Goal: Task Accomplishment & Management: Manage account settings

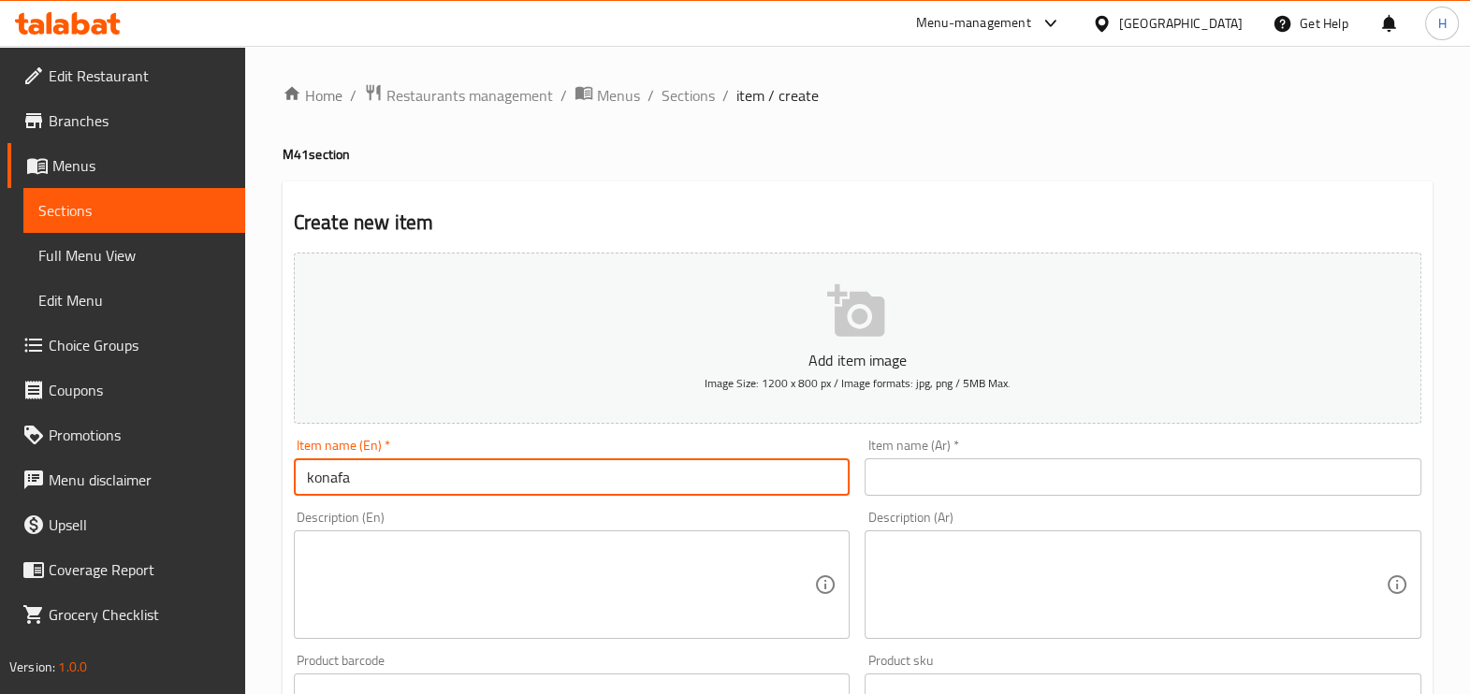
click at [141, 347] on span "Choice Groups" at bounding box center [139, 345] width 181 height 22
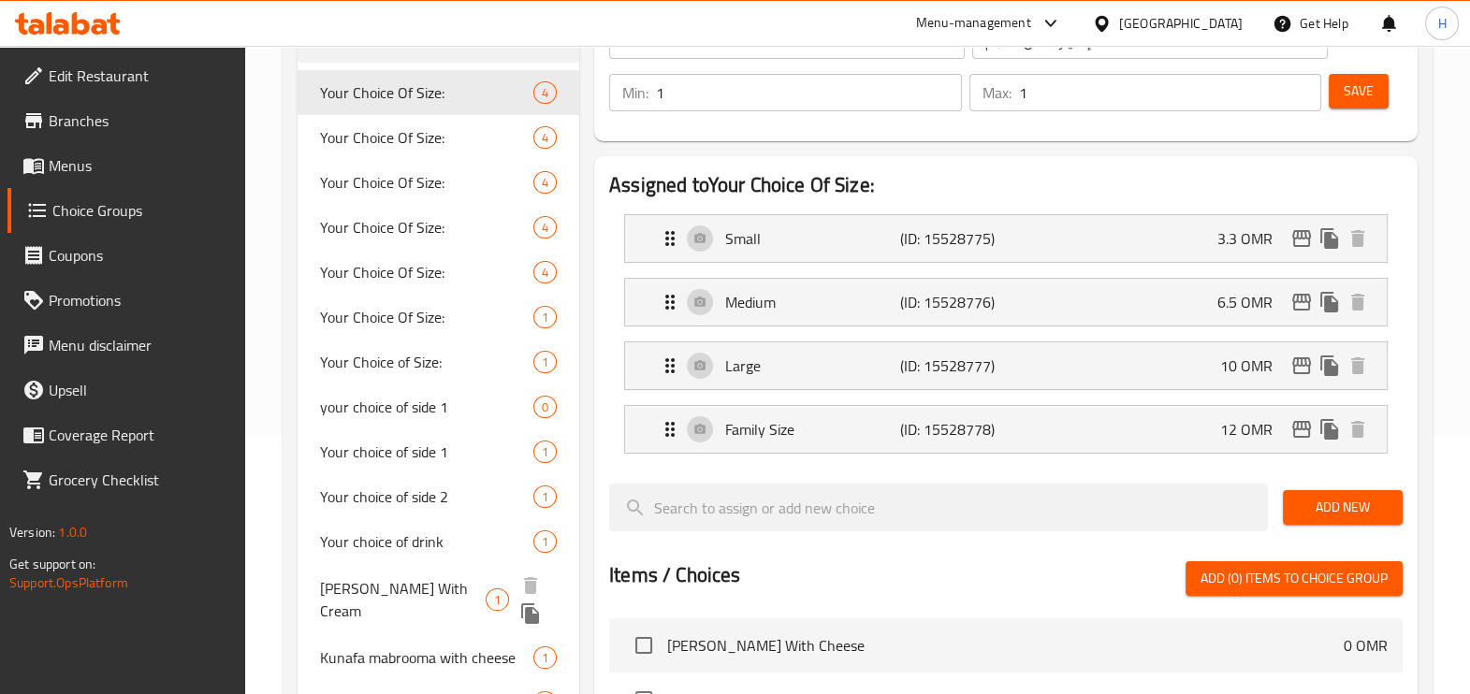
scroll to position [425, 0]
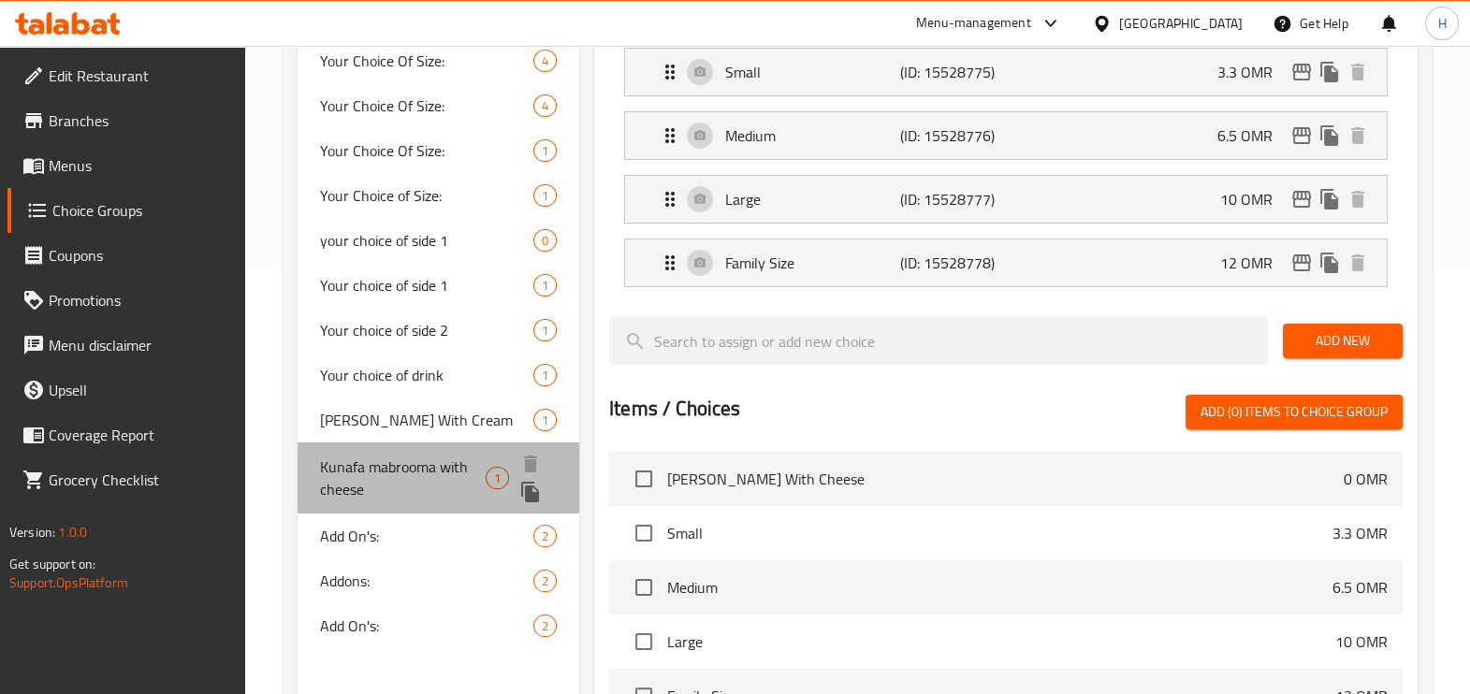
click at [433, 468] on span "Kunafa mabrooma with cheese" at bounding box center [403, 478] width 166 height 45
type input "Kunafa mabrooma with cheese"
type input "كُنافة مَبْرُومَة بالجبنة"
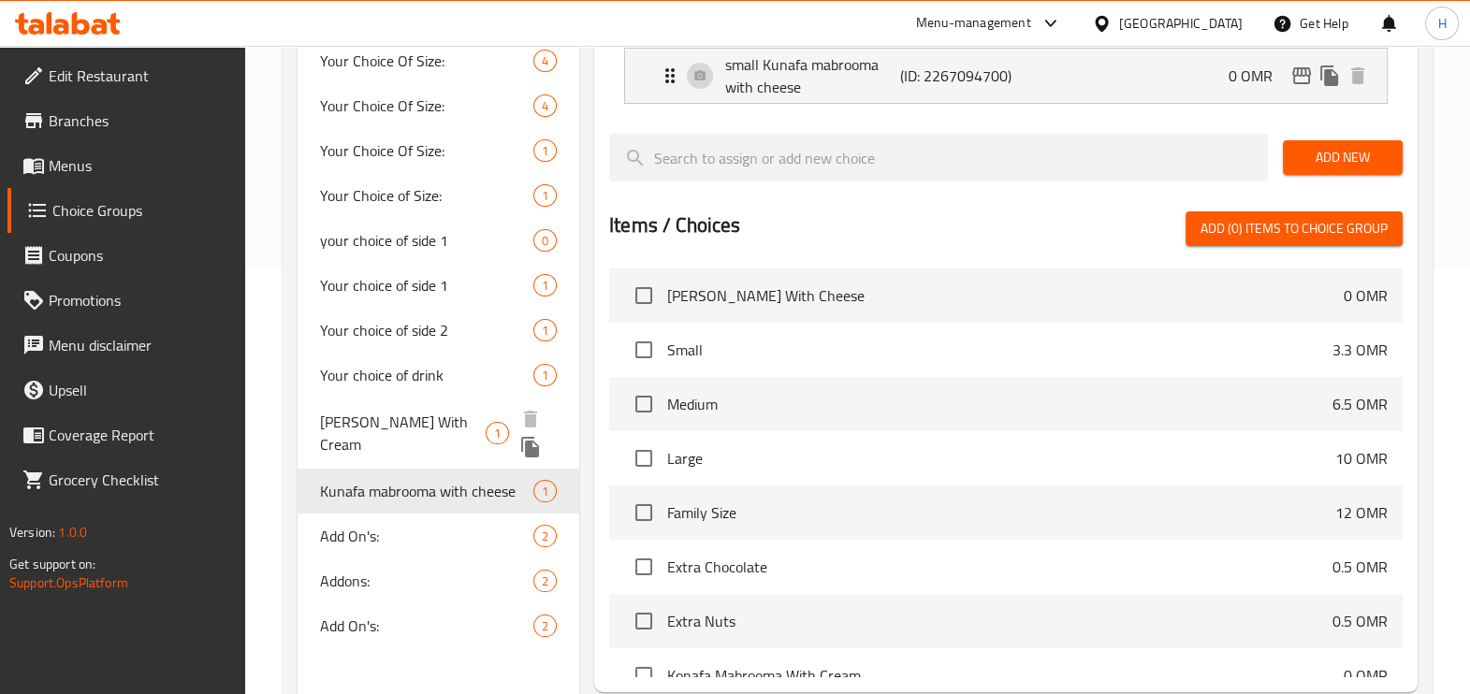
click at [428, 426] on span "[PERSON_NAME] With Cream" at bounding box center [403, 433] width 166 height 45
type input "[PERSON_NAME] With Cream"
type input "كُنافة بين نارين مع كريمة"
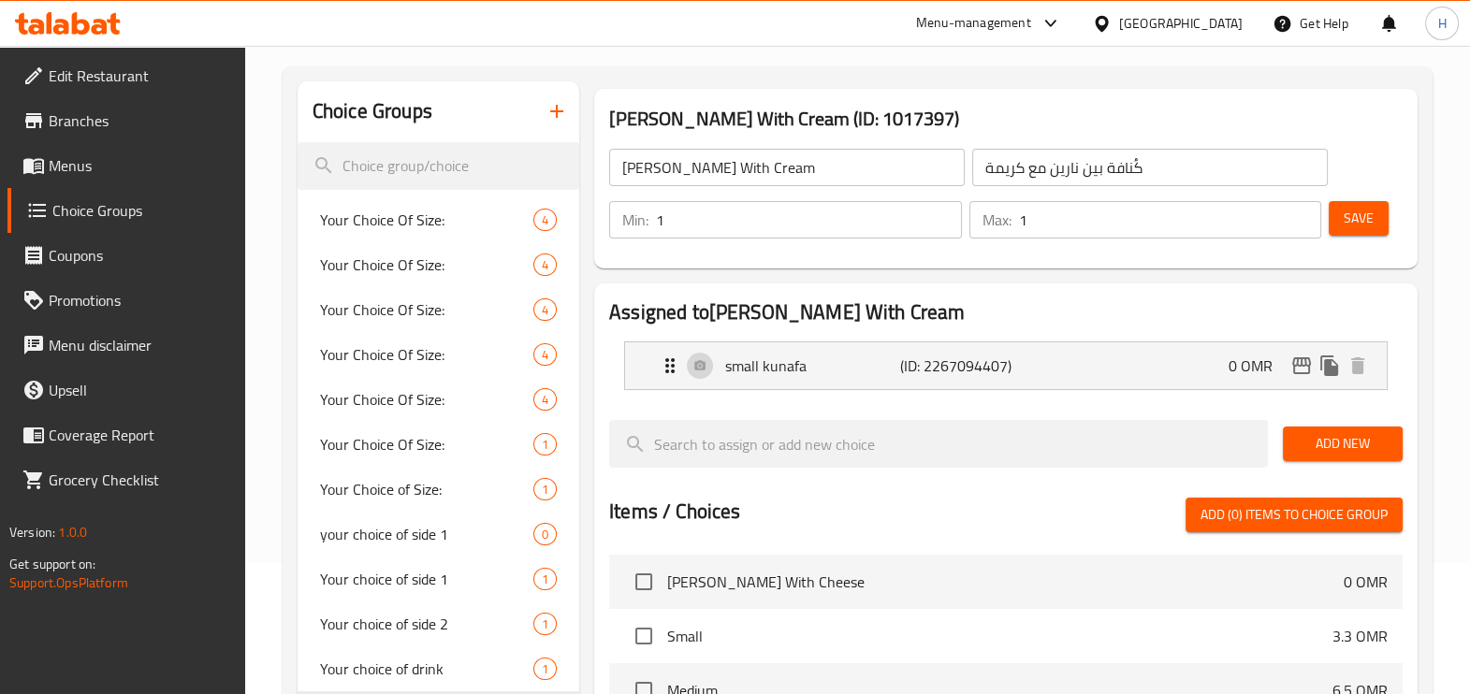
scroll to position [0, 0]
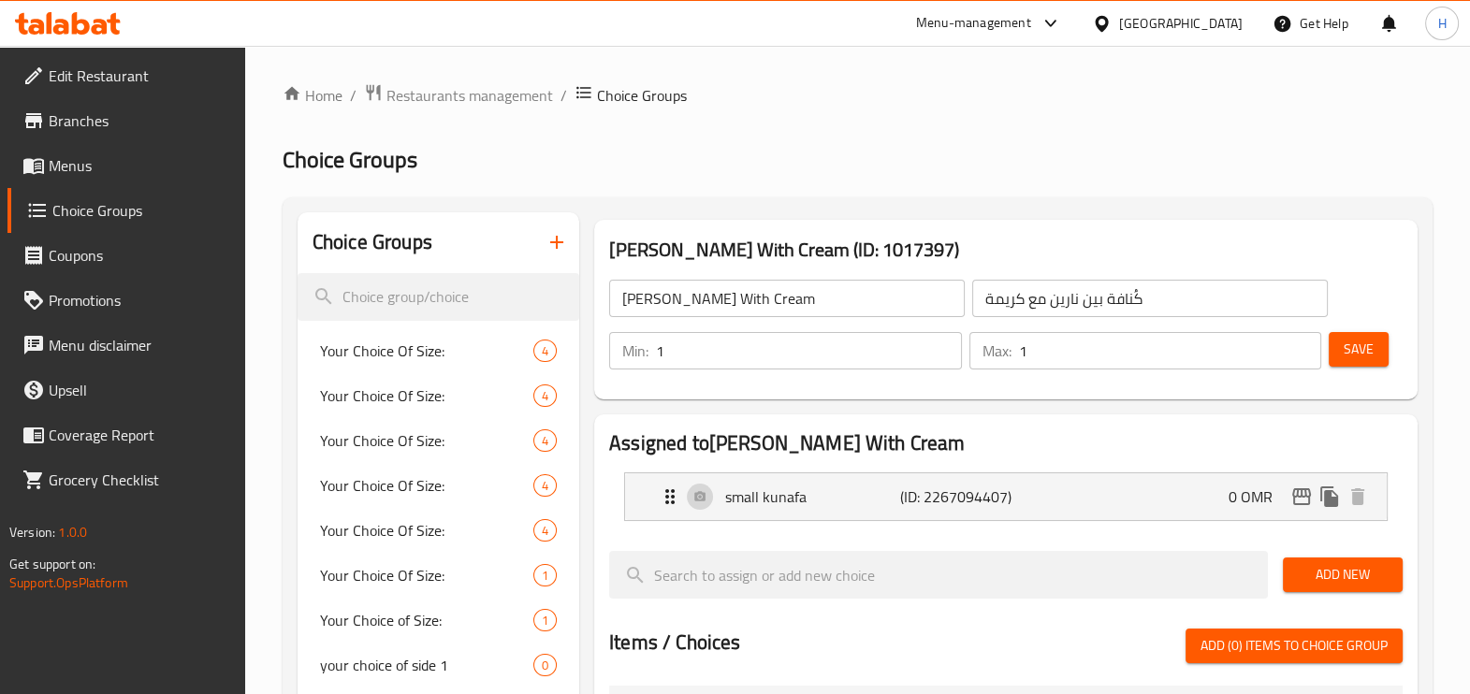
click at [69, 171] on span "Menus" at bounding box center [139, 165] width 181 height 22
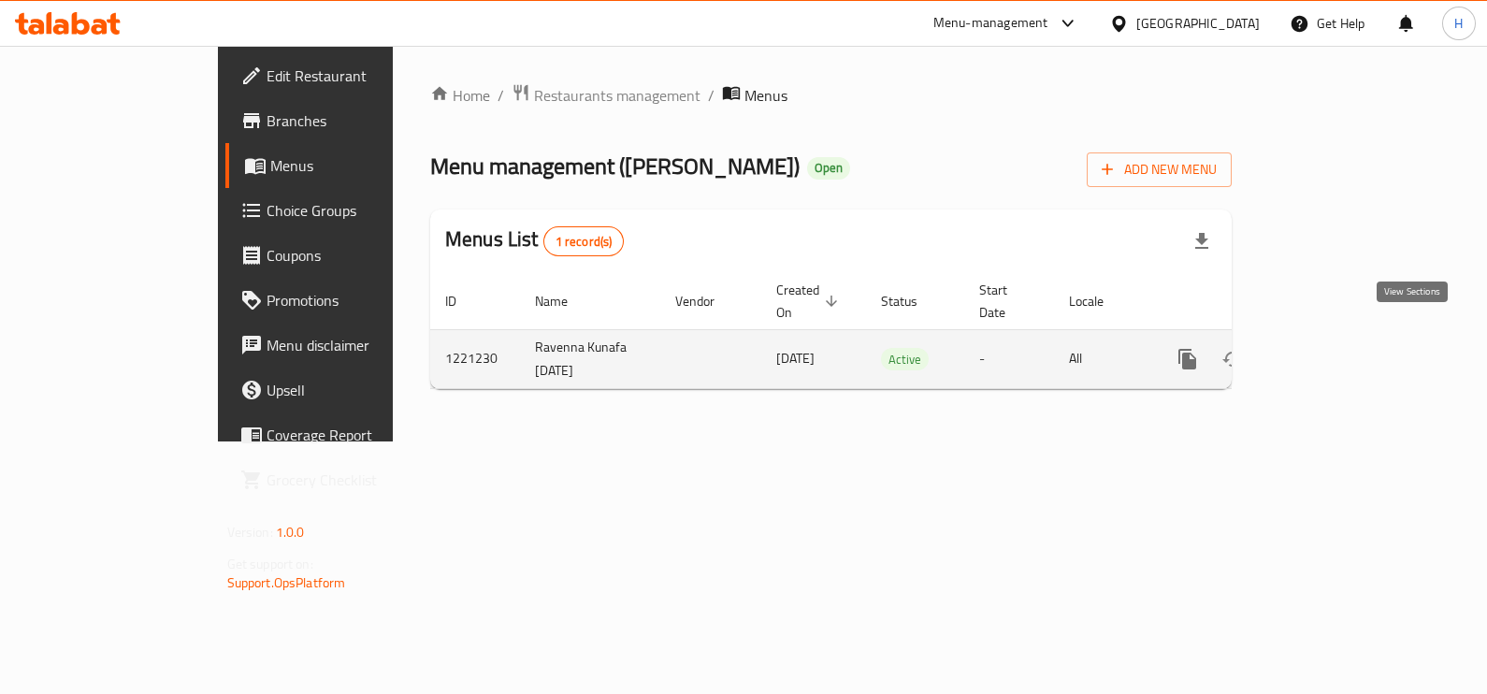
click at [1345, 342] on link "enhanced table" at bounding box center [1322, 359] width 45 height 45
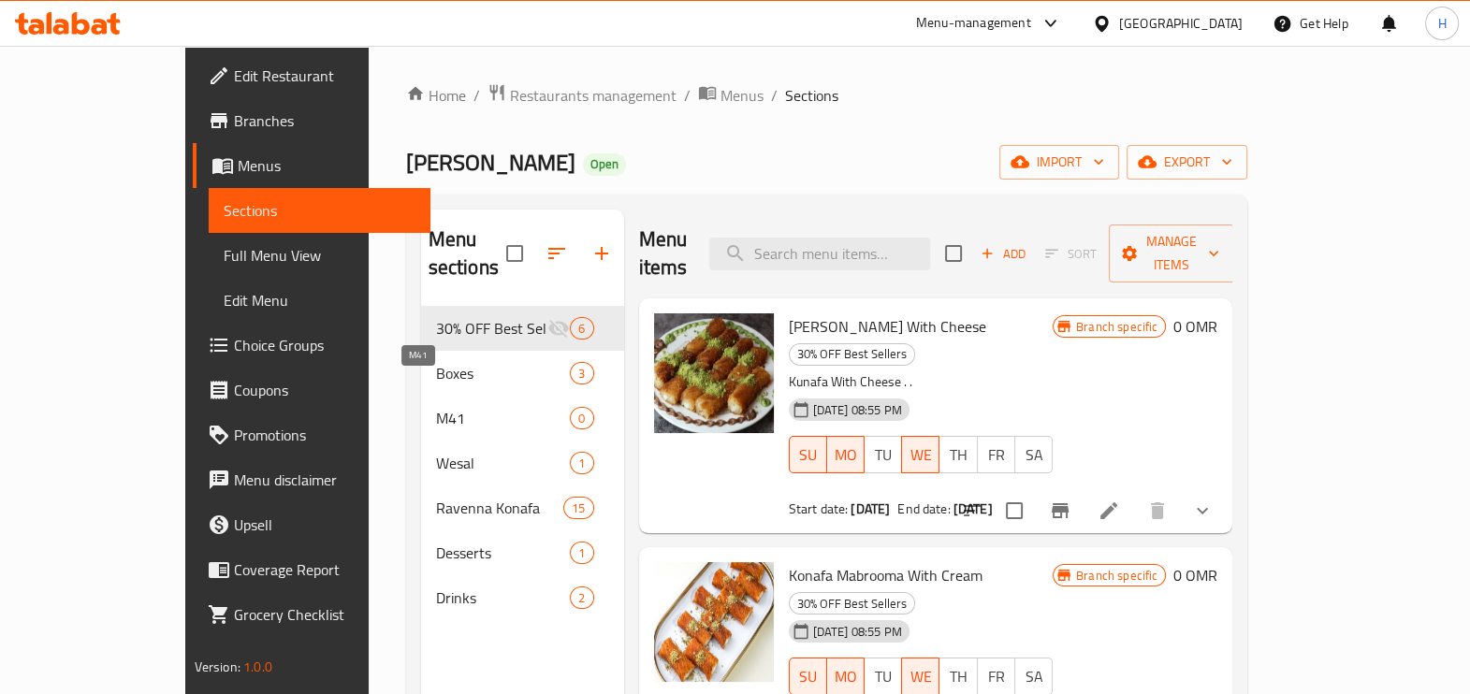
click at [436, 407] on span "M41" at bounding box center [503, 418] width 135 height 22
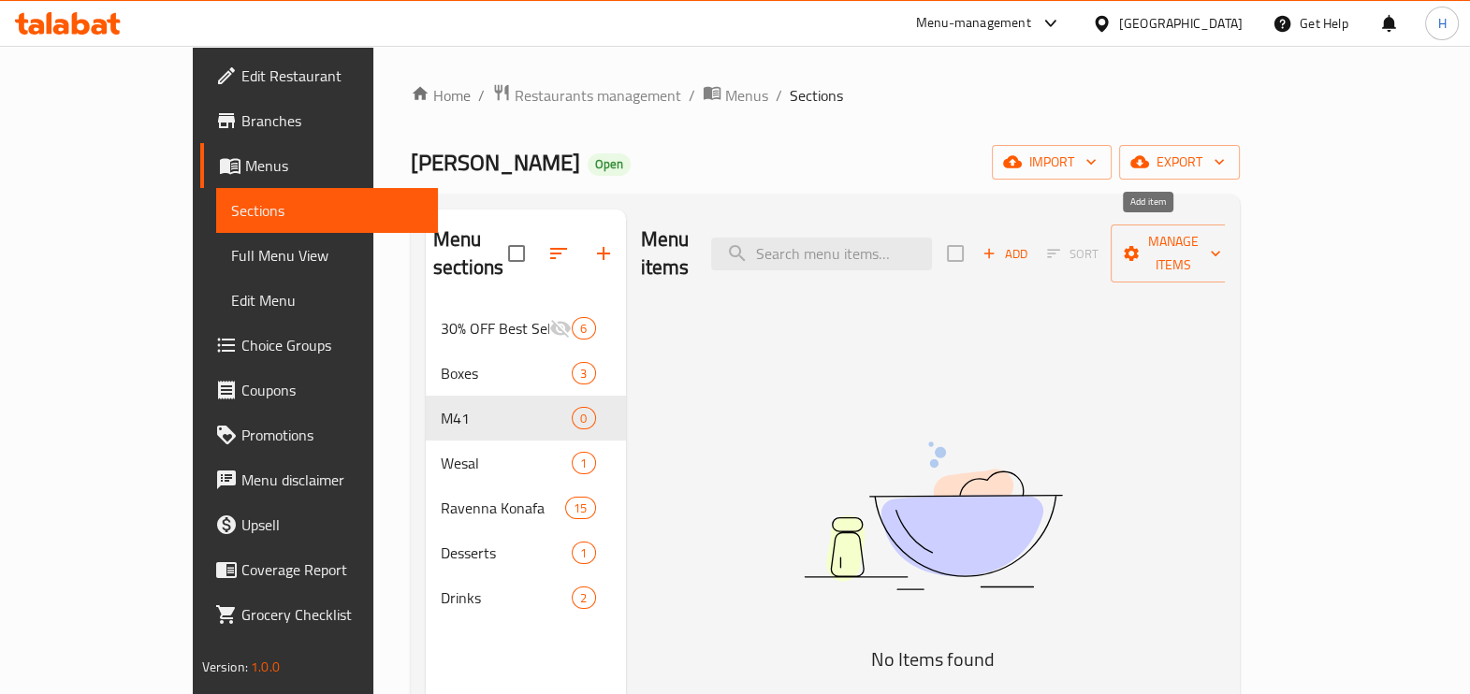
click at [1030, 244] on span "Add" at bounding box center [1004, 254] width 51 height 22
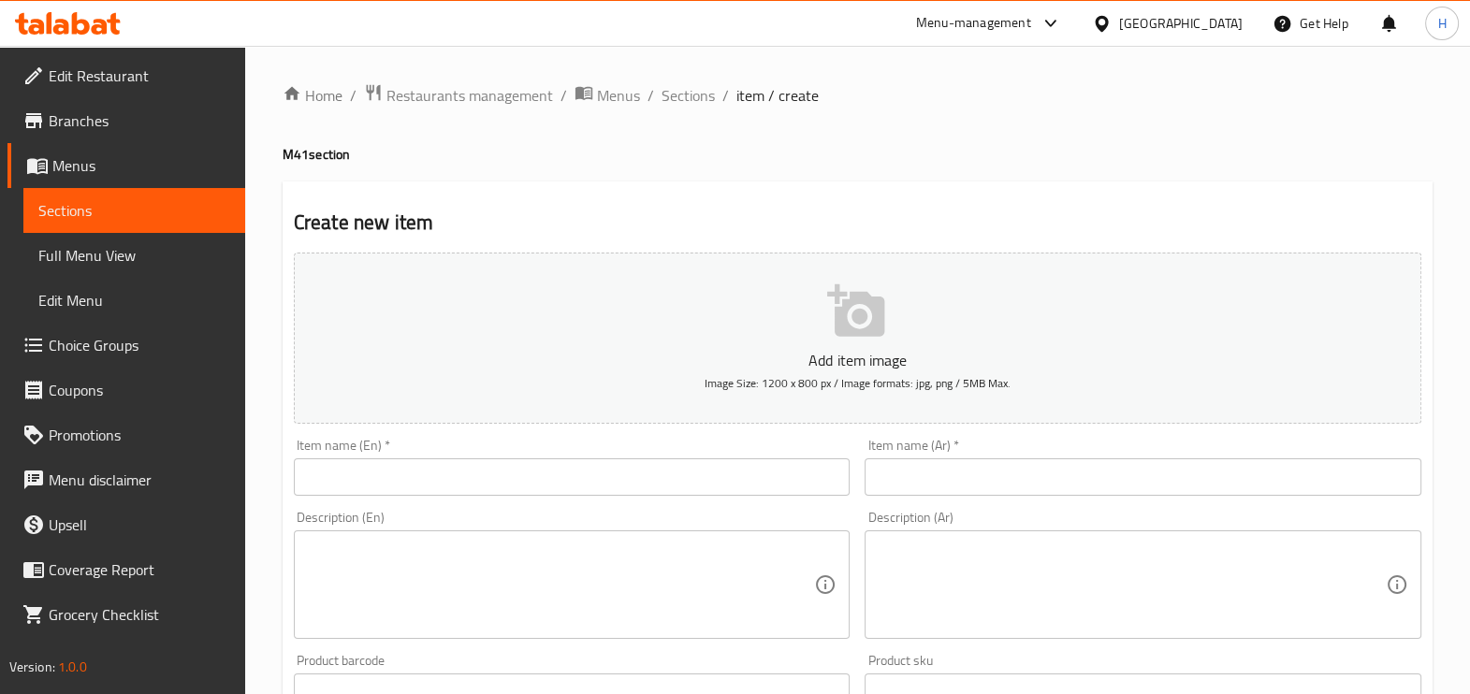
click at [632, 486] on input "text" at bounding box center [572, 476] width 557 height 37
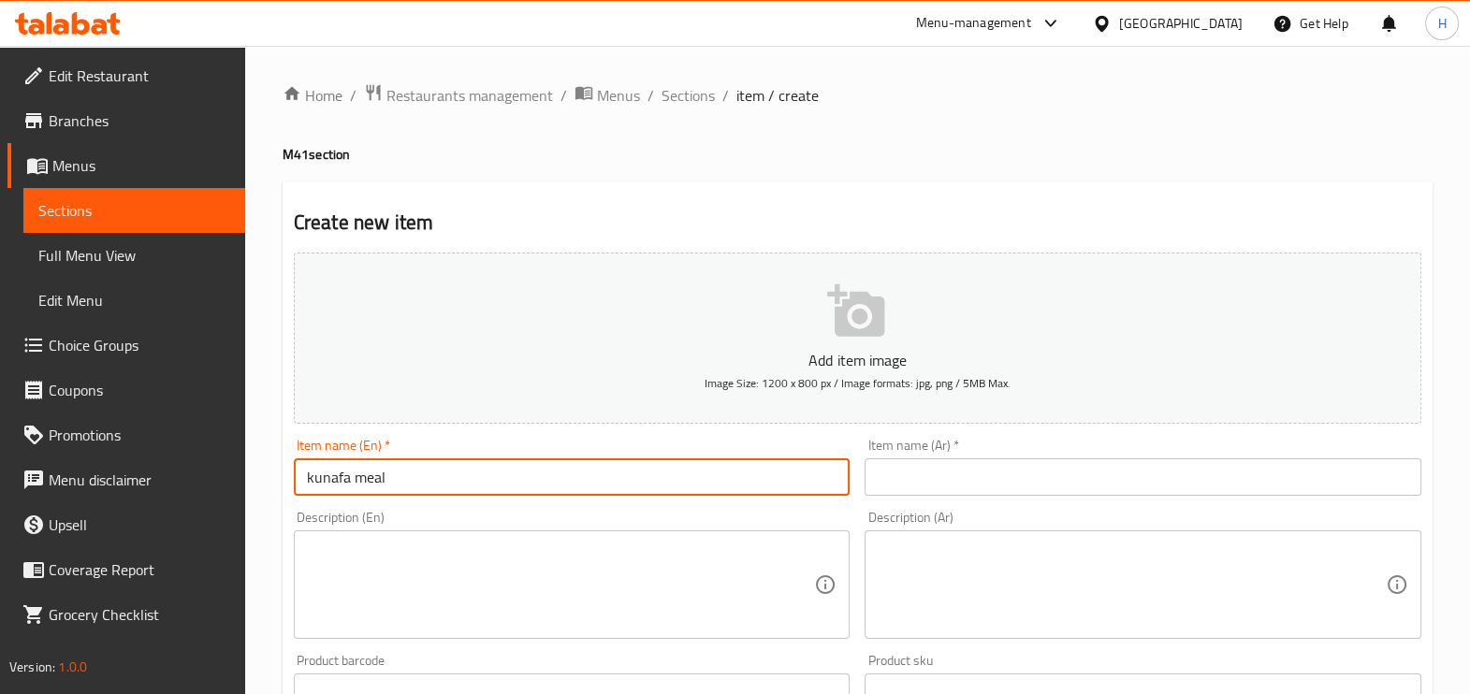
type input "kunafa meal"
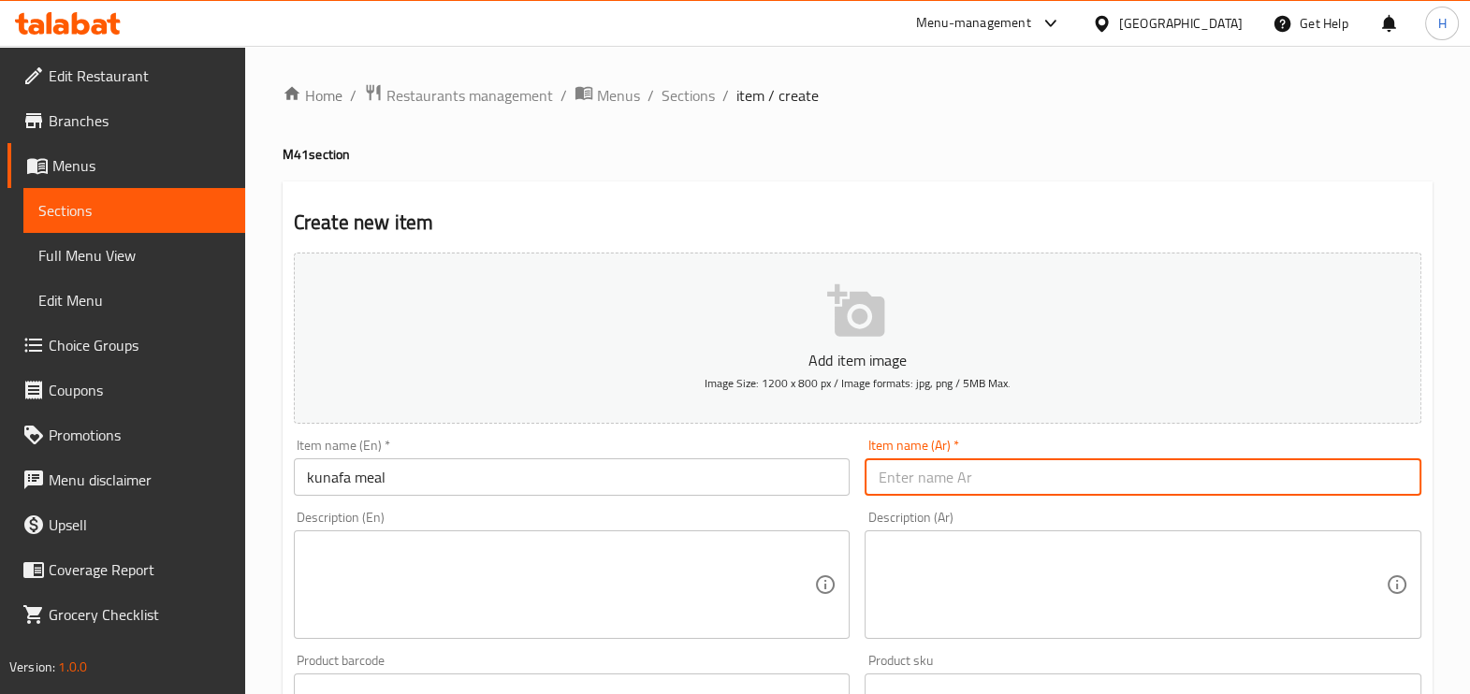
click at [665, 565] on textarea at bounding box center [561, 585] width 508 height 89
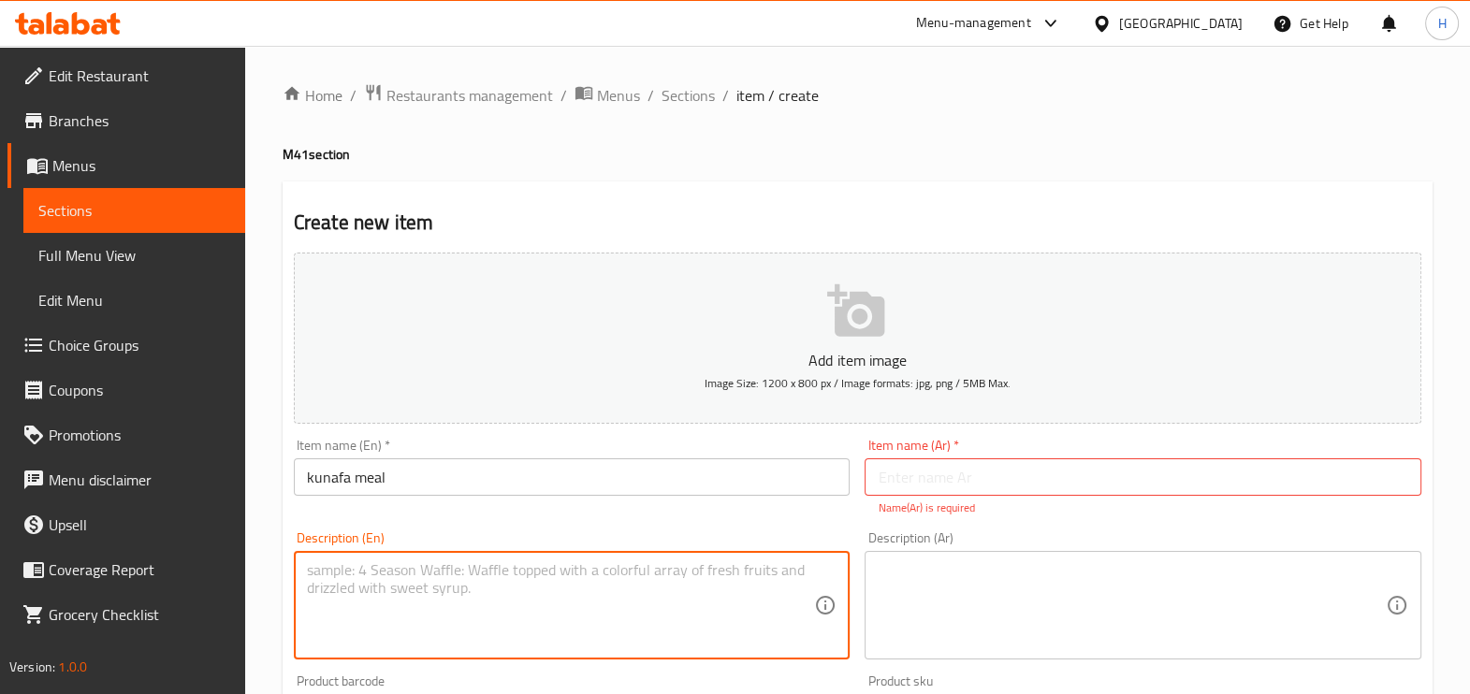
scroll to position [53, 0]
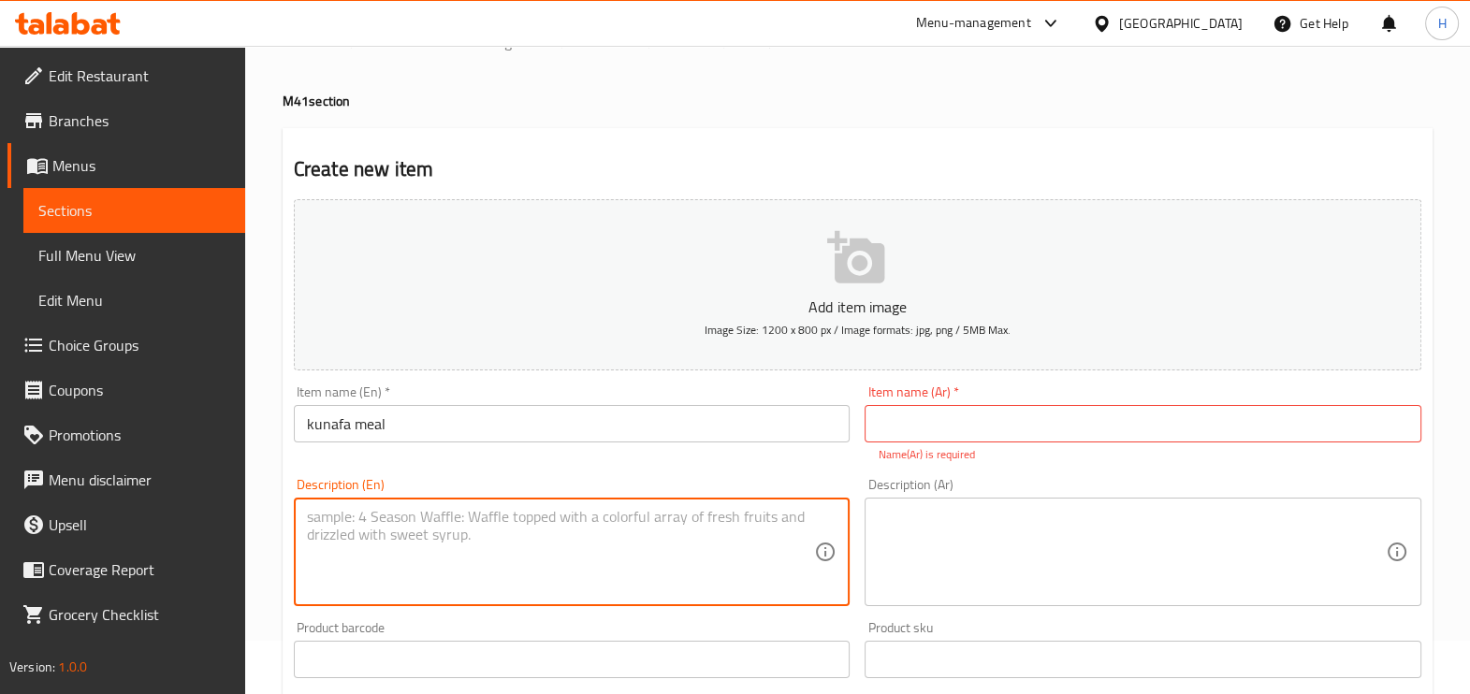
click at [946, 436] on input "text" at bounding box center [1142, 423] width 557 height 37
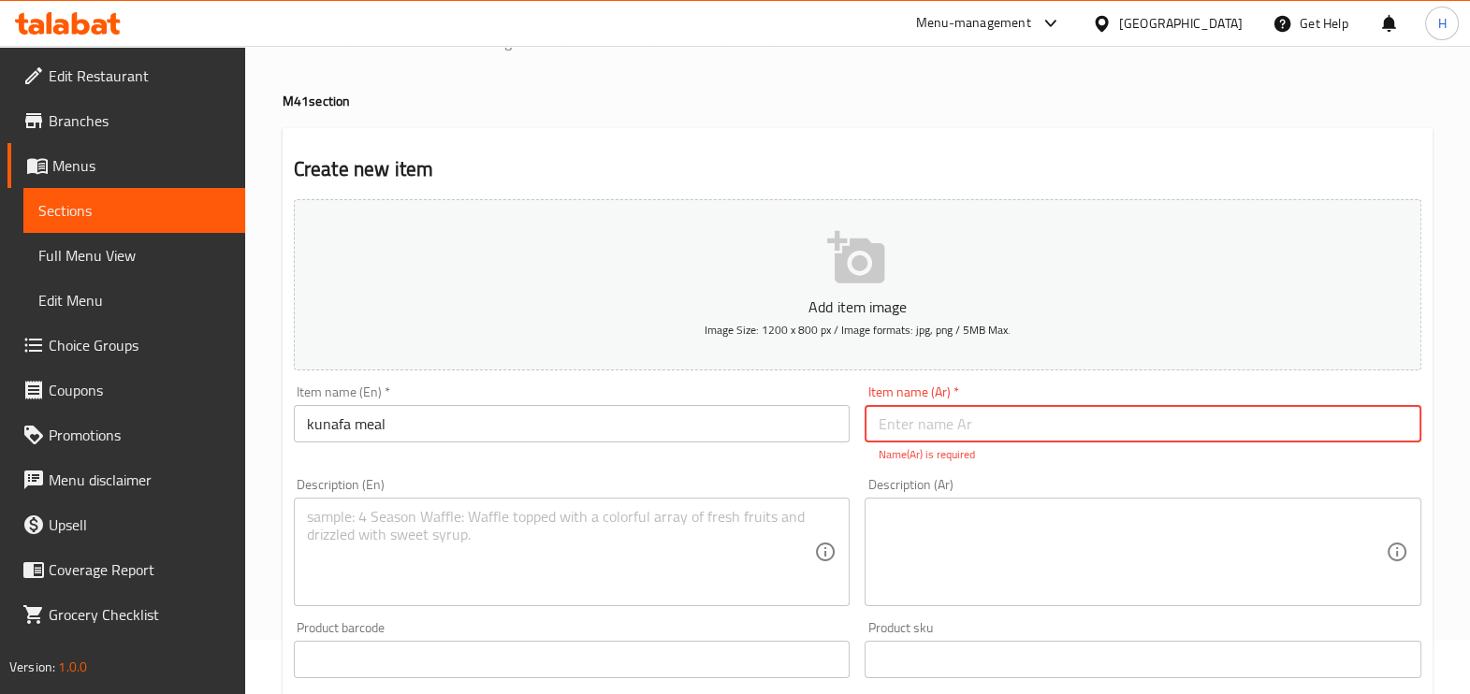
paste input "وجبة كنافة"
type input "وجبة كنافة"
click at [590, 579] on div "Description (En)" at bounding box center [572, 552] width 557 height 109
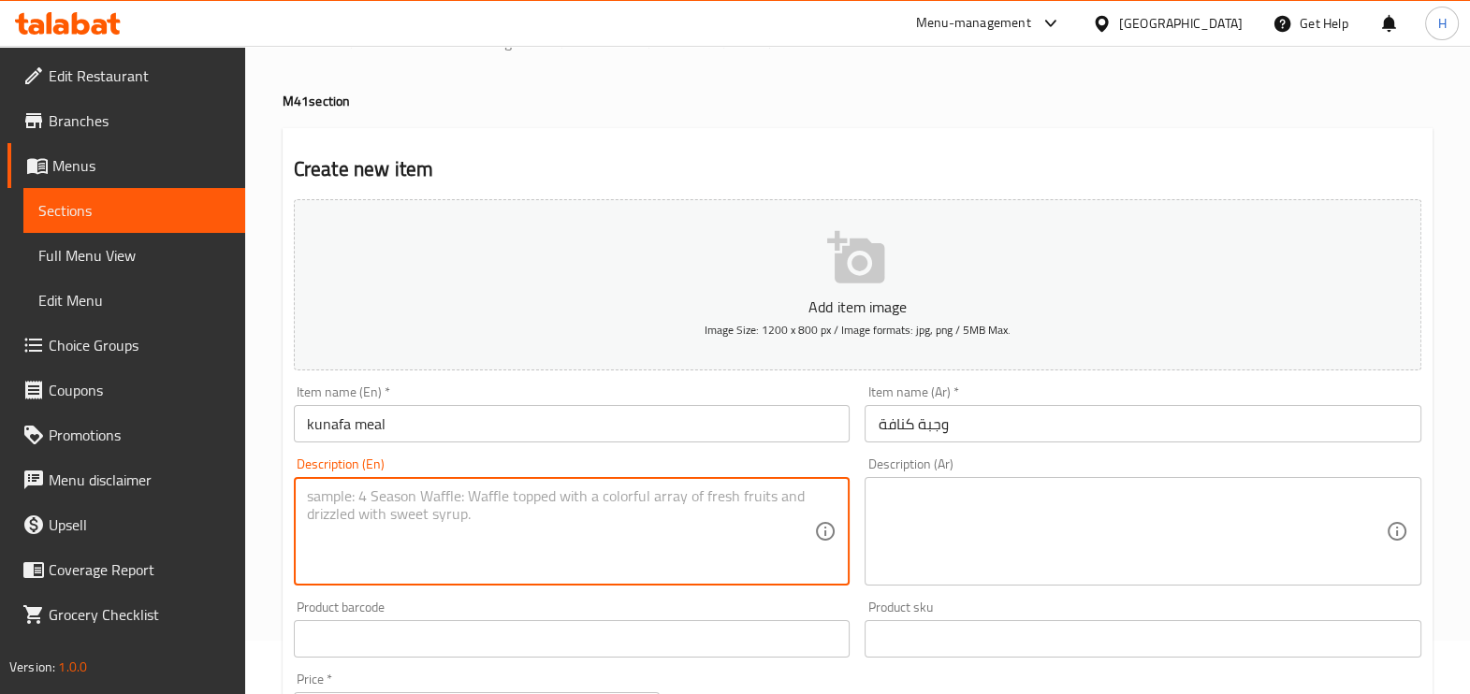
click at [791, 568] on textarea at bounding box center [561, 531] width 508 height 89
click at [353, 421] on input "kunafa meal" at bounding box center [572, 423] width 557 height 37
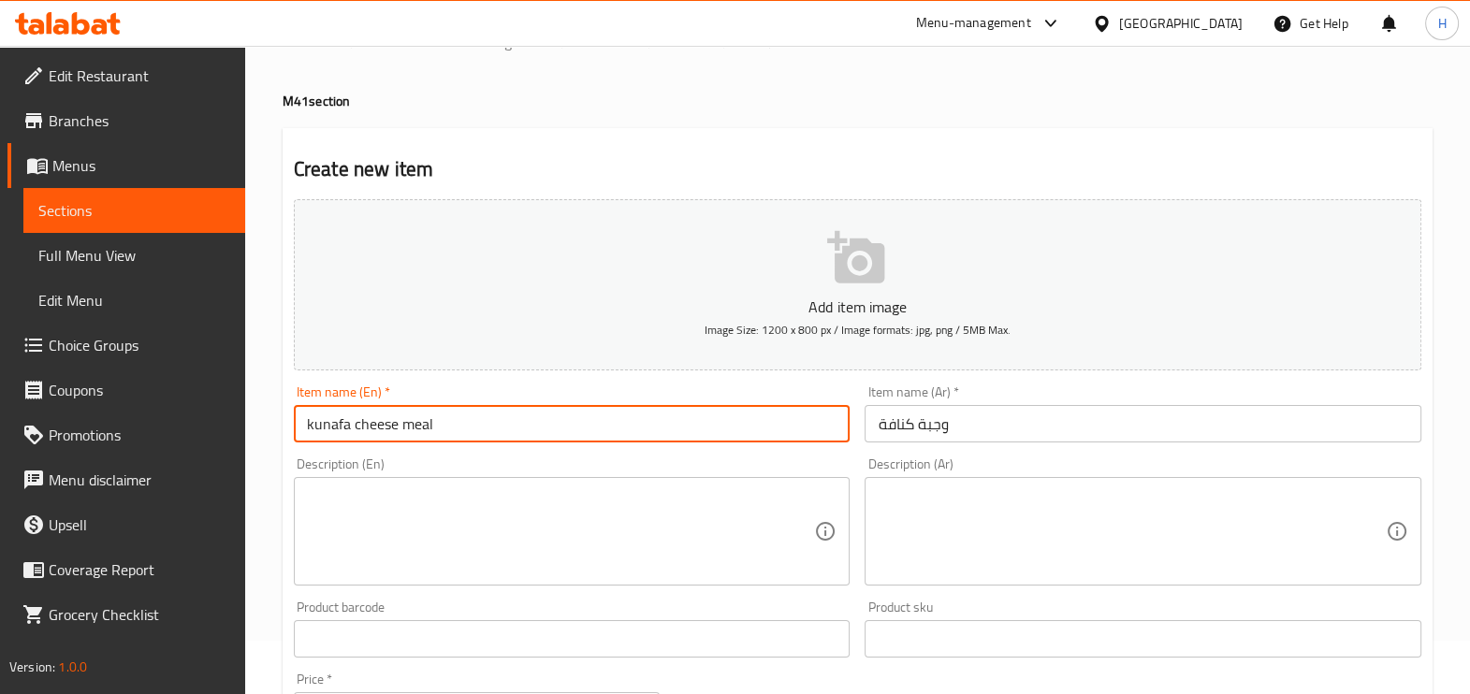
type input "kunafa cheese meal"
click at [398, 498] on textarea at bounding box center [561, 531] width 508 height 89
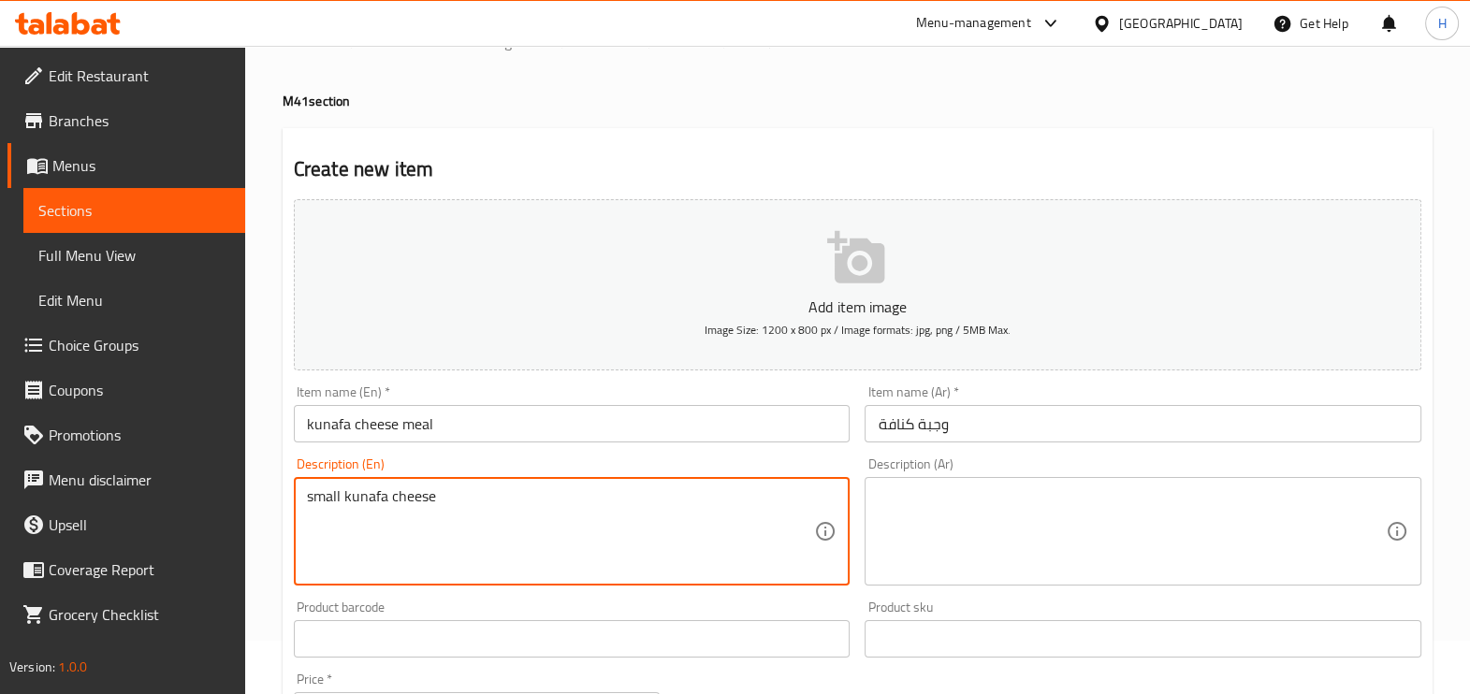
type textarea "small kunafa cheese"
click at [359, 487] on textarea "small kunafa cheese" at bounding box center [561, 531] width 508 height 89
click at [973, 515] on textarea at bounding box center [1132, 531] width 508 height 89
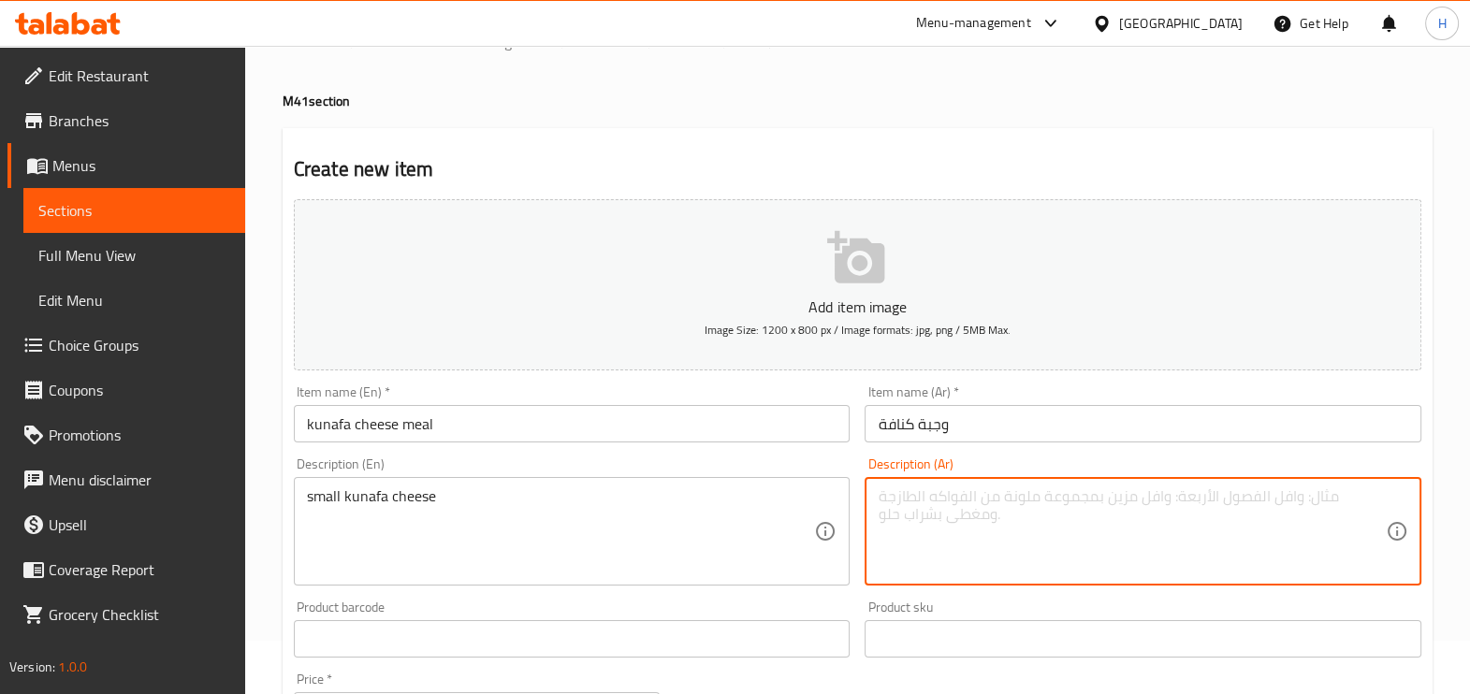
paste textarea "كنافة جبن صغيرة"
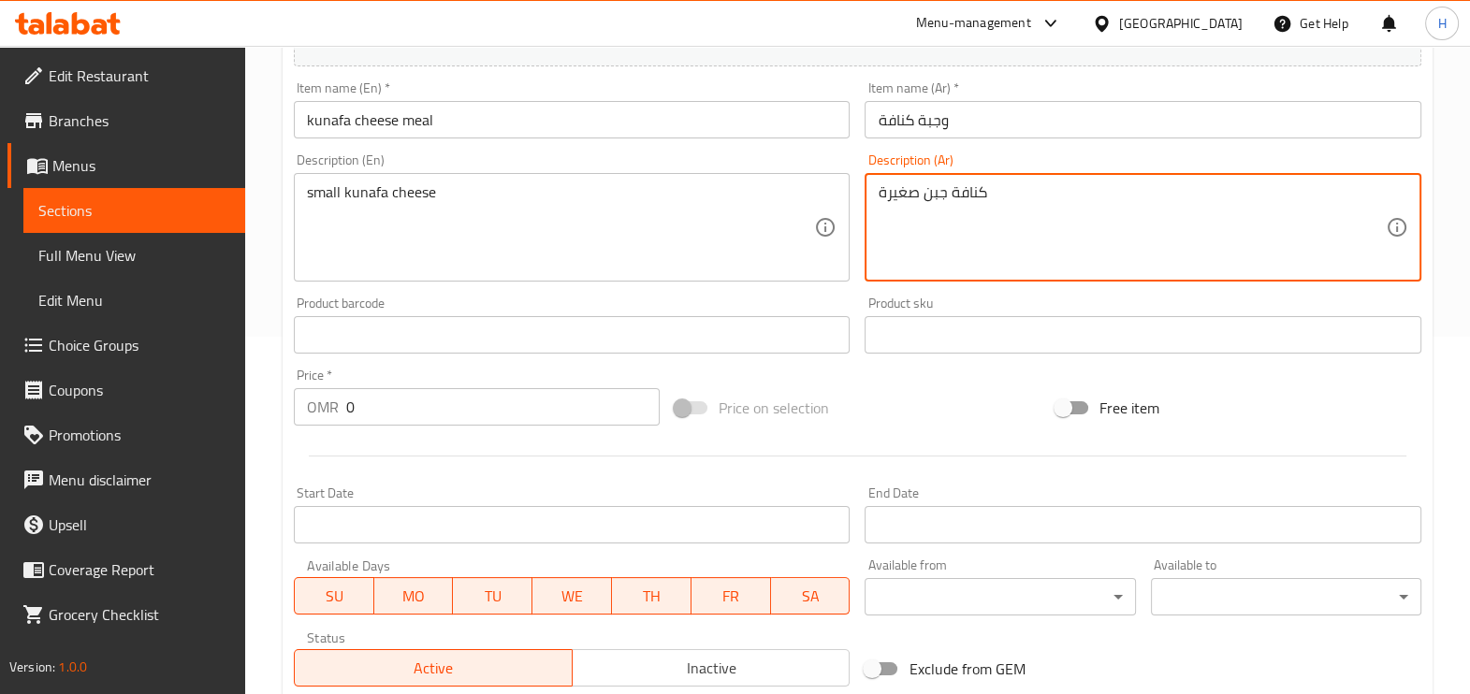
scroll to position [359, 0]
type textarea "كنافة جبن صغيرة"
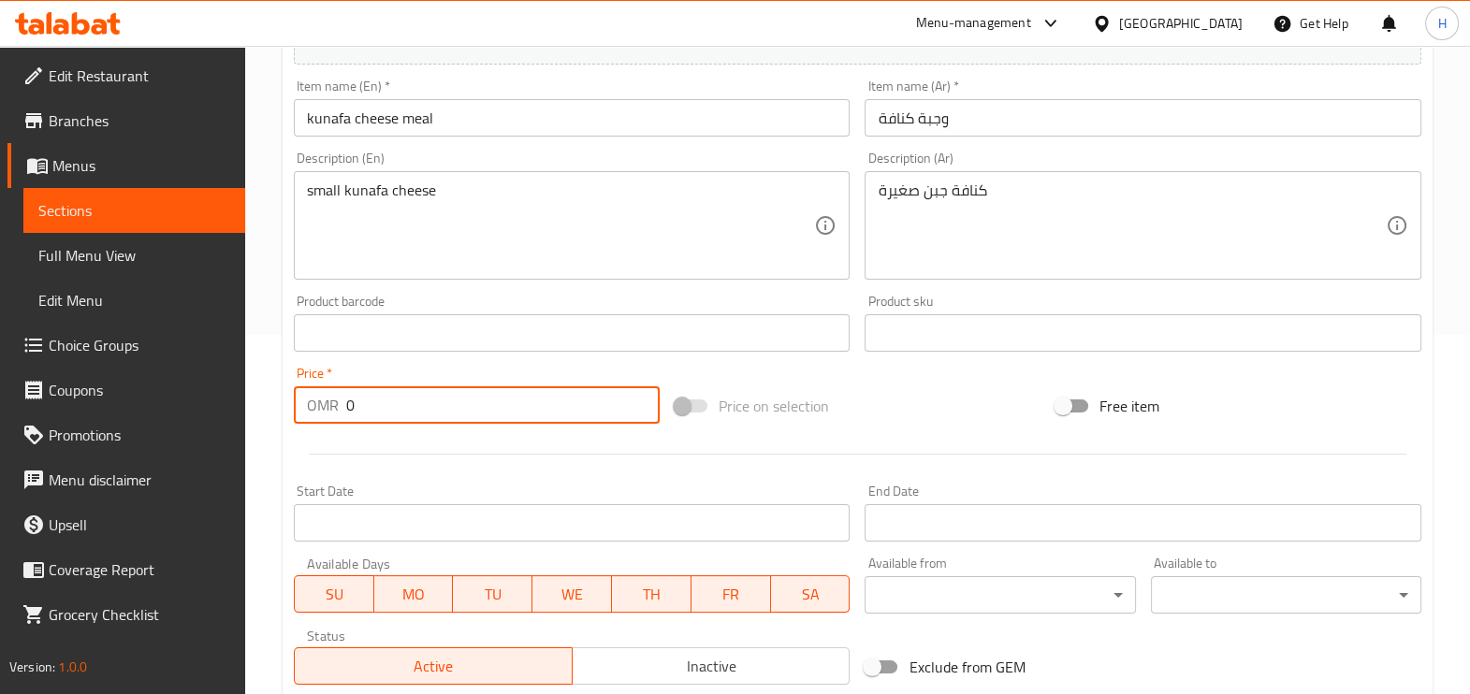
click at [423, 412] on input "0" at bounding box center [502, 404] width 313 height 37
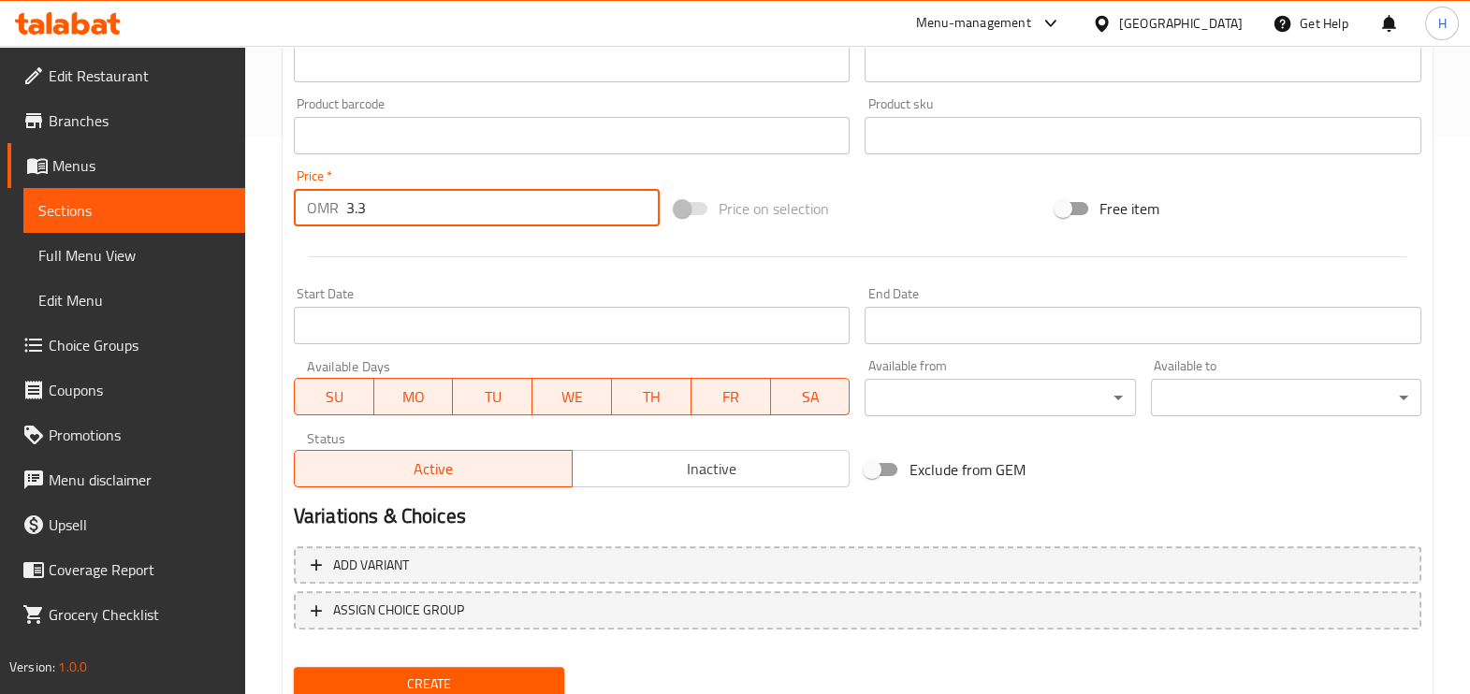
scroll to position [559, 0]
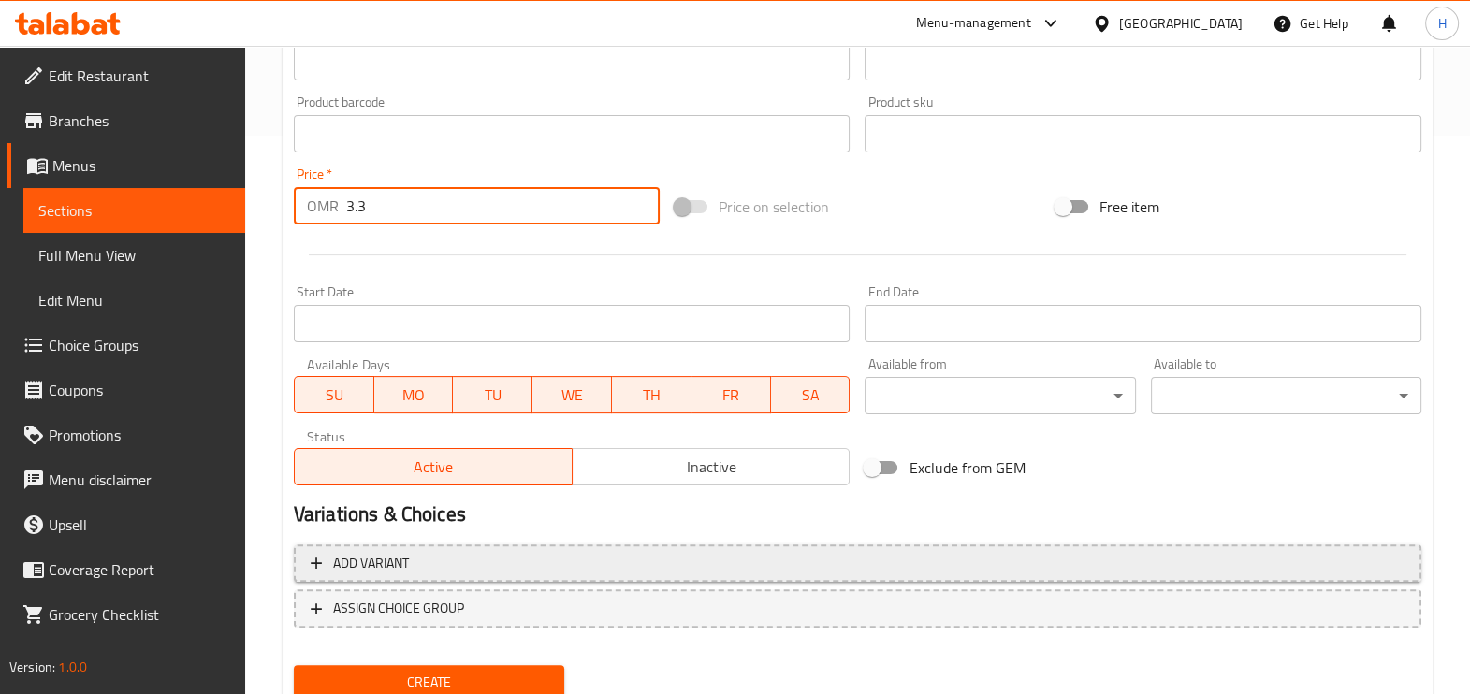
type input "3.3"
click at [427, 568] on span "Add variant" at bounding box center [858, 563] width 1094 height 23
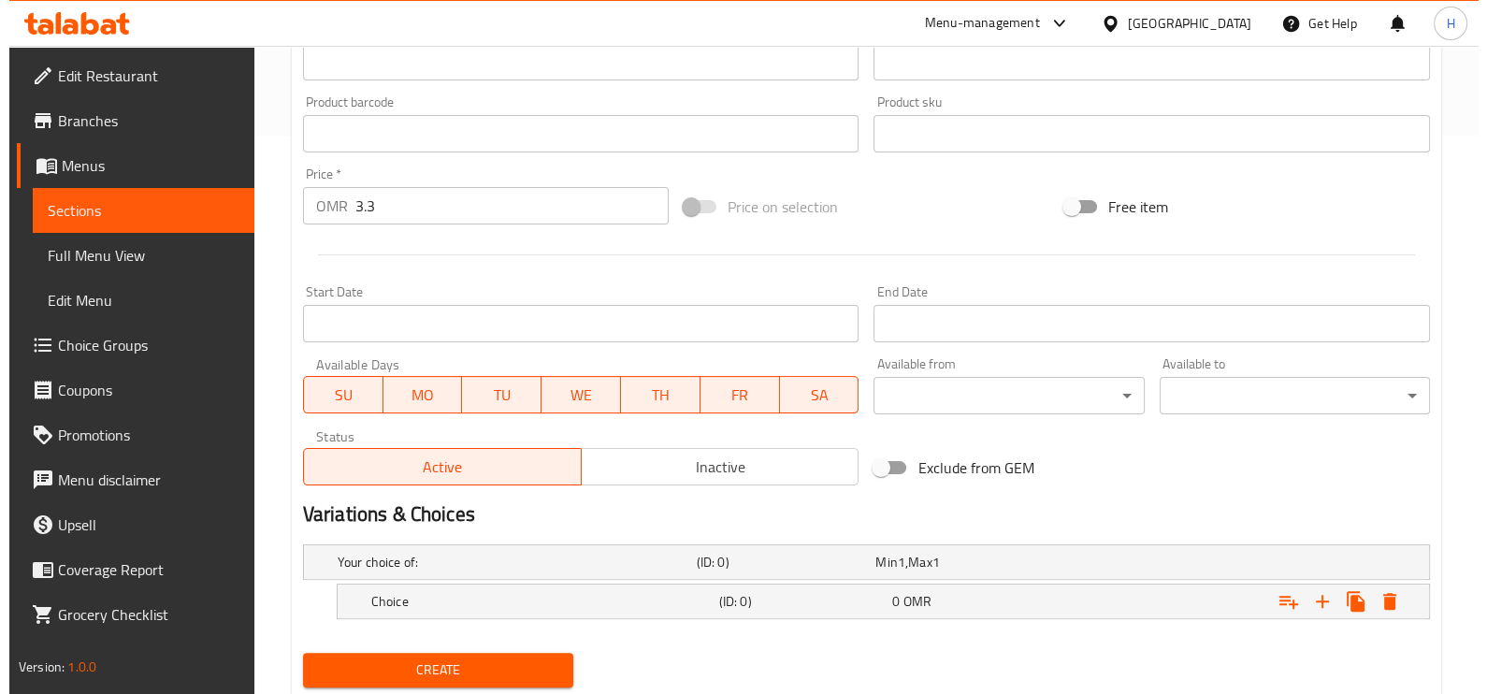
scroll to position [613, 0]
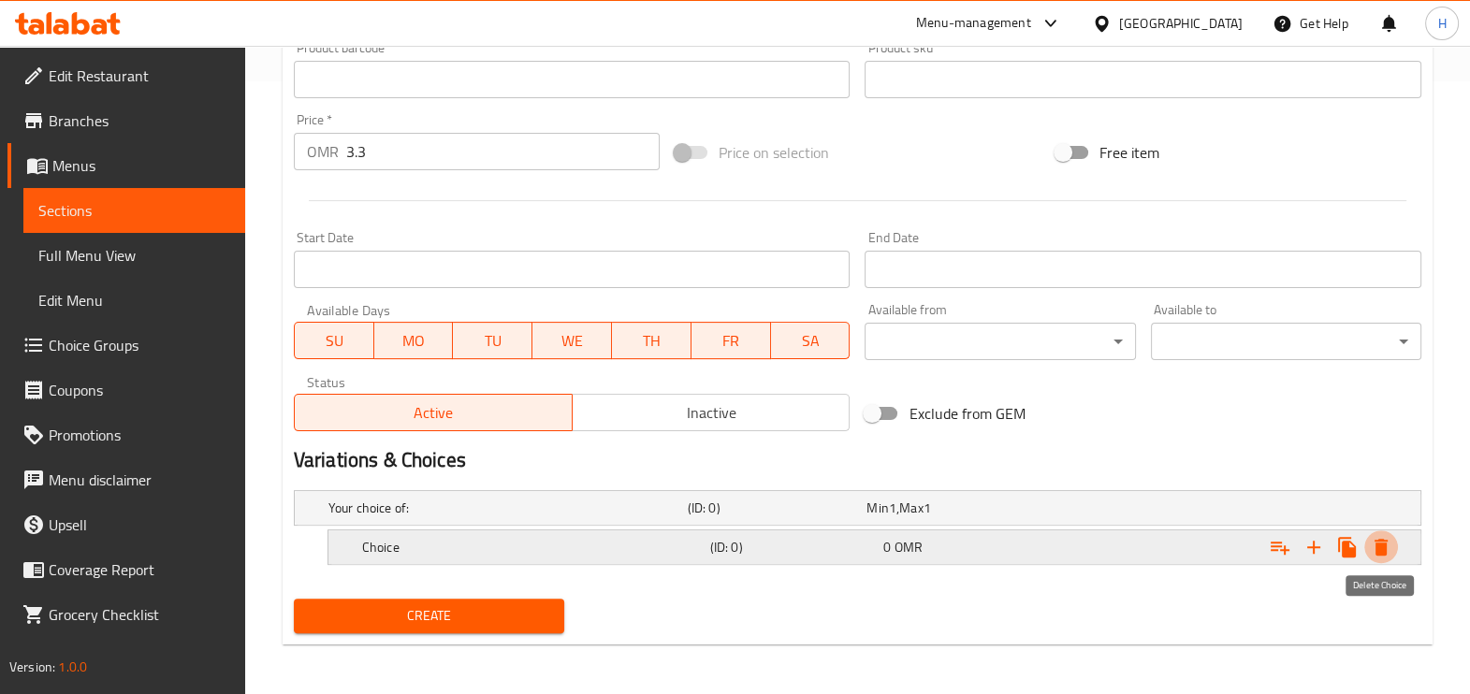
click at [1387, 552] on icon "Expand" at bounding box center [1381, 547] width 22 height 22
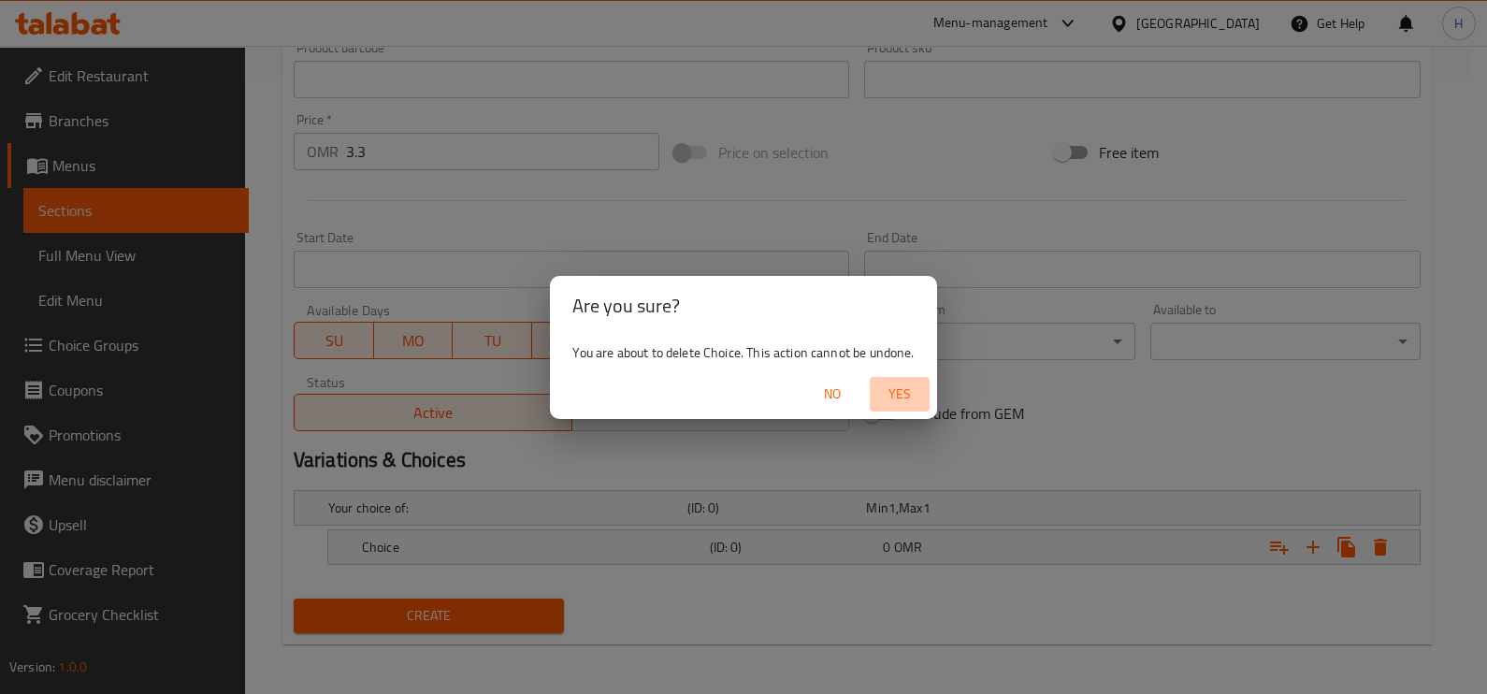
click at [918, 402] on span "Yes" at bounding box center [900, 394] width 45 height 23
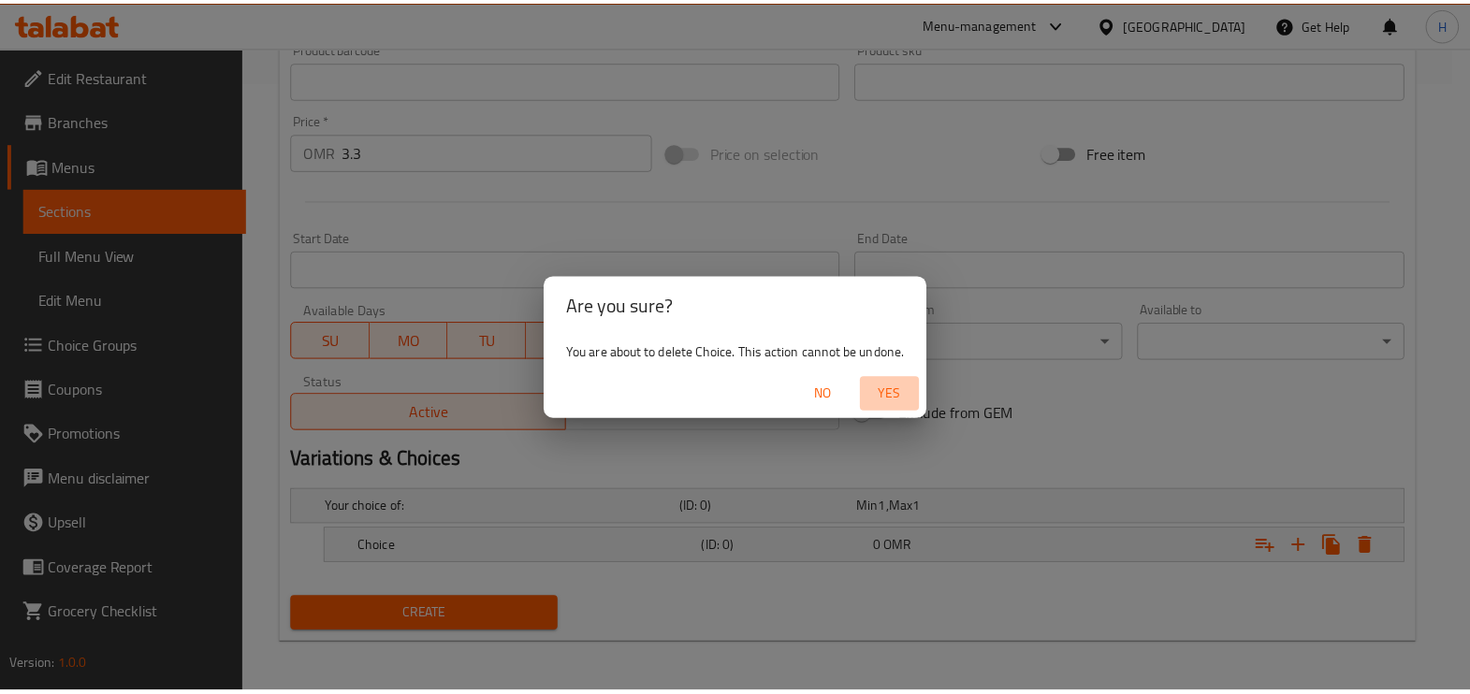
scroll to position [608, 0]
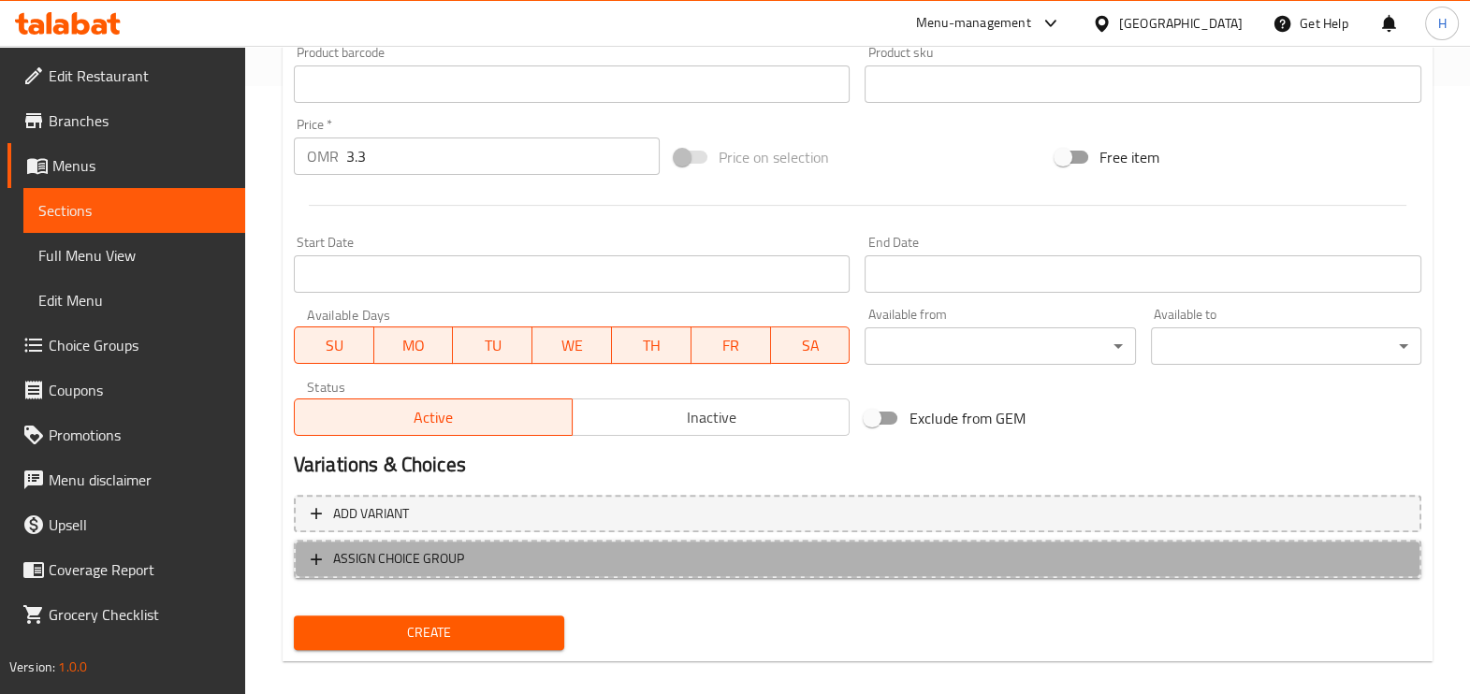
click at [524, 572] on button "ASSIGN CHOICE GROUP" at bounding box center [857, 559] width 1127 height 38
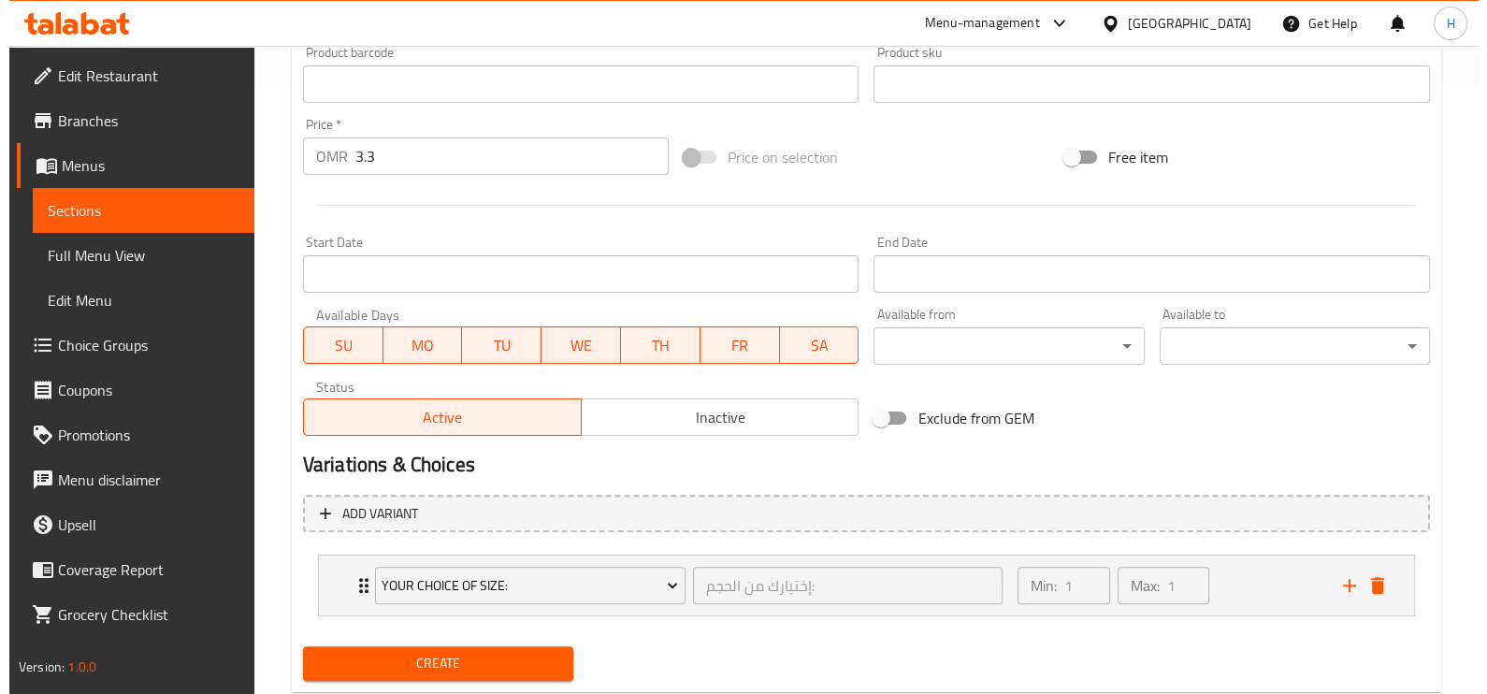
scroll to position [657, 0]
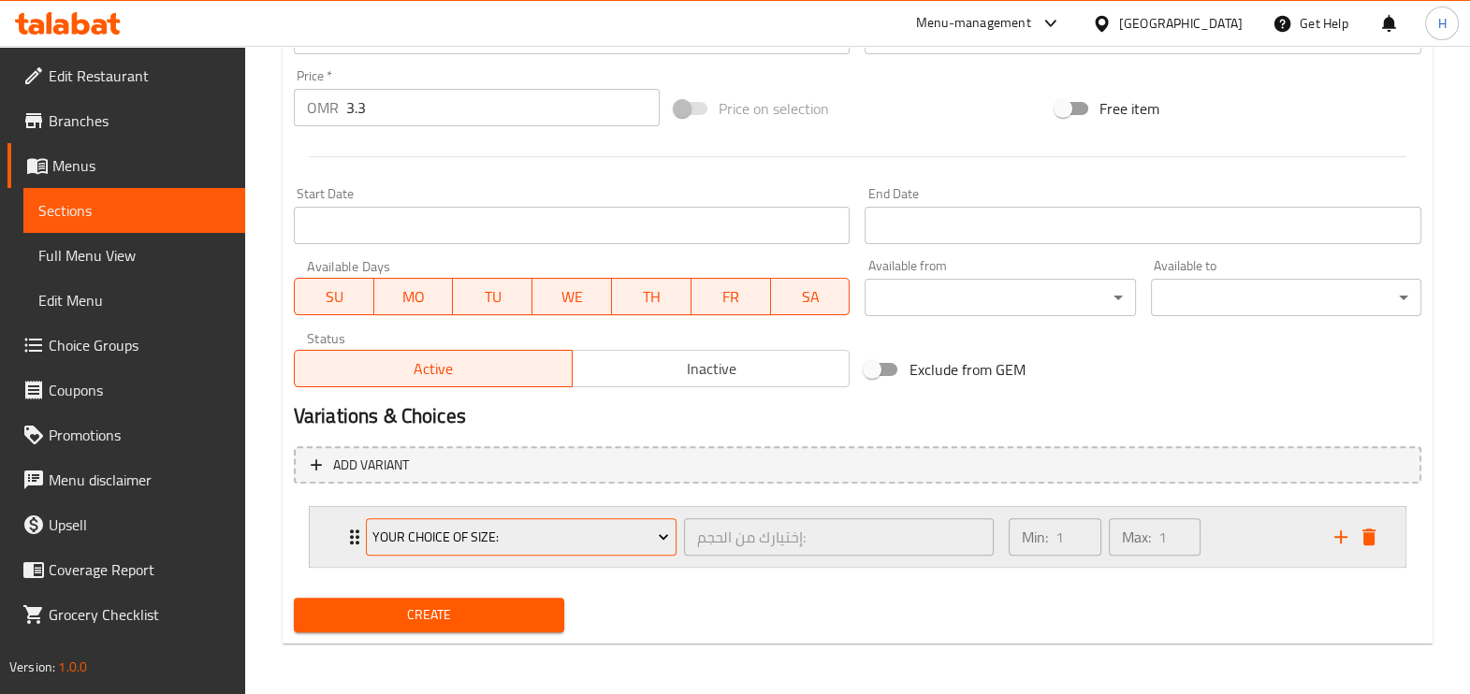
click at [516, 527] on span "Your Choice Of Size:" at bounding box center [520, 537] width 297 height 23
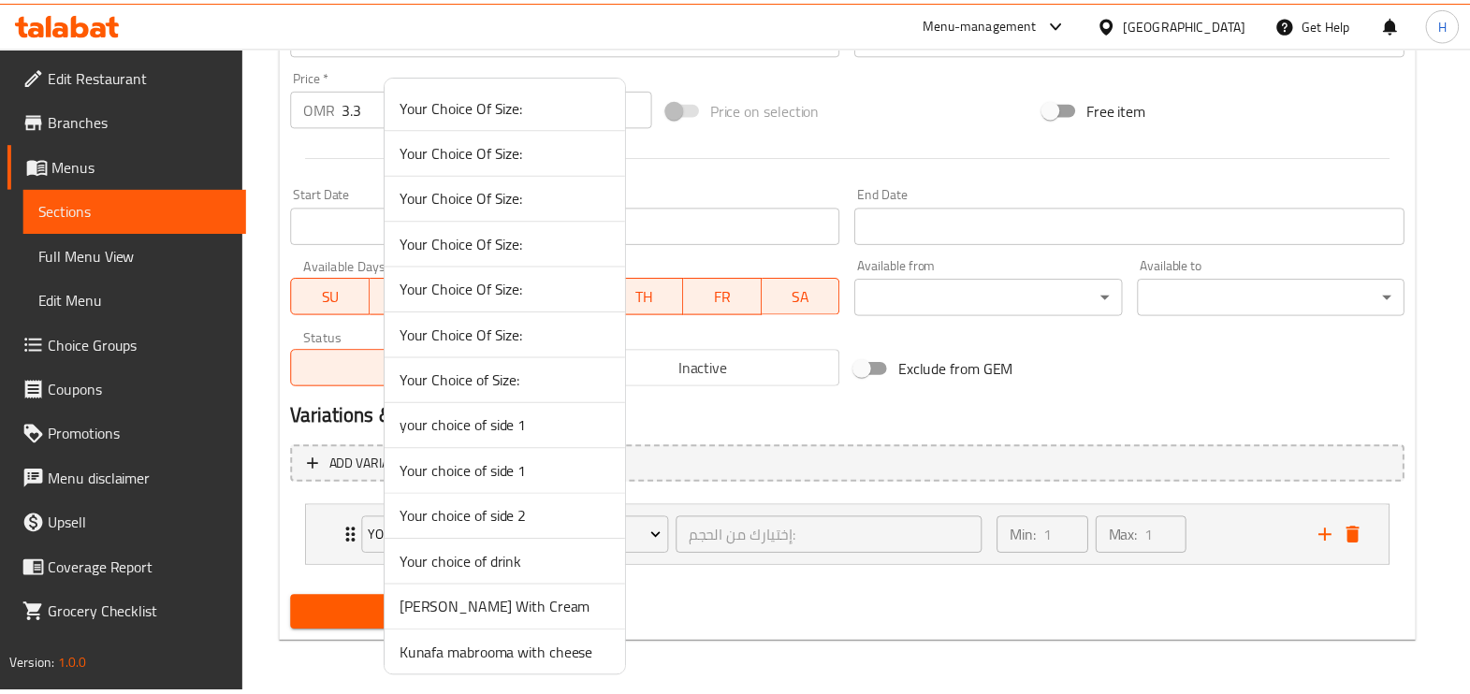
scroll to position [140, 0]
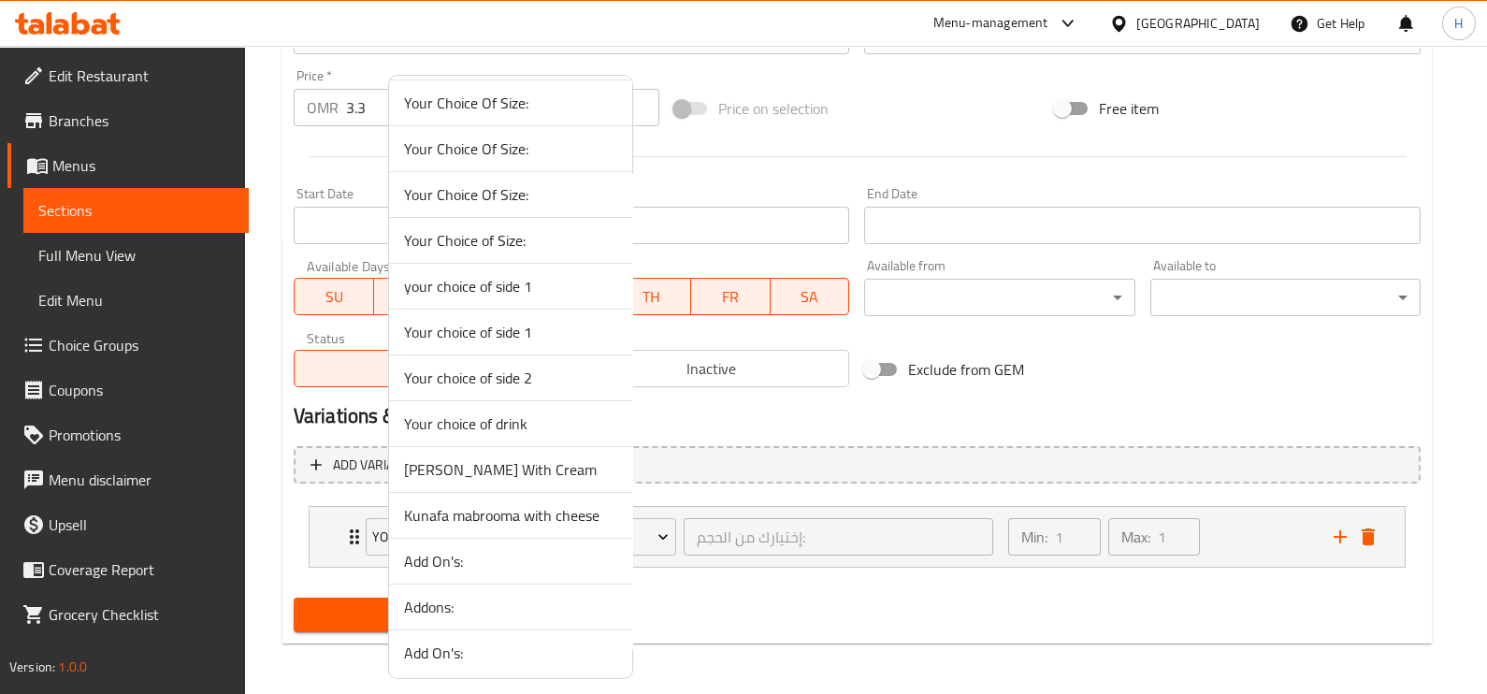
click at [502, 510] on span "Kunafa mabrooma with cheese" at bounding box center [510, 515] width 213 height 22
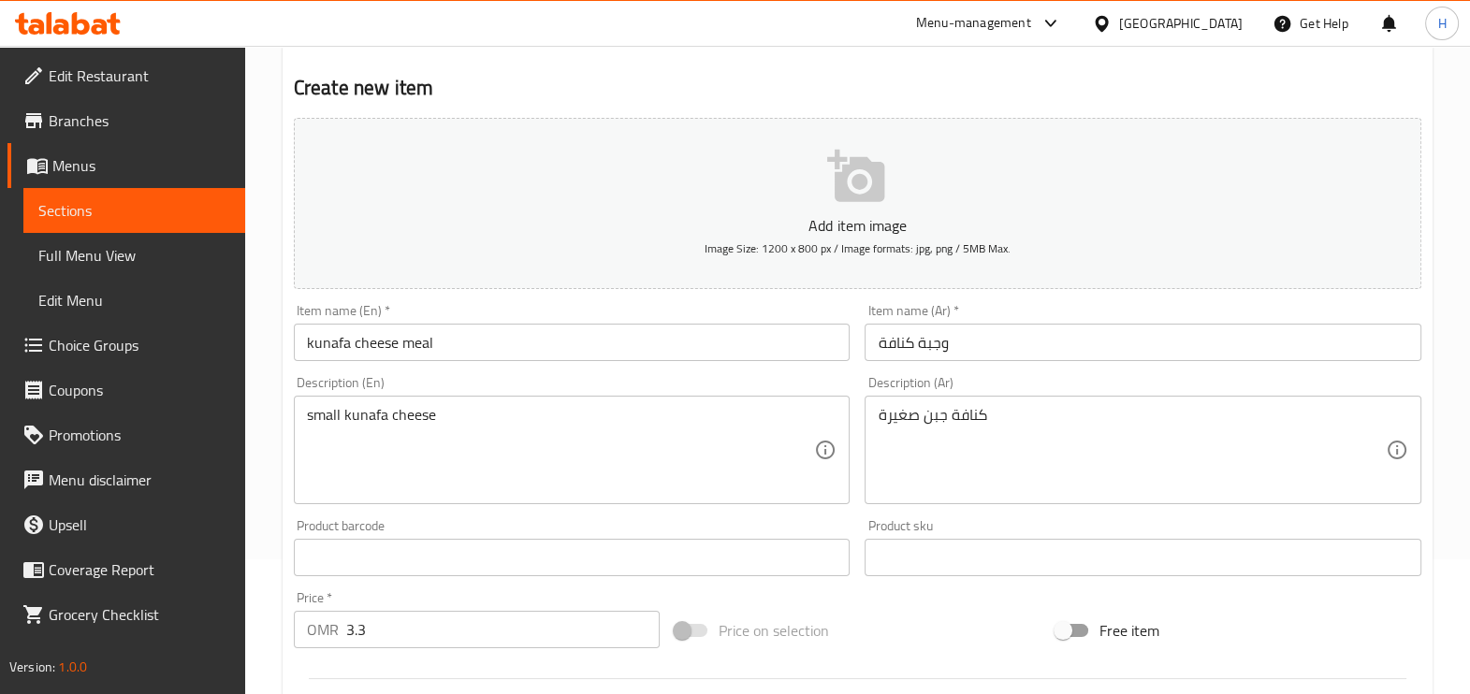
scroll to position [133, 0]
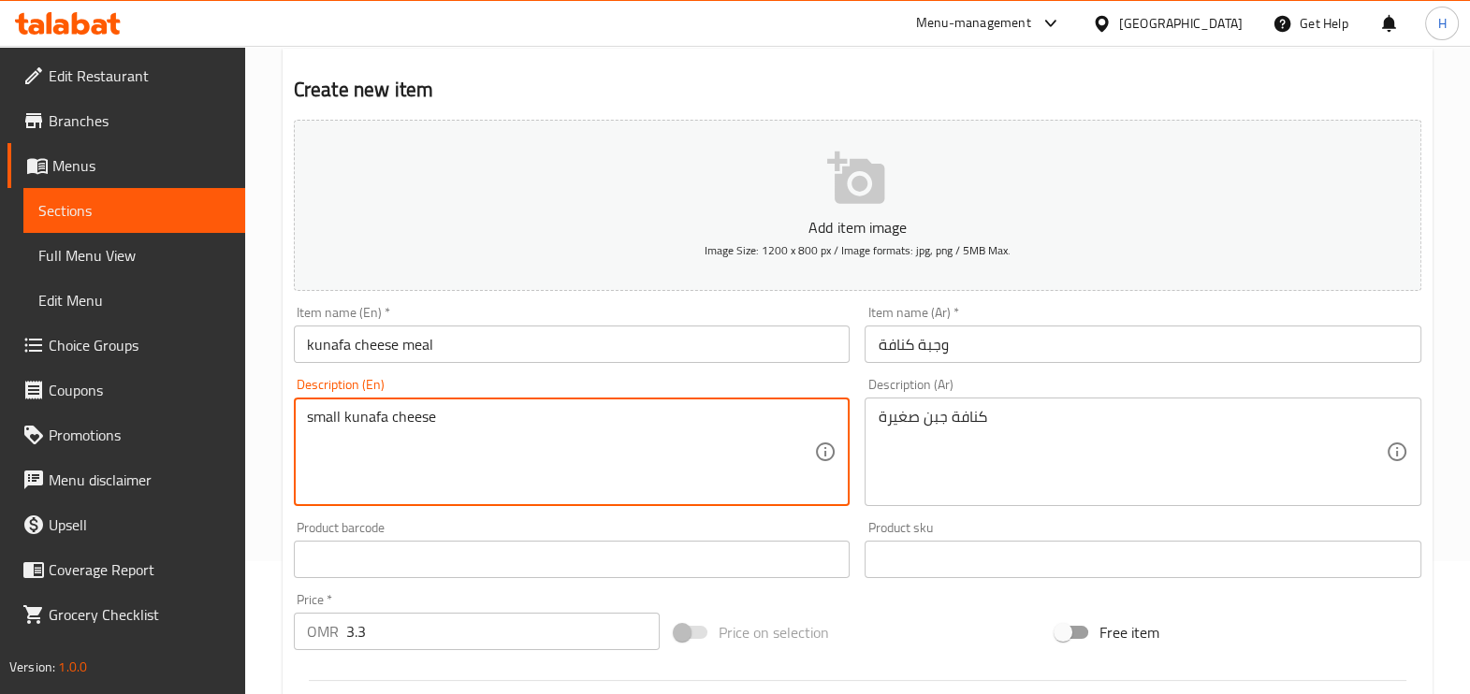
click at [337, 416] on textarea "small kunafa cheese" at bounding box center [561, 452] width 508 height 89
drag, startPoint x: 343, startPoint y: 416, endPoint x: 290, endPoint y: 423, distance: 53.7
click at [290, 423] on div "Description (En) small kunafa cheese Description (En)" at bounding box center [572, 441] width 572 height 143
type textarea "kunafa mabrooma cheese"
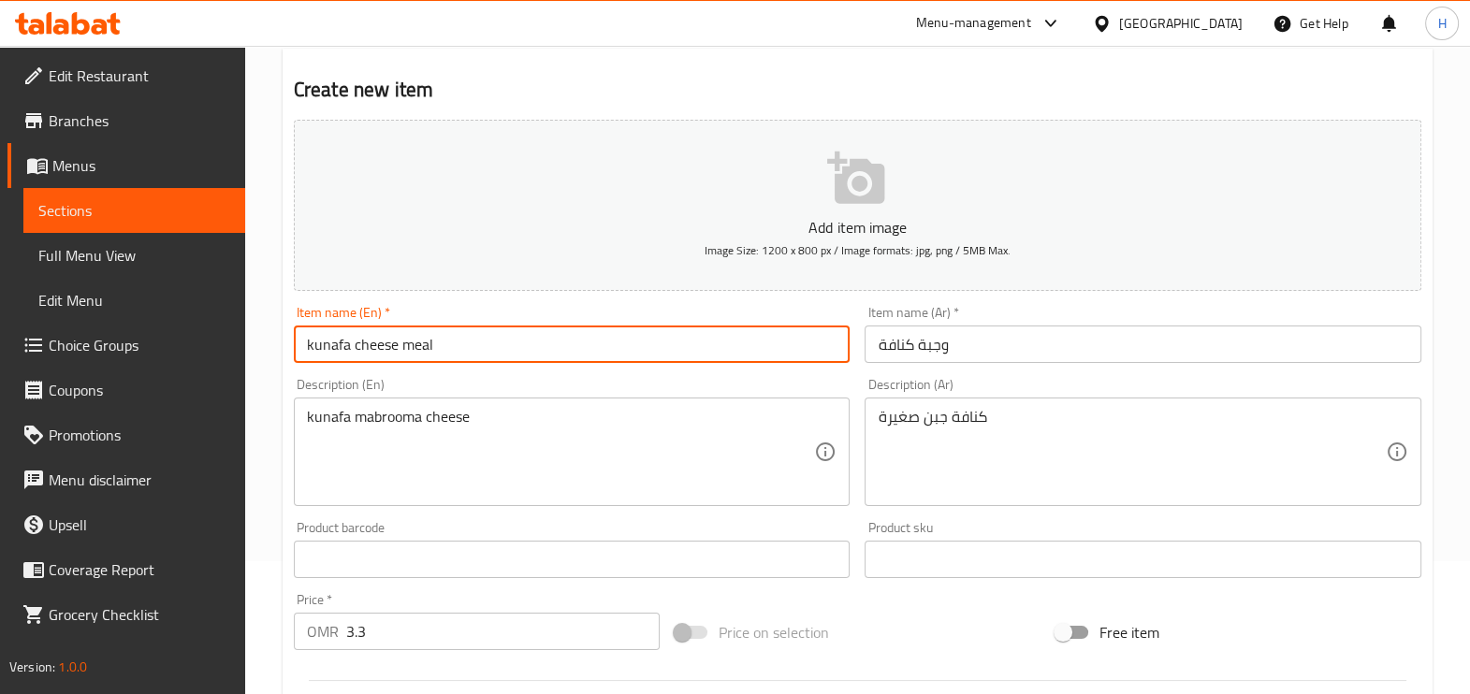
click at [399, 350] on input "kunafa cheese meal" at bounding box center [572, 344] width 557 height 37
type input "kunafa cheese mabrooma meal"
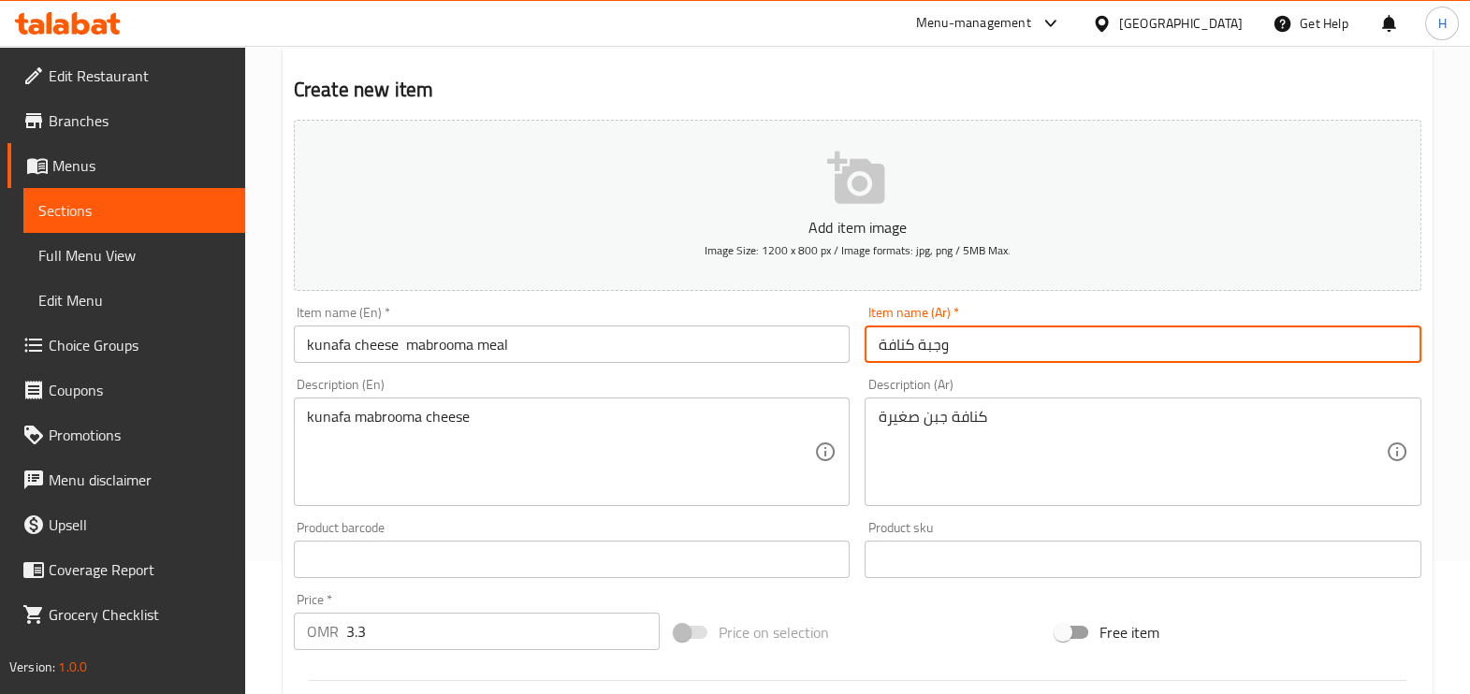
click at [875, 347] on input "وجبة كنافة" at bounding box center [1142, 344] width 557 height 37
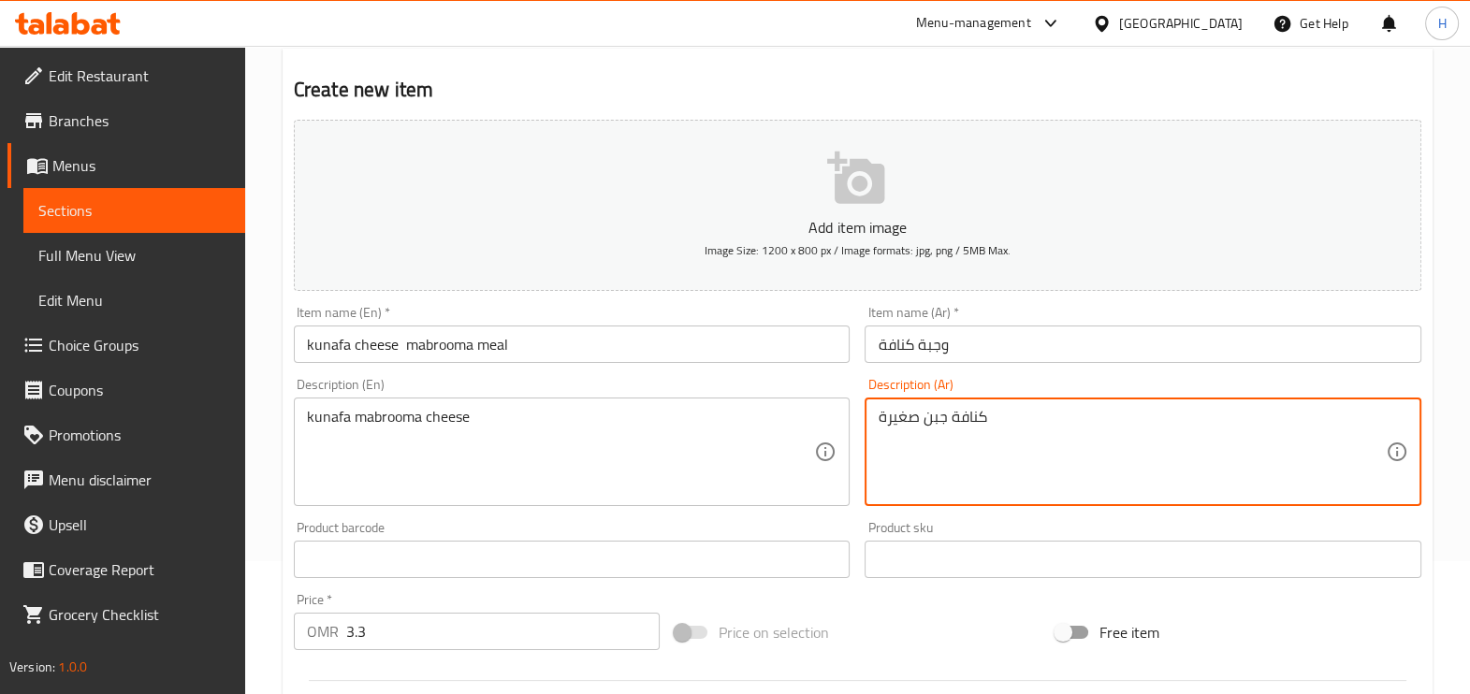
click at [919, 425] on textarea "كنافة جبن صغيرة" at bounding box center [1132, 452] width 508 height 89
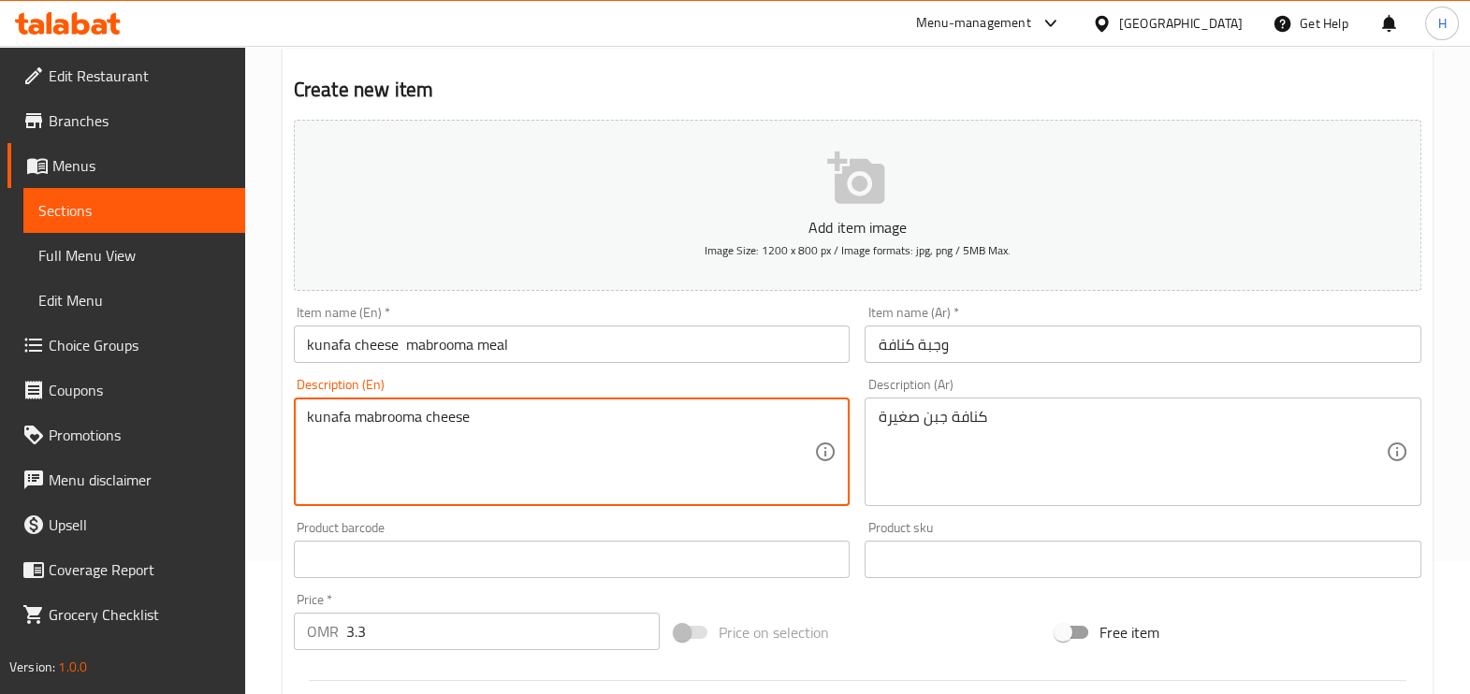
drag, startPoint x: 386, startPoint y: 419, endPoint x: 404, endPoint y: 444, distance: 30.9
drag, startPoint x: 358, startPoint y: 412, endPoint x: 429, endPoint y: 404, distance: 71.5
click at [429, 404] on div "kunafa mabrooma cheese Description (En)" at bounding box center [572, 452] width 557 height 109
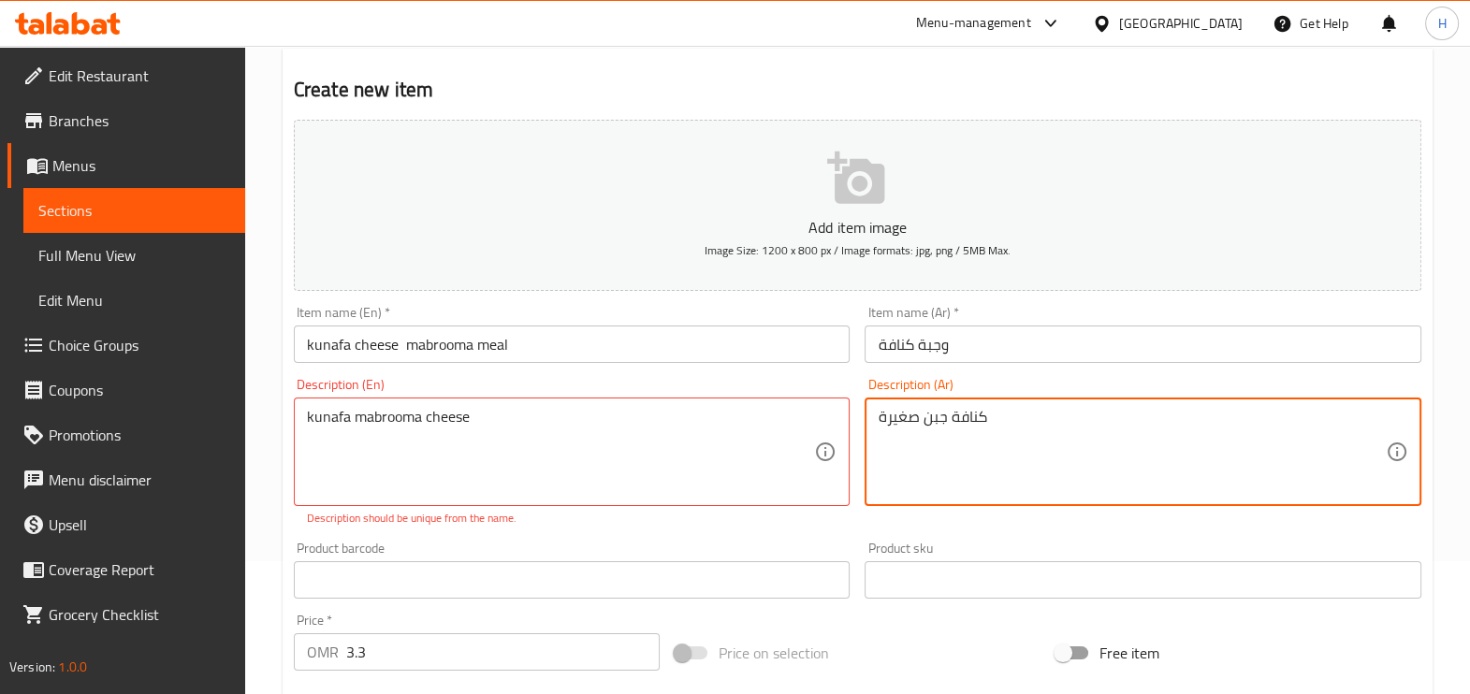
paste textarea "مبروما"
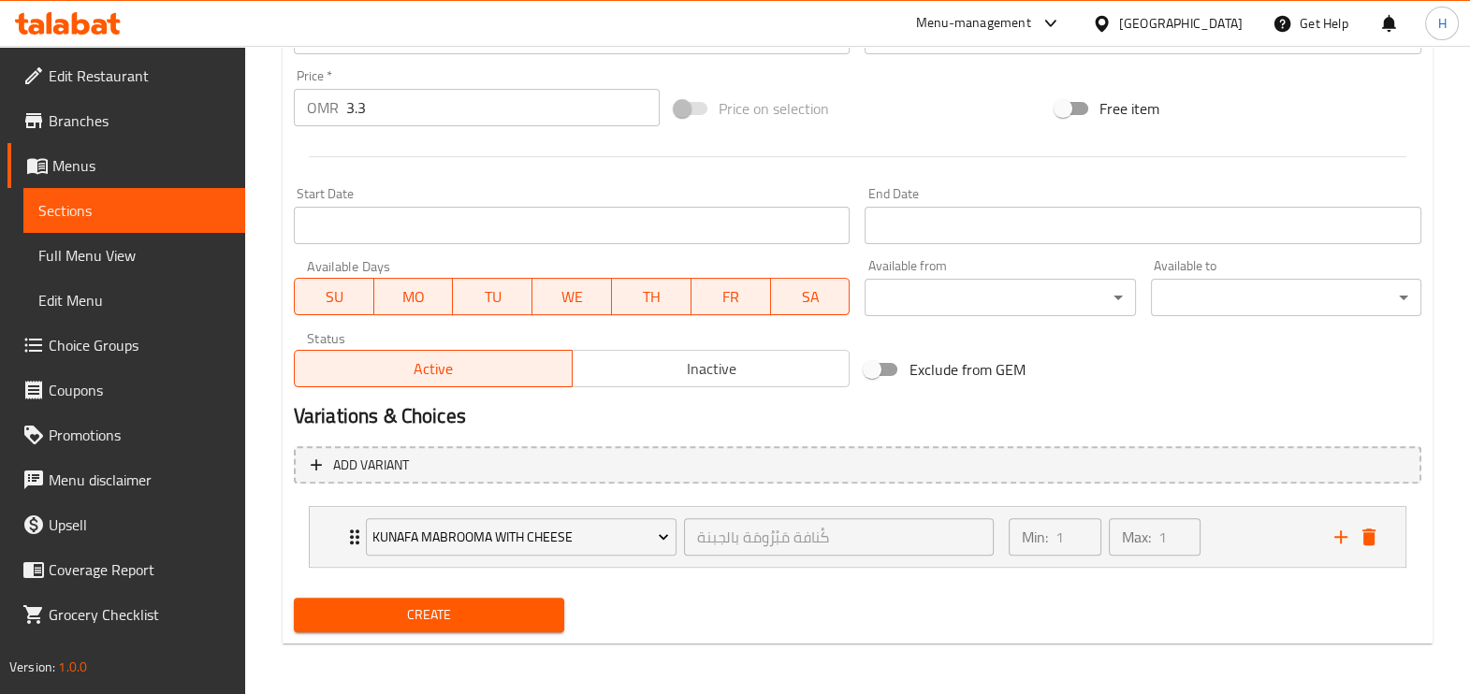
type textarea "كنافة جبن مبروما صغيرة"
click at [399, 616] on span "Create" at bounding box center [429, 614] width 240 height 23
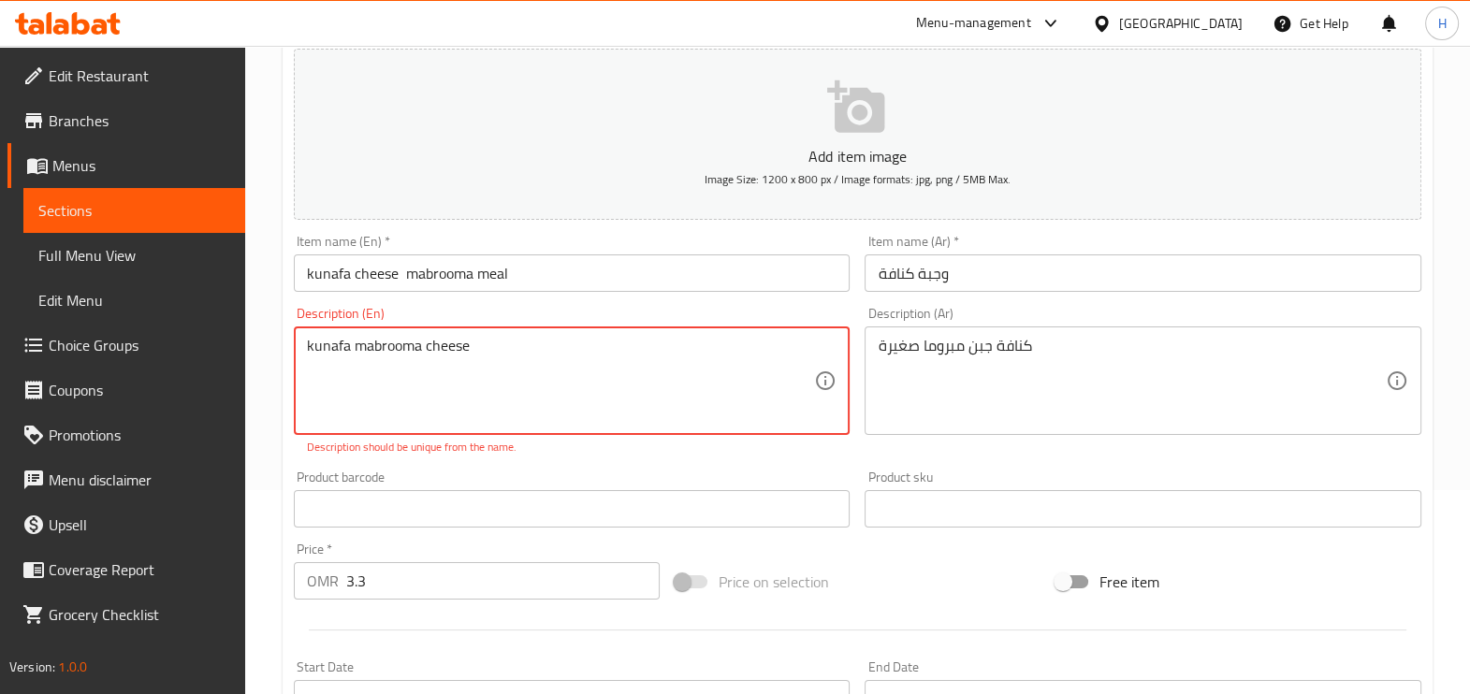
click at [488, 367] on textarea "kunafa mabrooma cheese" at bounding box center [561, 381] width 508 height 89
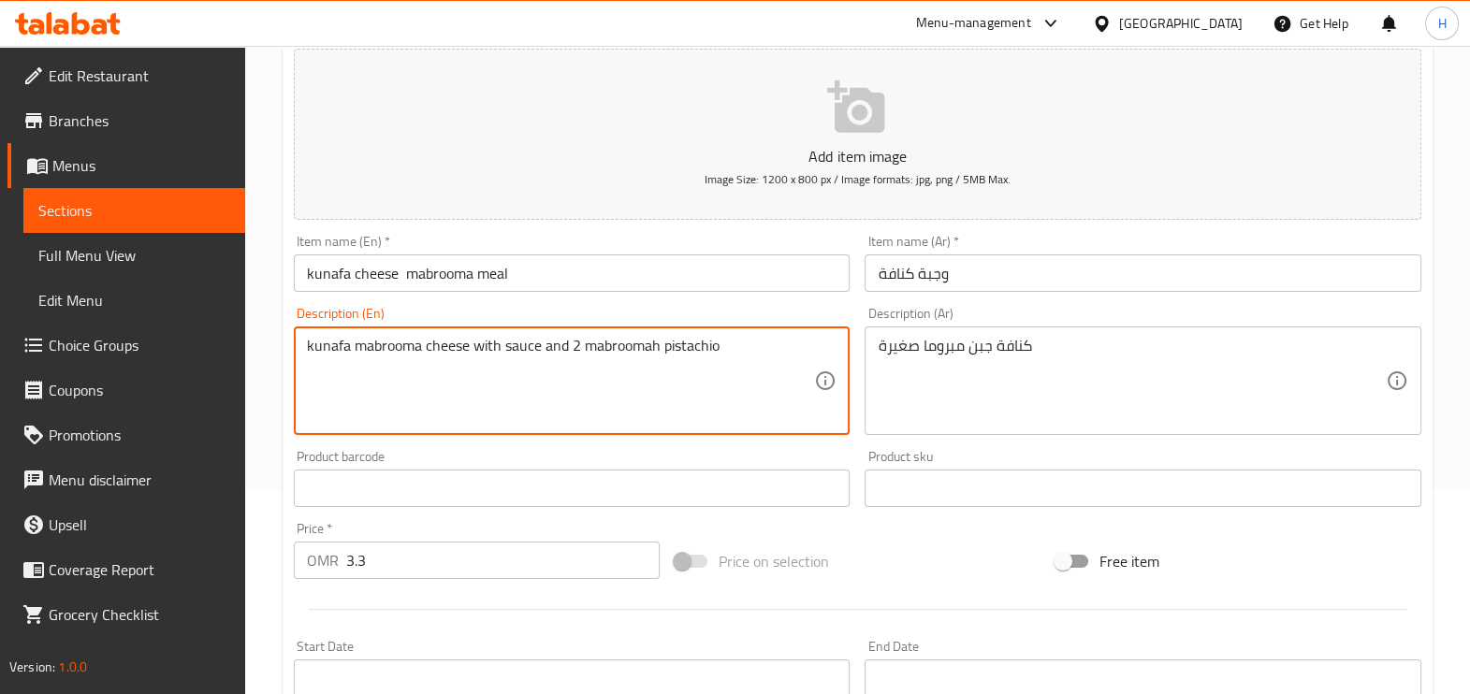
type textarea "kunafa mabrooma cheese with sauce and 2 mabroomah pistachio"
click at [722, 340] on textarea "kunafa mabrooma cheese with sauce and 2 mabroomah pistachio" at bounding box center [561, 381] width 508 height 89
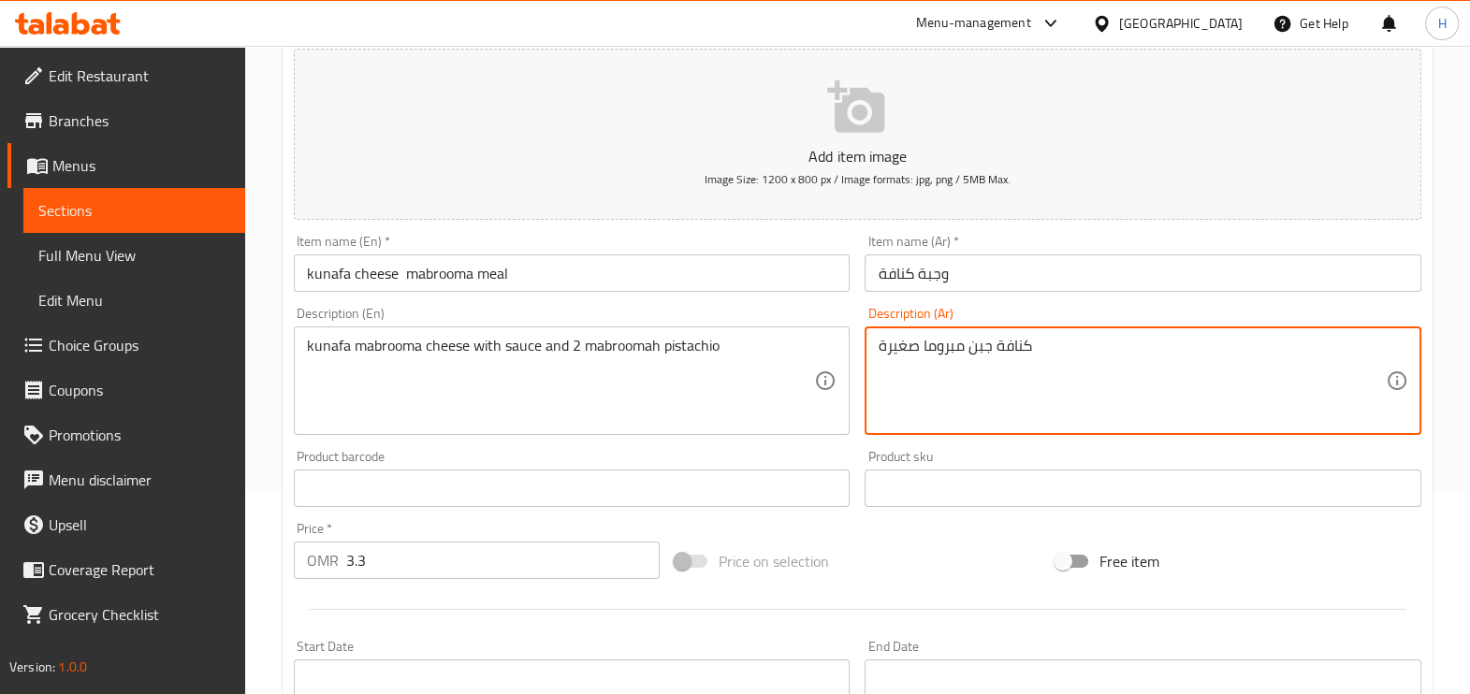
click at [973, 398] on textarea "كنافة جبن مبروما صغيرة" at bounding box center [1132, 381] width 508 height 89
paste textarea "مبرومة بالجبنة مع صوص و2 مبرومة بالفستق"
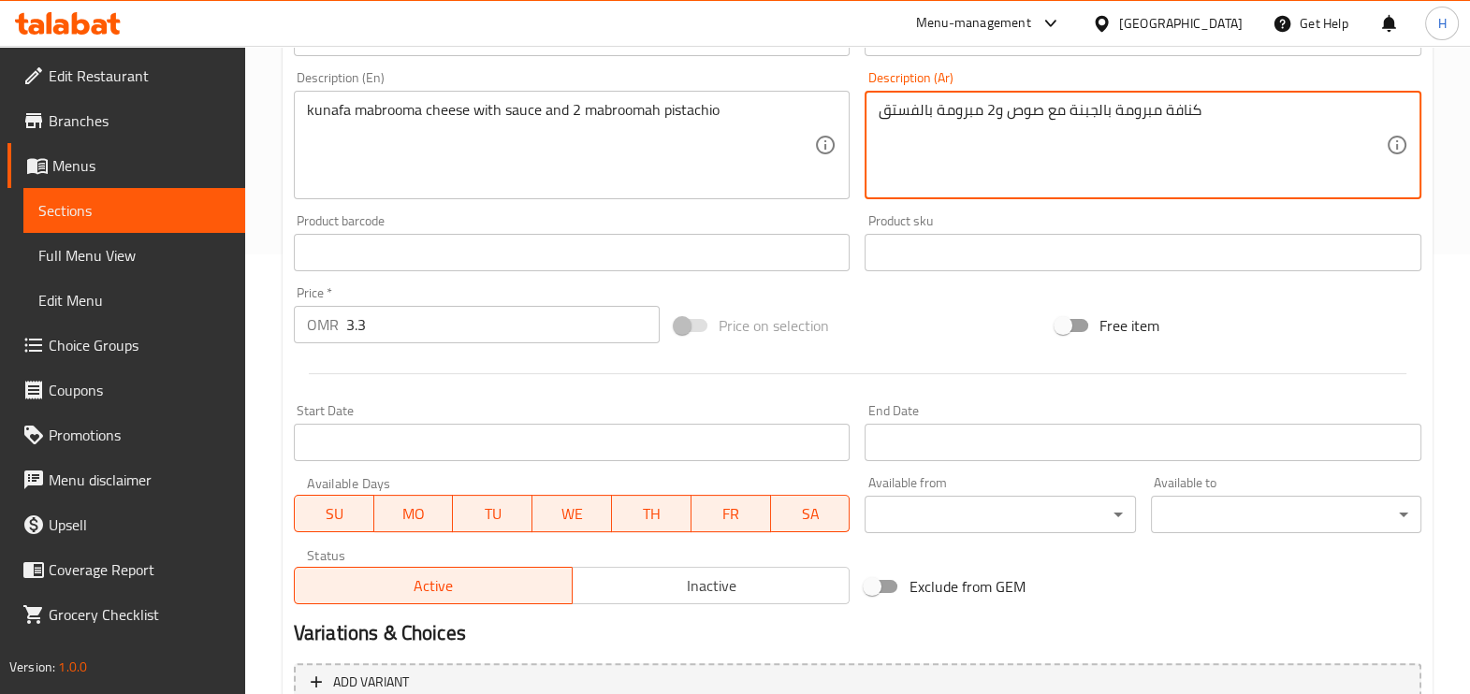
scroll to position [657, 0]
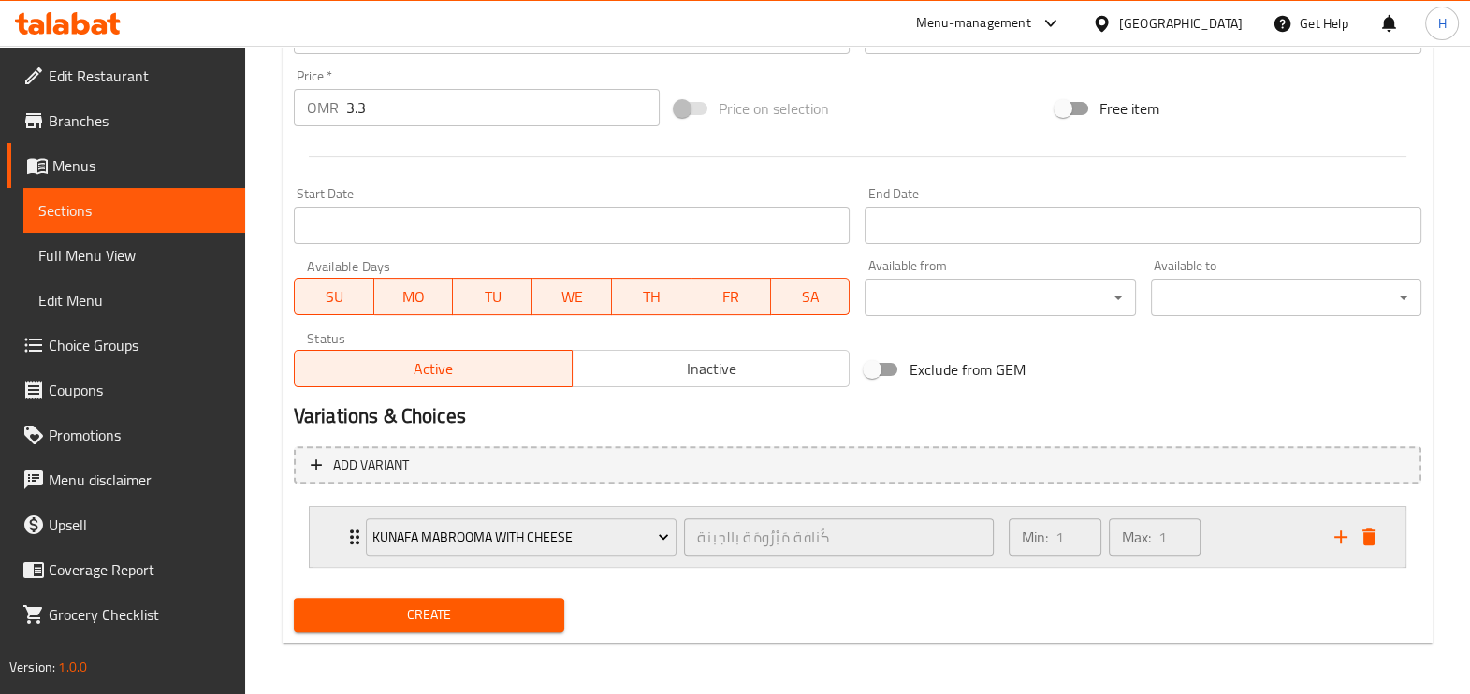
click at [493, 556] on div "Kunafa mabrooma with cheese" at bounding box center [521, 537] width 318 height 45
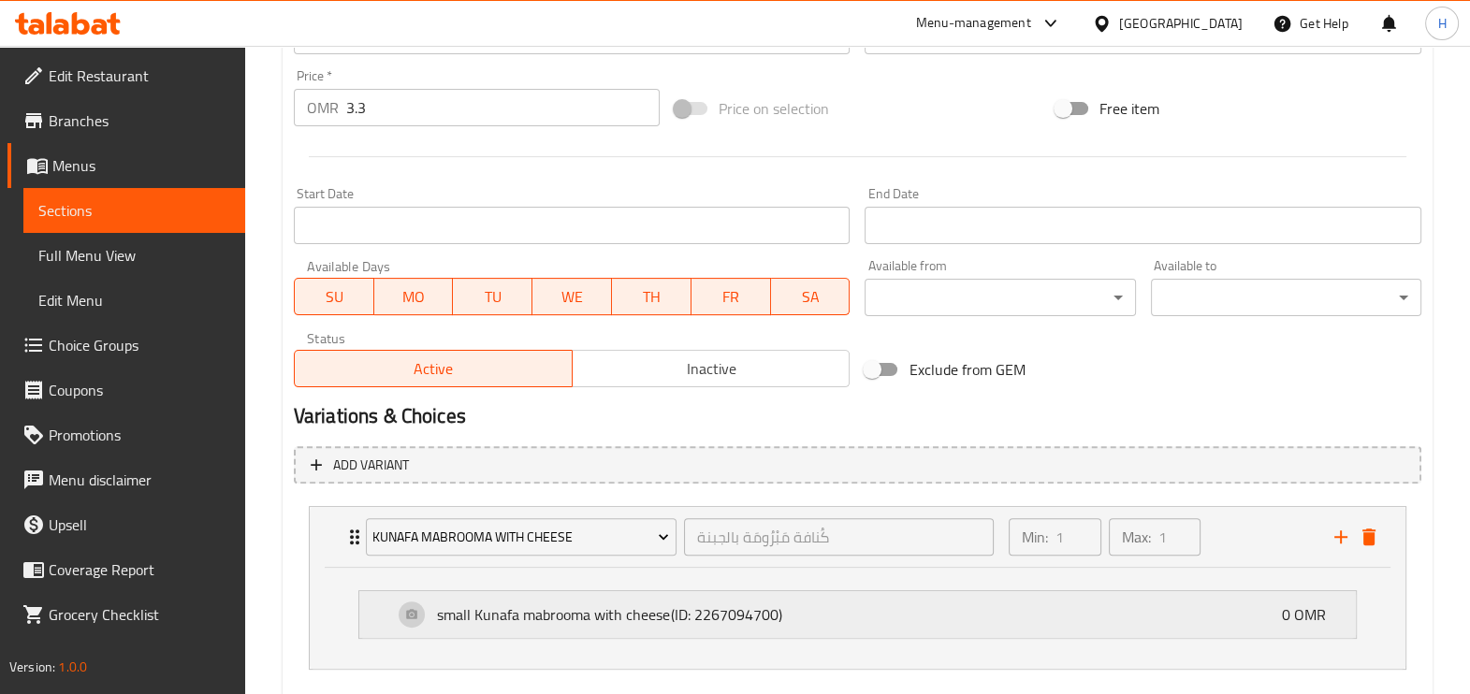
scroll to position [758, 0]
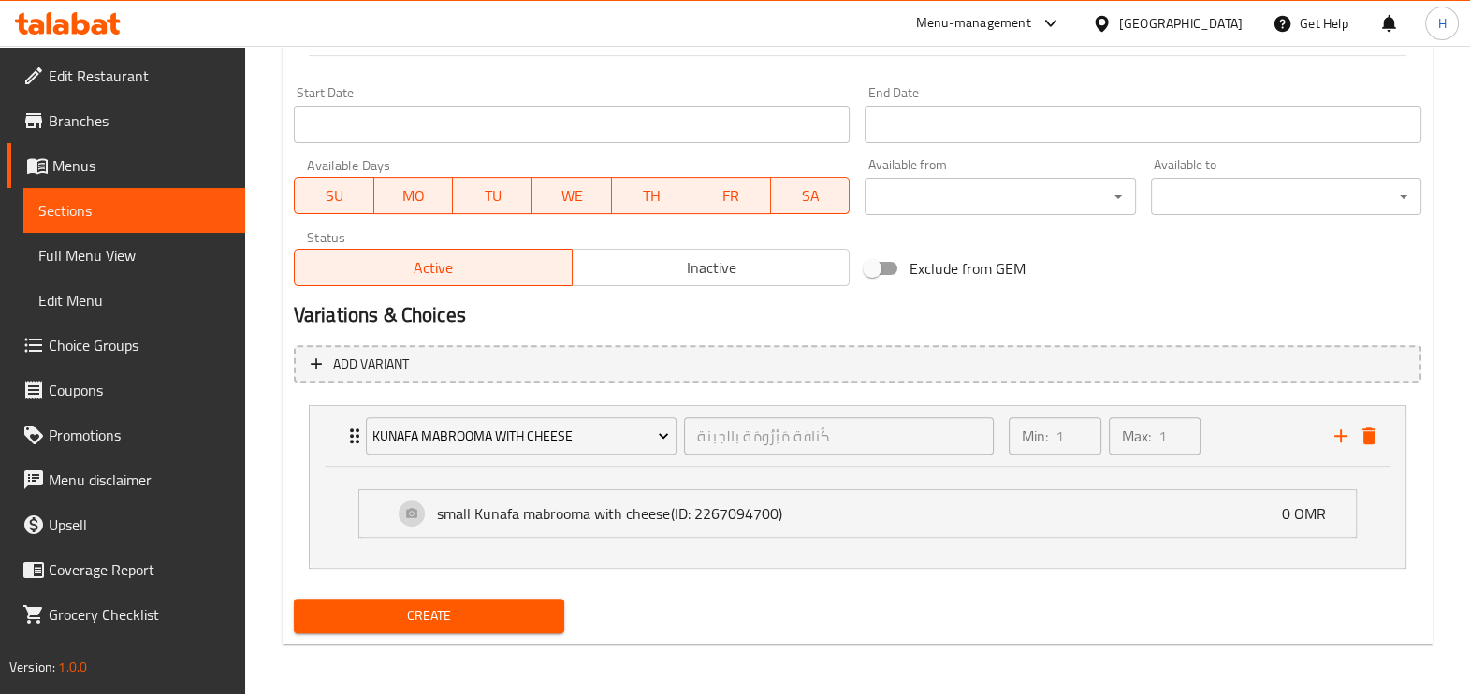
type textarea "كنافة مبرومة بالجبنة مع صوص و2 مبرومة بالفستق"
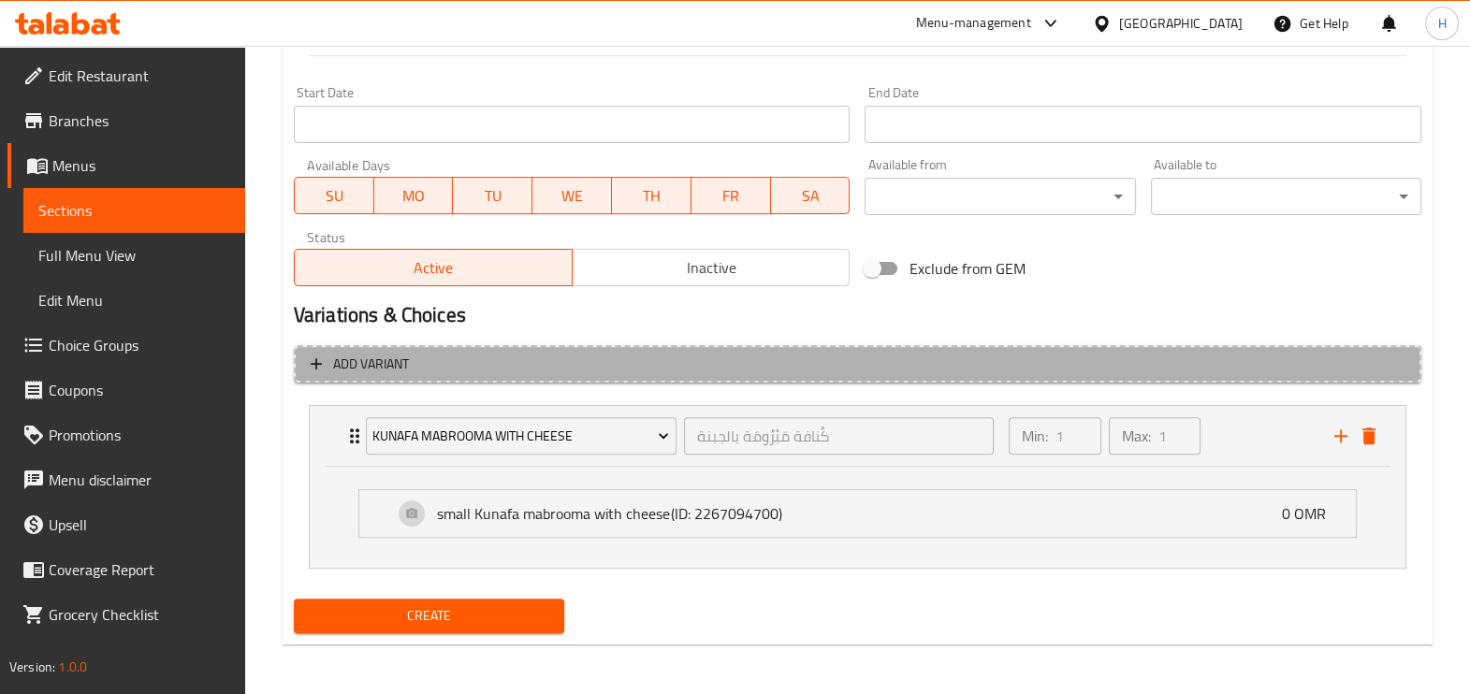
click at [423, 359] on span "Add variant" at bounding box center [858, 364] width 1094 height 23
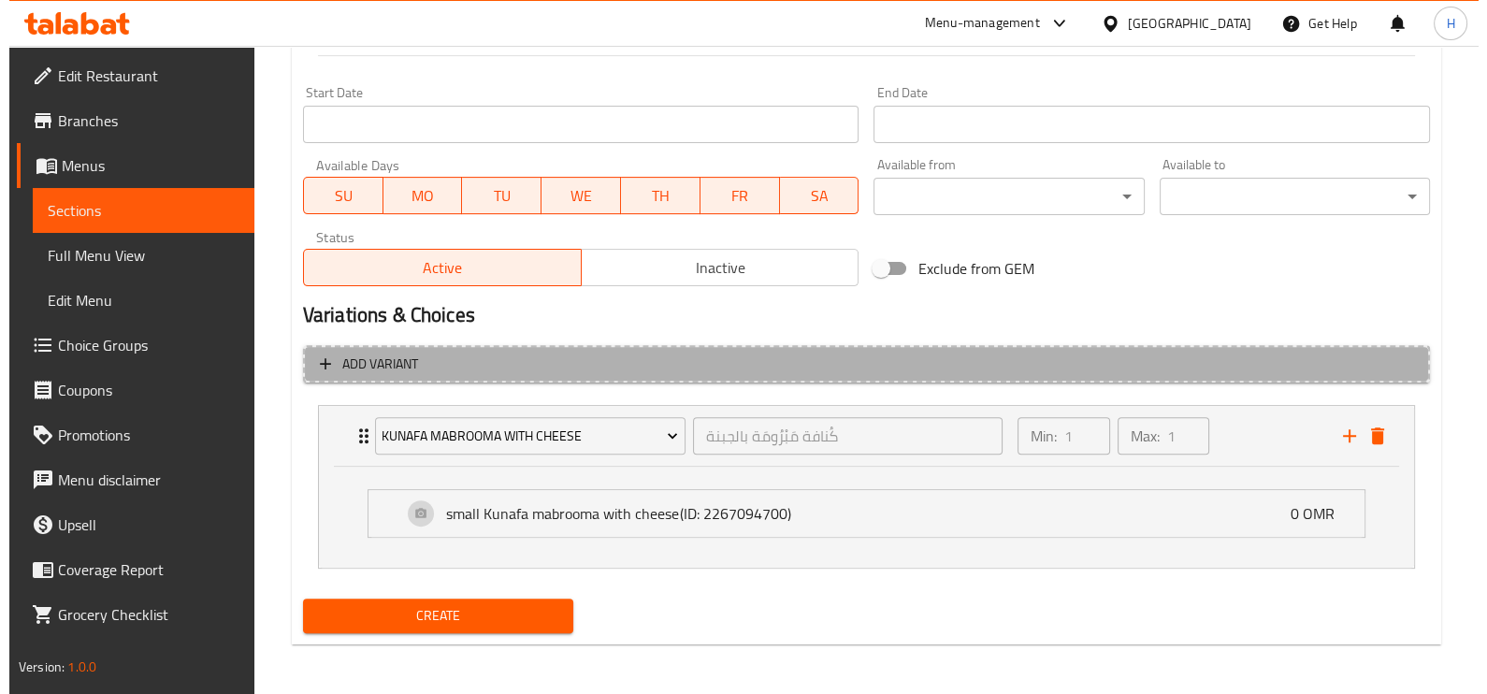
scroll to position [689, 0]
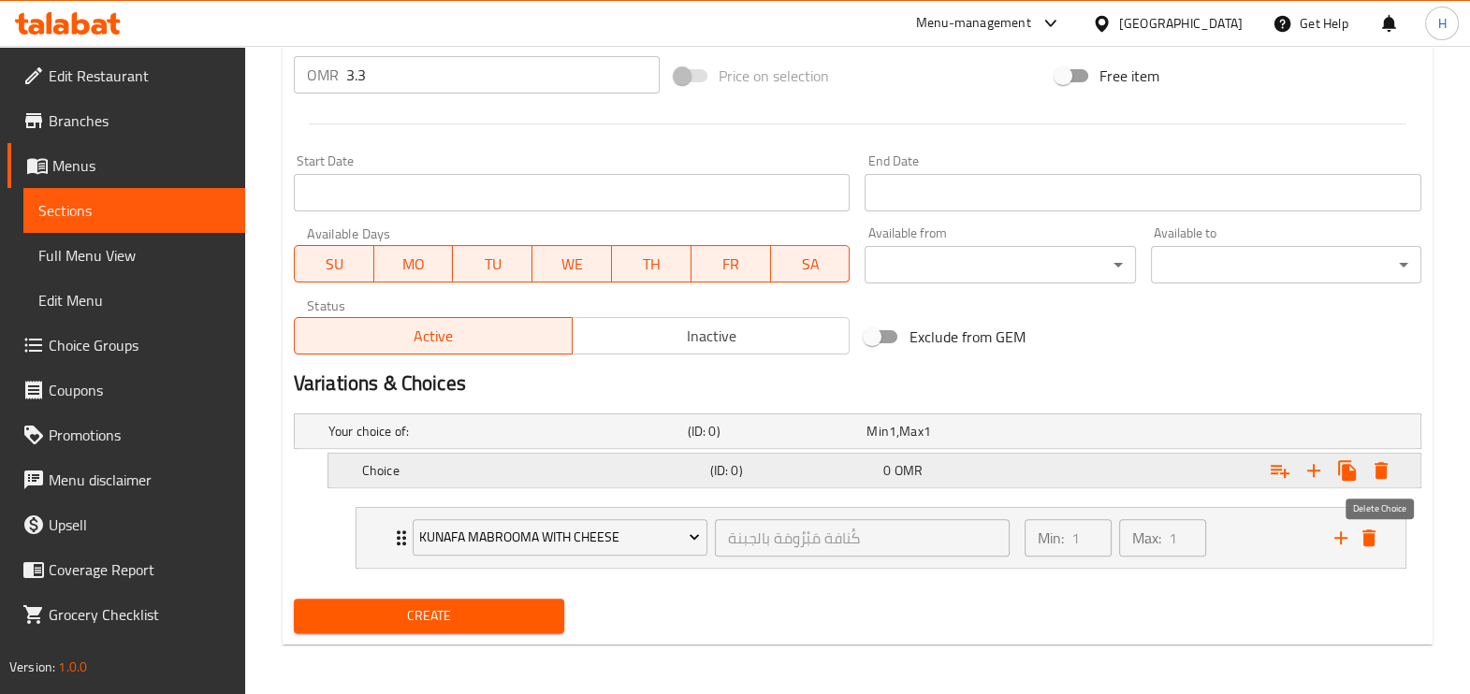
click at [1384, 467] on icon "Expand" at bounding box center [1380, 470] width 13 height 17
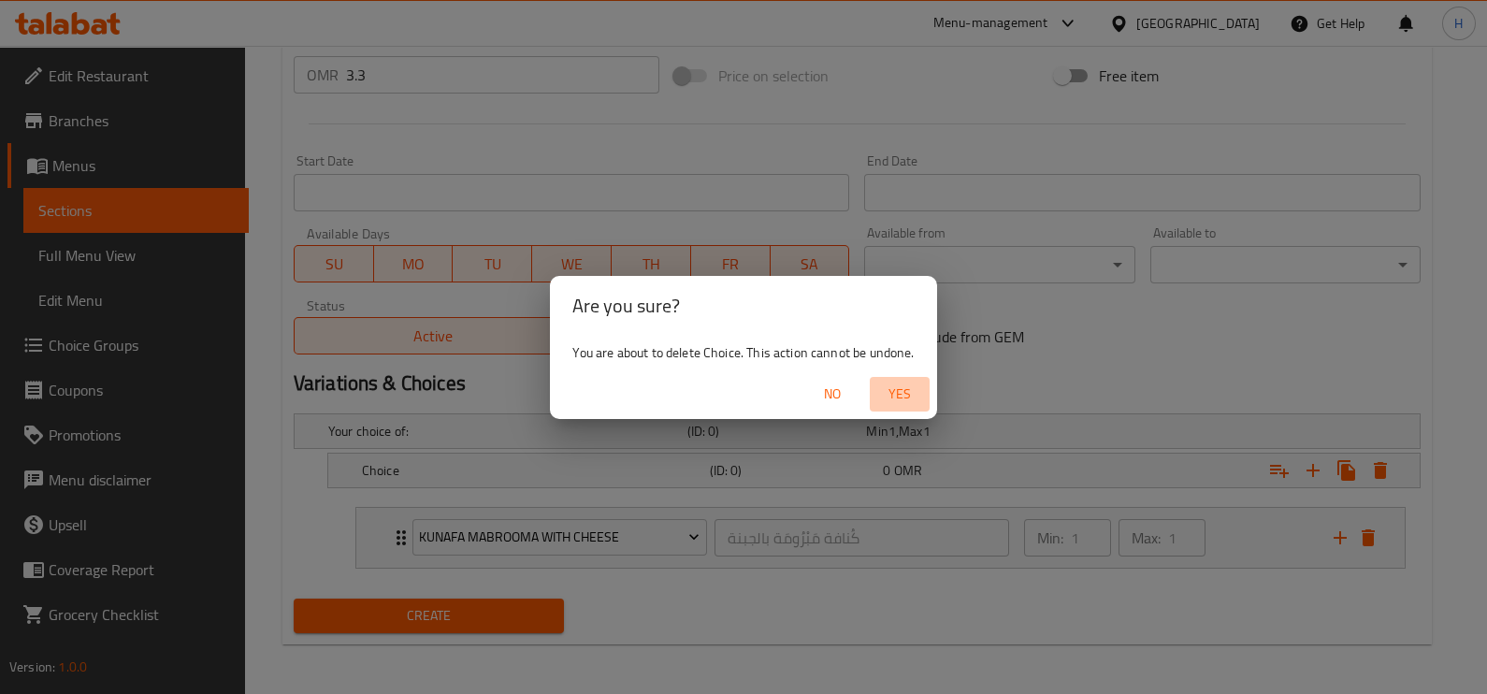
click at [887, 392] on span "Yes" at bounding box center [900, 394] width 45 height 23
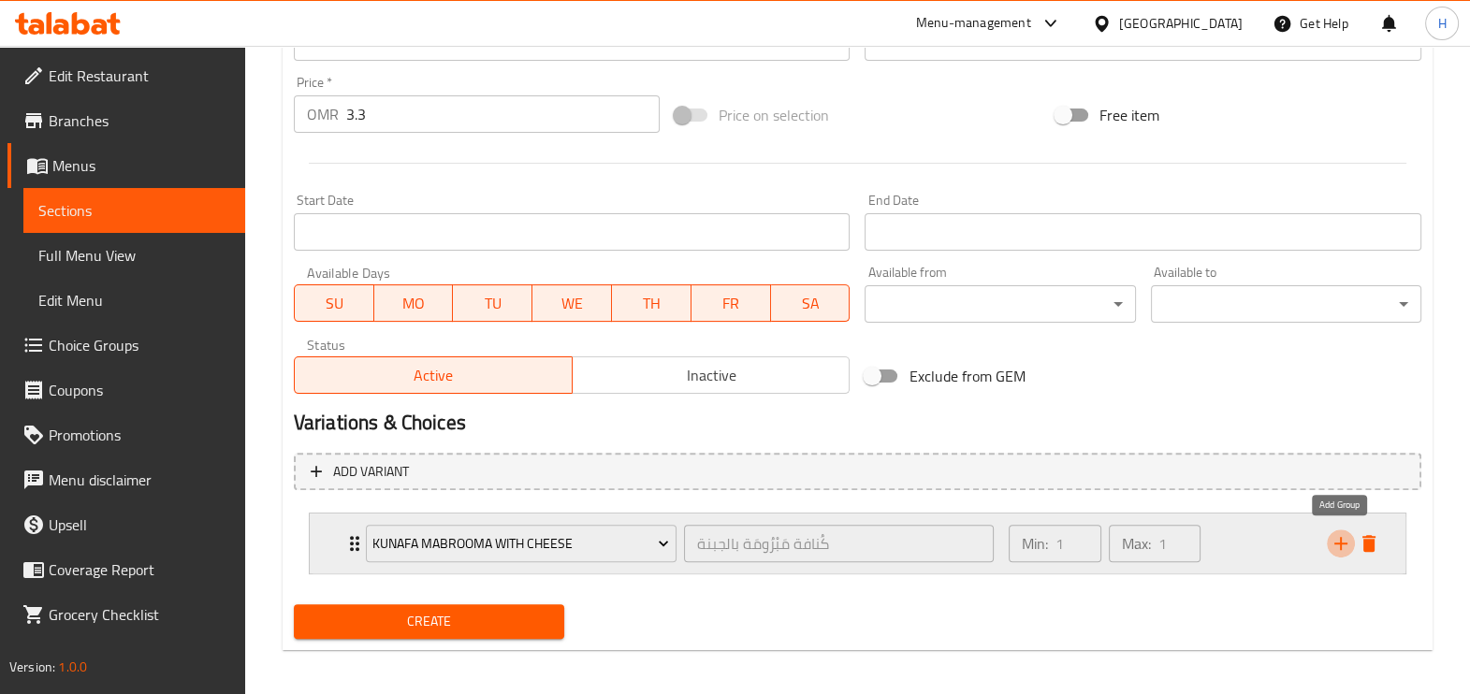
click at [1340, 542] on icon "add" at bounding box center [1340, 543] width 13 height 13
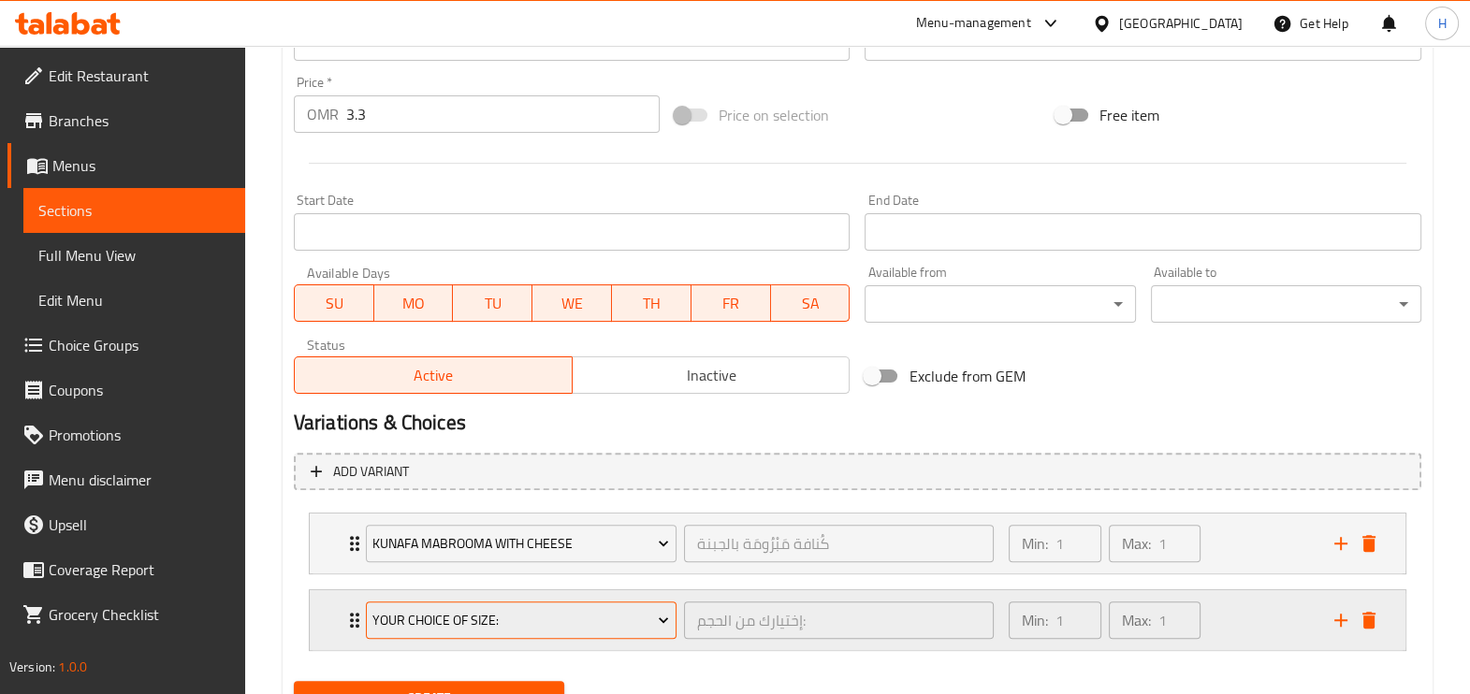
click at [578, 617] on span "Your Choice Of Size:" at bounding box center [520, 620] width 297 height 23
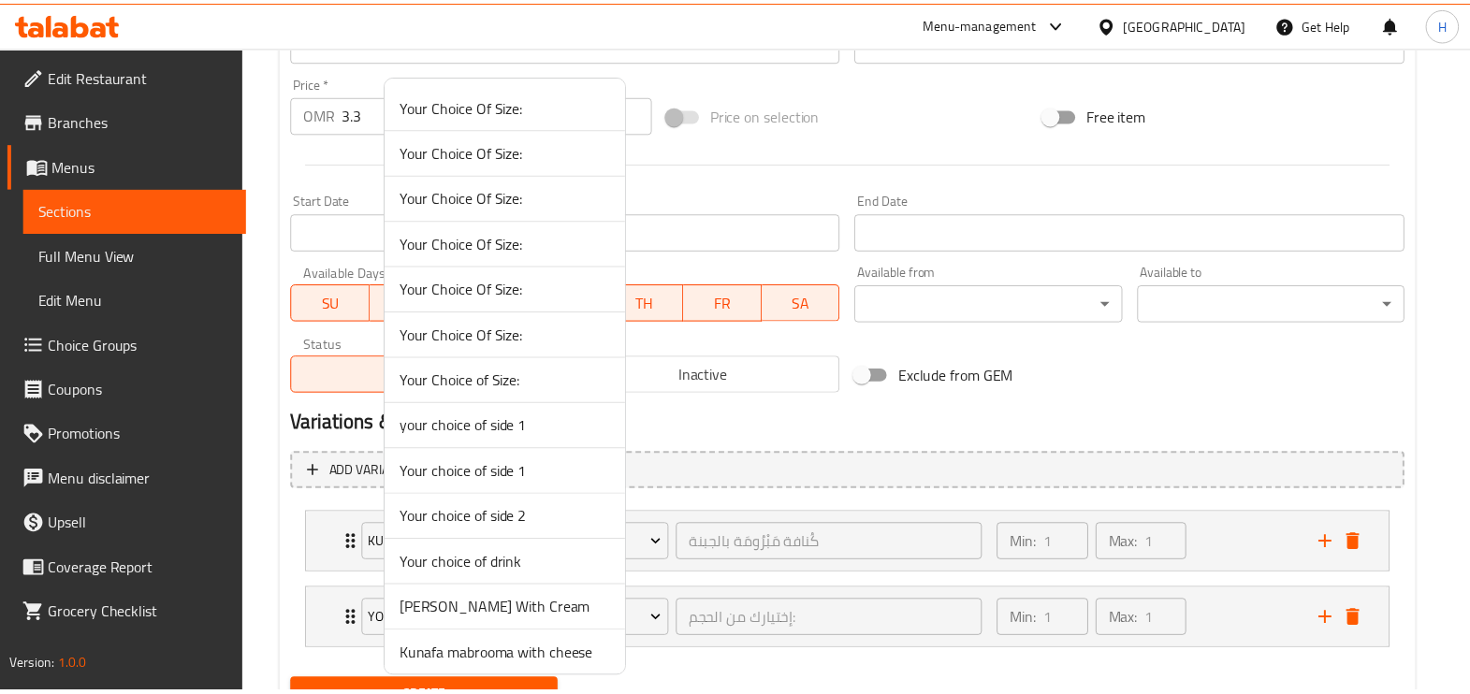
scroll to position [140, 0]
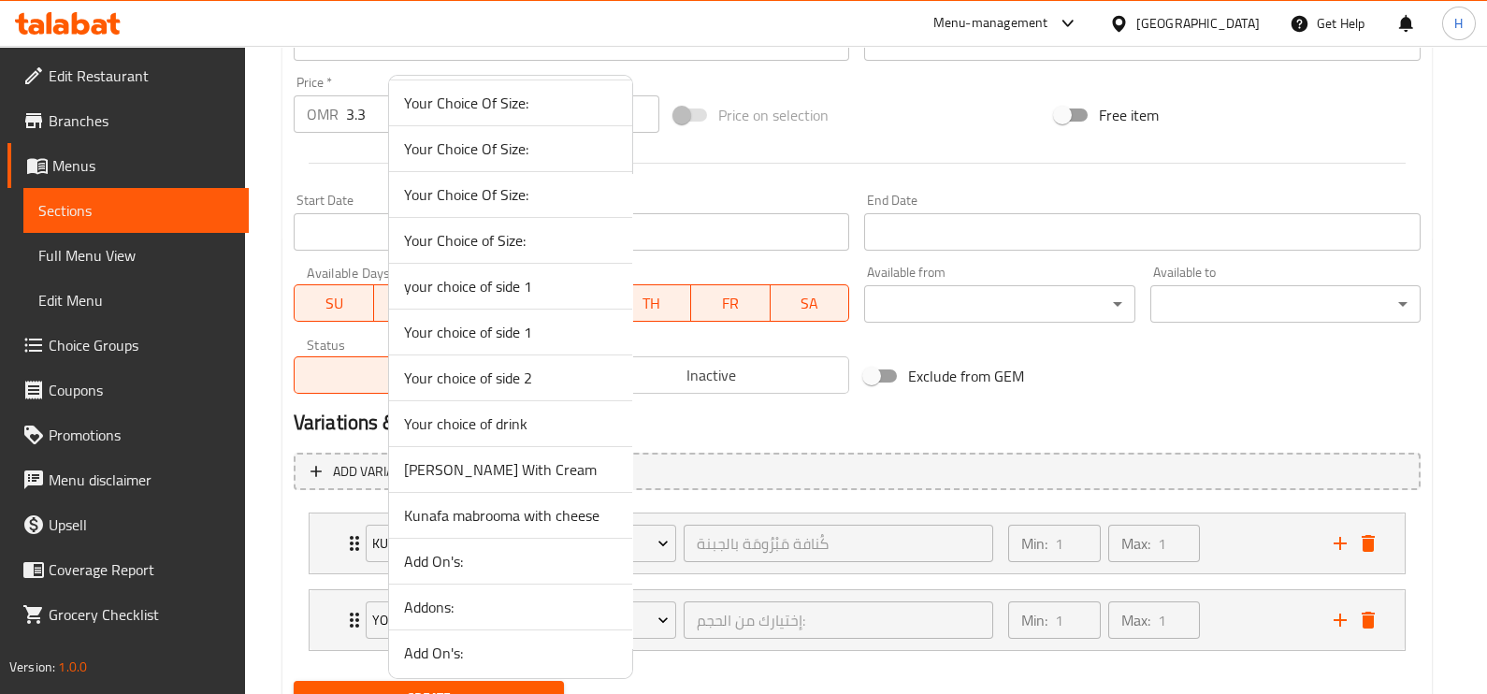
click at [510, 524] on span "Kunafa mabrooma with cheese" at bounding box center [510, 515] width 213 height 22
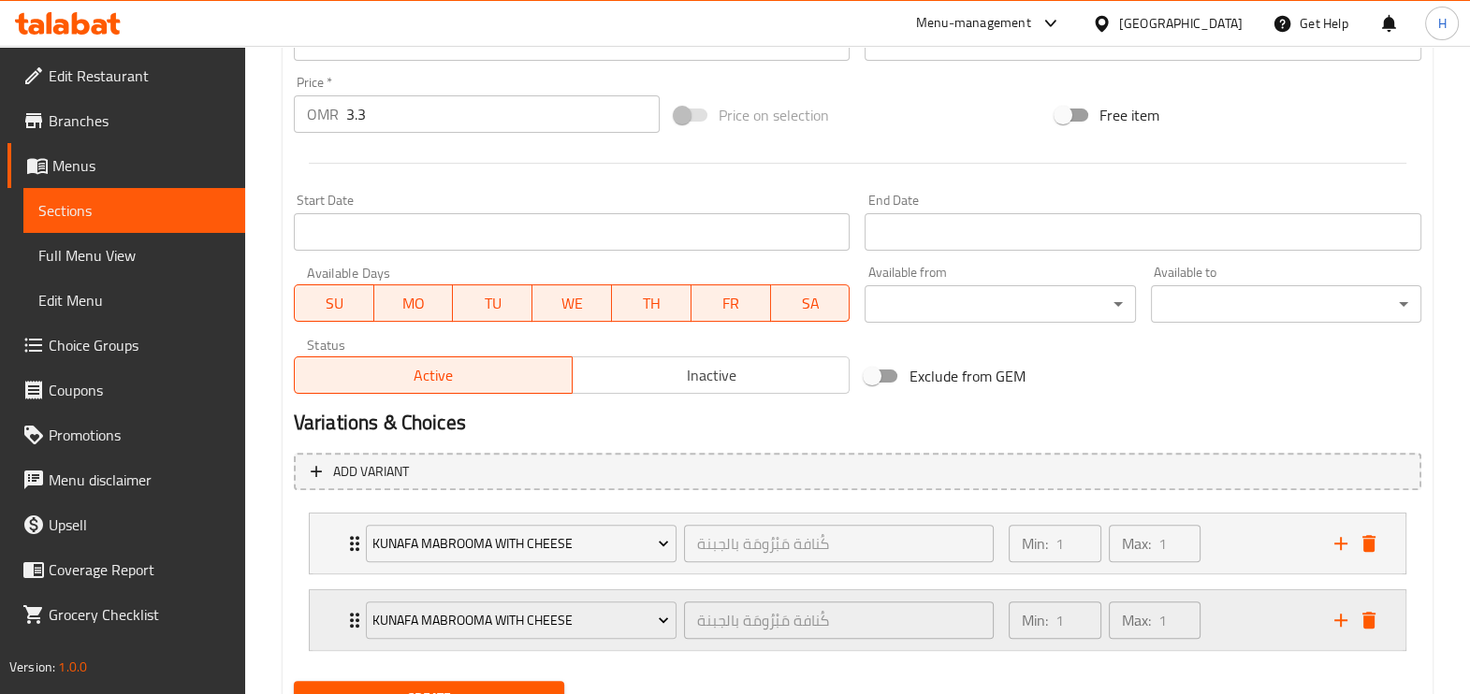
click at [1365, 613] on icon "delete" at bounding box center [1368, 620] width 13 height 17
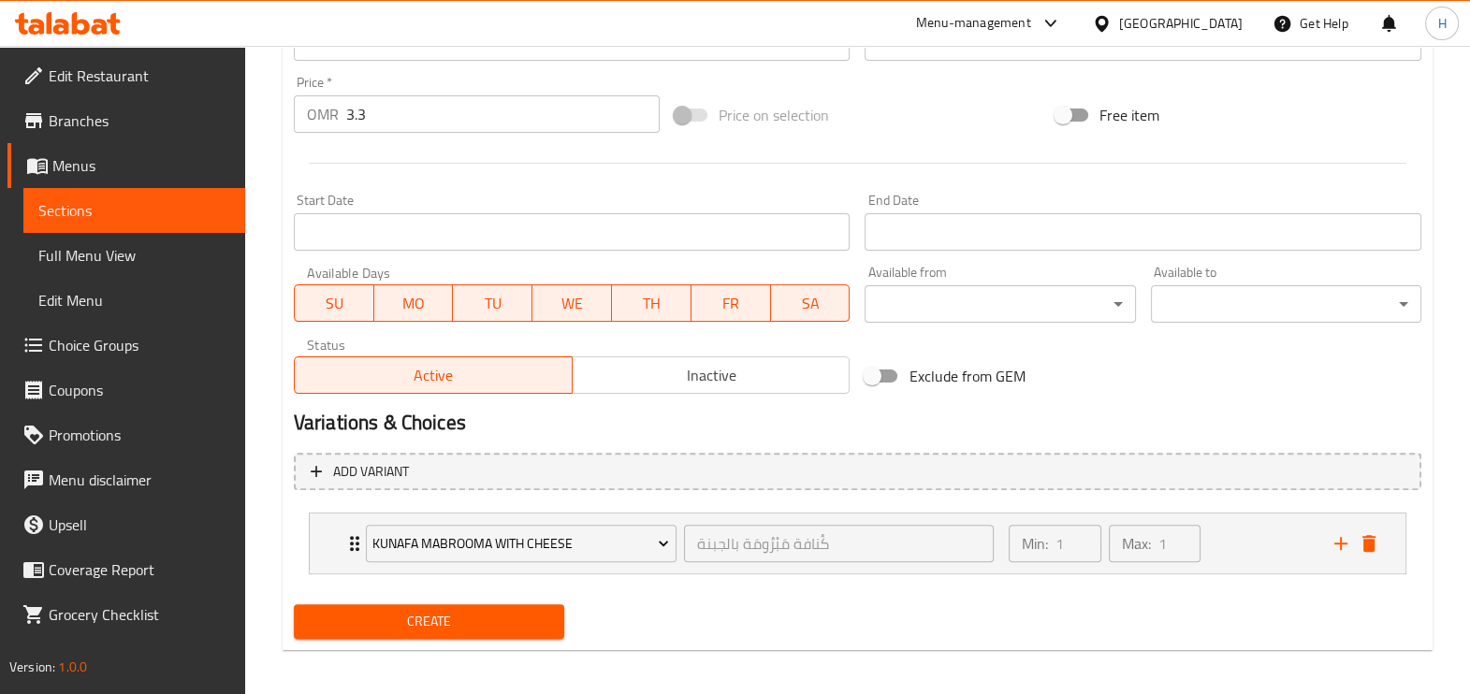
drag, startPoint x: 90, startPoint y: 349, endPoint x: 73, endPoint y: 344, distance: 17.5
click at [73, 344] on span "Choice Groups" at bounding box center [139, 345] width 181 height 22
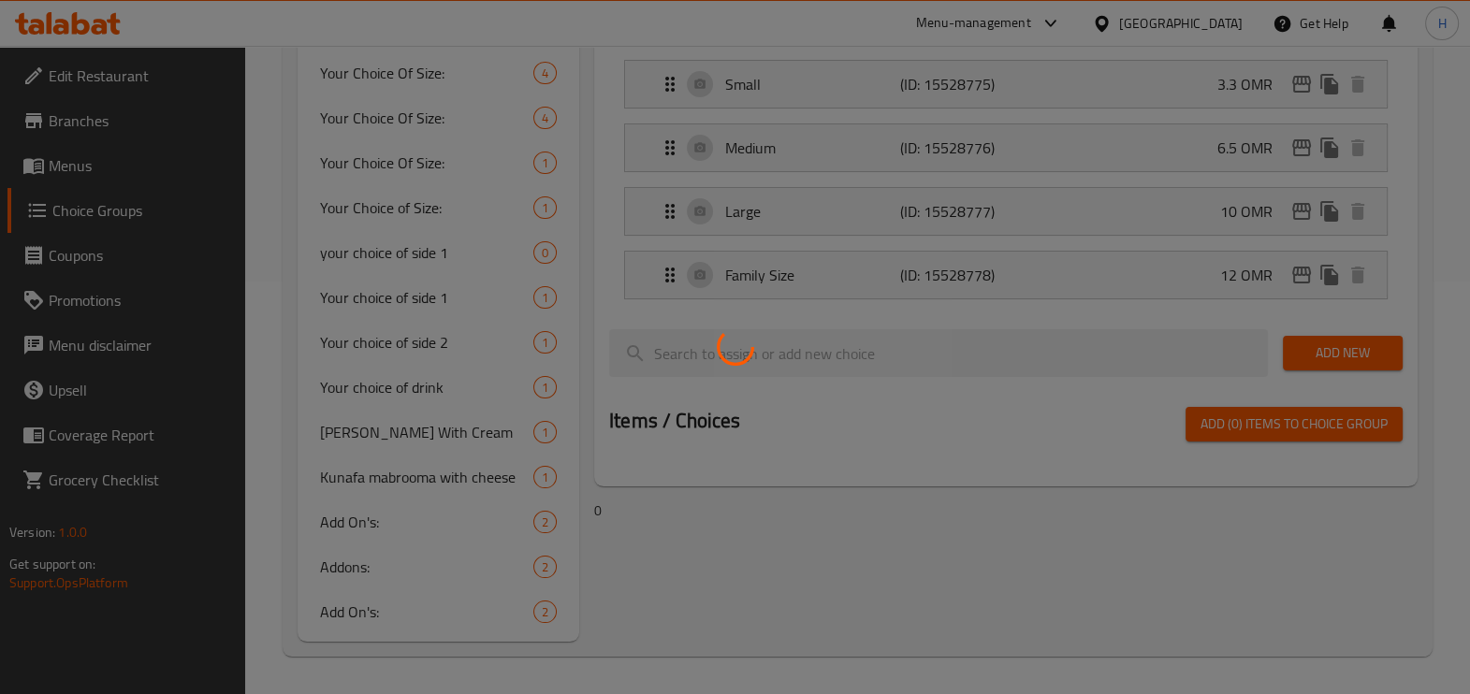
scroll to position [265, 0]
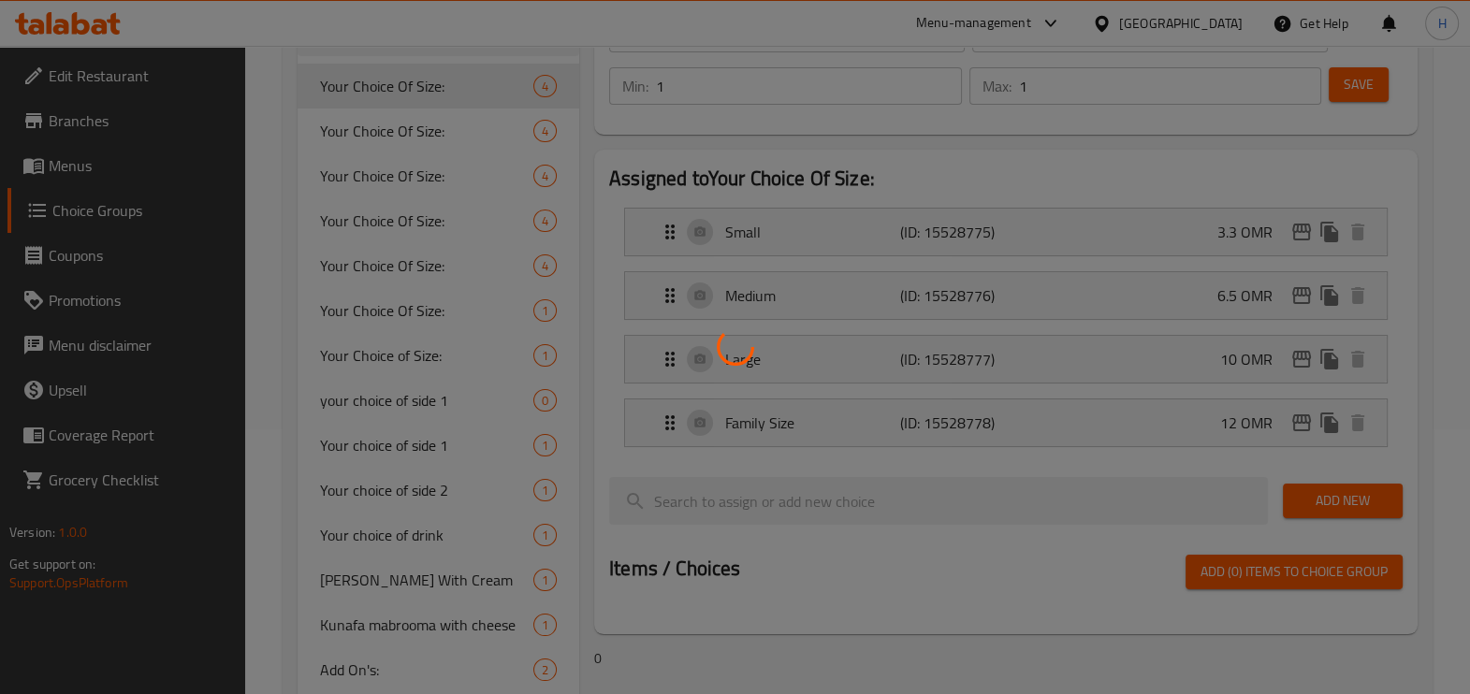
click at [402, 525] on div at bounding box center [735, 347] width 1470 height 694
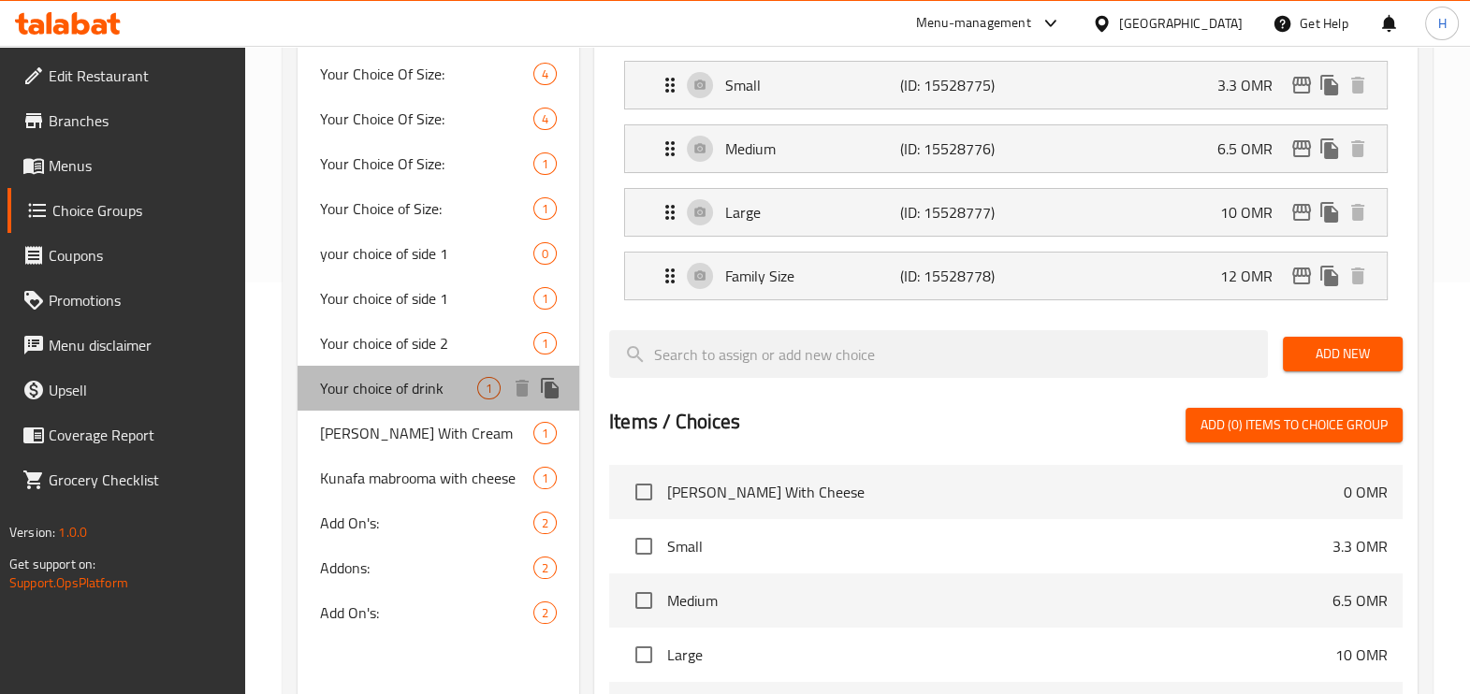
click at [434, 390] on span "Your choice of drink" at bounding box center [398, 388] width 157 height 22
type input "Your choice of drink"
type input "اختيارك من المشروبات"
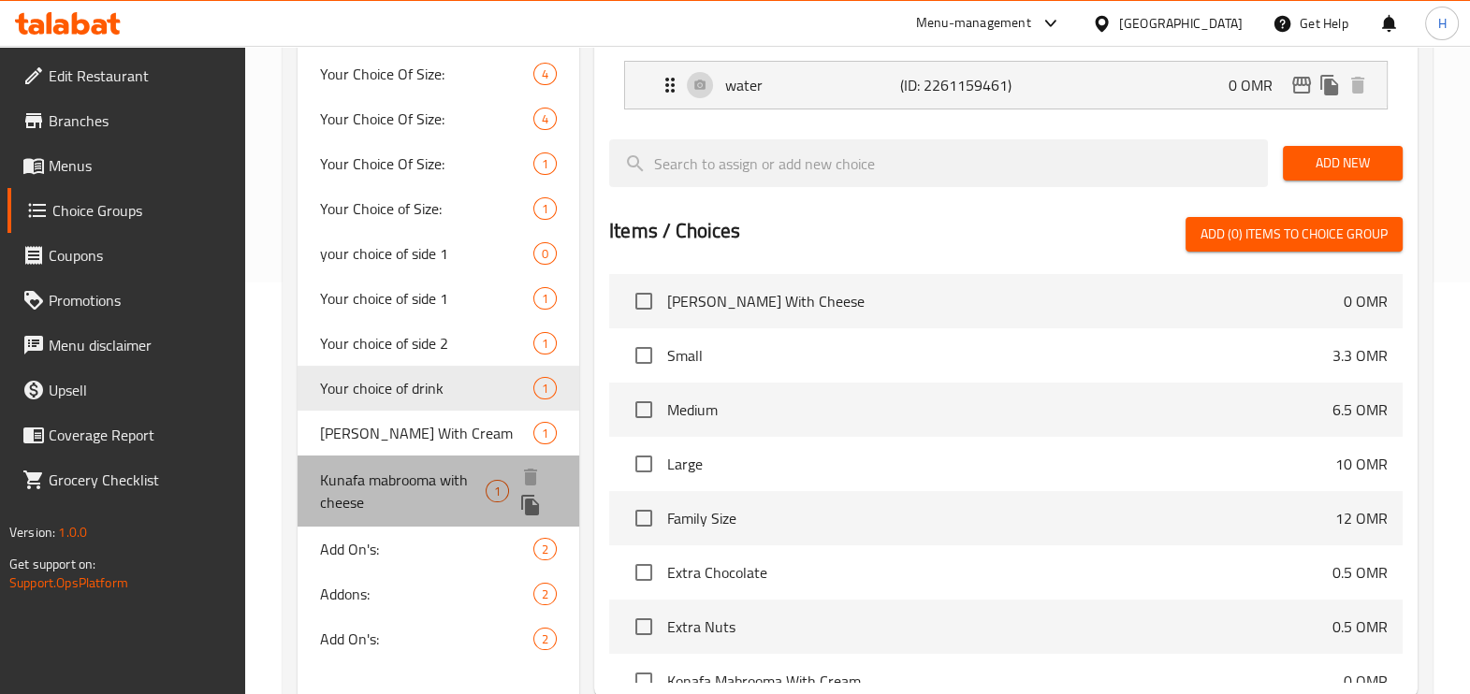
click at [451, 485] on span "Kunafa mabrooma with cheese" at bounding box center [403, 491] width 166 height 45
type input "Kunafa mabrooma with cheese"
type input "كُنافة مَبْرُومَة بالجبنة"
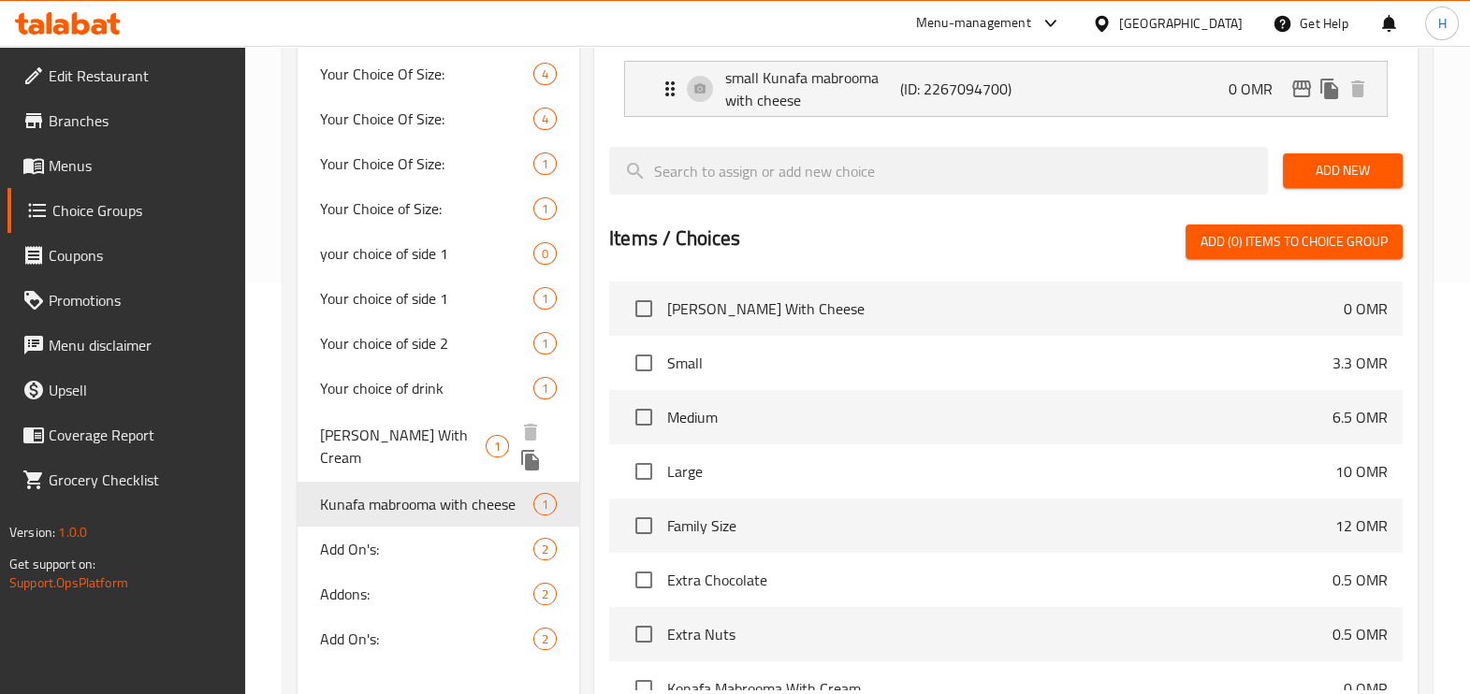
click at [407, 440] on span "[PERSON_NAME] With Cream" at bounding box center [403, 446] width 166 height 45
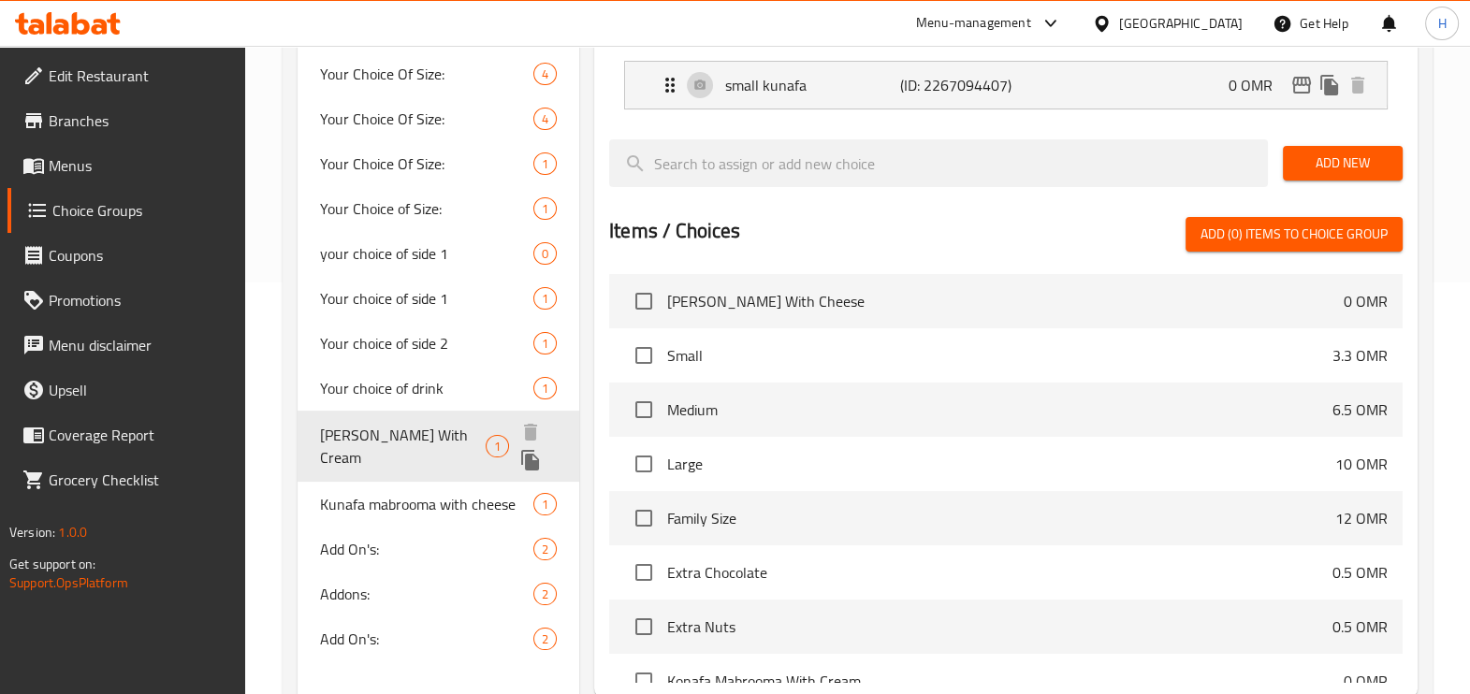
type input "[PERSON_NAME] With Cream"
type input "كُنافة بين نارين مع كريمة"
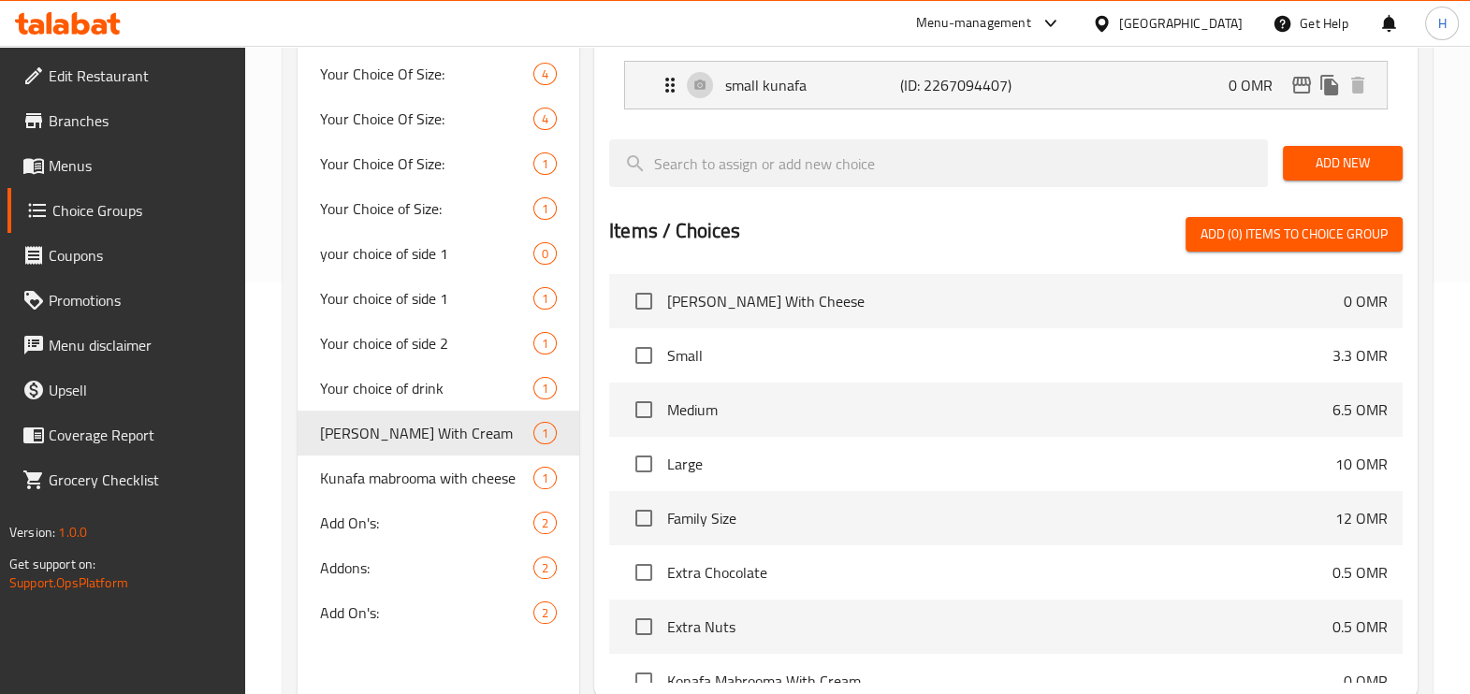
scroll to position [246, 0]
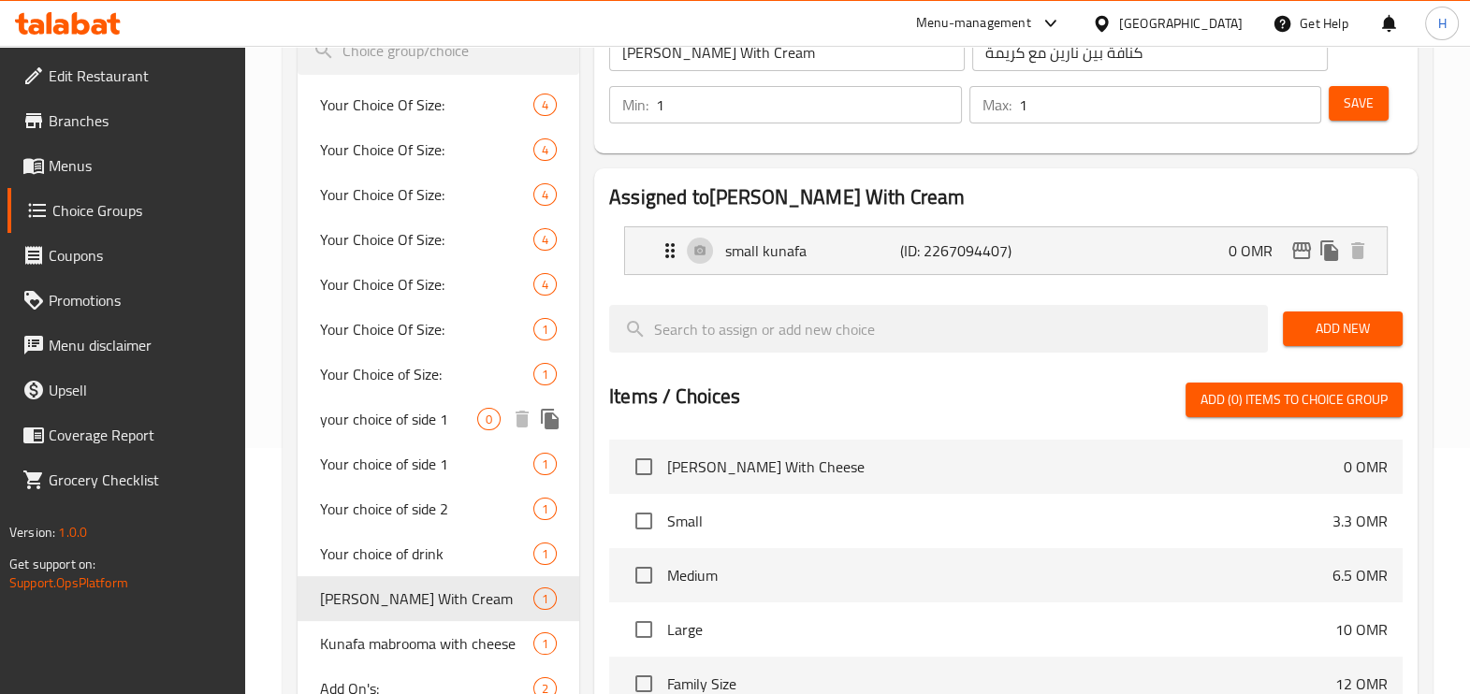
click at [356, 449] on div "Your Choice Of Size: 4 Your Choice Of Size: 4 Your Choice Of Size: 4 Your Choic…" at bounding box center [438, 441] width 282 height 718
click at [402, 453] on span "Your choice of side 1" at bounding box center [398, 464] width 157 height 22
type input "Your choice of side 1"
type input "اختيارك من الطبق الجانبي 1"
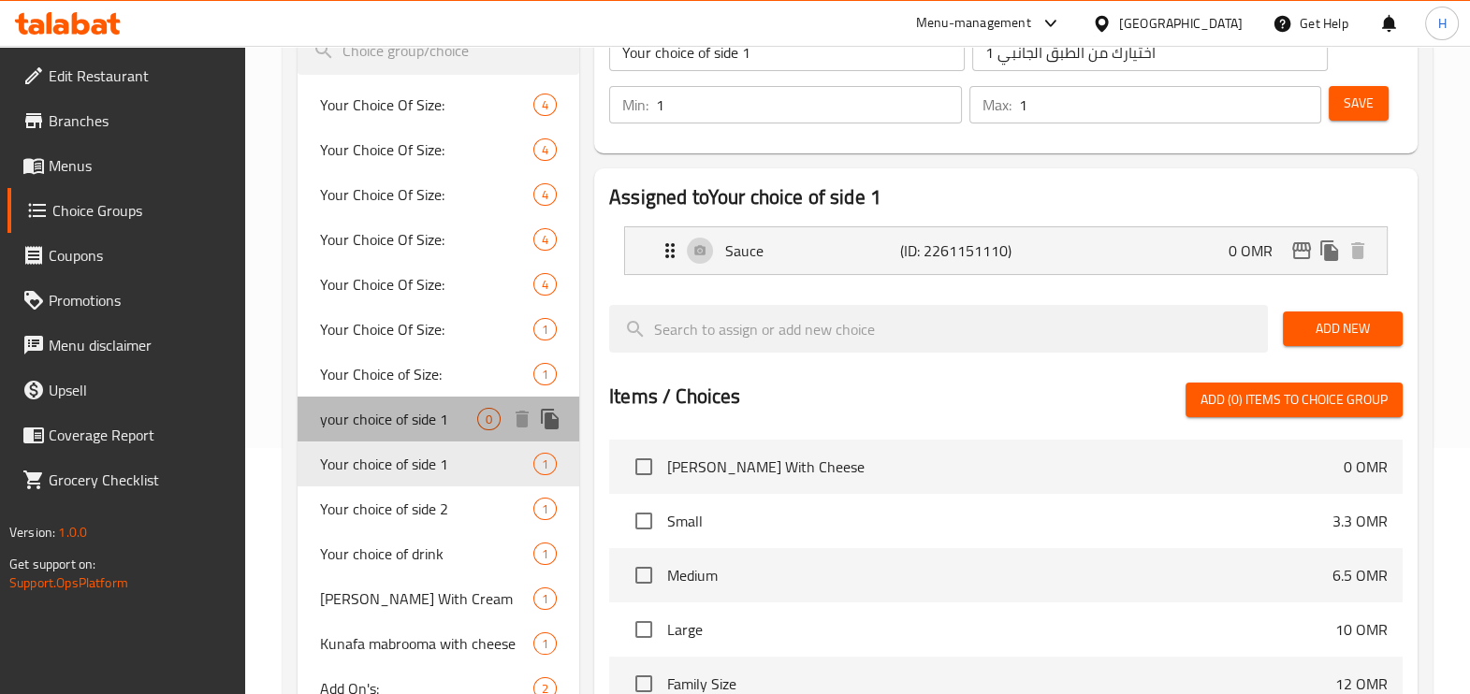
click at [426, 418] on span "your choice of side 1" at bounding box center [398, 419] width 157 height 22
type input "your choice of side 1"
type input "اختيارك من طبق الجانبي الاول:"
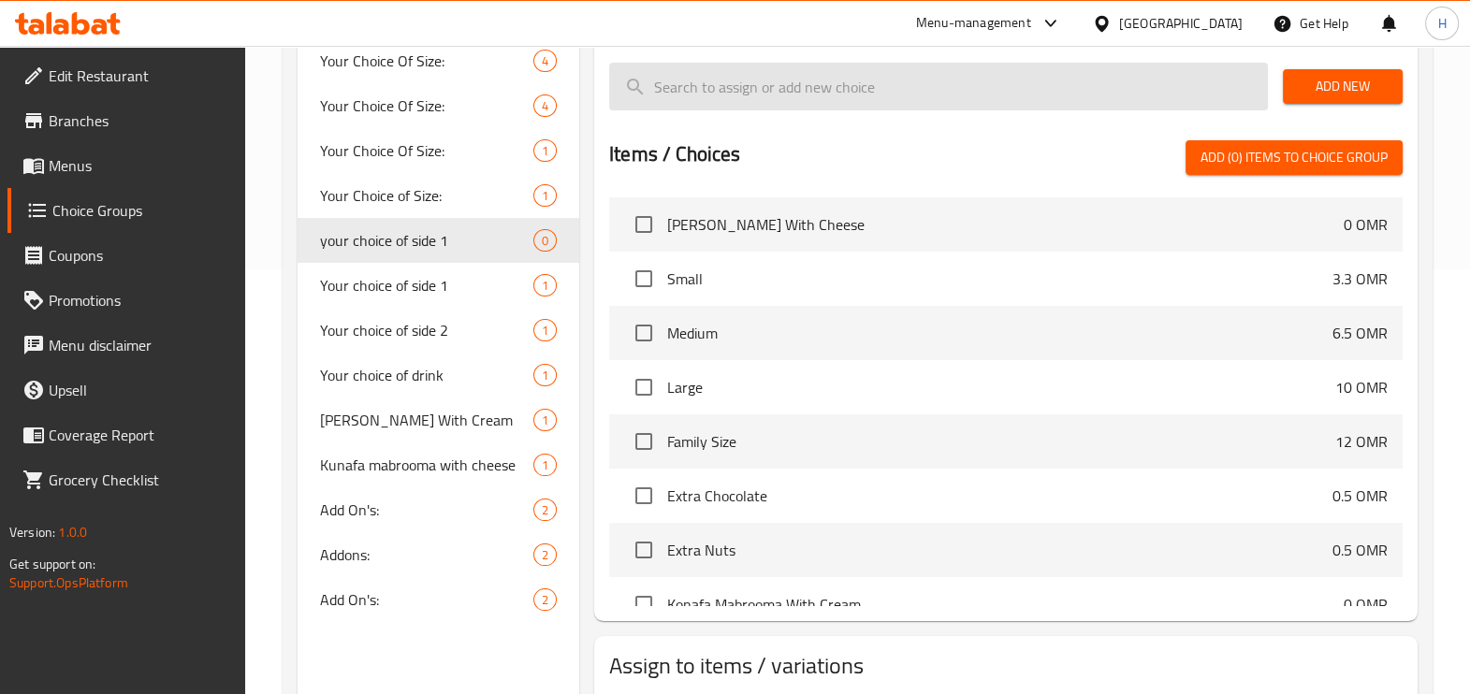
scroll to position [428, 0]
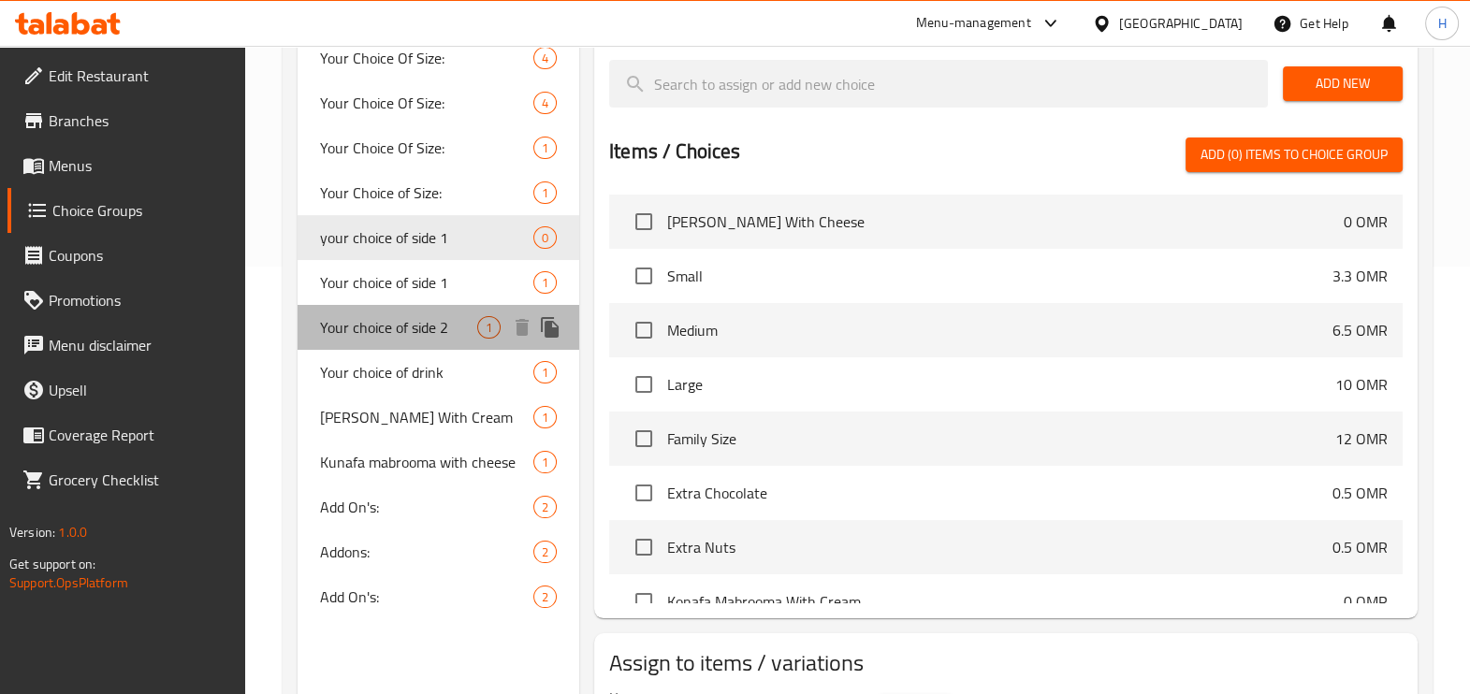
click at [435, 322] on span "Your choice of side 2" at bounding box center [398, 327] width 157 height 22
type input "Your choice of side 2"
type input "اختيارك من الطبق الجانبي 2"
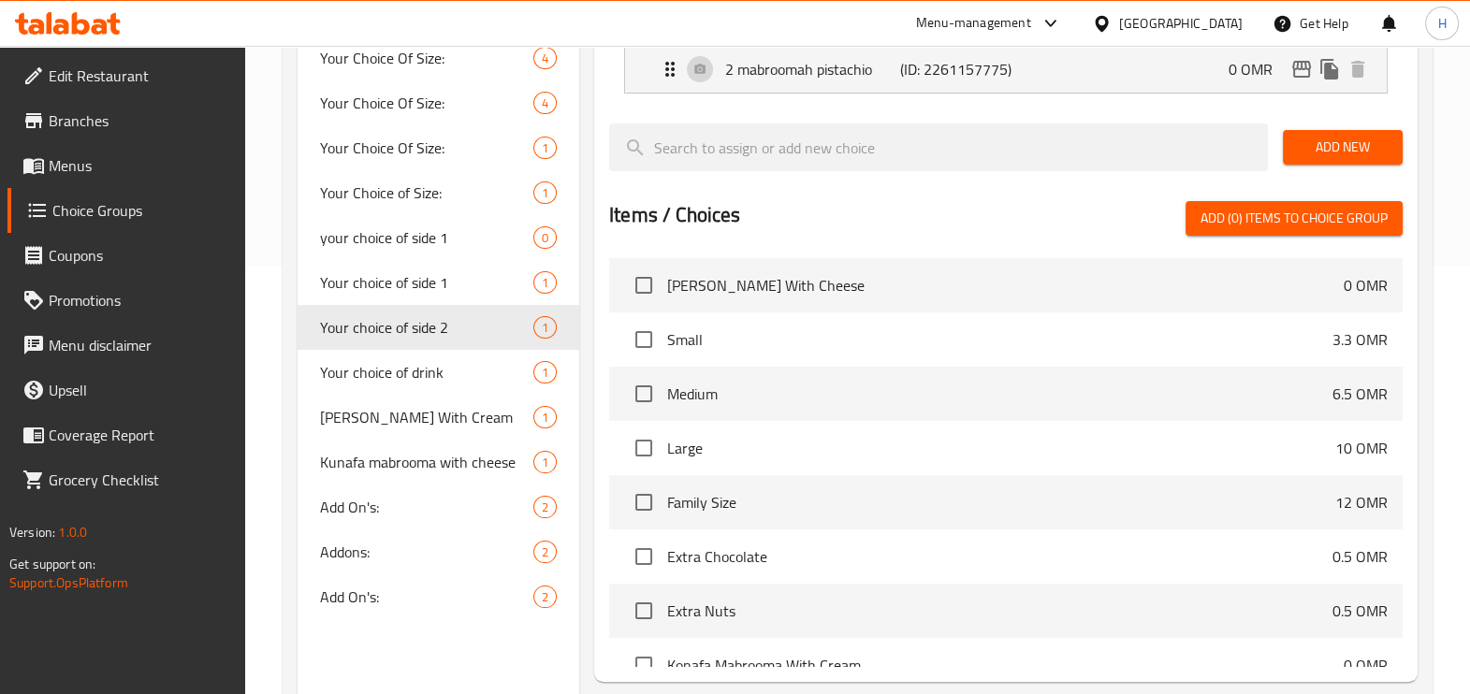
scroll to position [241, 0]
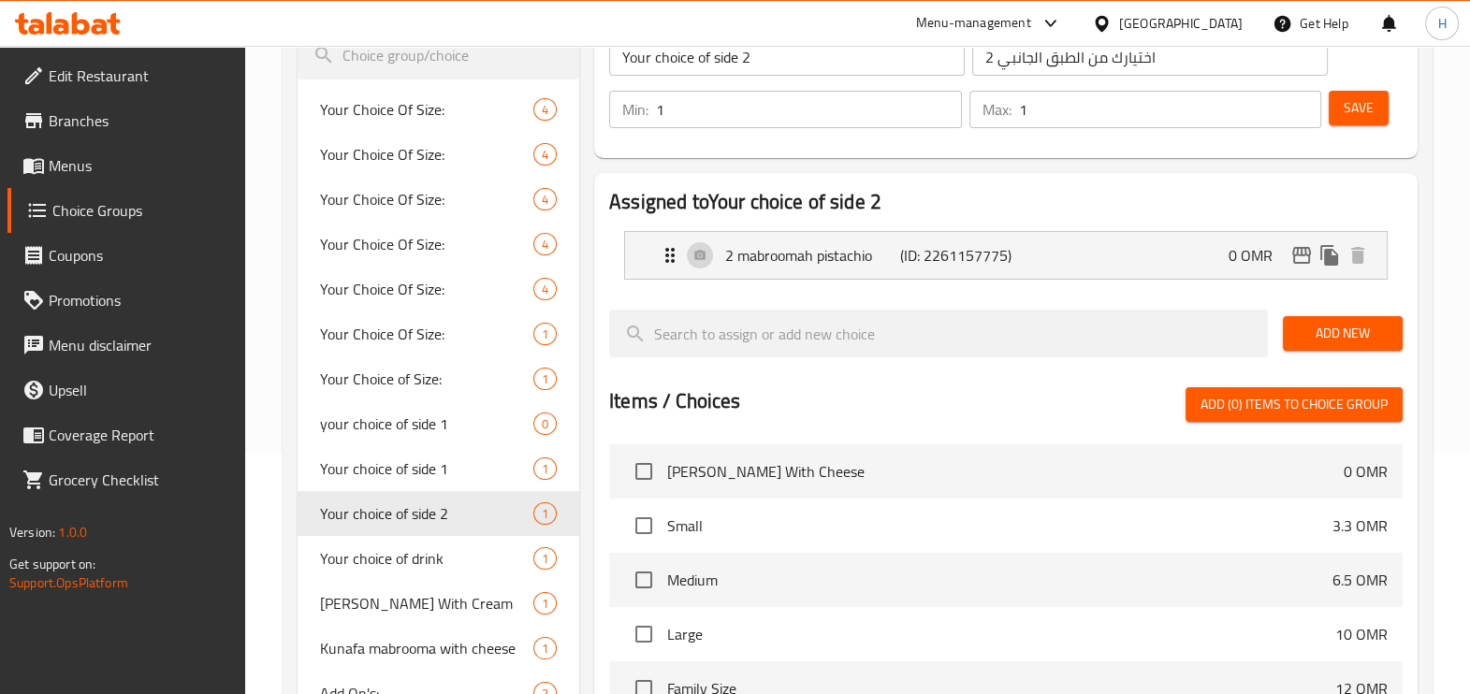
click at [69, 171] on span "Menus" at bounding box center [139, 165] width 181 height 22
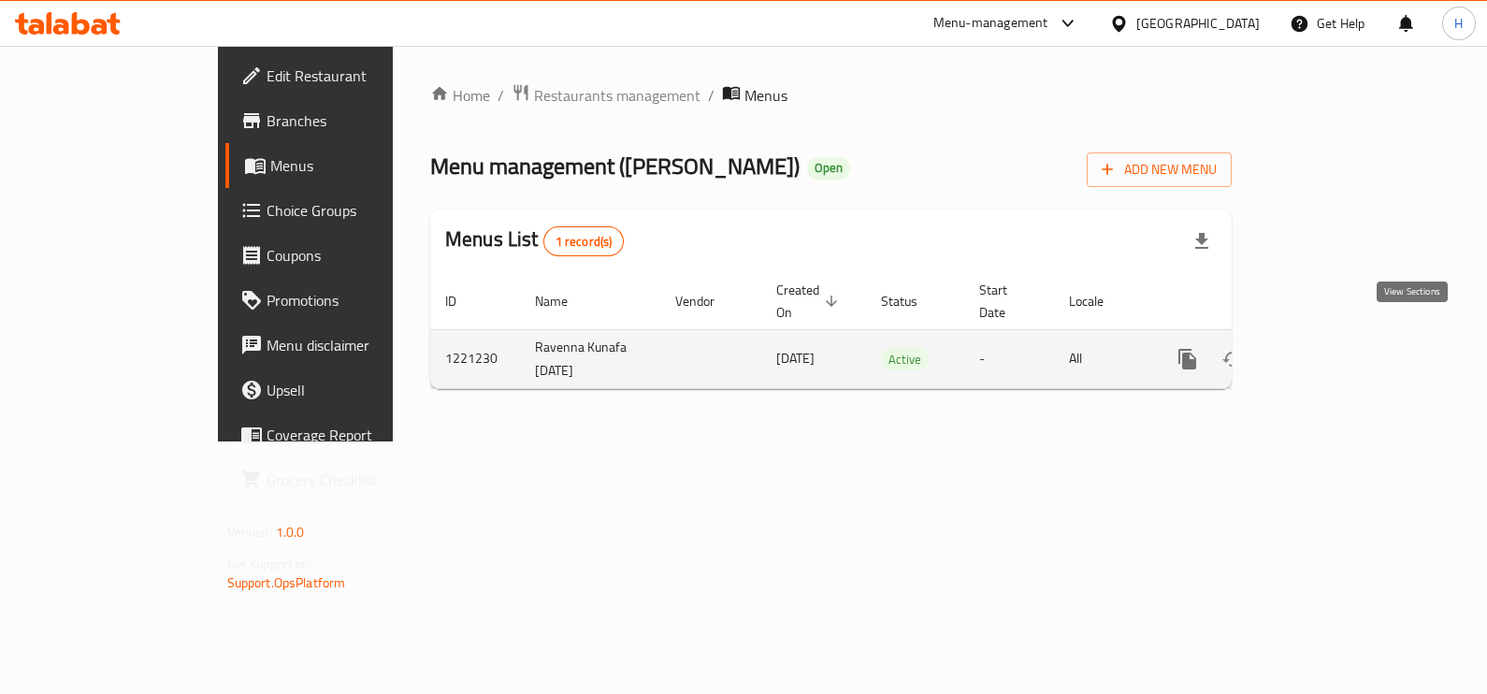
click at [1345, 337] on link "enhanced table" at bounding box center [1322, 359] width 45 height 45
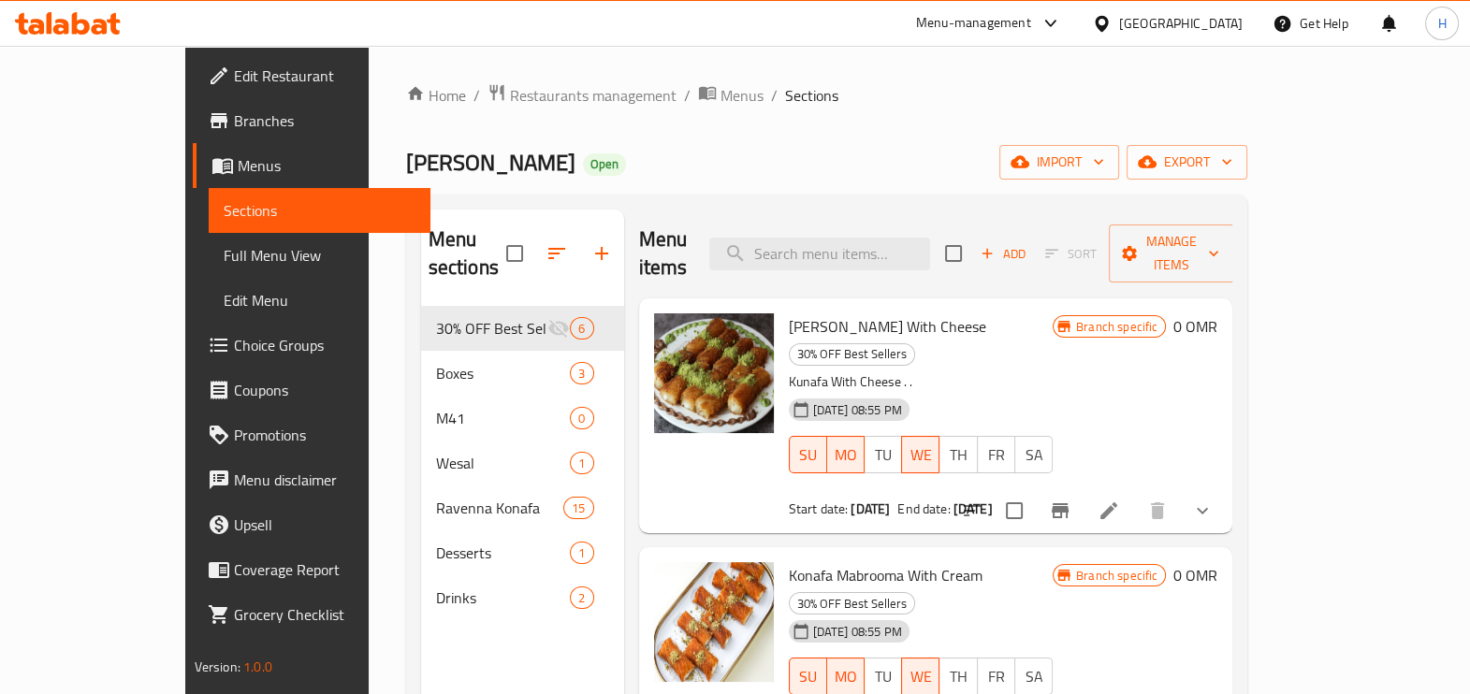
drag, startPoint x: 708, startPoint y: 466, endPoint x: 379, endPoint y: 379, distance: 340.6
click at [436, 407] on span "M41" at bounding box center [503, 418] width 135 height 22
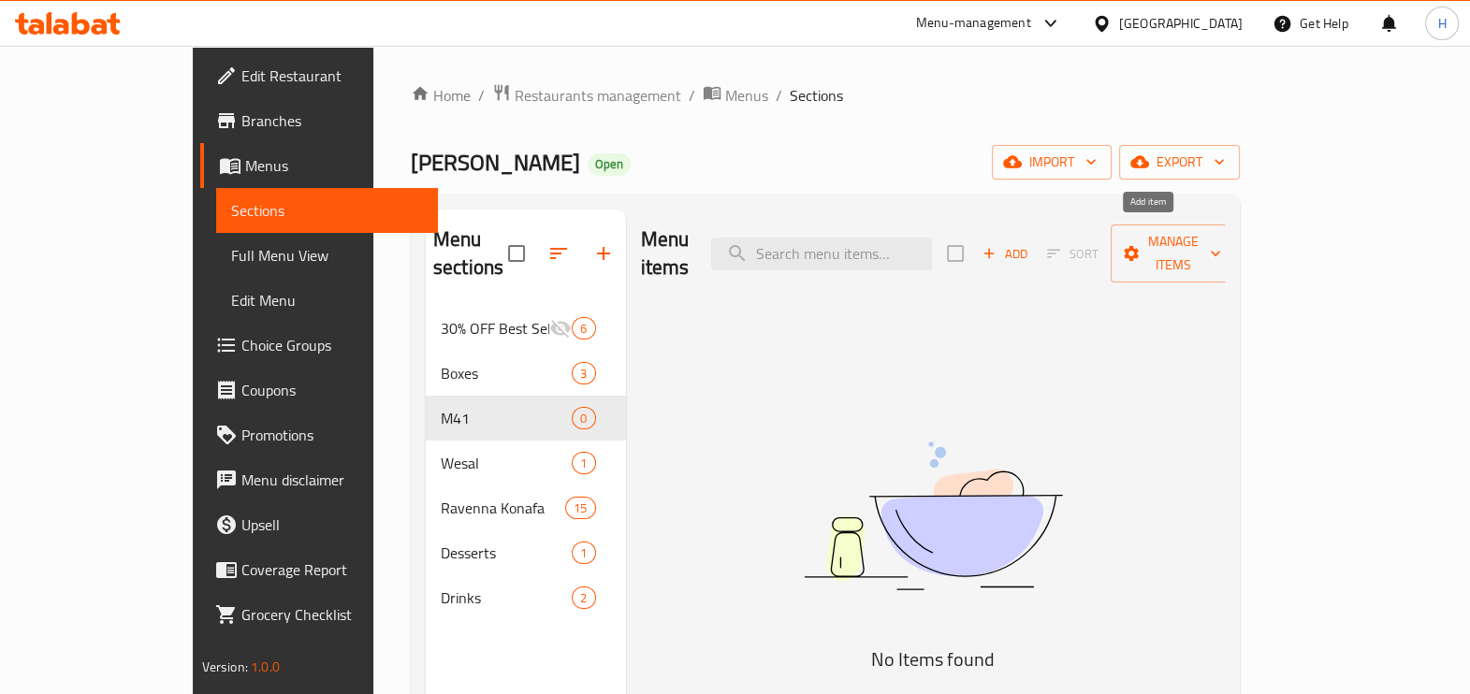
click at [997, 245] on icon "button" at bounding box center [988, 253] width 17 height 17
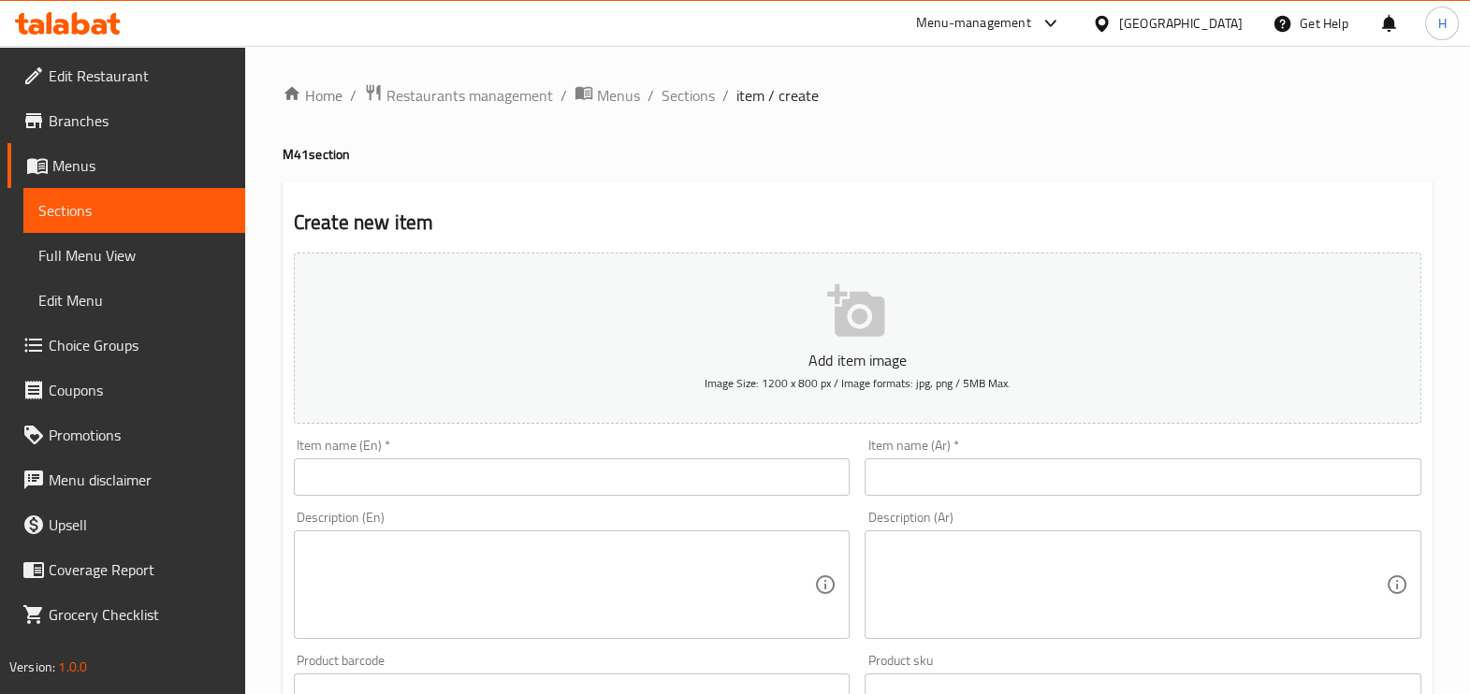
click at [481, 495] on input "text" at bounding box center [572, 476] width 557 height 37
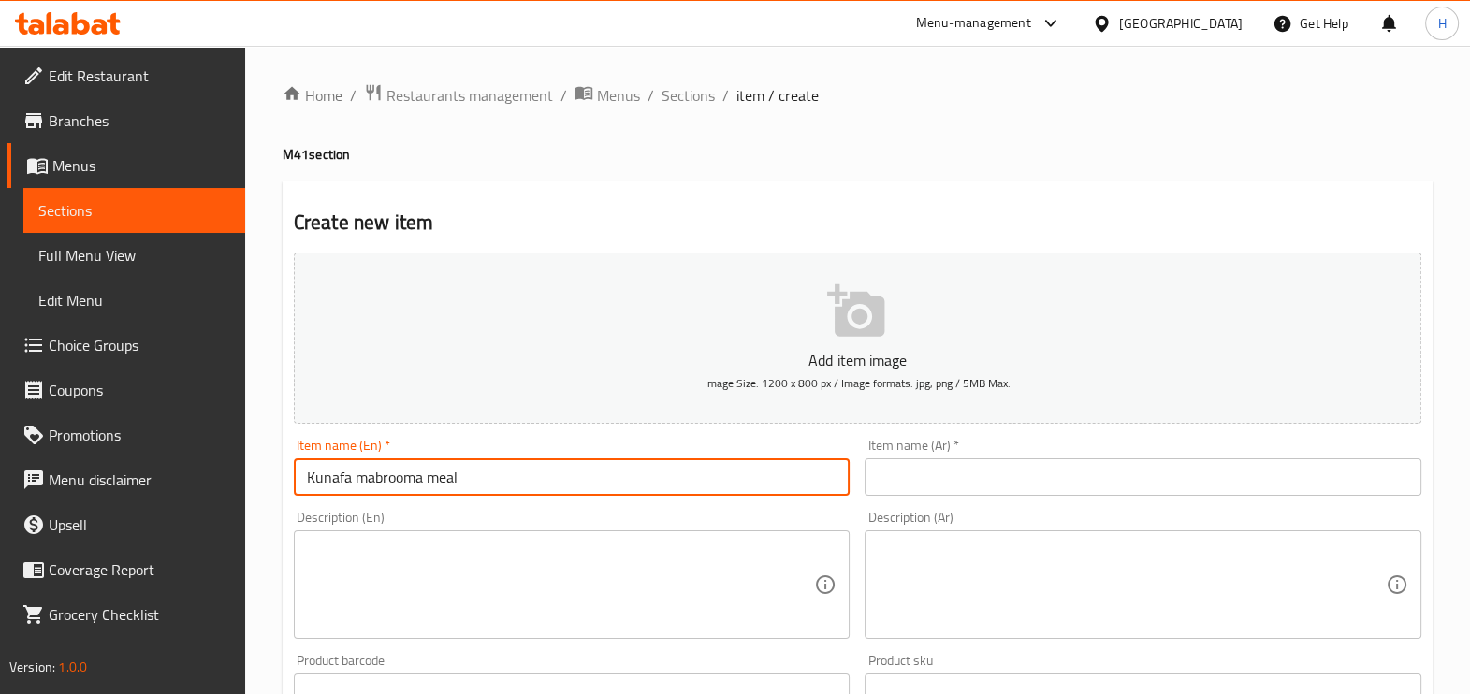
type input "Kunafa mabrooma meal"
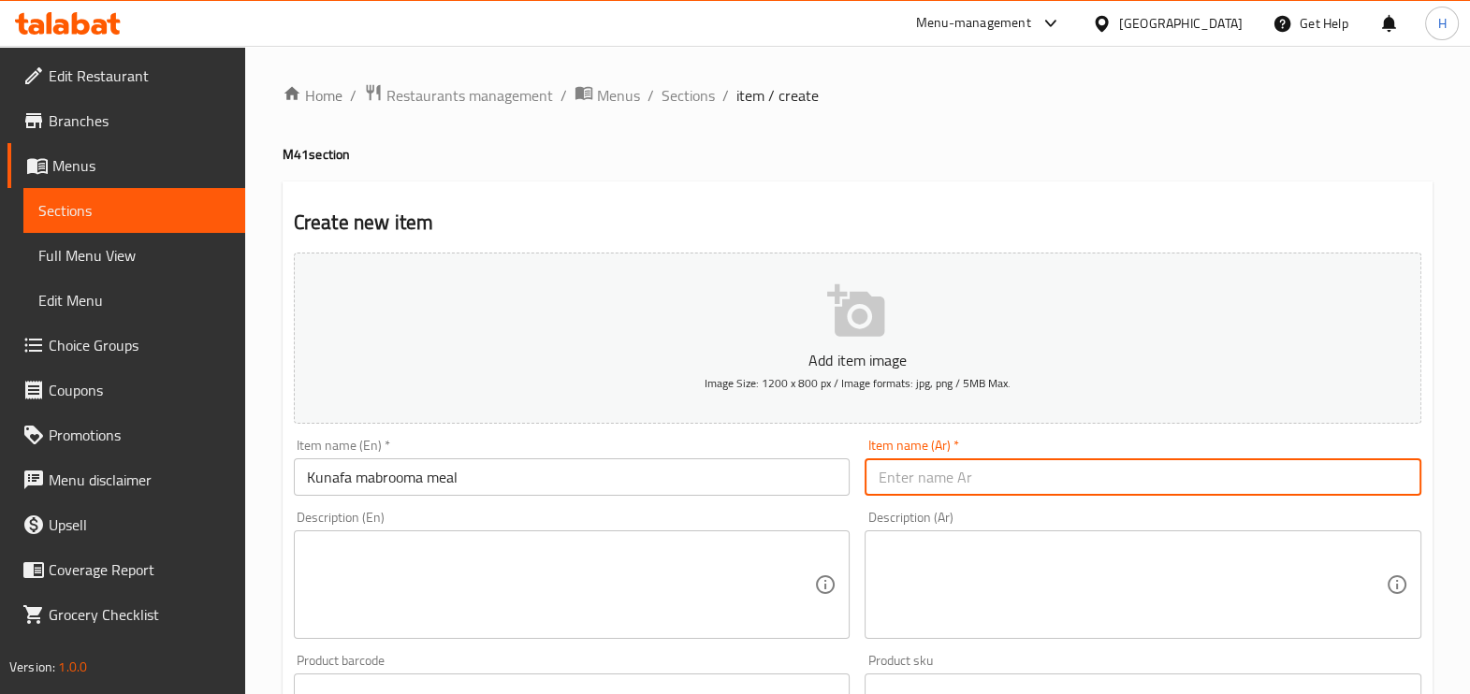
click at [481, 495] on input "Kunafa mabrooma meal" at bounding box center [572, 476] width 557 height 37
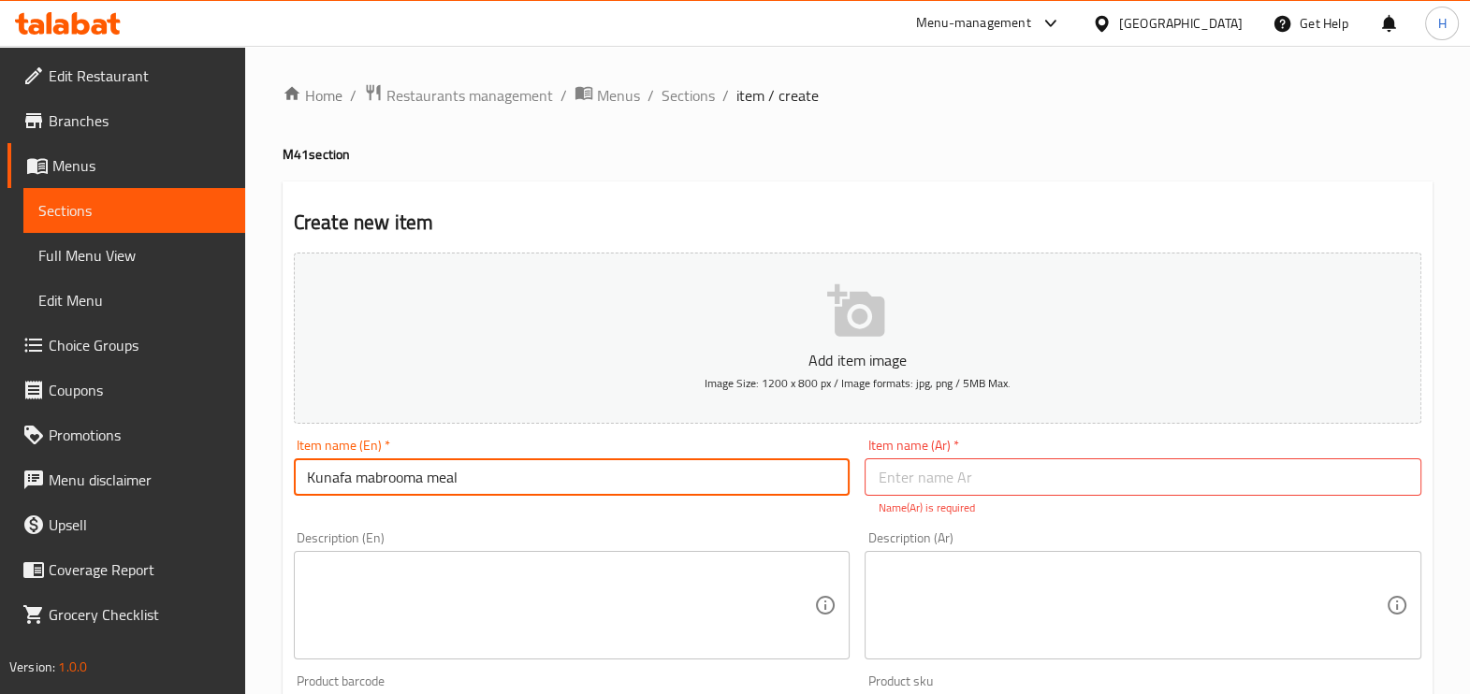
click at [481, 495] on input "Kunafa mabrooma meal" at bounding box center [572, 476] width 557 height 37
click at [910, 491] on input "text" at bounding box center [1142, 476] width 557 height 37
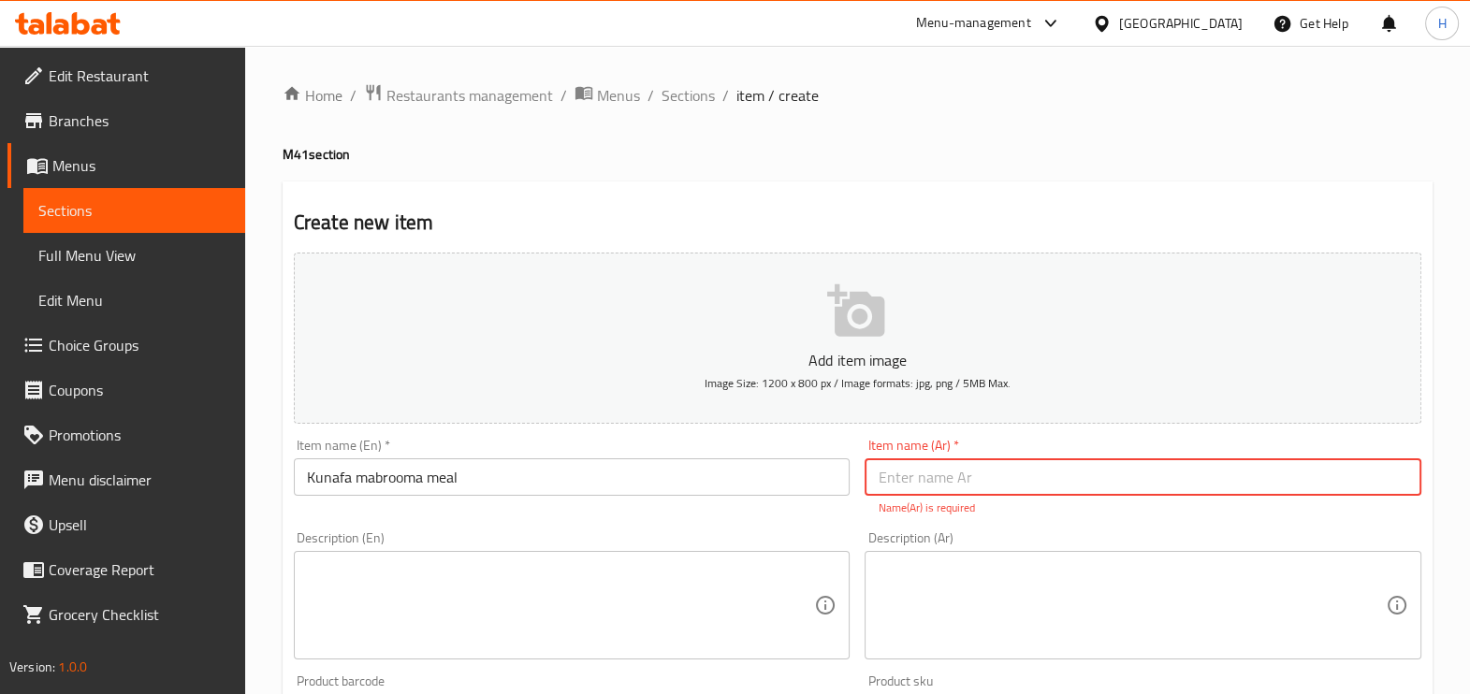
paste input "وجبة كنافة مبروومة"
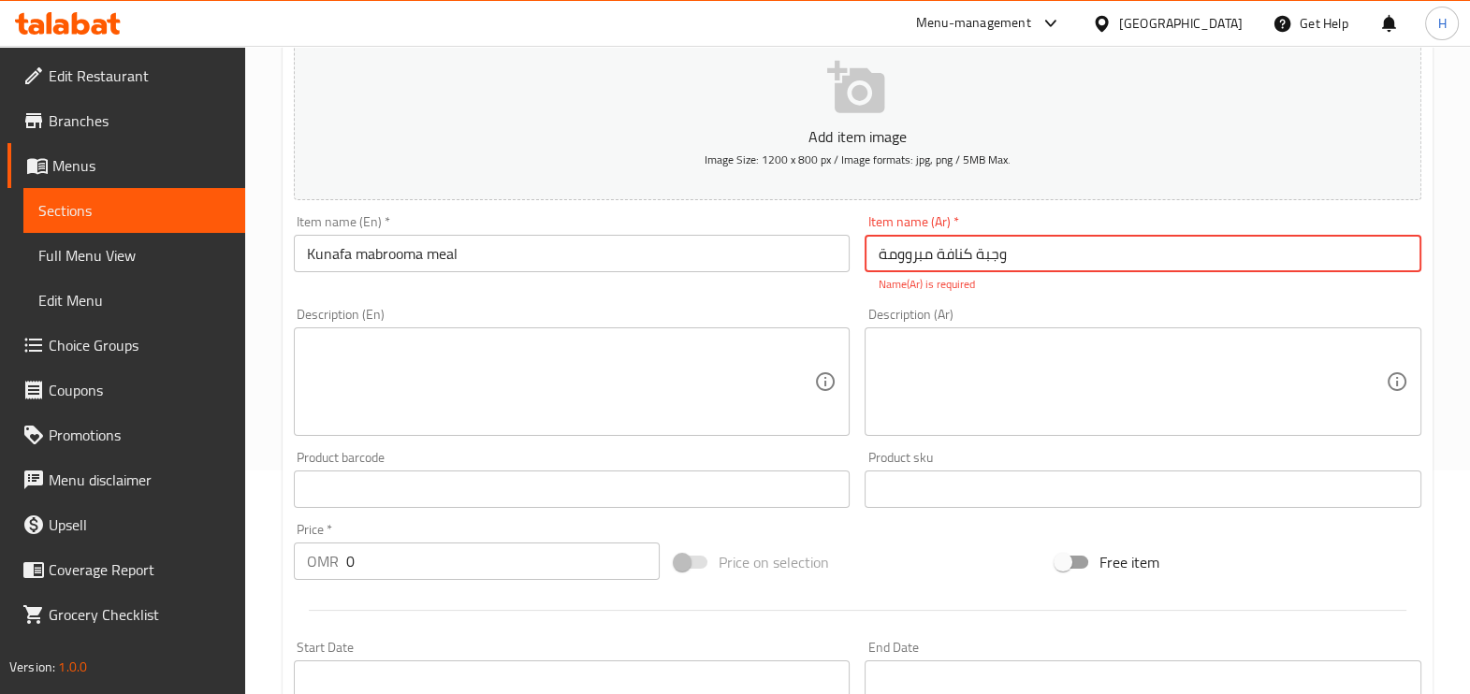
type input "وجبة كنافة مبروومة"
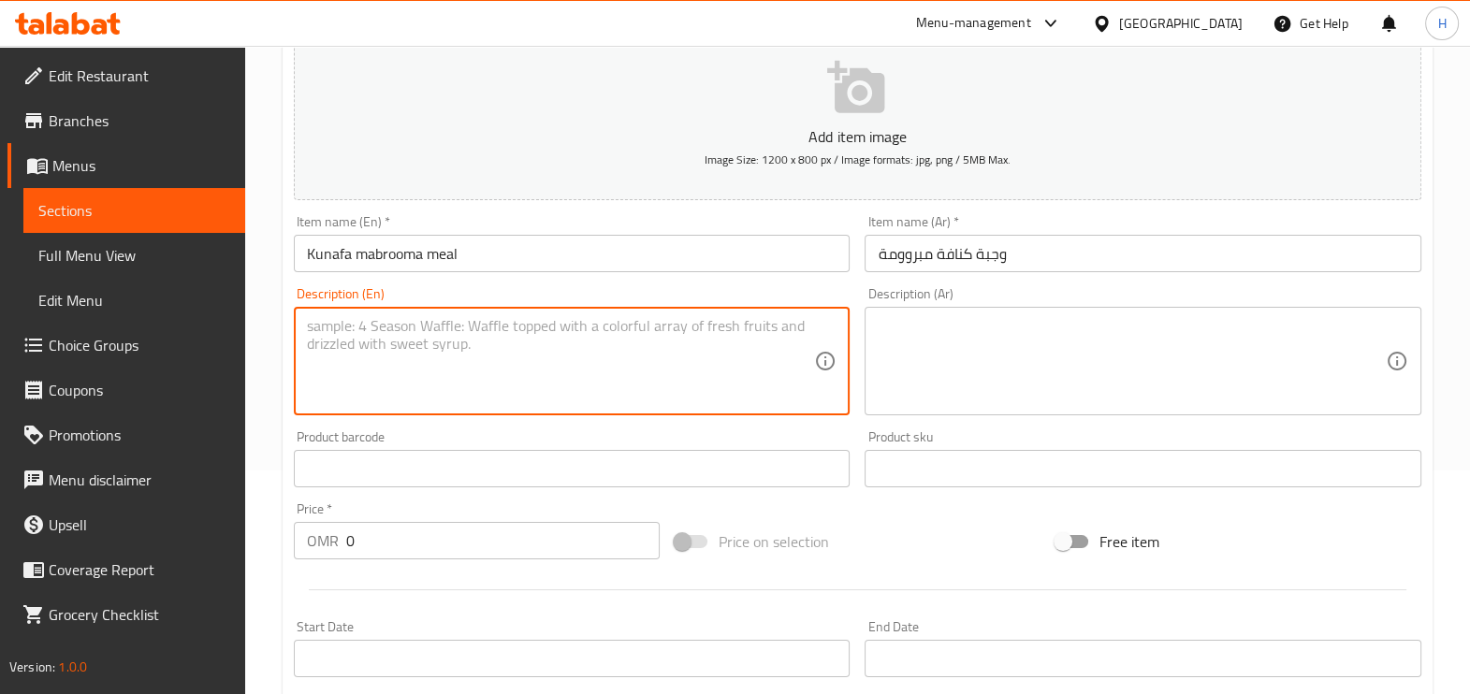
click at [572, 353] on textarea at bounding box center [561, 361] width 508 height 89
click at [547, 327] on textarea "Kunafa mabrooma cheese with sauce and mabrooma pistachio and water" at bounding box center [561, 361] width 508 height 89
type textarea "Kunafa mabrooma cheese with sauce and mabrooma pistachio and water"
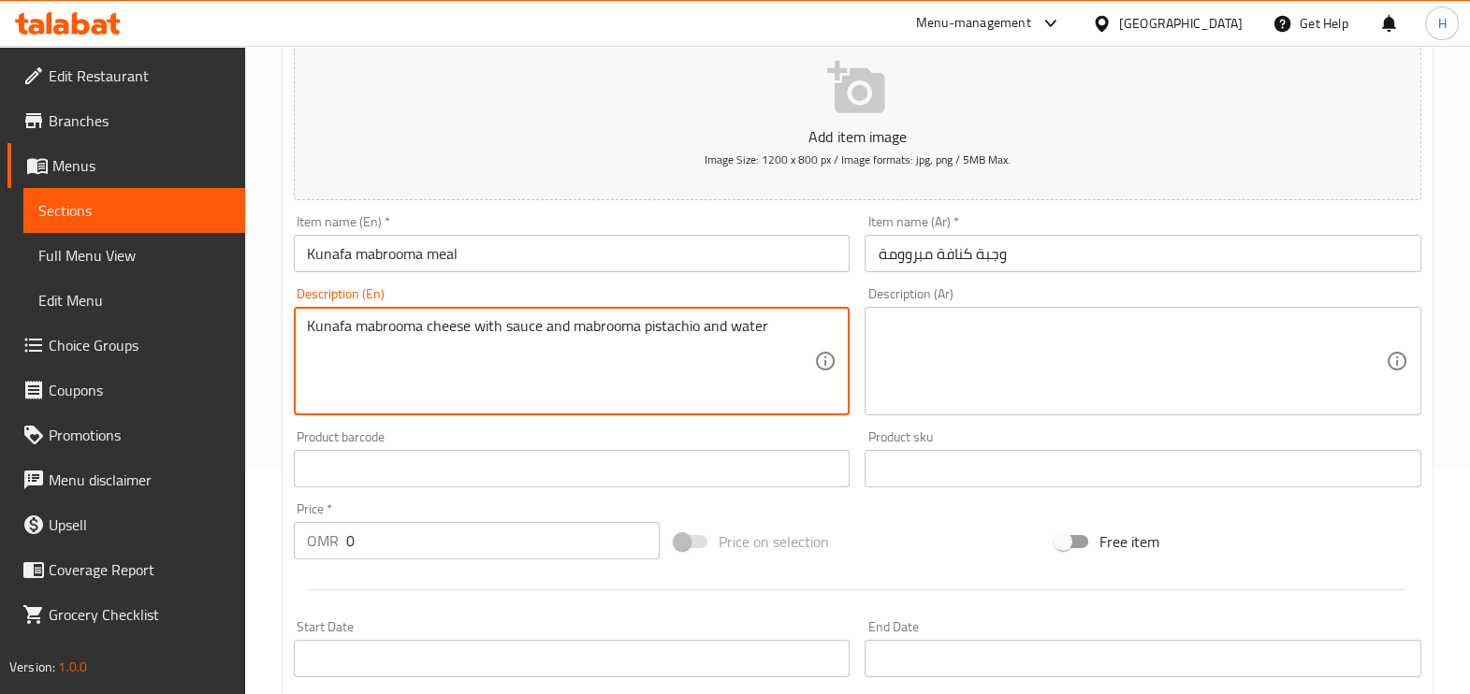
click at [922, 341] on textarea at bounding box center [1132, 361] width 508 height 89
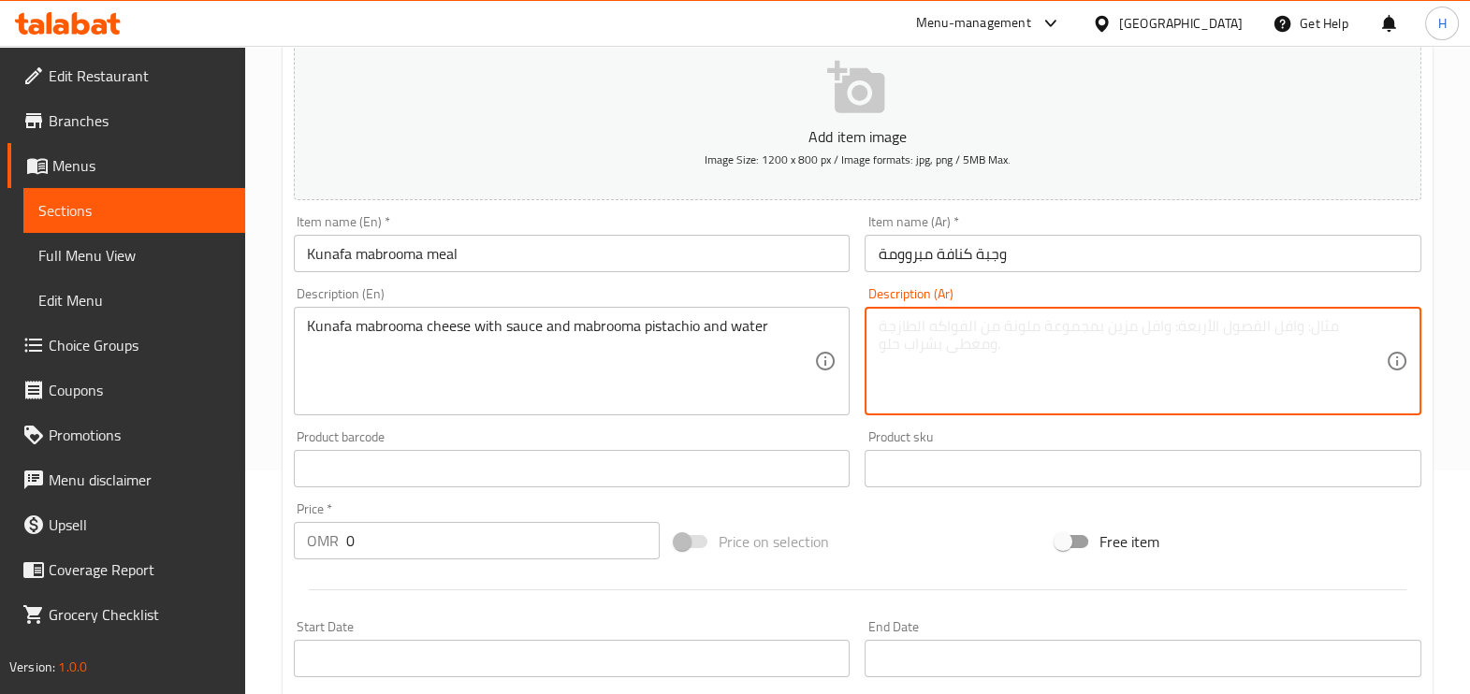
paste textarea "كنافة مبرومة بالجبنة مع صوص وكنافة مبرومة بالفستق والماء"
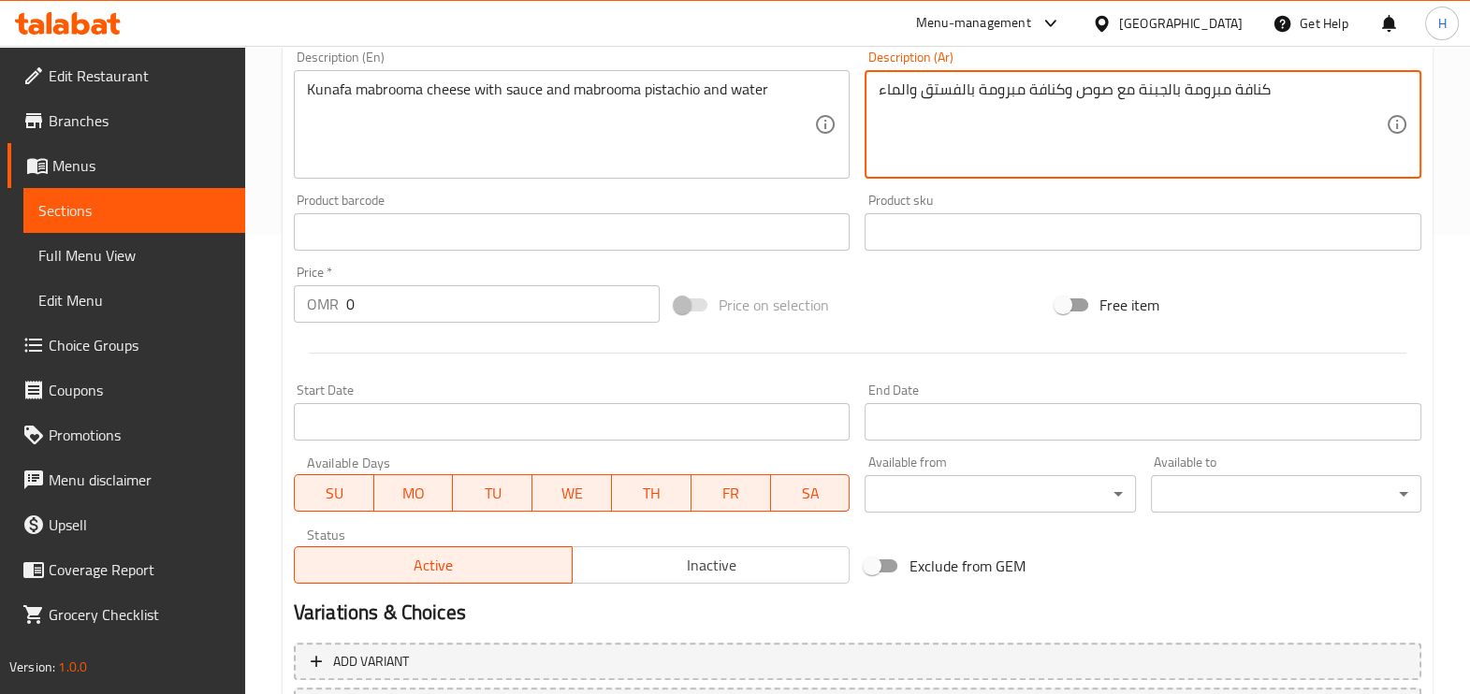
scroll to position [626, 0]
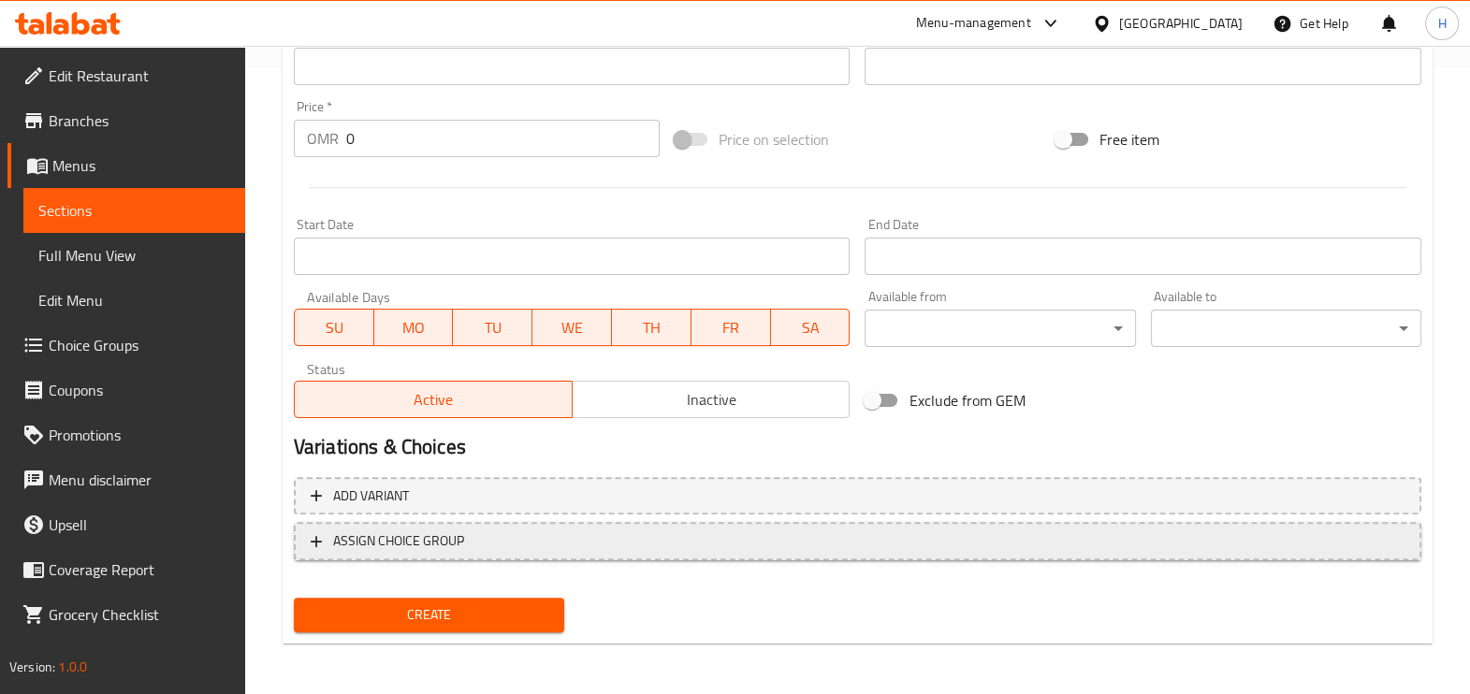
type textarea "كنافة مبرومة بالجبنة مع صوص وكنافة مبرومة بالفستق والماء"
click at [402, 542] on span "ASSIGN CHOICE GROUP" at bounding box center [398, 541] width 131 height 23
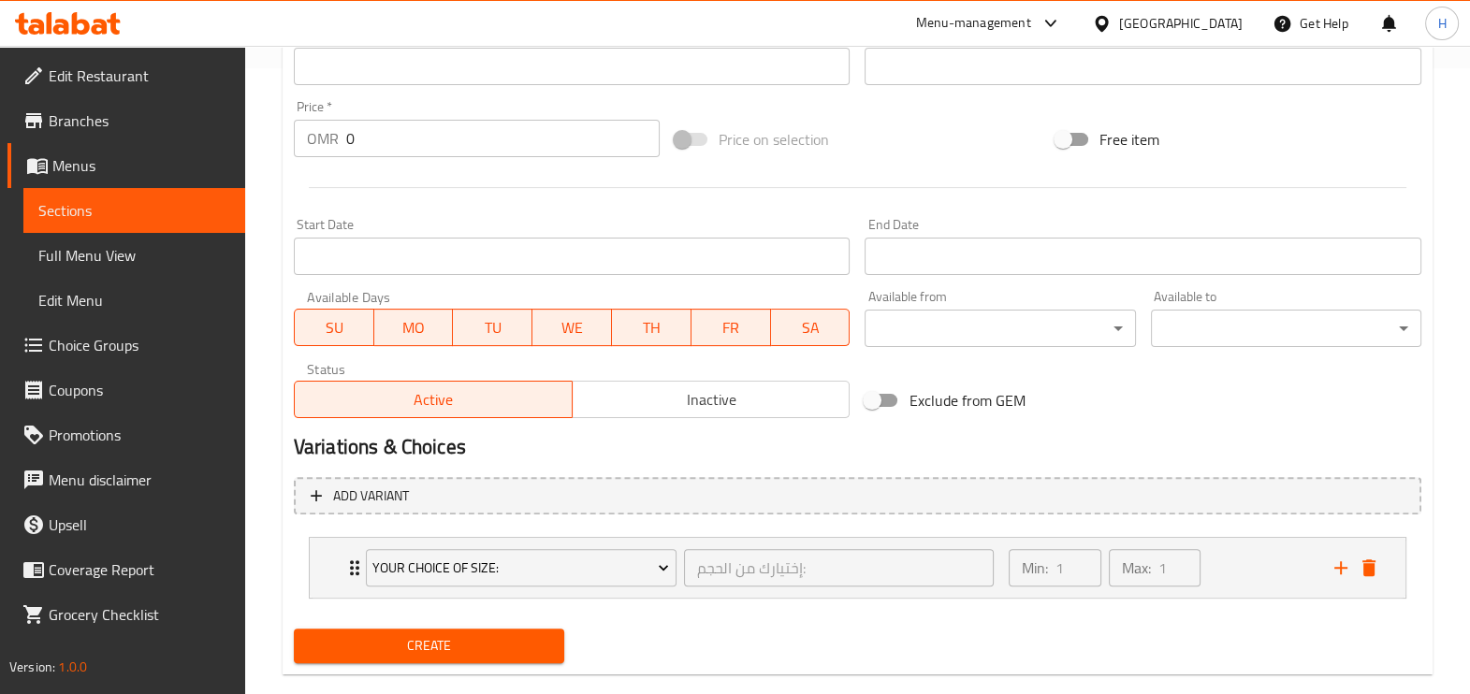
scroll to position [657, 0]
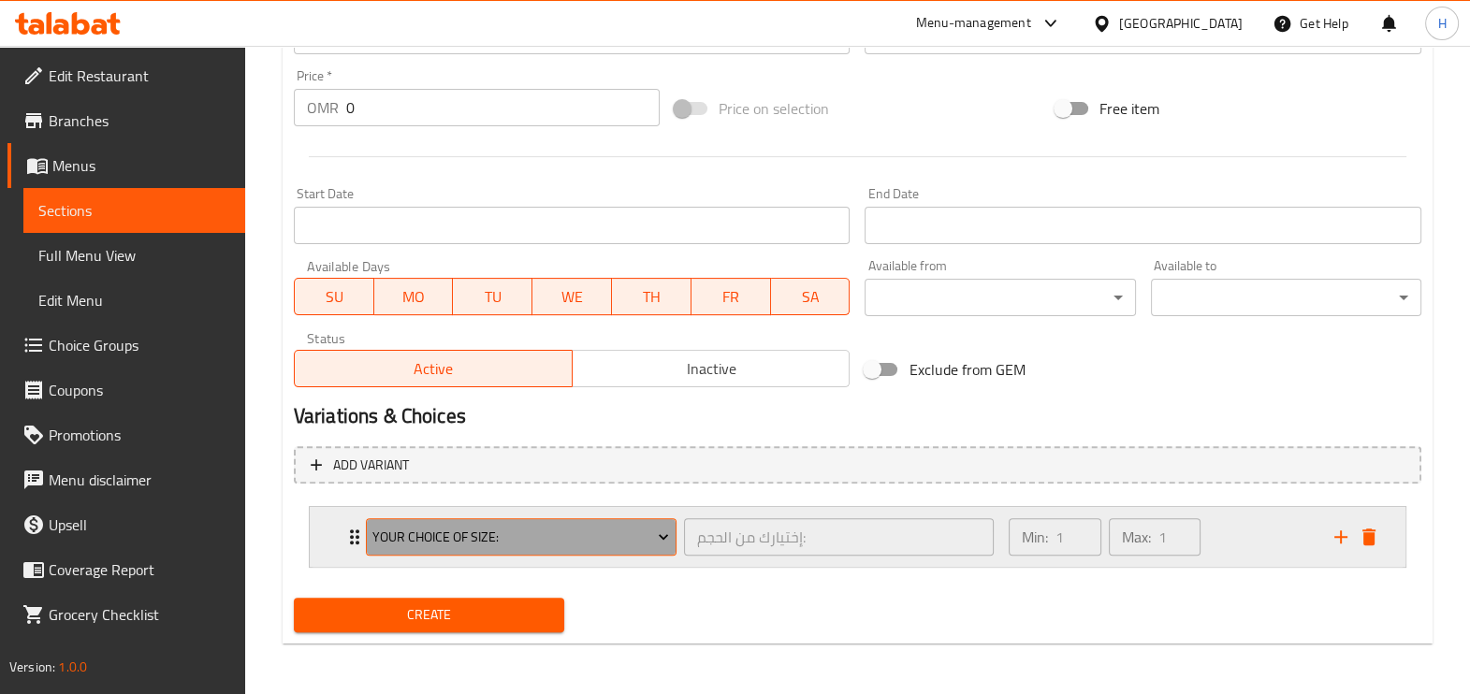
click at [433, 533] on span "Your Choice Of Size:" at bounding box center [520, 537] width 297 height 23
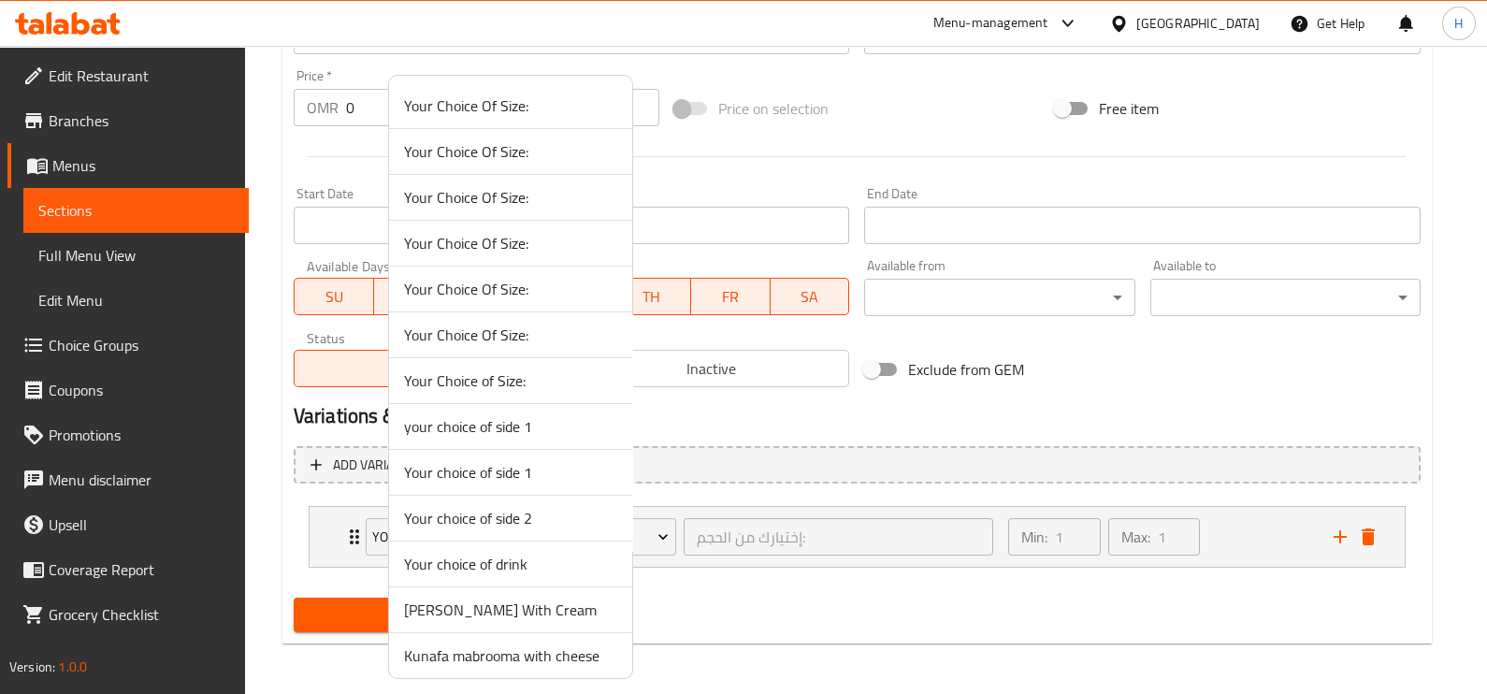
click at [521, 656] on span "Kunafa mabrooma with cheese" at bounding box center [510, 656] width 213 height 22
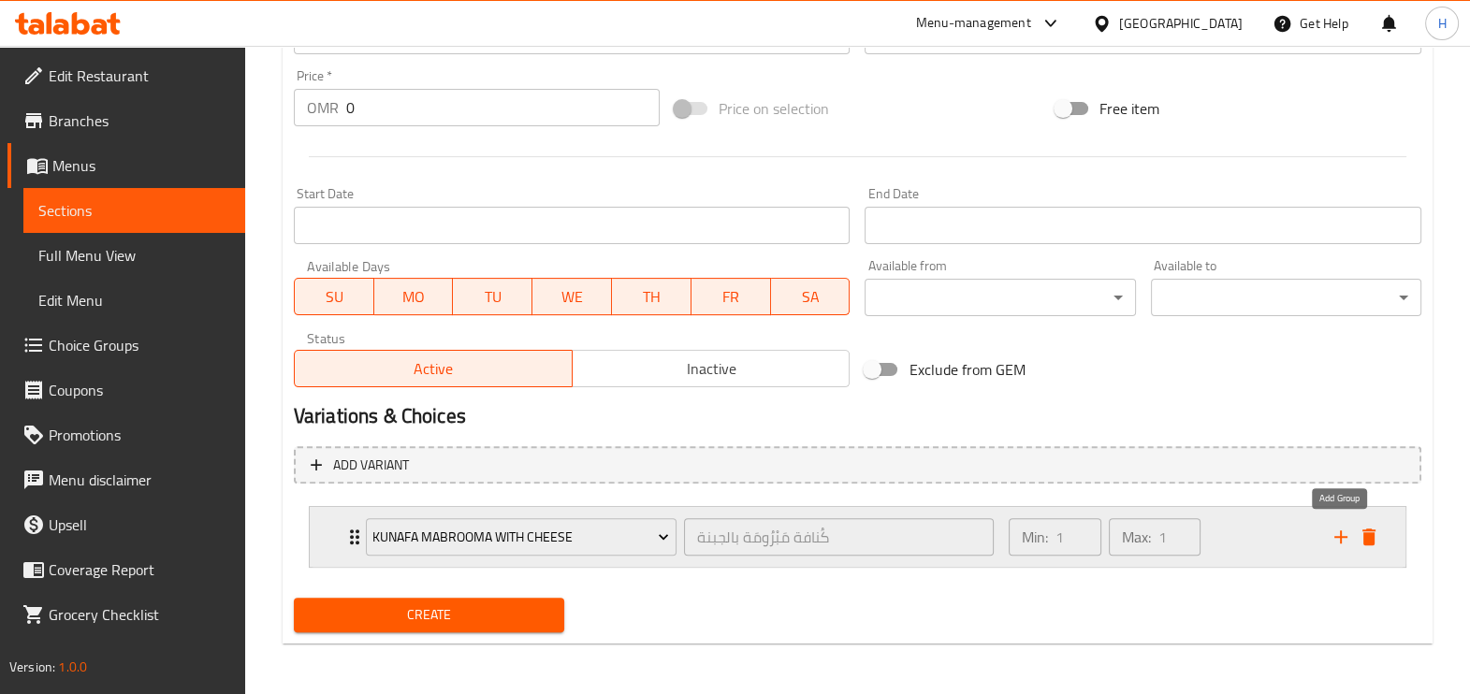
click at [1347, 534] on icon "add" at bounding box center [1340, 536] width 13 height 13
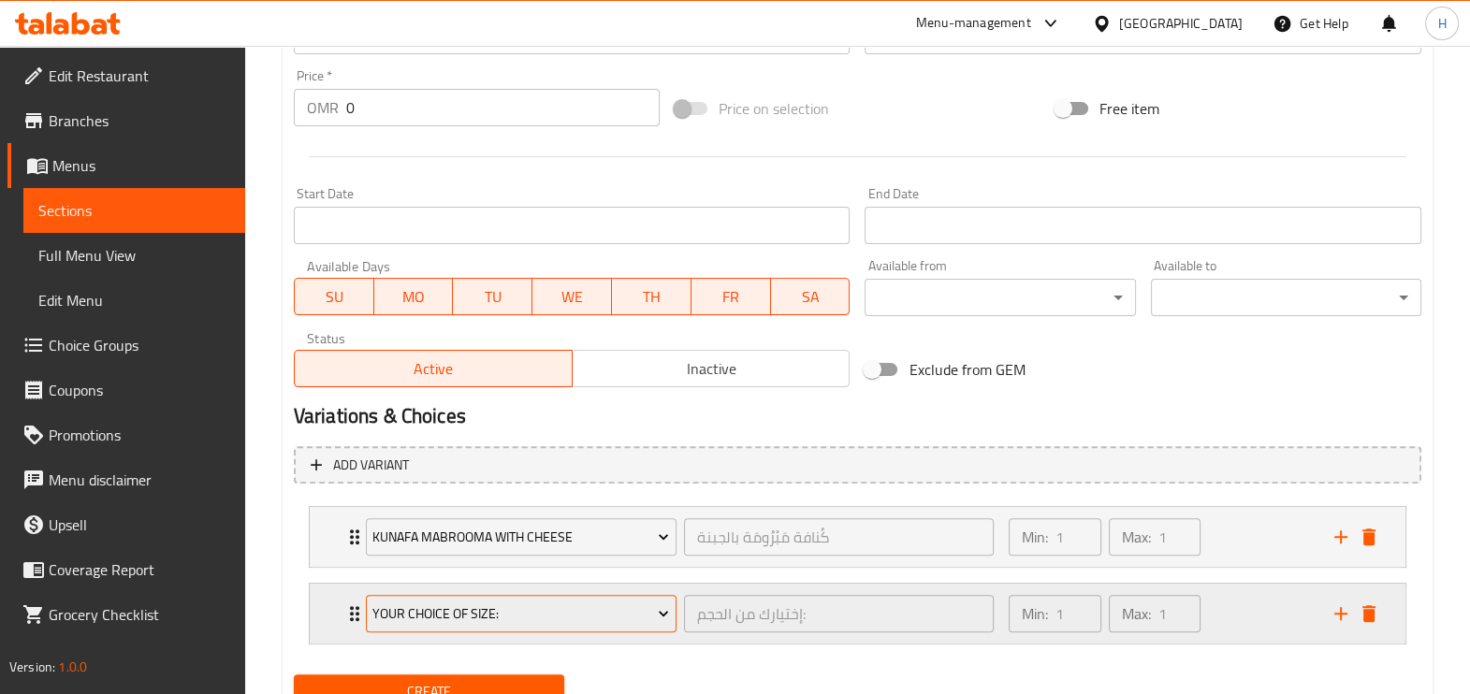
click at [560, 619] on span "Your Choice Of Size:" at bounding box center [520, 613] width 297 height 23
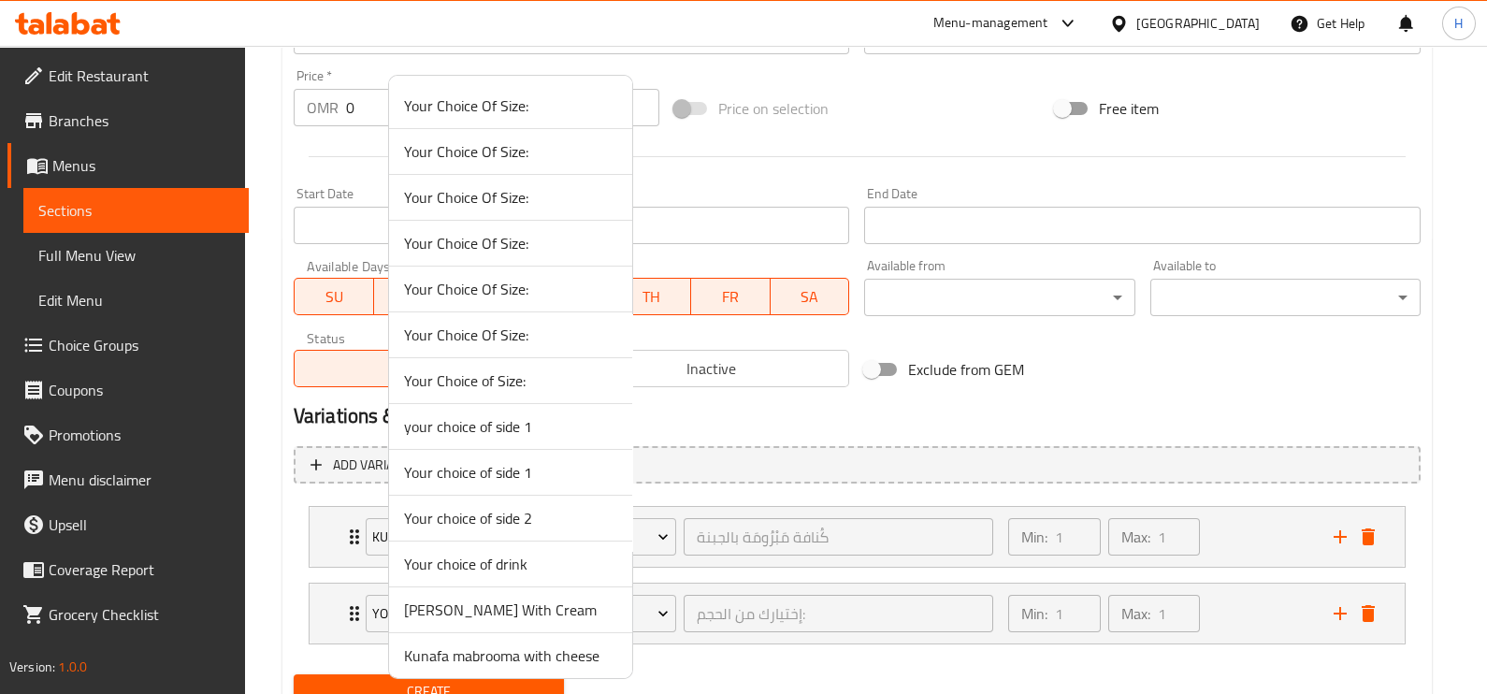
click at [512, 509] on span "Your choice of side 2" at bounding box center [510, 518] width 213 height 22
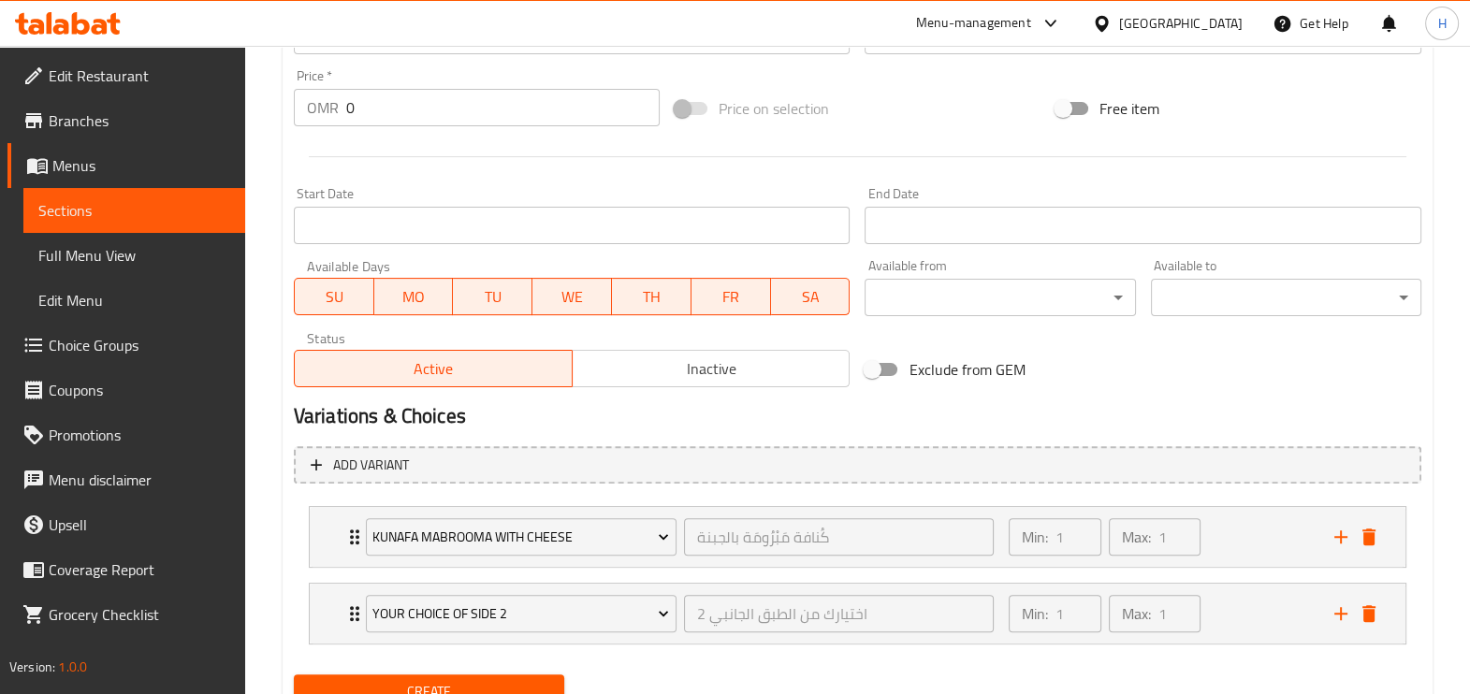
scroll to position [733, 0]
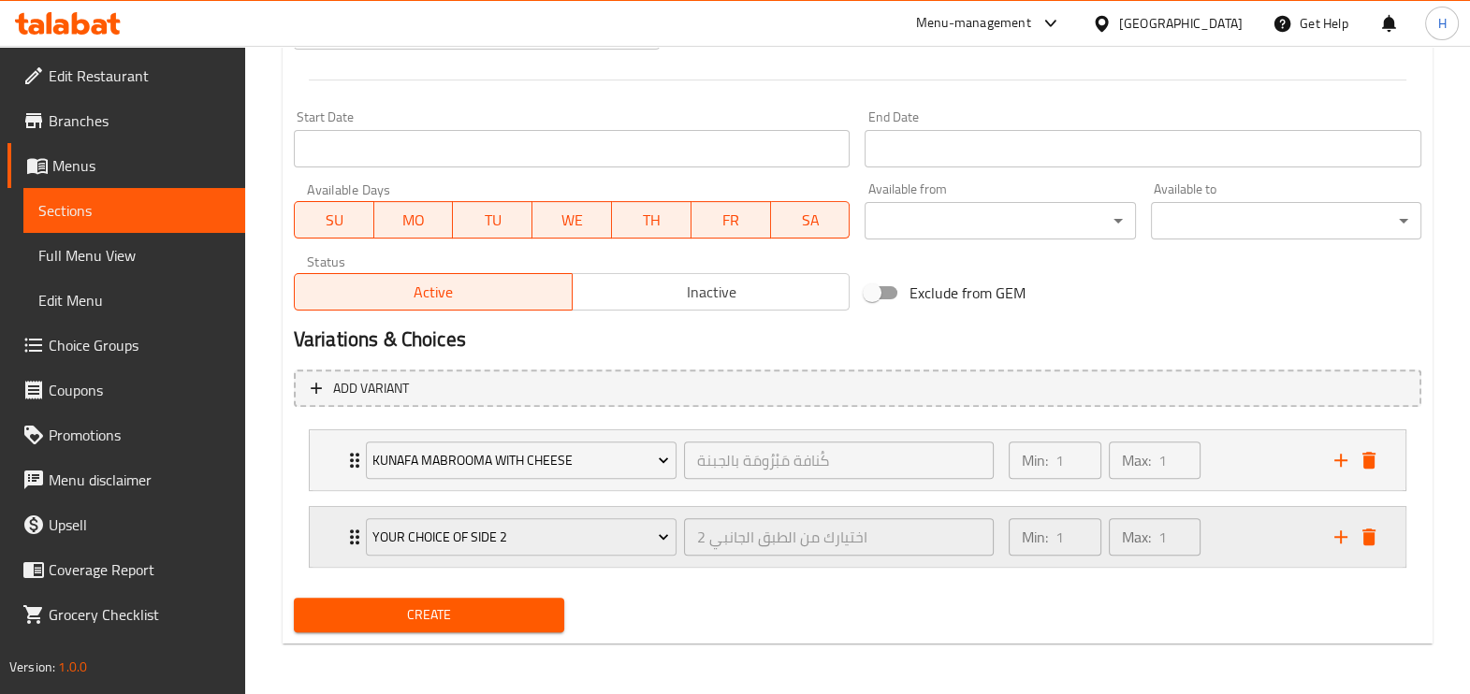
click at [1340, 534] on icon "add" at bounding box center [1340, 536] width 13 height 13
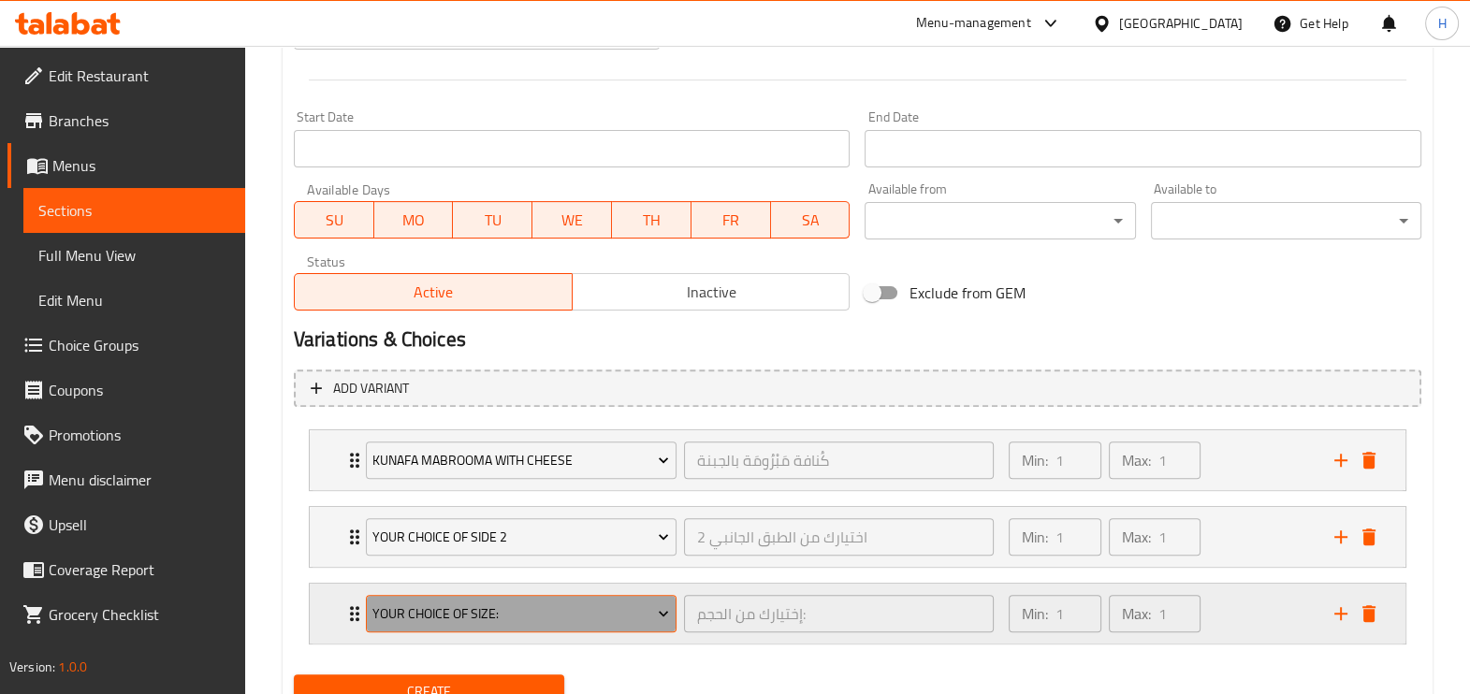
click at [547, 603] on span "Your Choice Of Size:" at bounding box center [520, 613] width 297 height 23
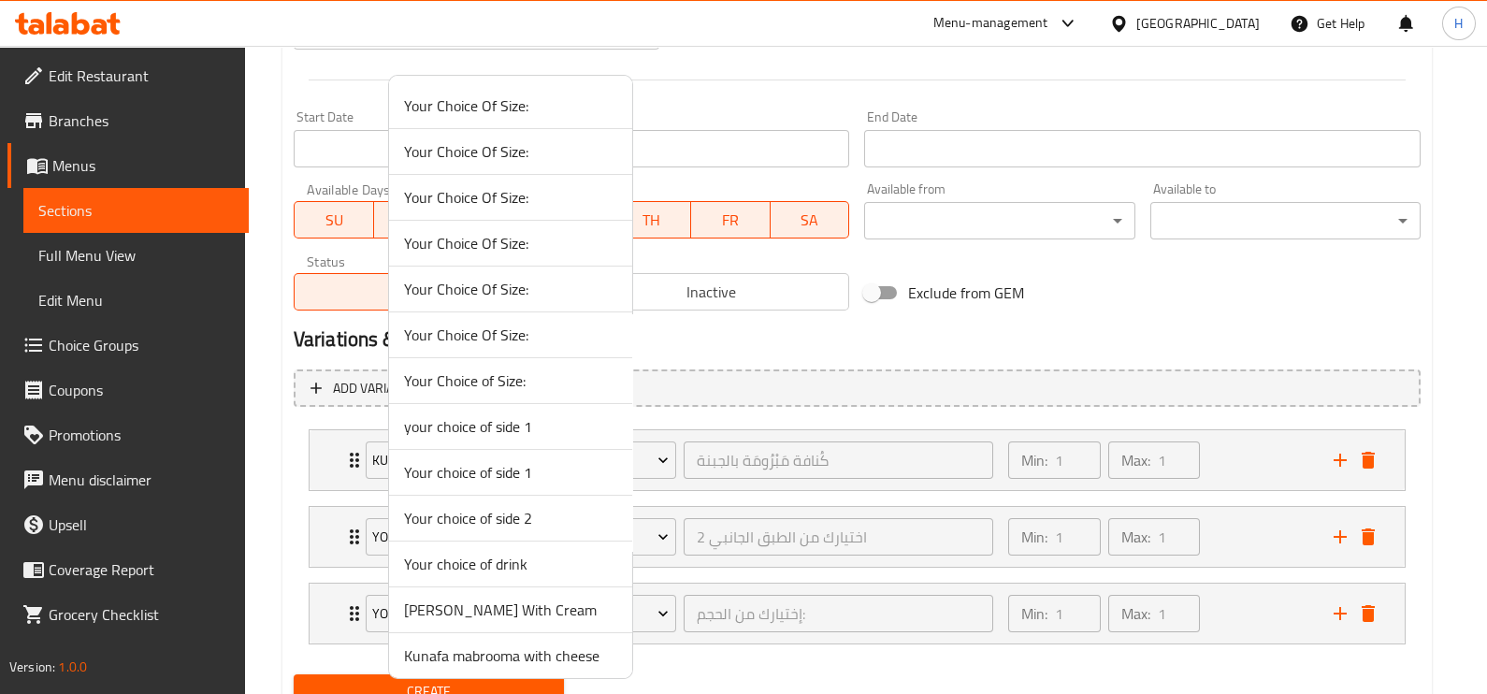
click at [543, 562] on span "Your choice of drink" at bounding box center [510, 564] width 213 height 22
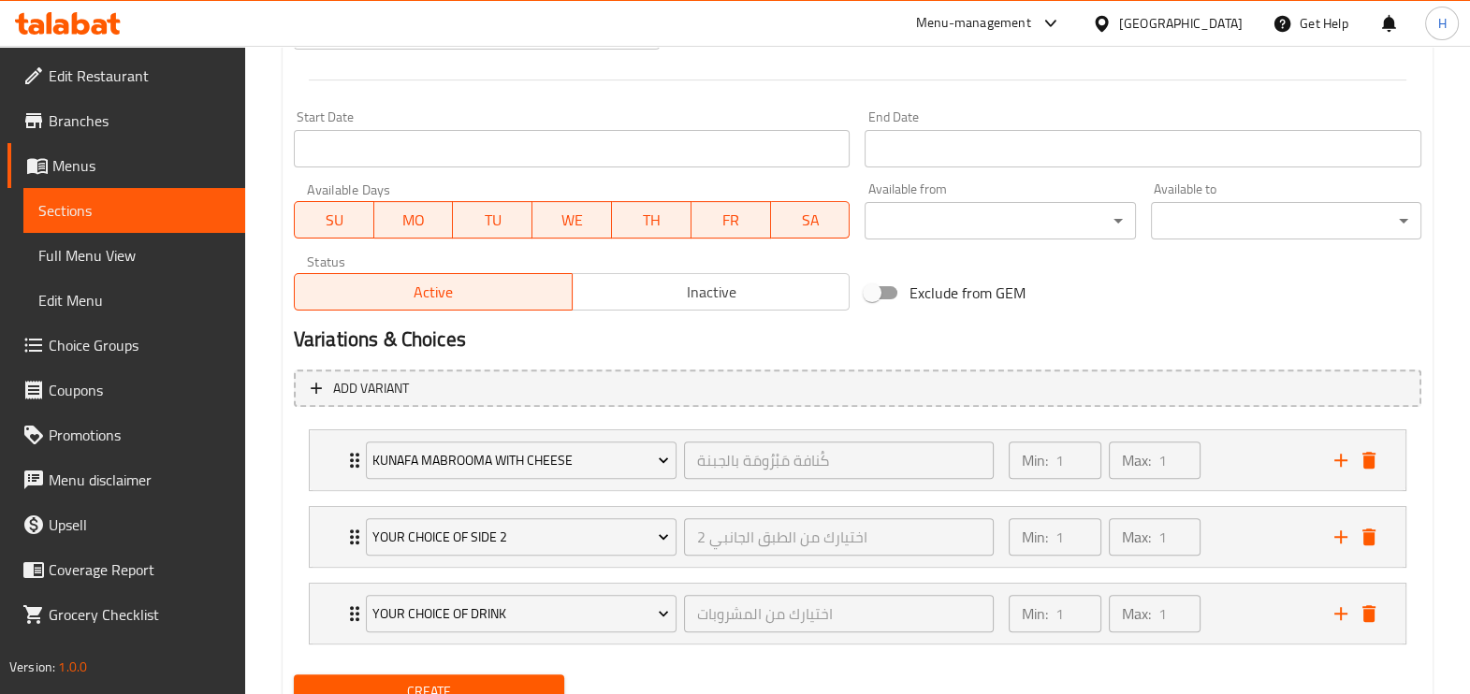
scroll to position [809, 0]
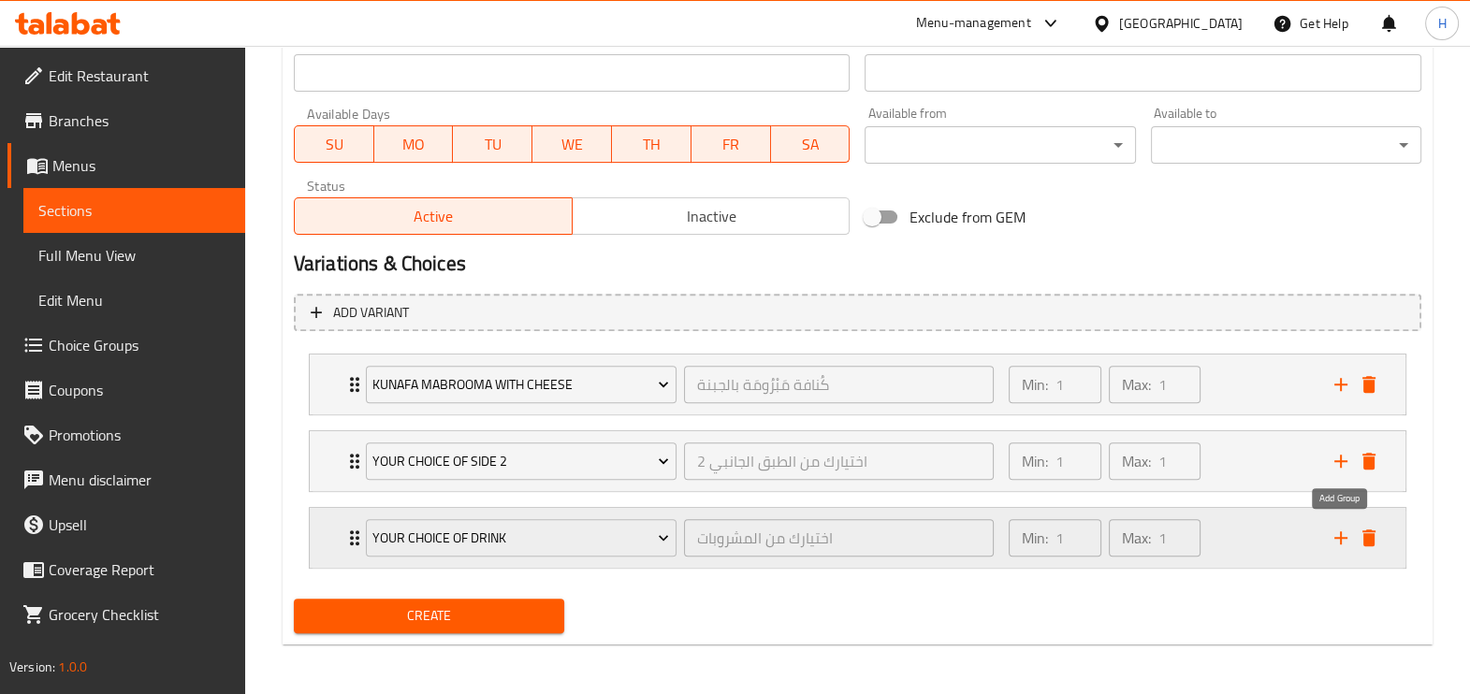
click at [1352, 540] on icon "add" at bounding box center [1340, 538] width 22 height 22
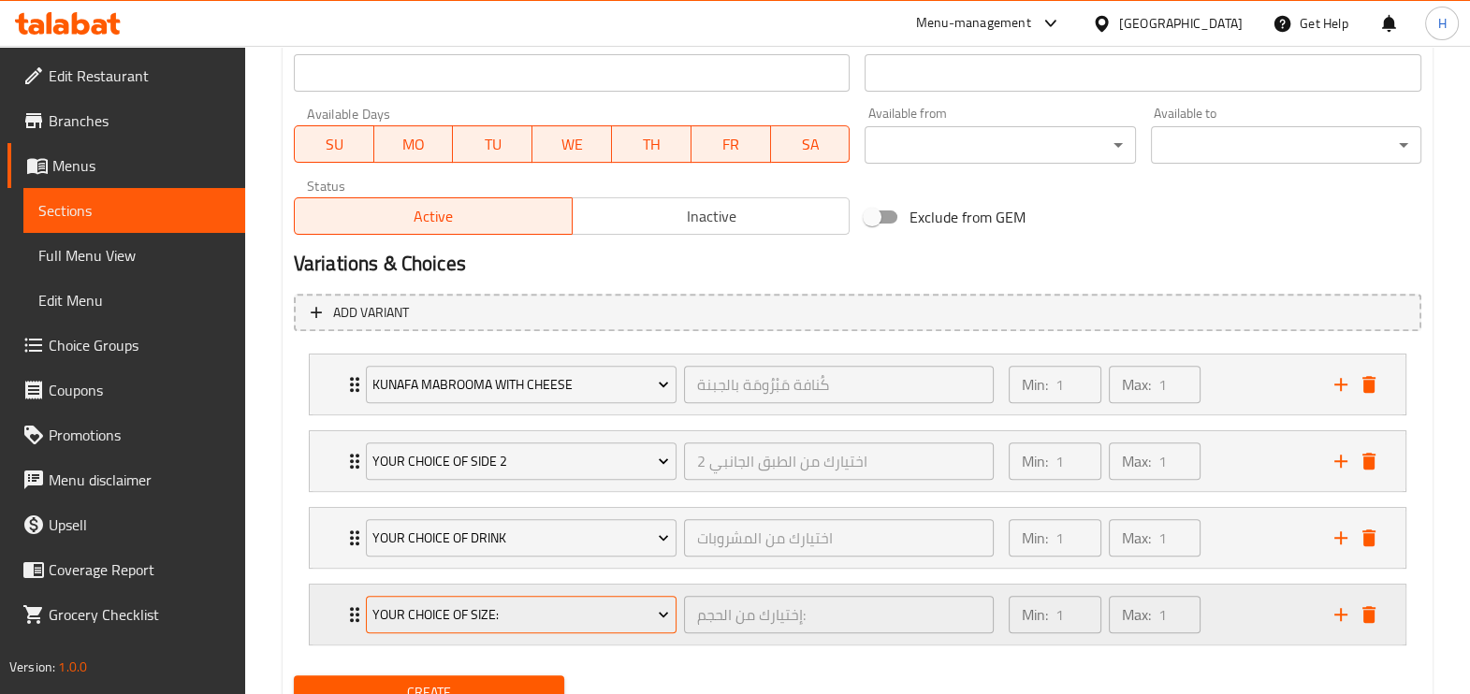
click at [577, 604] on span "Your Choice Of Size:" at bounding box center [520, 614] width 297 height 23
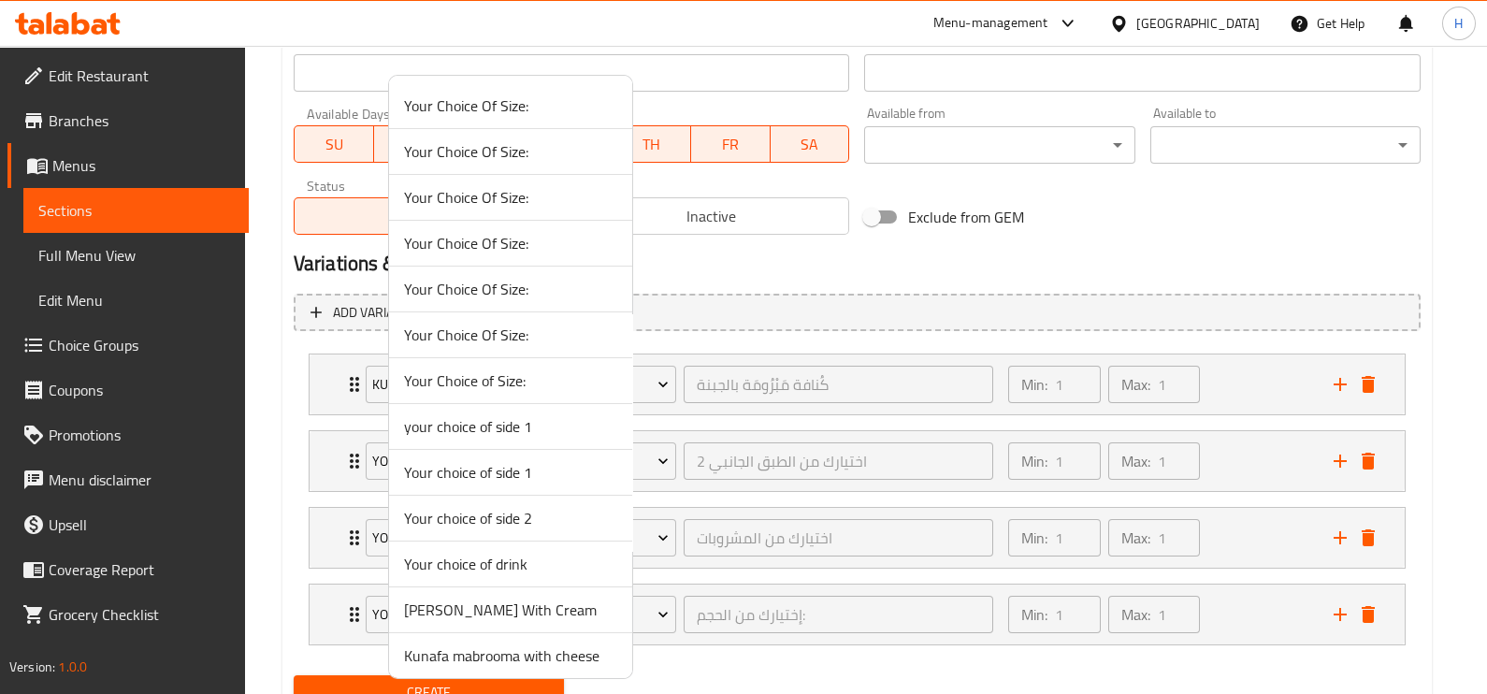
click at [517, 426] on span "your choice of side 1" at bounding box center [510, 426] width 213 height 22
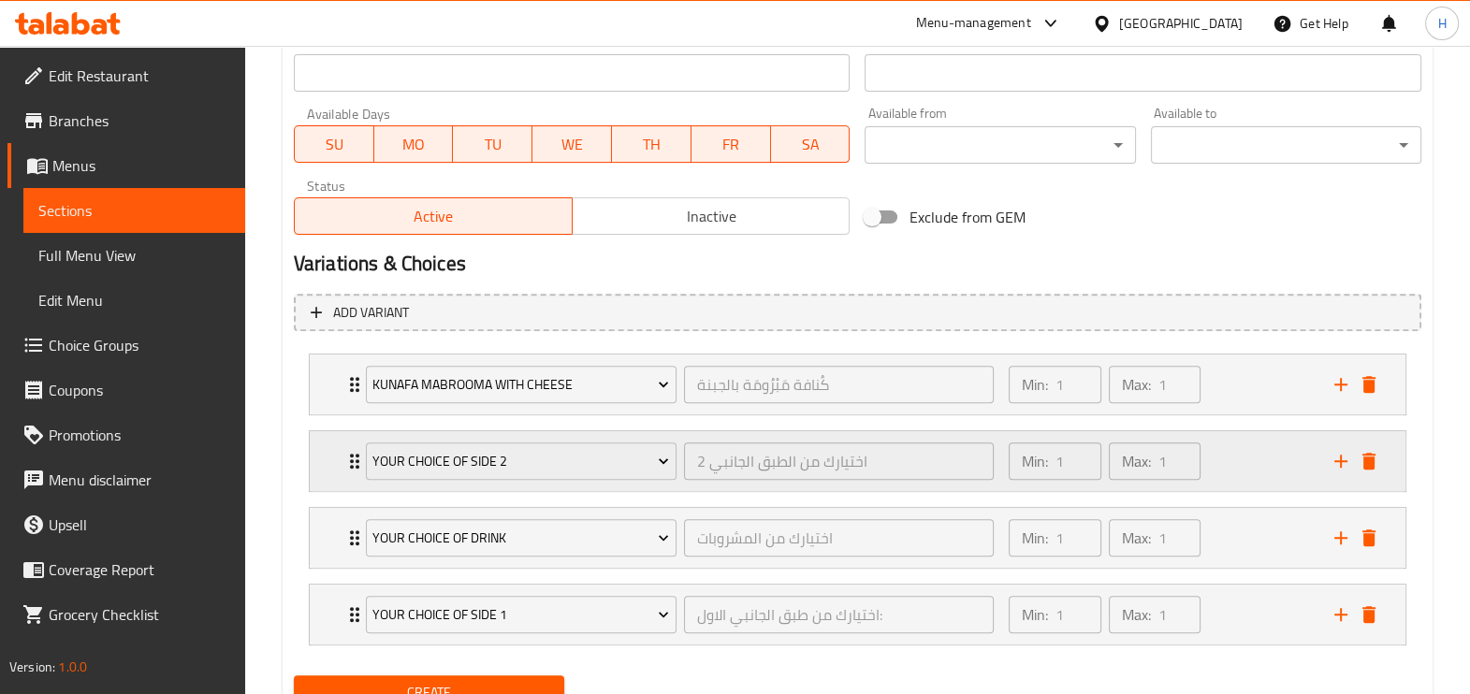
drag, startPoint x: 543, startPoint y: 599, endPoint x: 504, endPoint y: 431, distance: 171.8
click at [504, 431] on div "Kunafa mabrooma with cheese كُنافة مَبْرُومَة بالجبنة ​ Min: 1 ​ Max: 1 ​ small…" at bounding box center [857, 499] width 1127 height 307
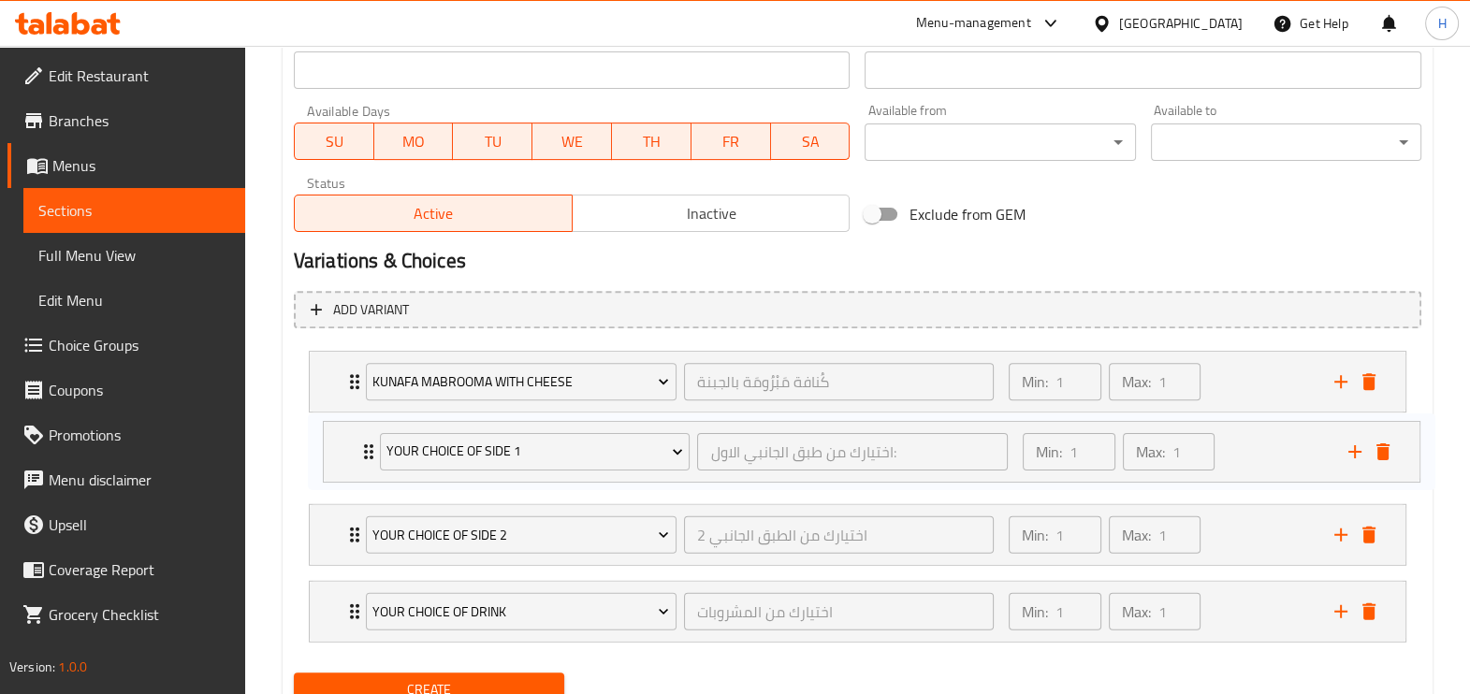
drag, startPoint x: 329, startPoint y: 601, endPoint x: 344, endPoint y: 429, distance: 171.9
click at [344, 429] on div "Kunafa mabrooma with cheese كُنافة مَبْرُومَة بالجبنة ​ Min: 1 ​ Max: 1 ​ small…" at bounding box center [857, 496] width 1127 height 307
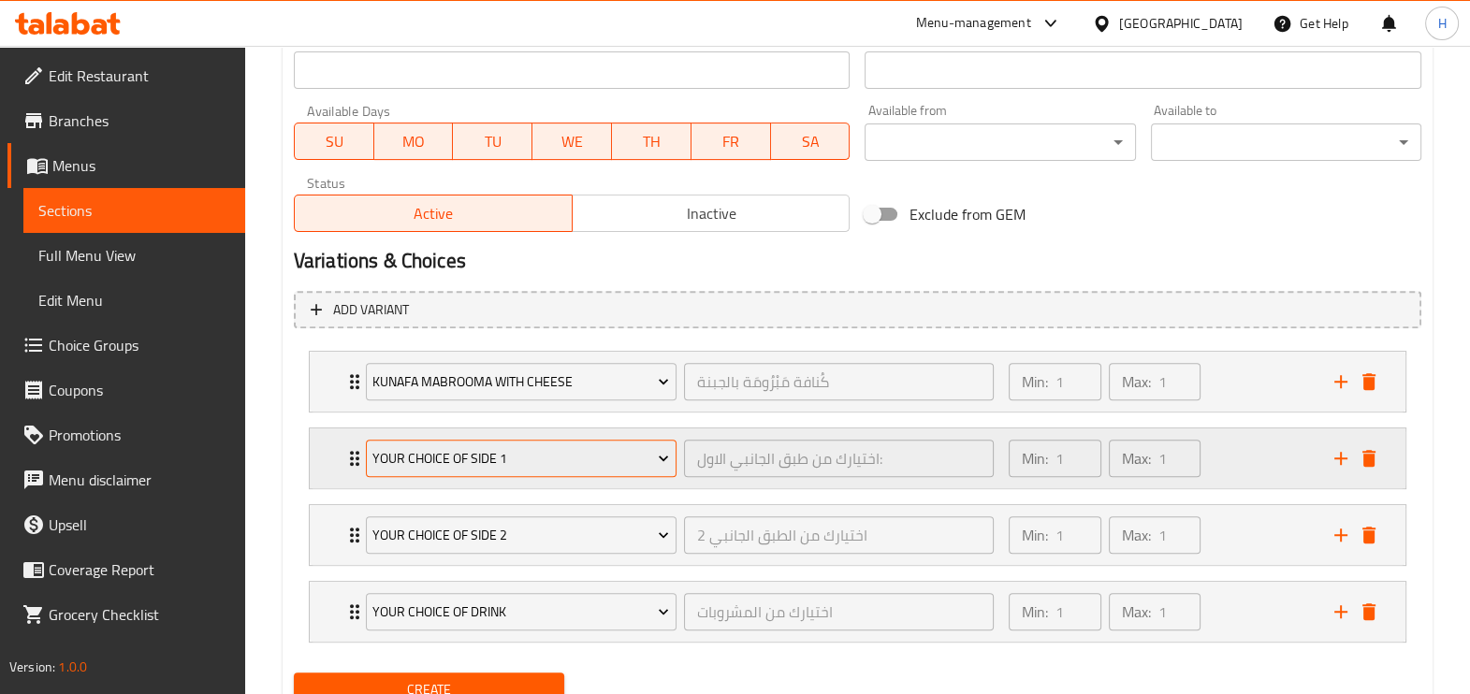
click at [422, 465] on span "your choice of side 1" at bounding box center [520, 458] width 297 height 23
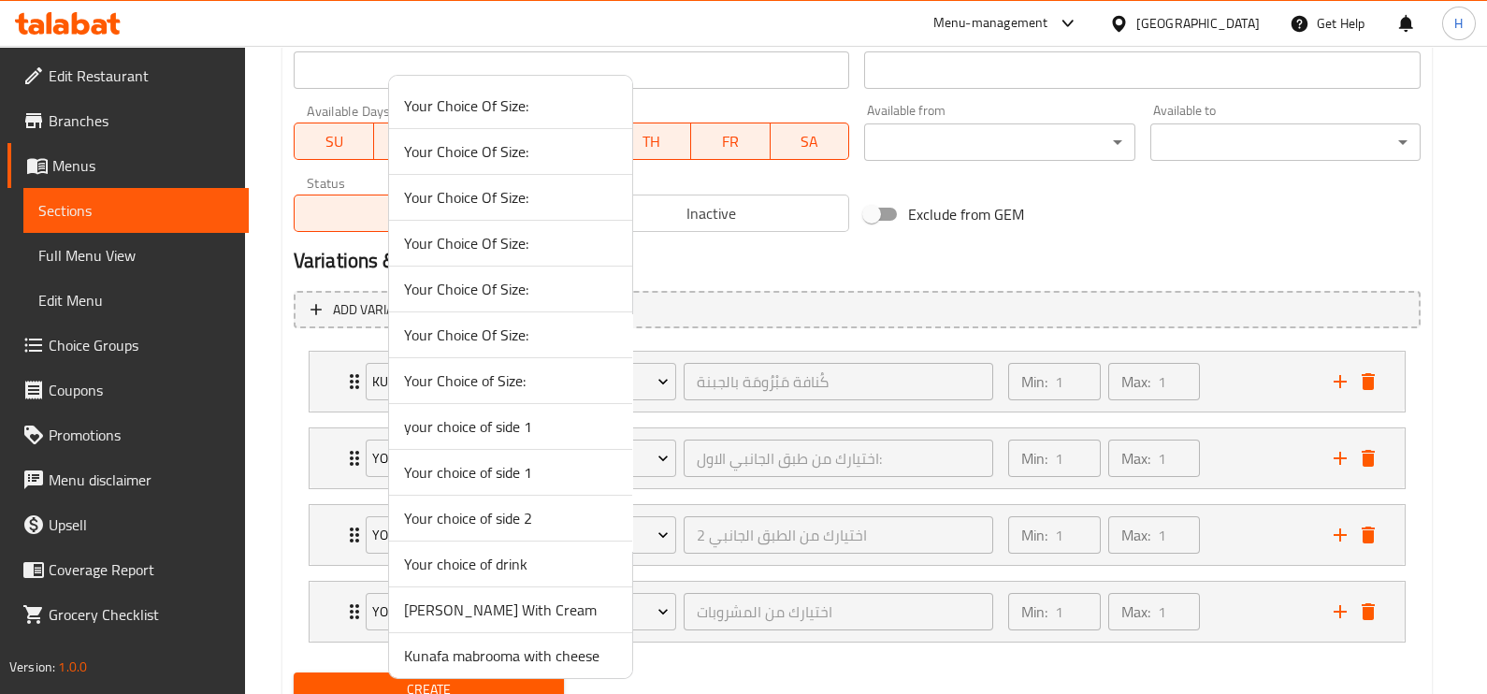
click at [776, 463] on div at bounding box center [743, 347] width 1487 height 694
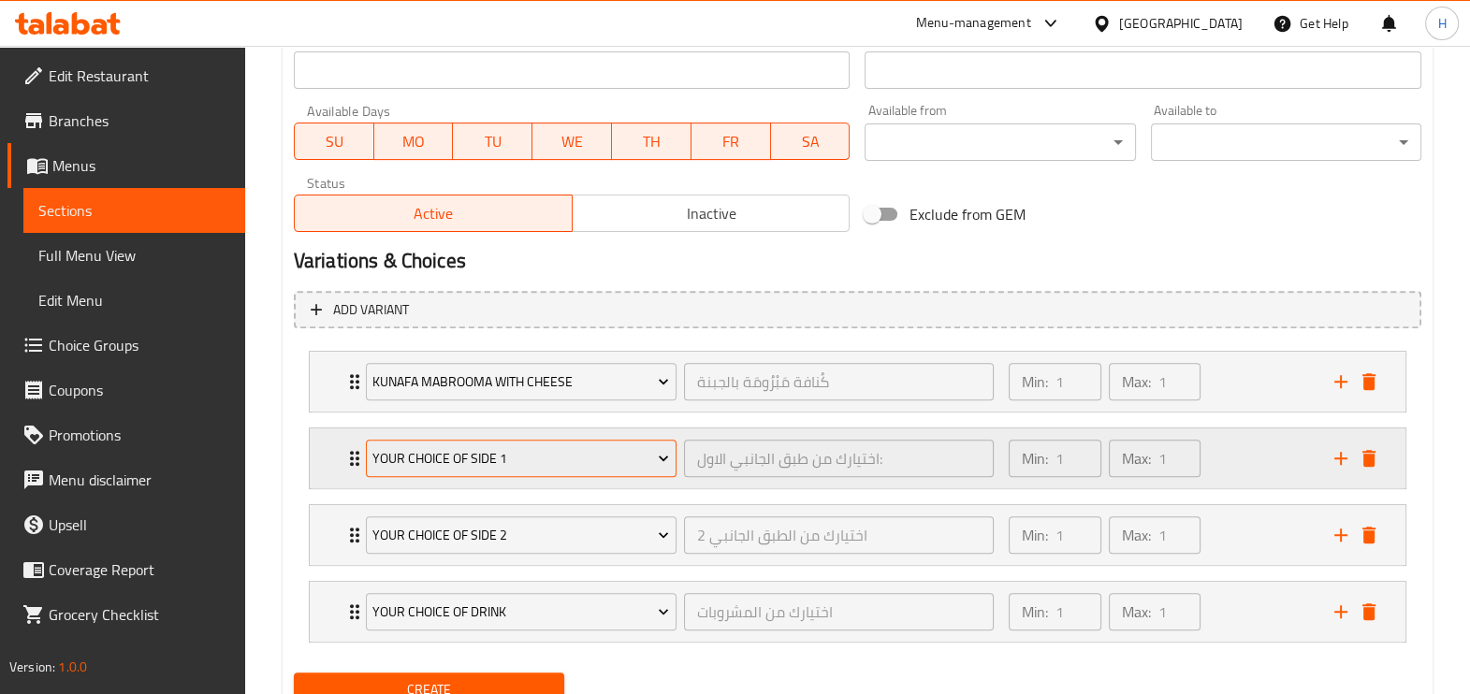
click at [669, 472] on button "your choice of side 1" at bounding box center [521, 458] width 311 height 37
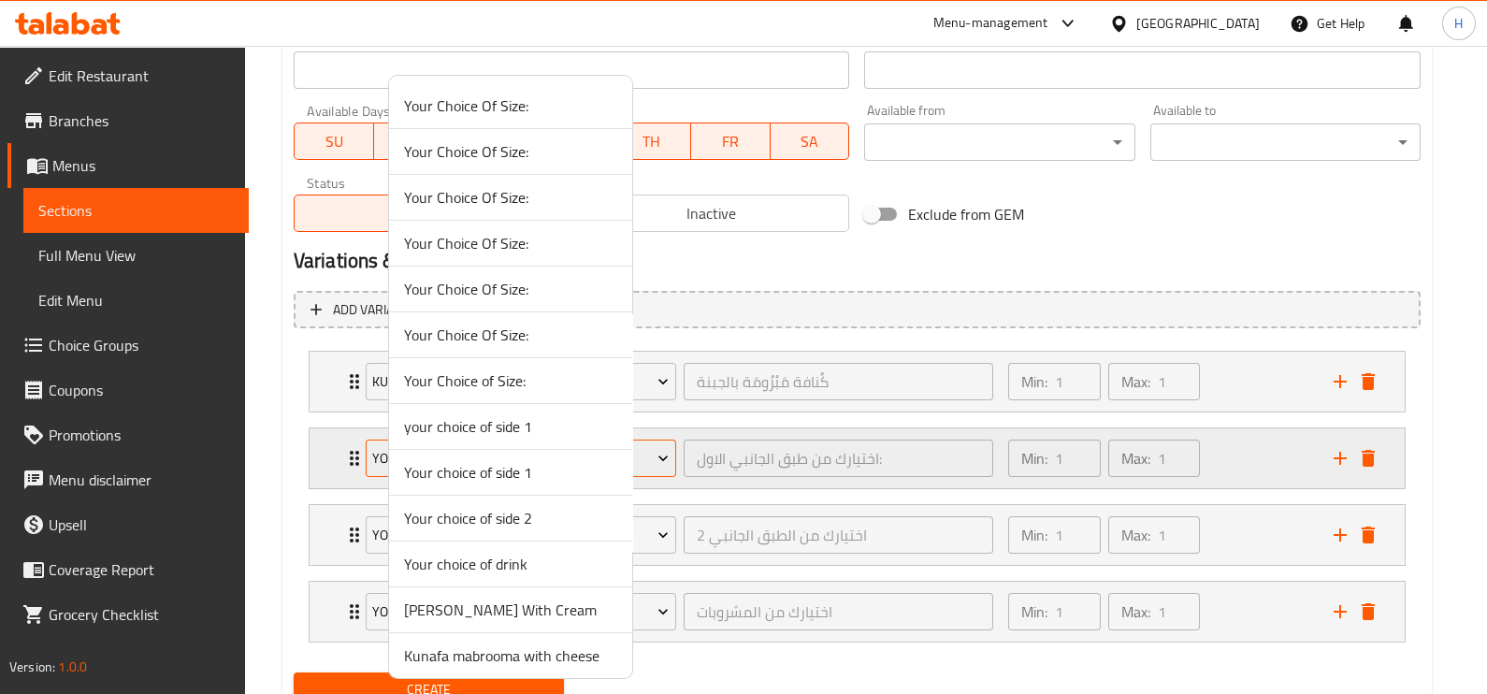
click at [669, 472] on div at bounding box center [743, 347] width 1487 height 694
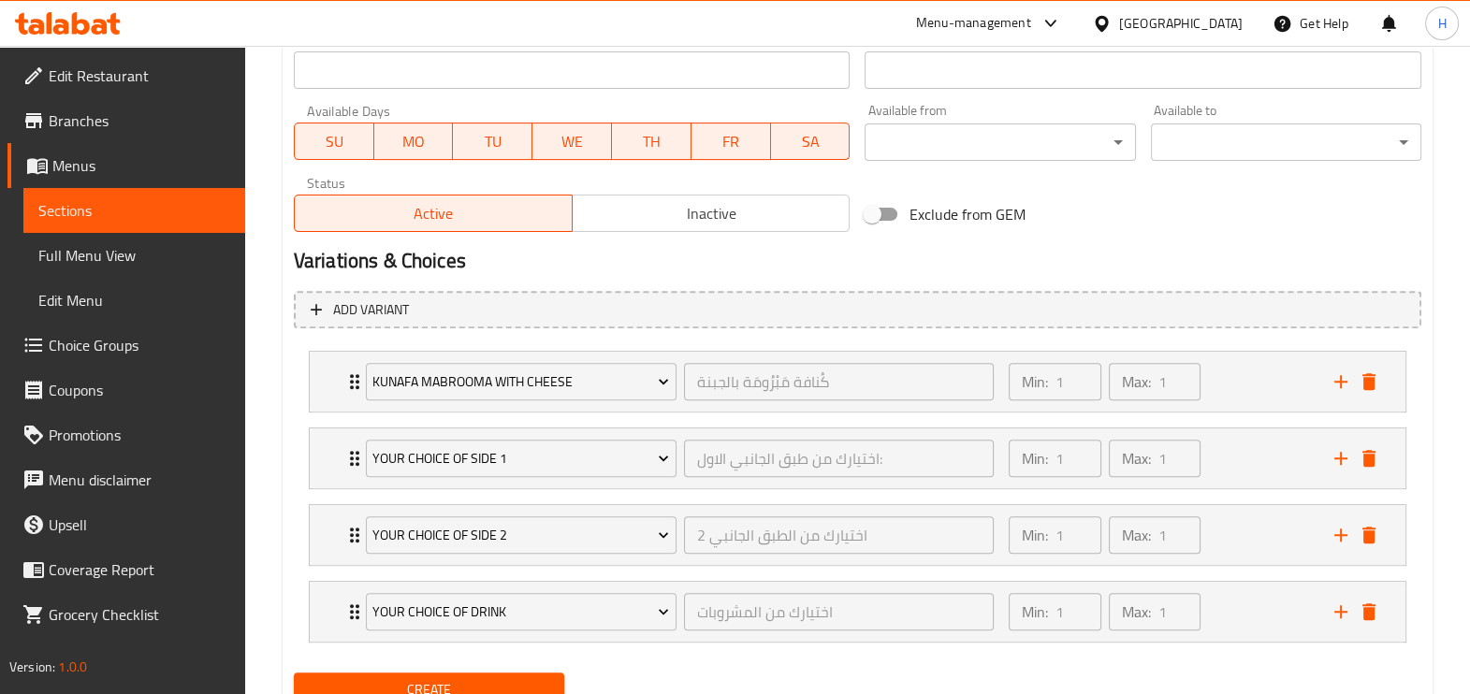
click at [650, 489] on li "your choice of side 1 اختيارك من طبق الجانبي الاول: ​ Min: 1 ​ Max: 1 ​" at bounding box center [857, 458] width 1127 height 77
click at [643, 483] on div "your choice of side 1 اختيارك من طبق الجانبي الاول: ​" at bounding box center [680, 458] width 650 height 60
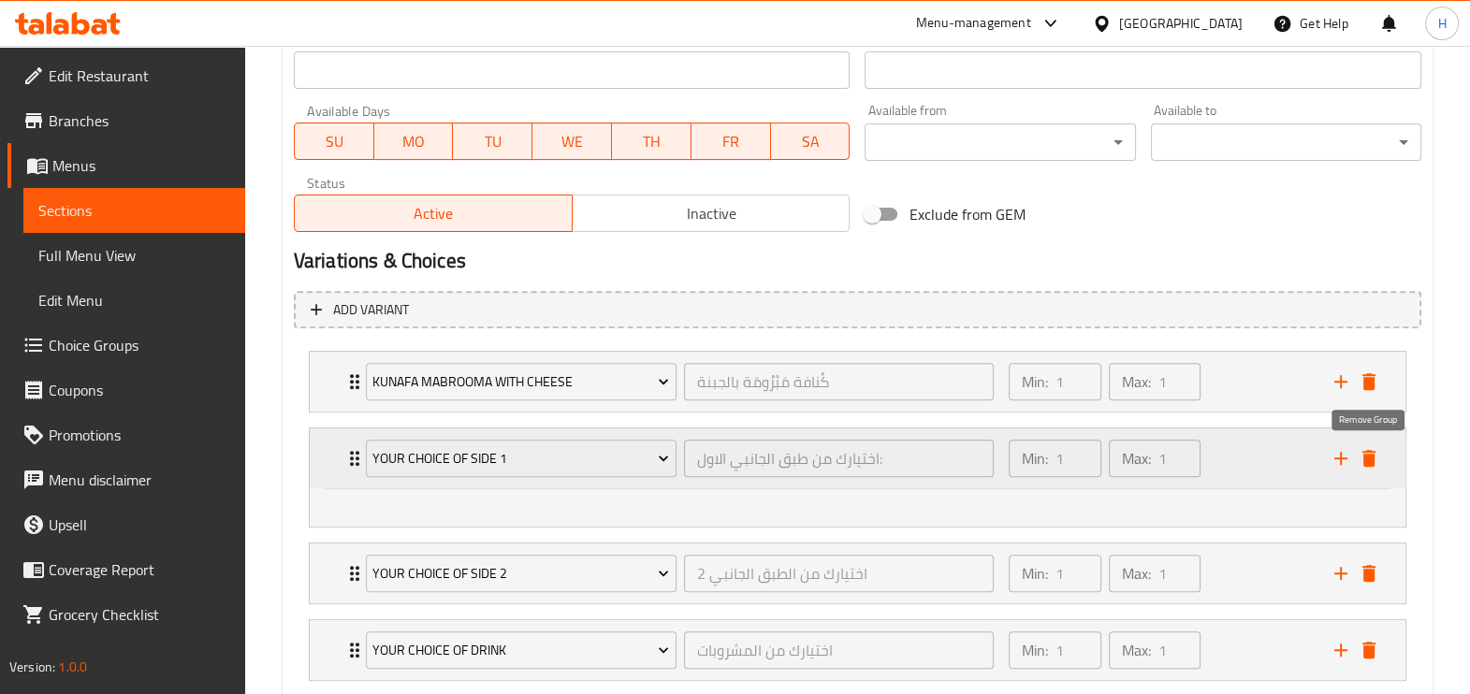
click at [1368, 462] on icon "delete" at bounding box center [1368, 458] width 13 height 17
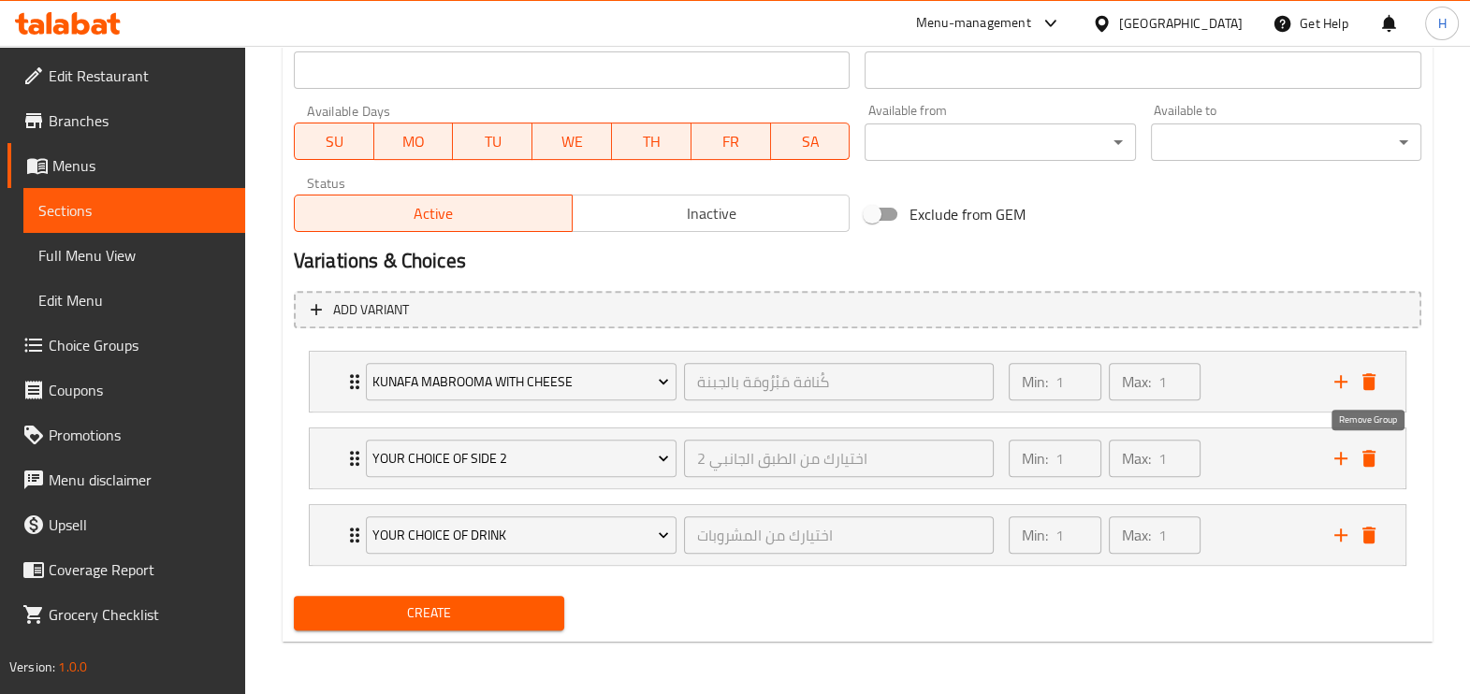
scroll to position [809, 0]
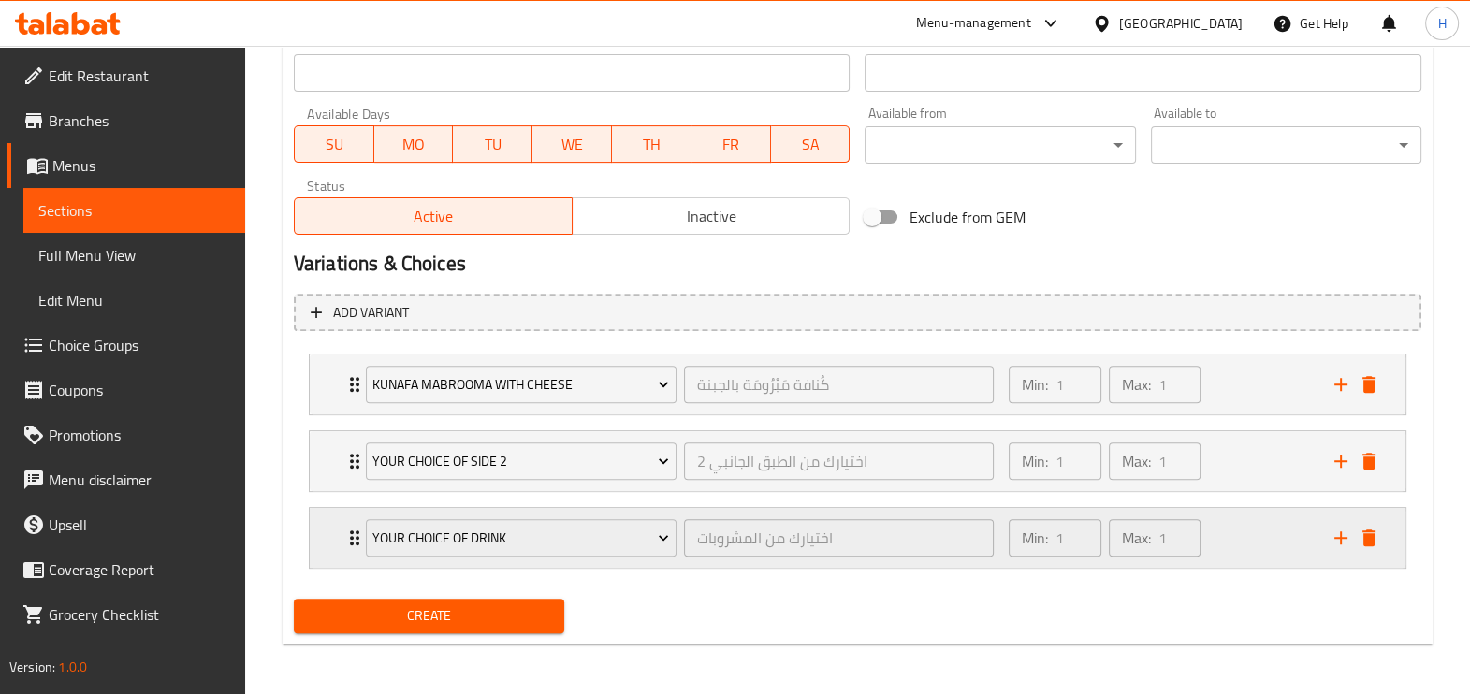
click at [1339, 541] on icon "add" at bounding box center [1340, 538] width 22 height 22
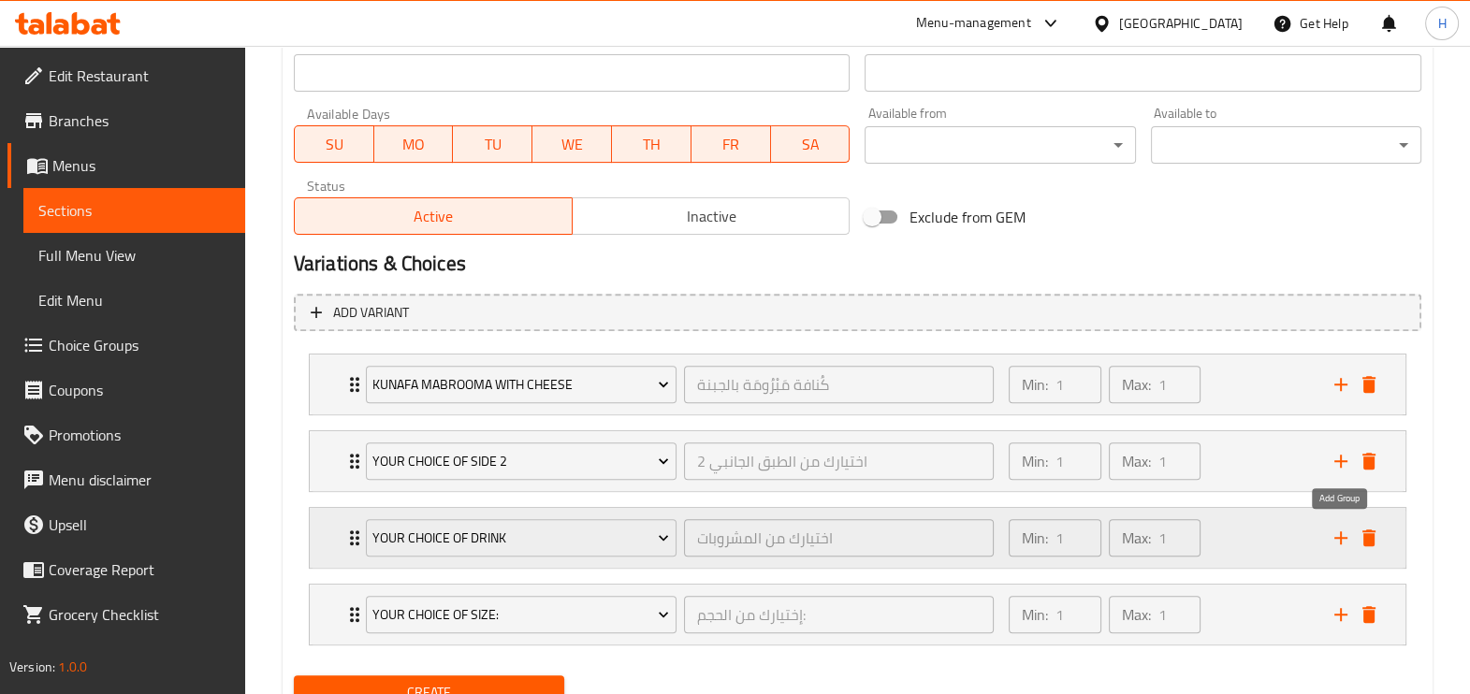
scroll to position [812, 0]
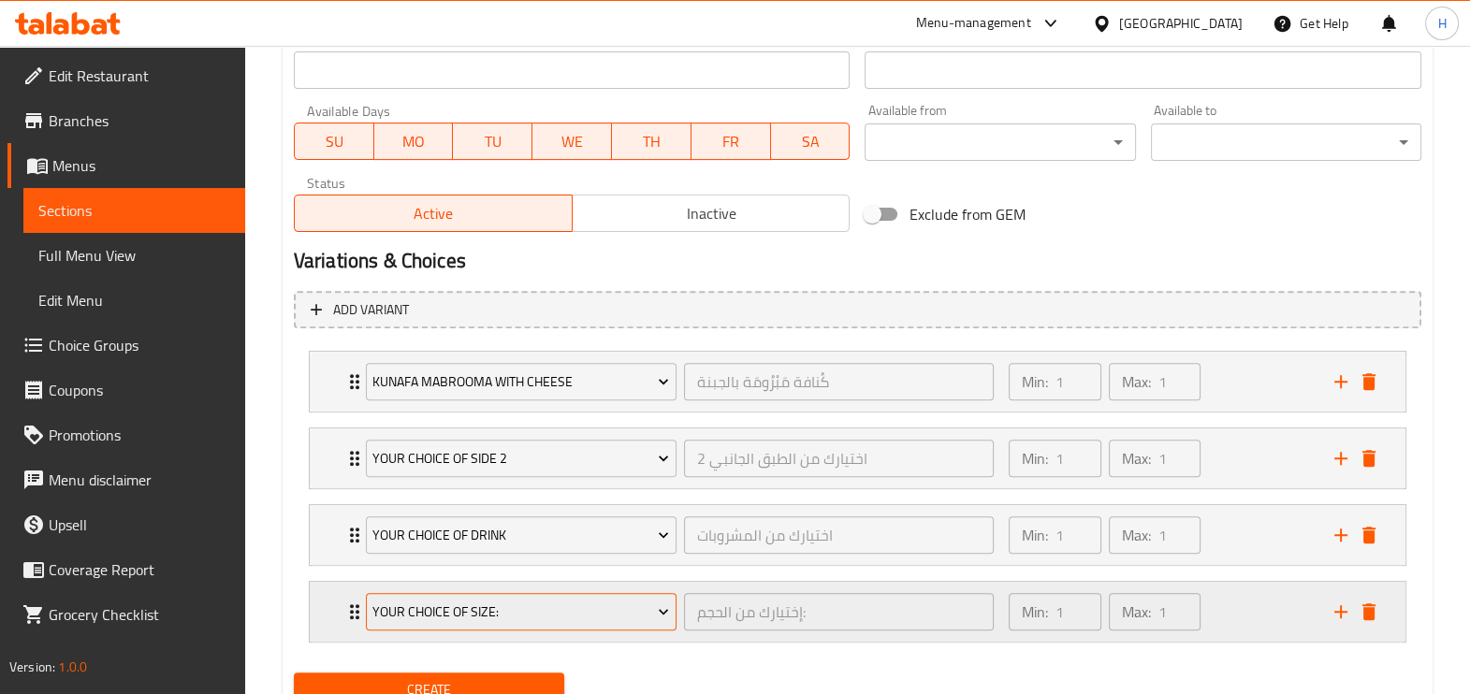
click at [585, 626] on button "Your Choice Of Size:" at bounding box center [521, 611] width 311 height 37
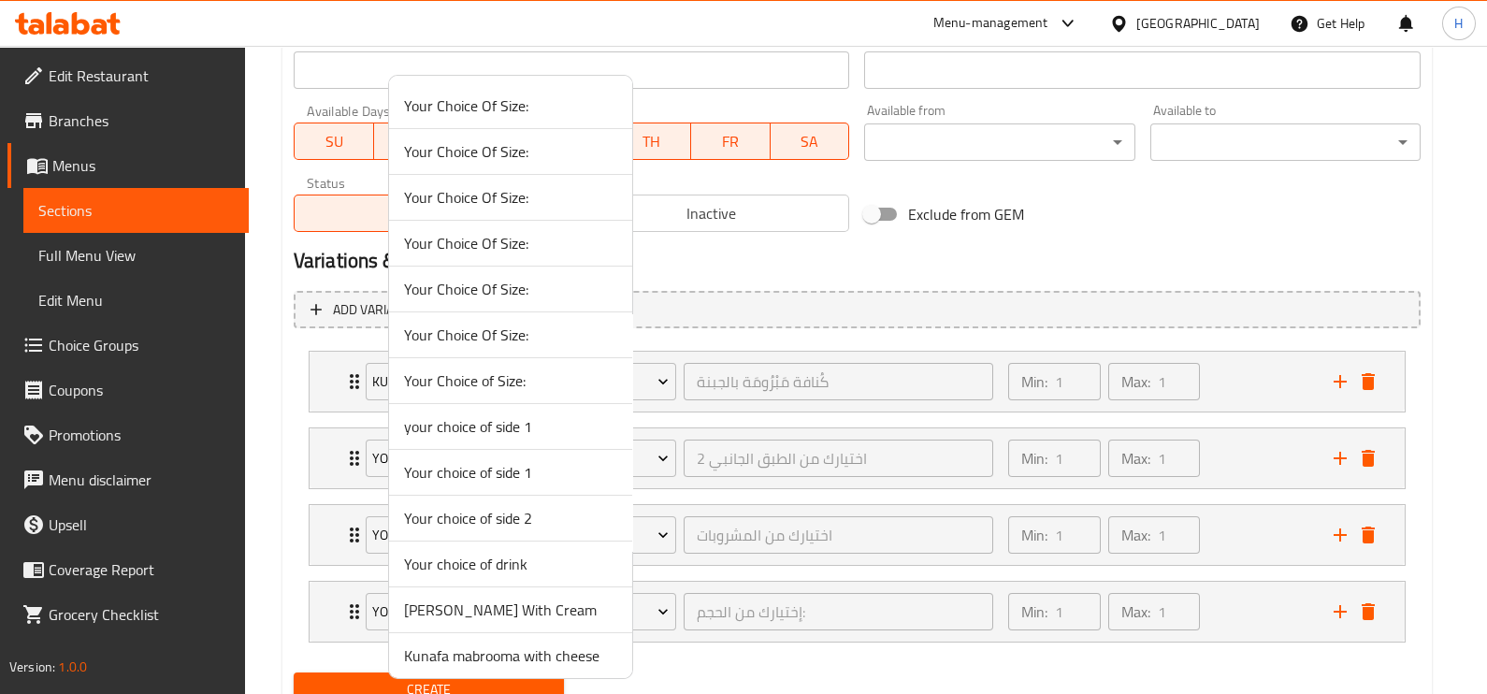
click at [502, 429] on span "your choice of side 1" at bounding box center [510, 426] width 213 height 22
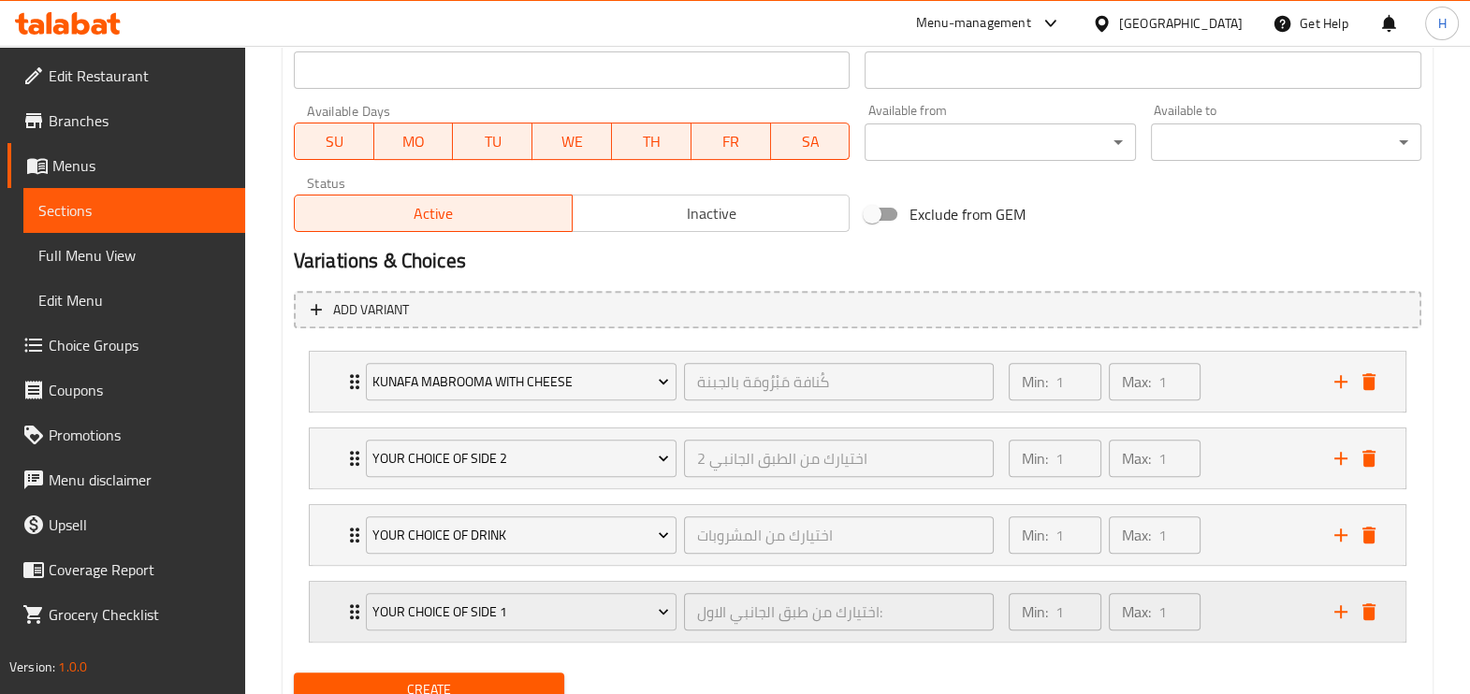
click at [647, 633] on div "your choice of side 1 اختيارك من طبق الجانبي الاول: ​" at bounding box center [680, 612] width 650 height 60
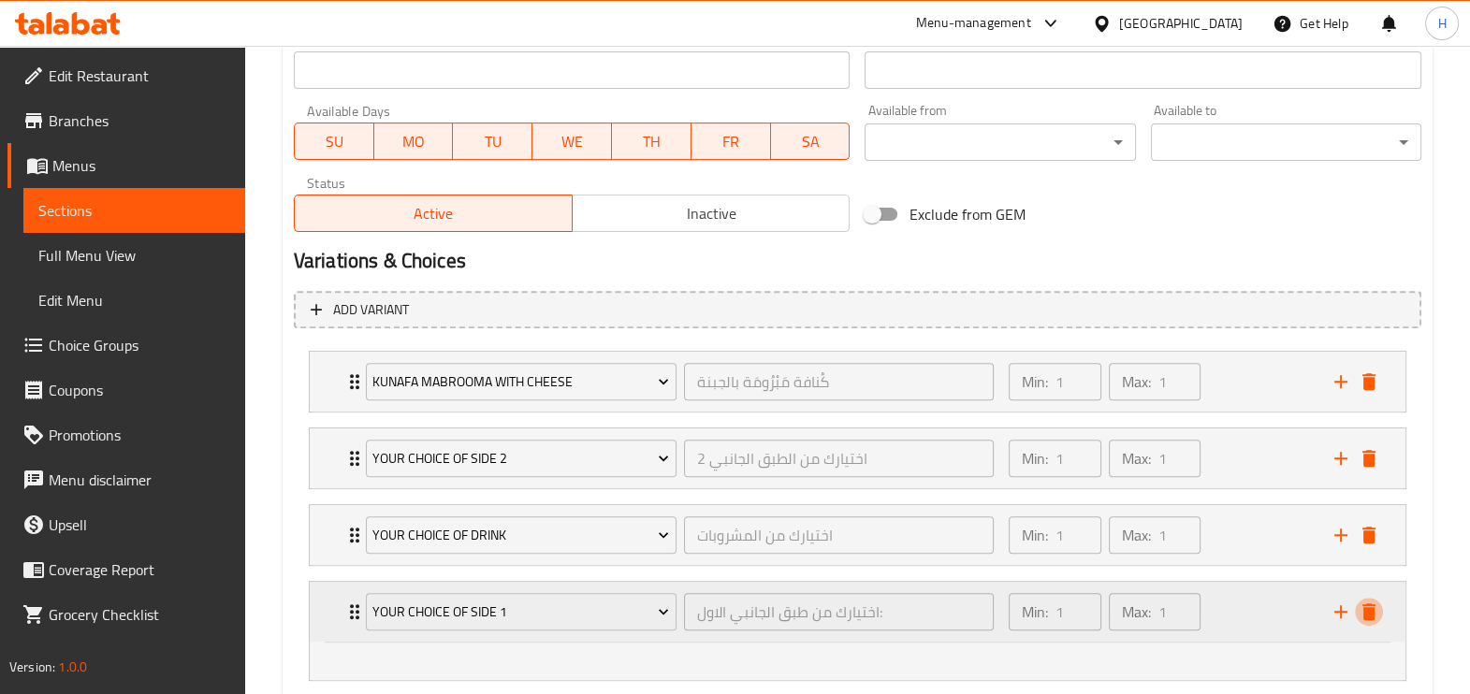
click at [1371, 601] on icon "delete" at bounding box center [1368, 612] width 22 height 22
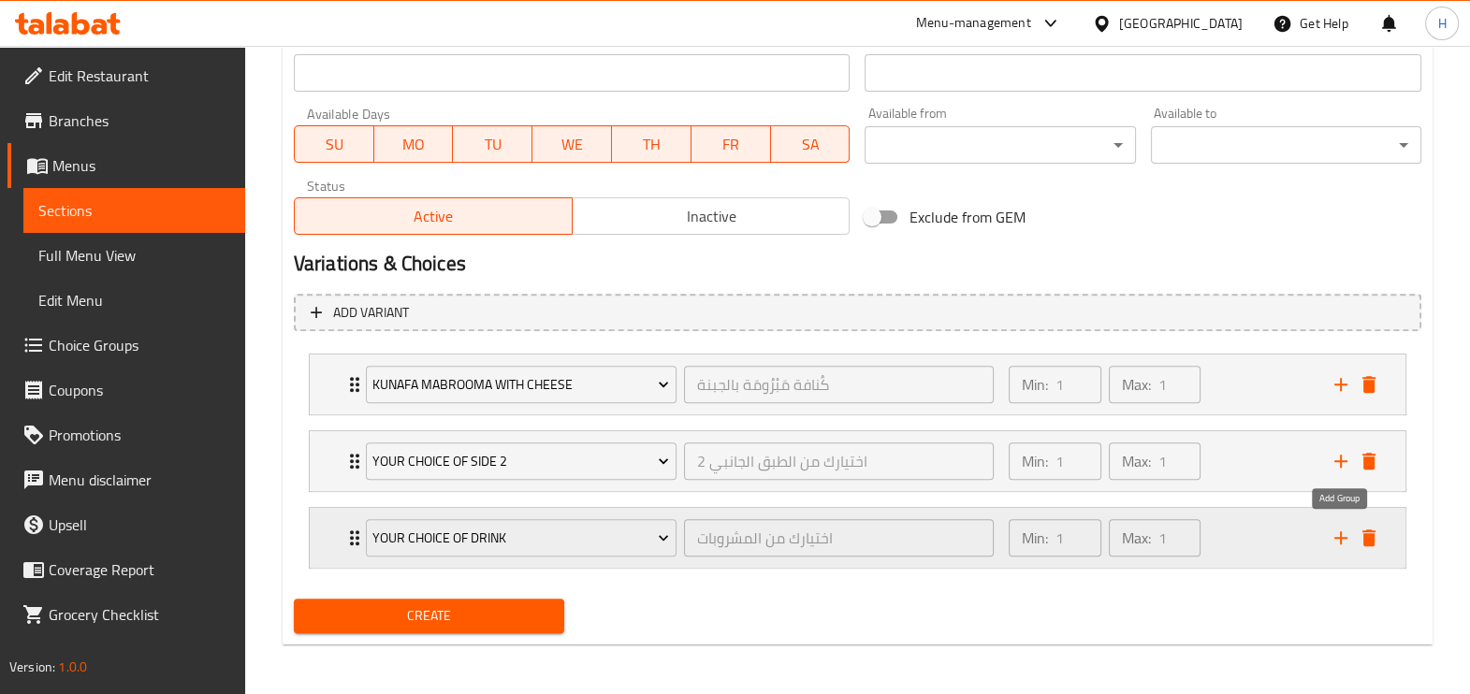
click at [1344, 530] on icon "add" at bounding box center [1340, 538] width 22 height 22
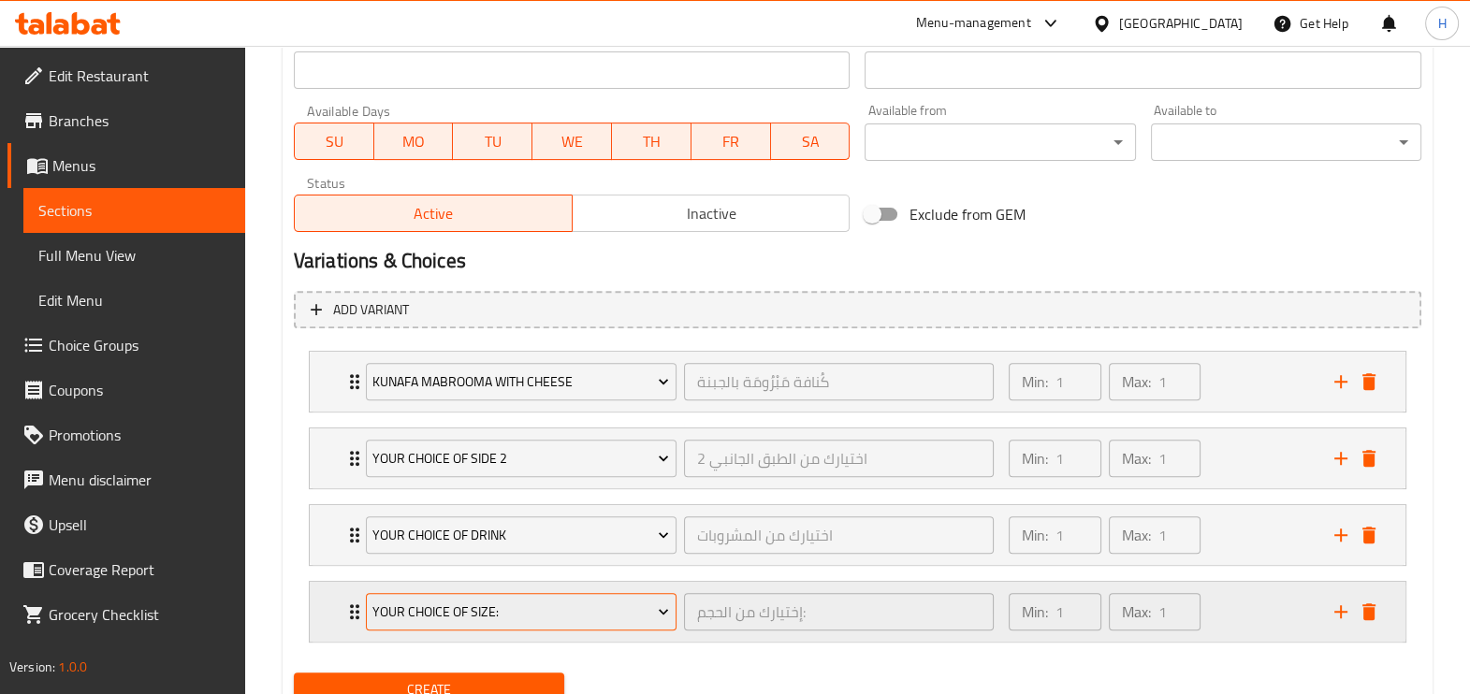
click at [606, 608] on span "Your Choice Of Size:" at bounding box center [520, 612] width 297 height 23
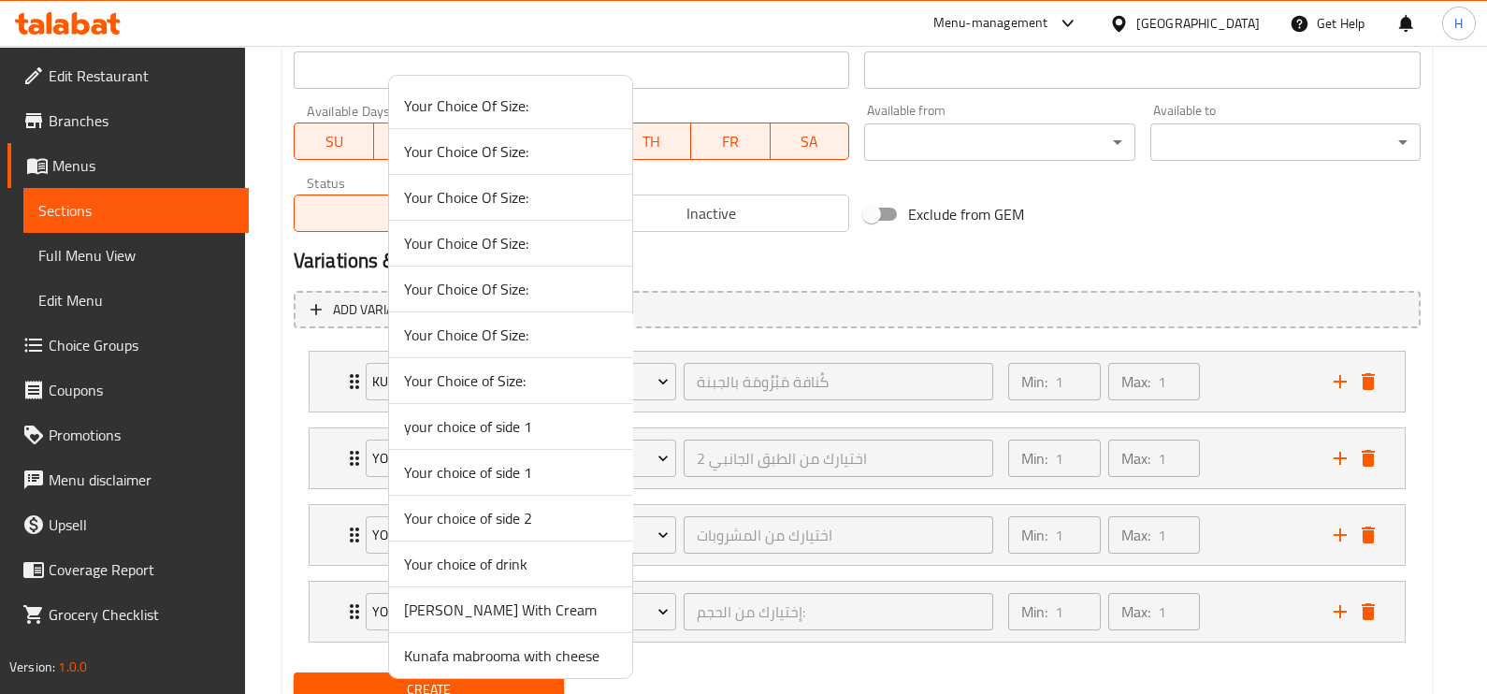
click at [524, 468] on span "Your choice of side 1" at bounding box center [510, 472] width 213 height 22
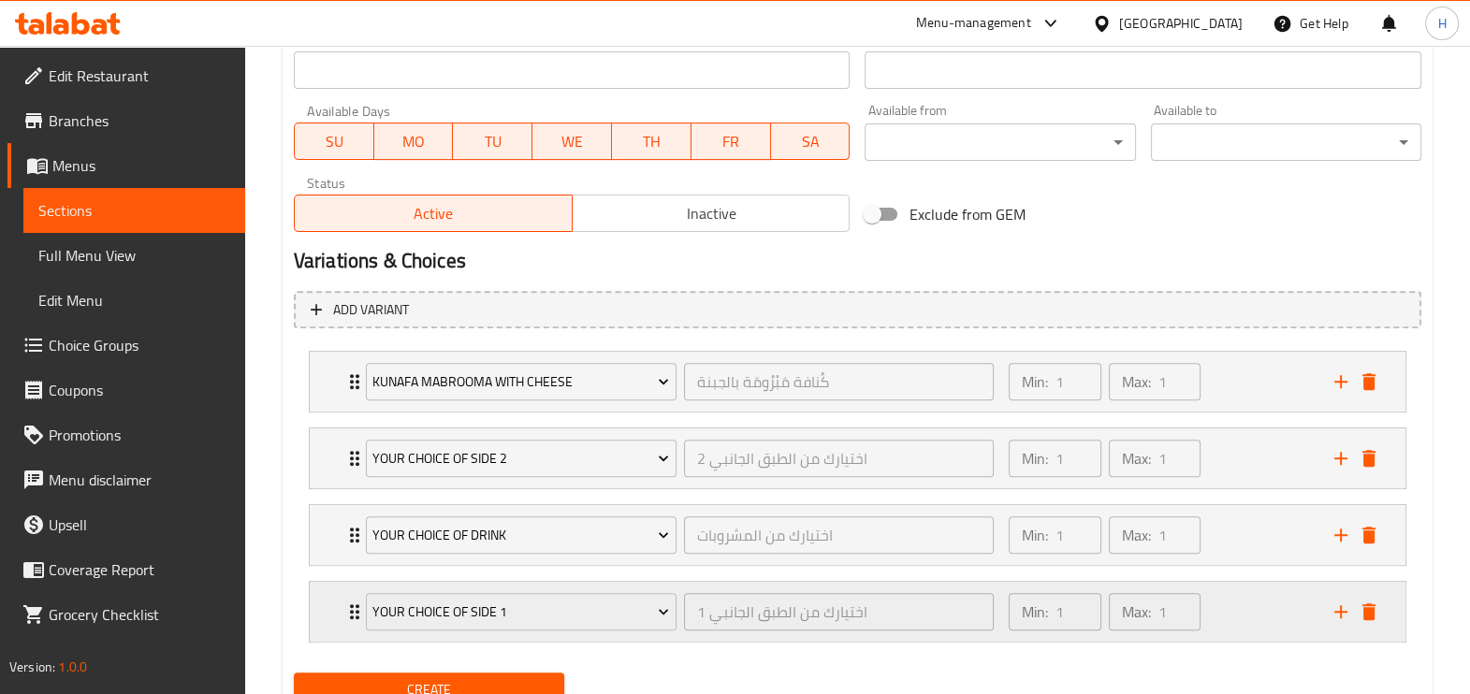
click at [568, 631] on div "Your choice of side 1" at bounding box center [521, 611] width 318 height 45
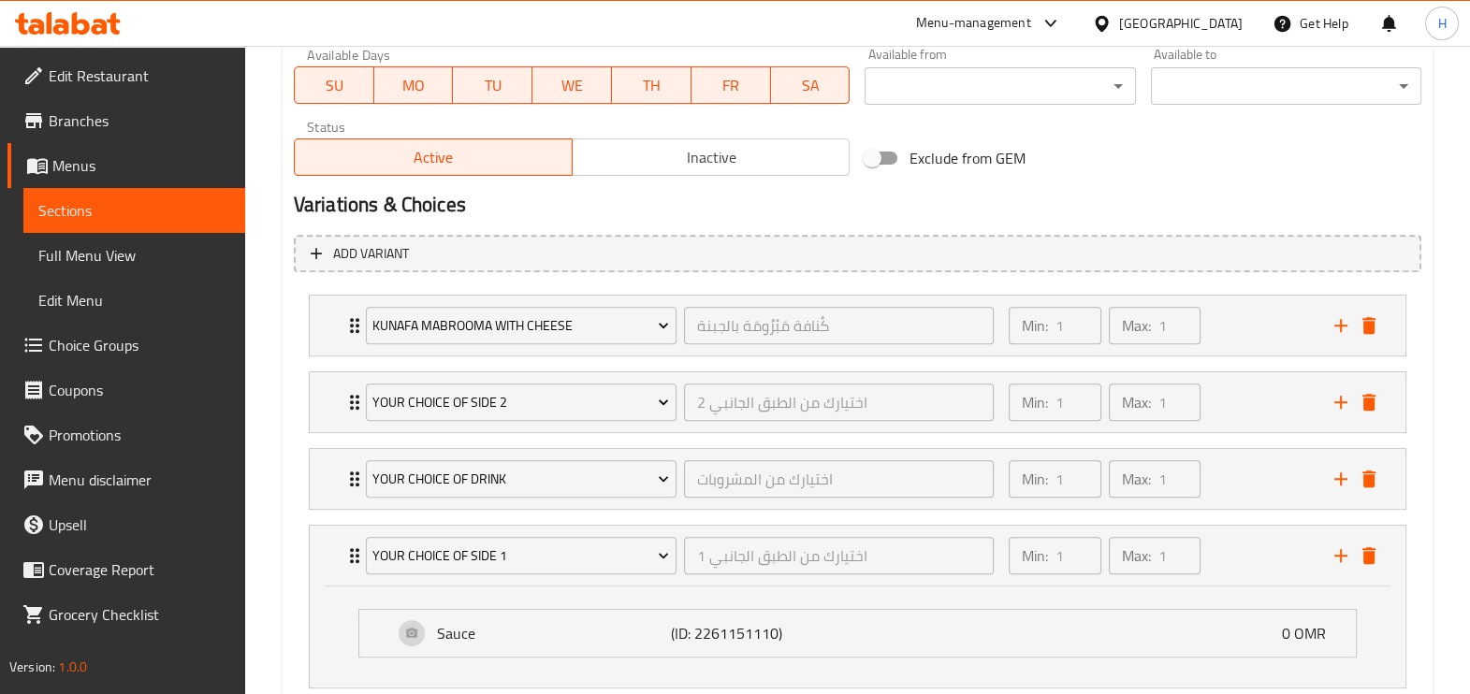
scroll to position [870, 0]
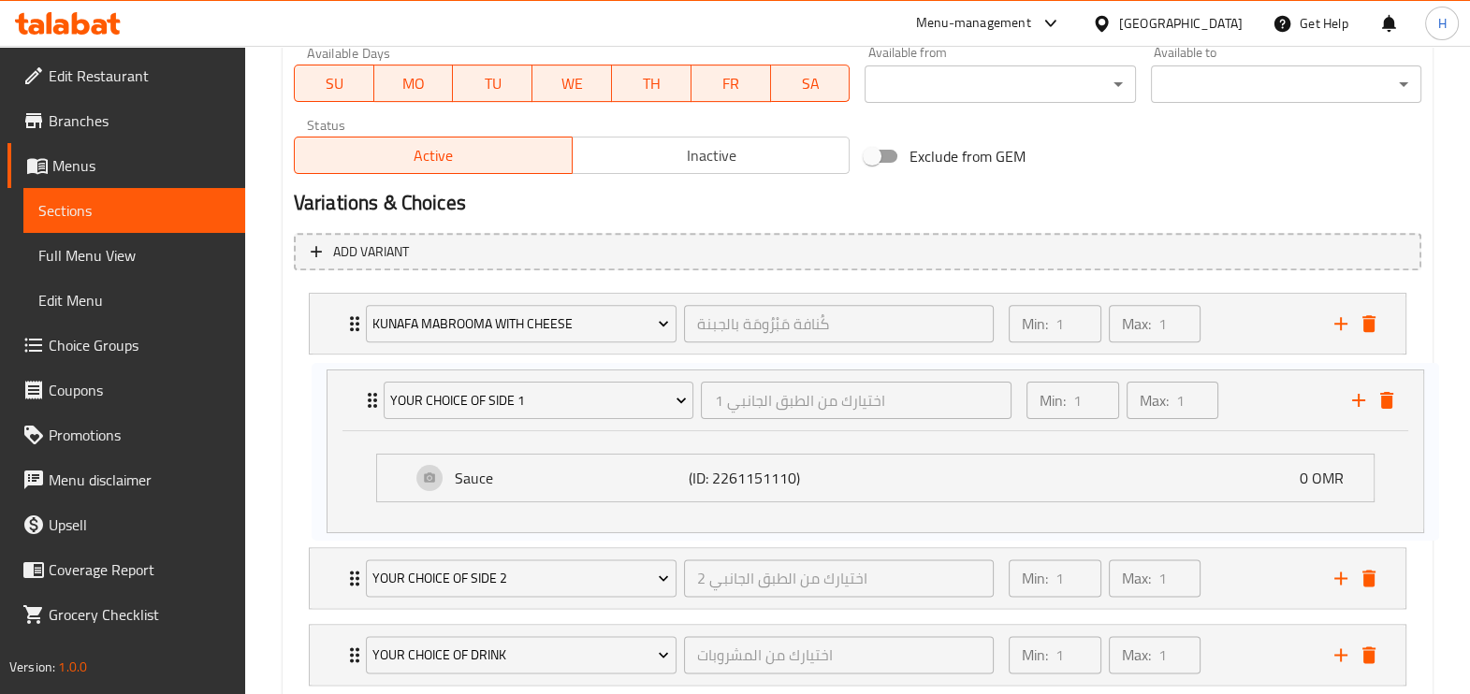
drag, startPoint x: 457, startPoint y: 528, endPoint x: 478, endPoint y: 351, distance: 178.0
click at [478, 351] on div "Kunafa mabrooma with cheese كُنافة مَبْرُومَة بالجبنة ​ Min: 1 ​ Max: 1 ​ small…" at bounding box center [857, 489] width 1127 height 408
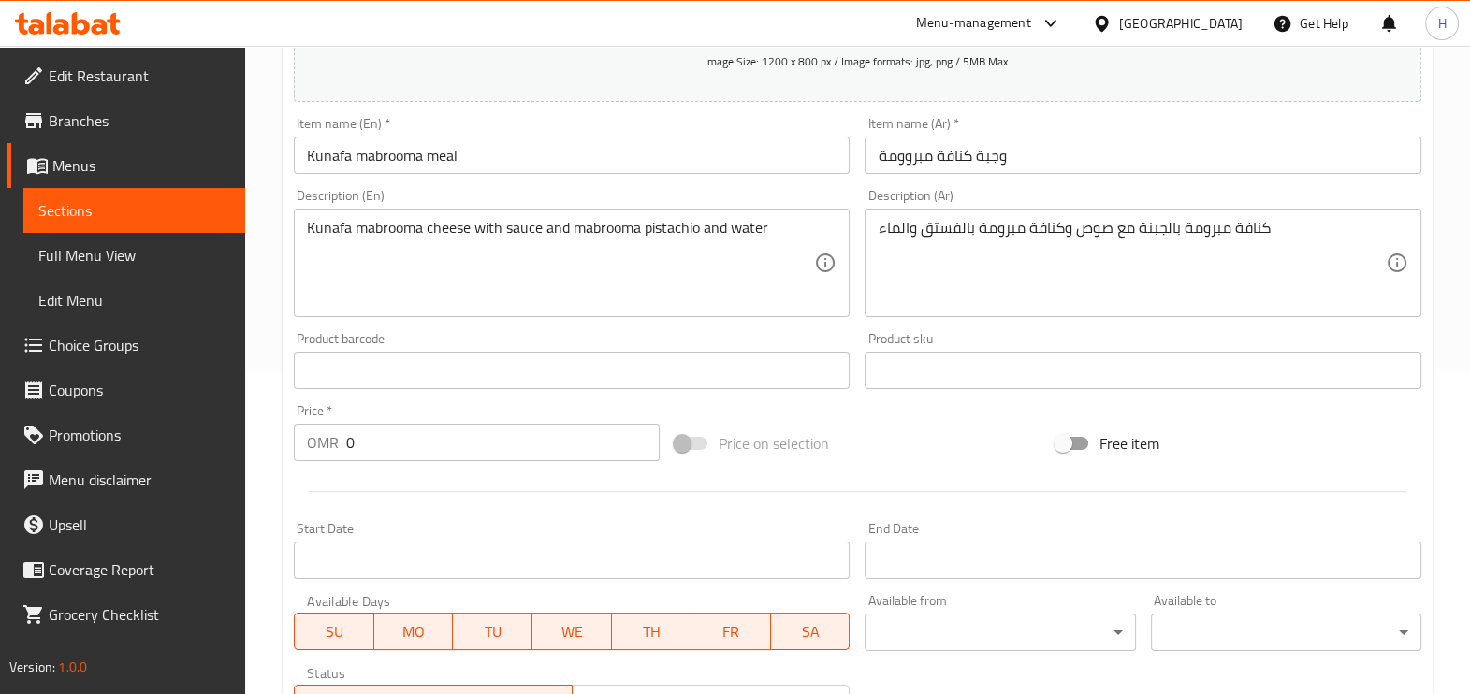
scroll to position [295, 0]
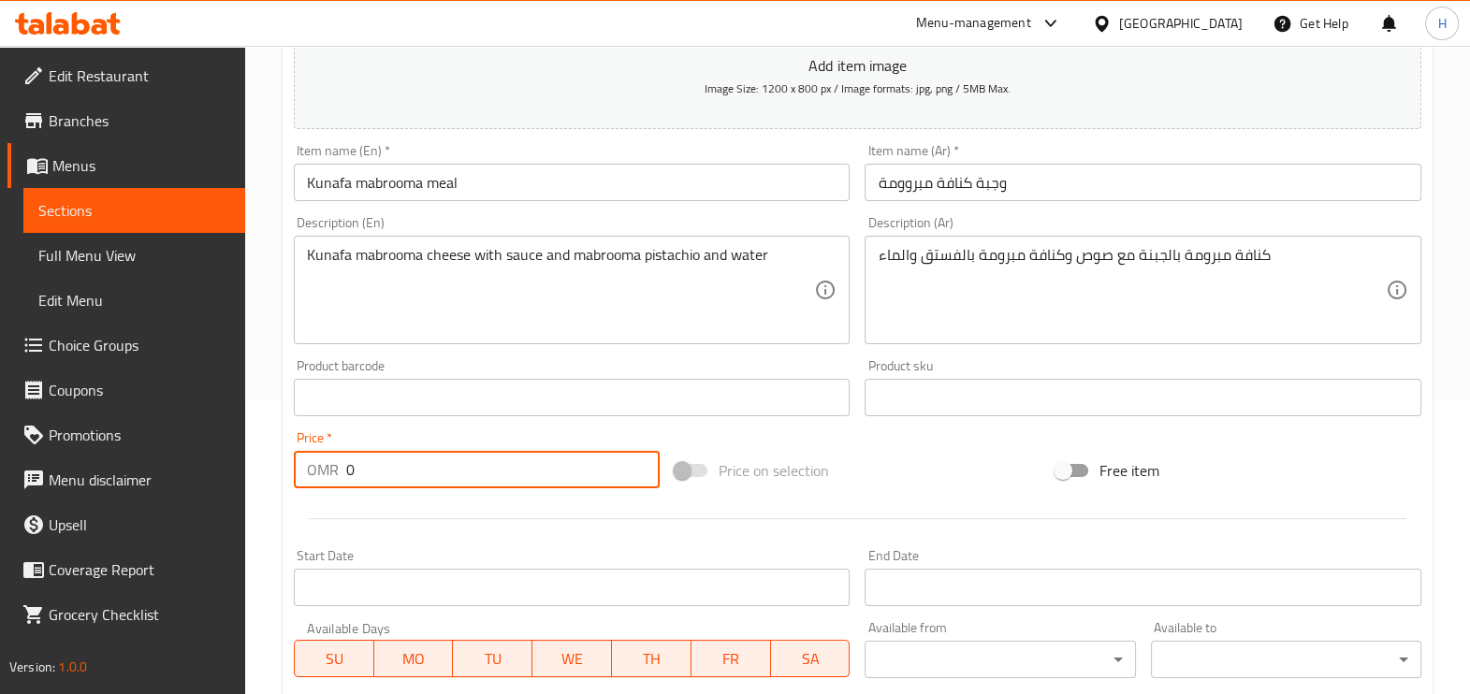
click at [436, 463] on input "0" at bounding box center [502, 469] width 313 height 37
type input "3.3"
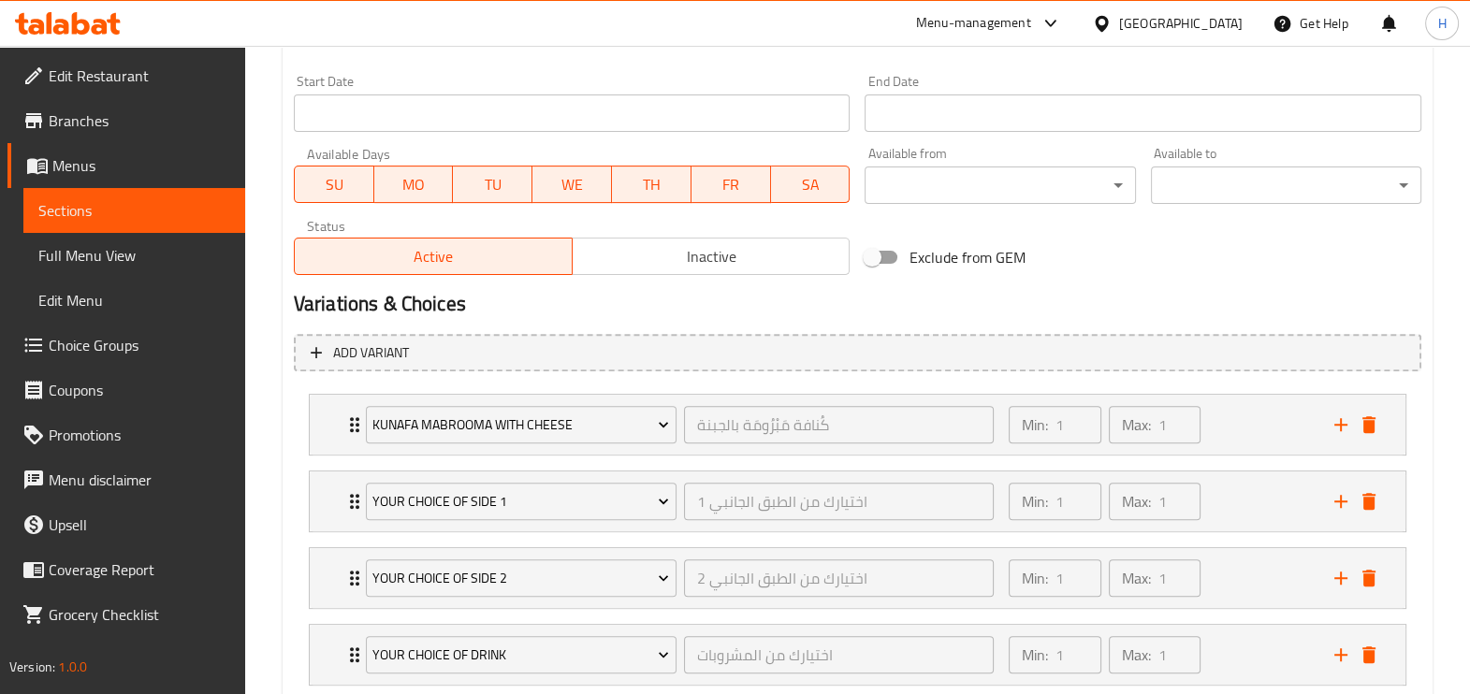
scroll to position [886, 0]
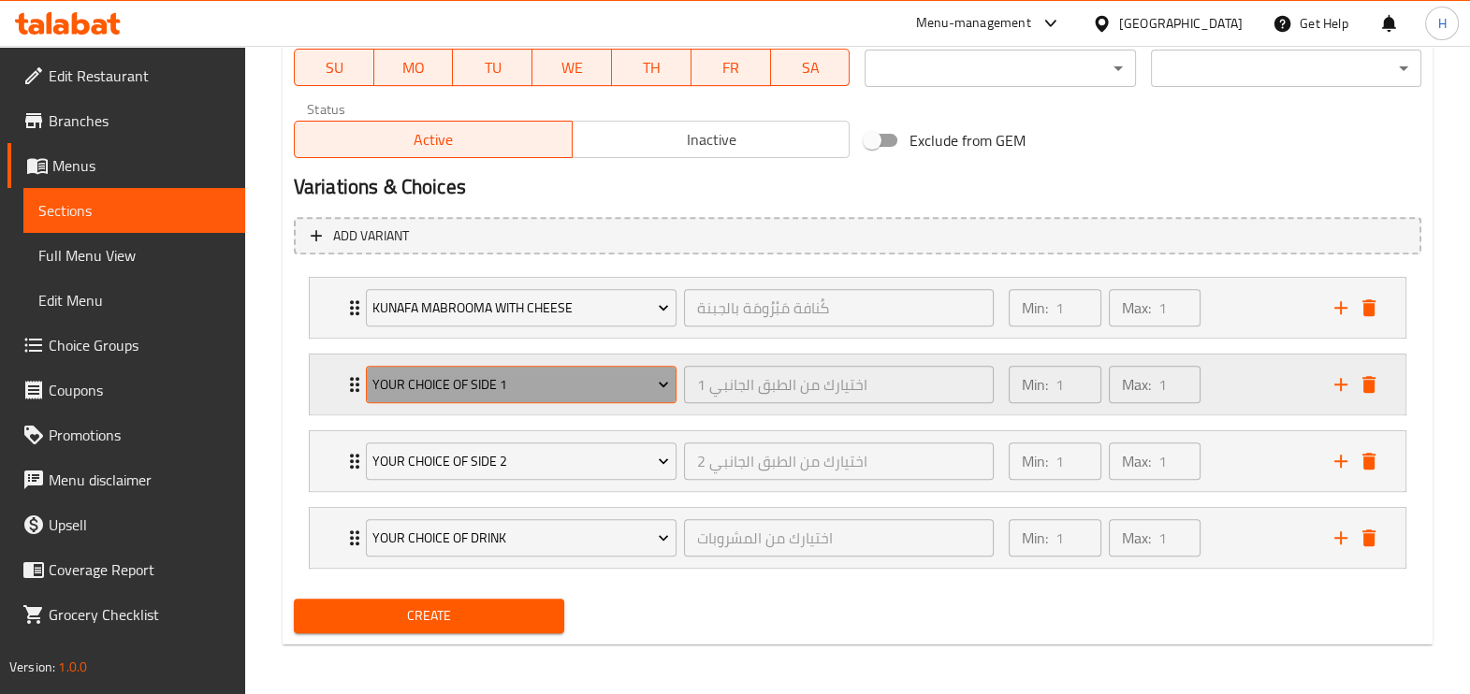
click at [533, 388] on span "Your choice of side 1" at bounding box center [520, 384] width 297 height 23
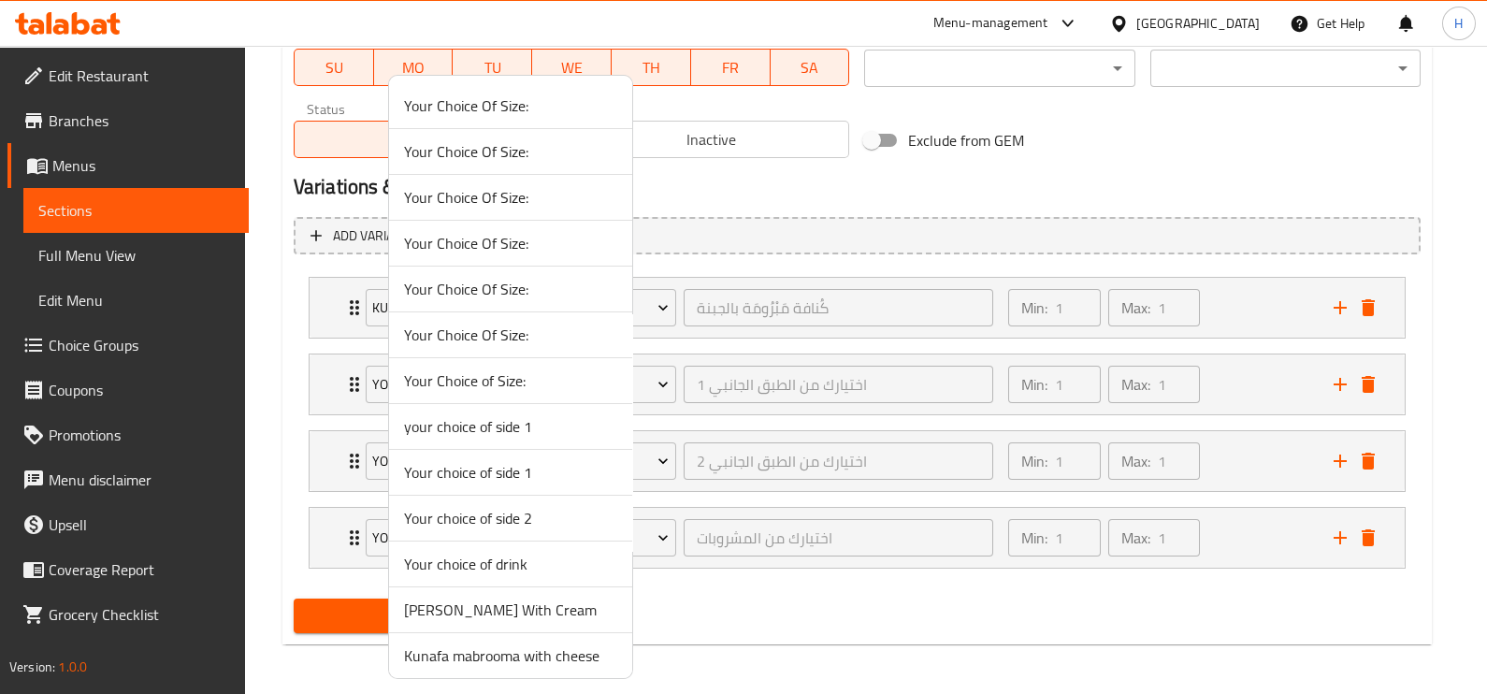
click at [874, 377] on div at bounding box center [743, 347] width 1487 height 694
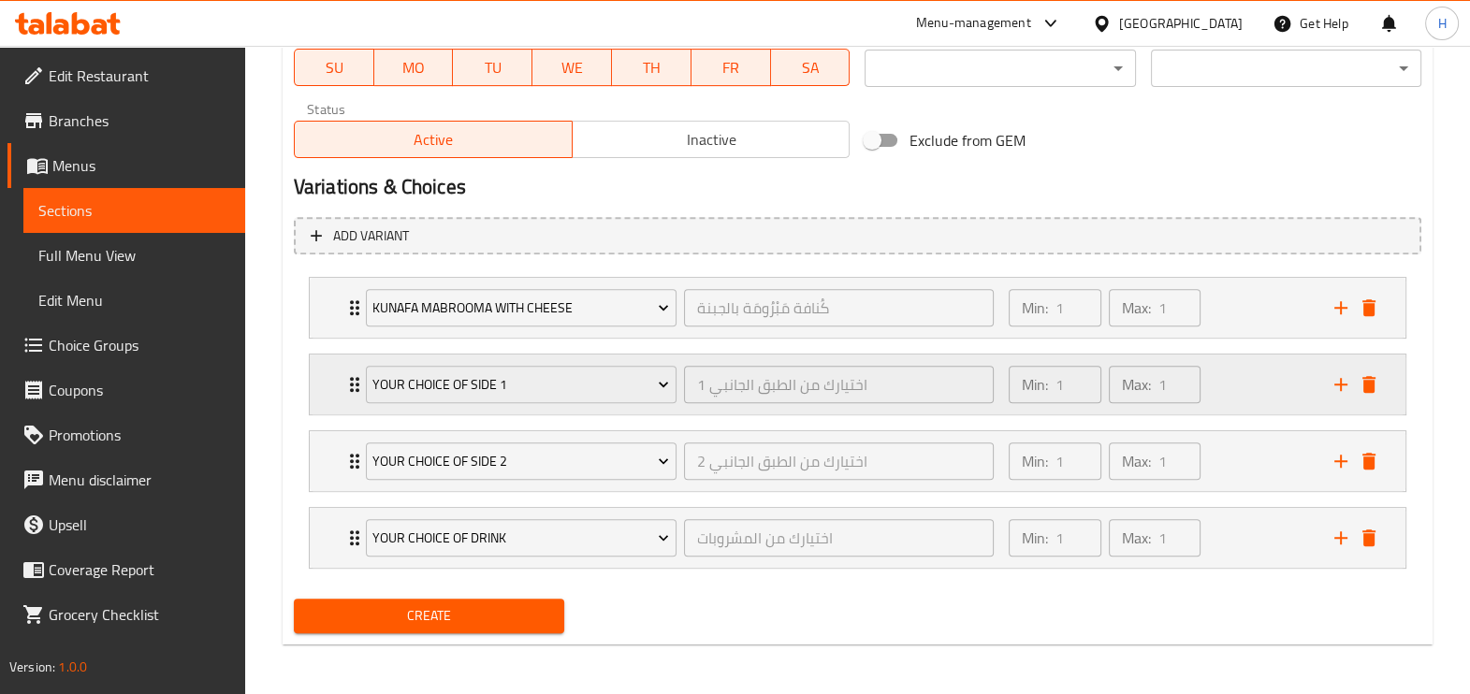
click at [349, 394] on div "Your choice of side 1 اختيارك من الطبق الجانبي 1 ​ Min: 1 ​ Max: 1 ​" at bounding box center [862, 385] width 1039 height 60
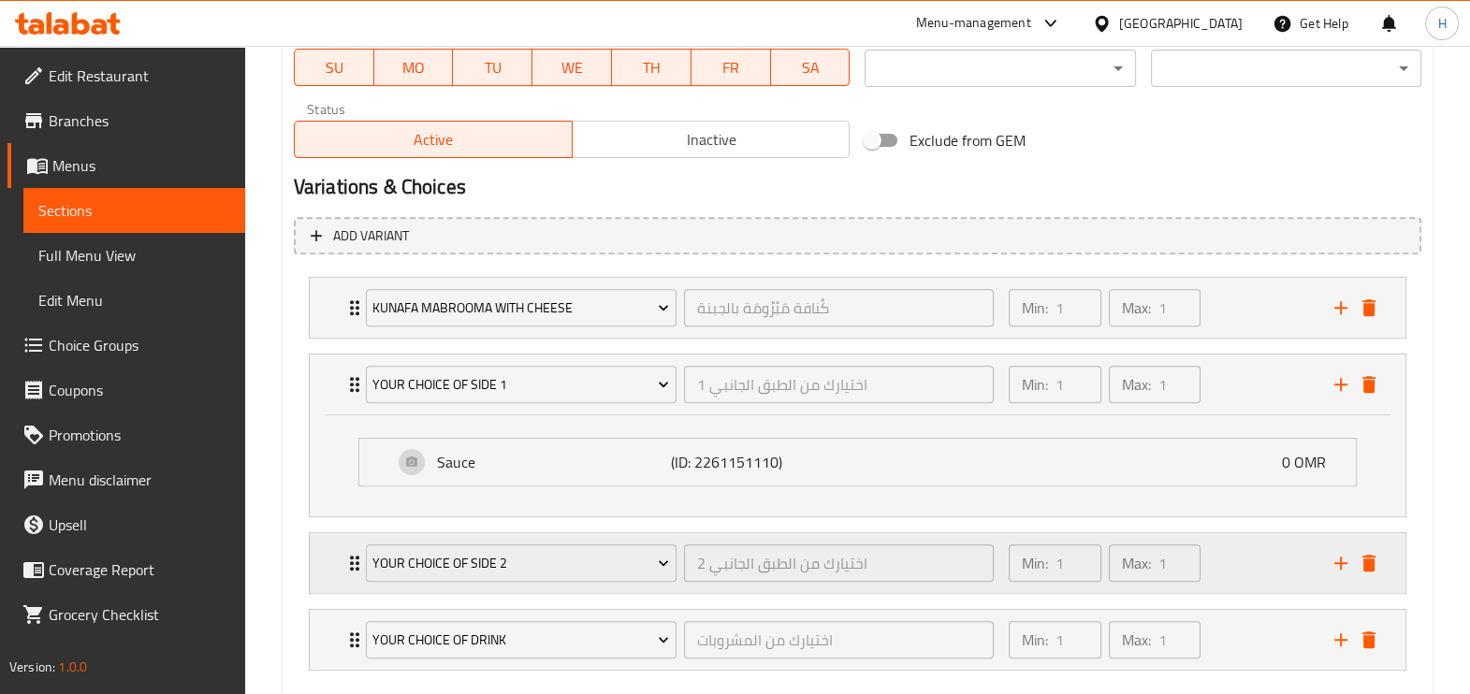
click at [347, 574] on div "Your choice of side 2 اختيارك من الطبق الجانبي 2 ​ Min: 1 ​ Max: 1 ​" at bounding box center [862, 563] width 1039 height 60
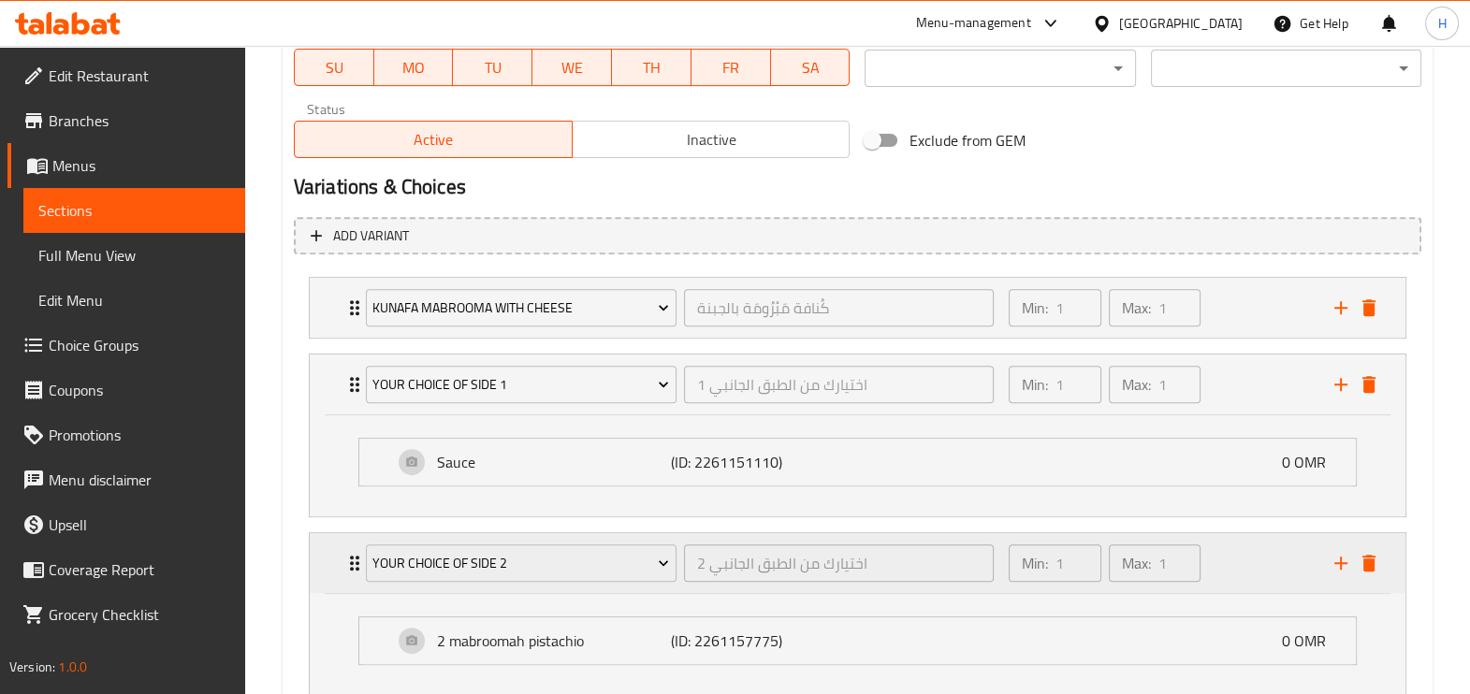
scroll to position [1089, 0]
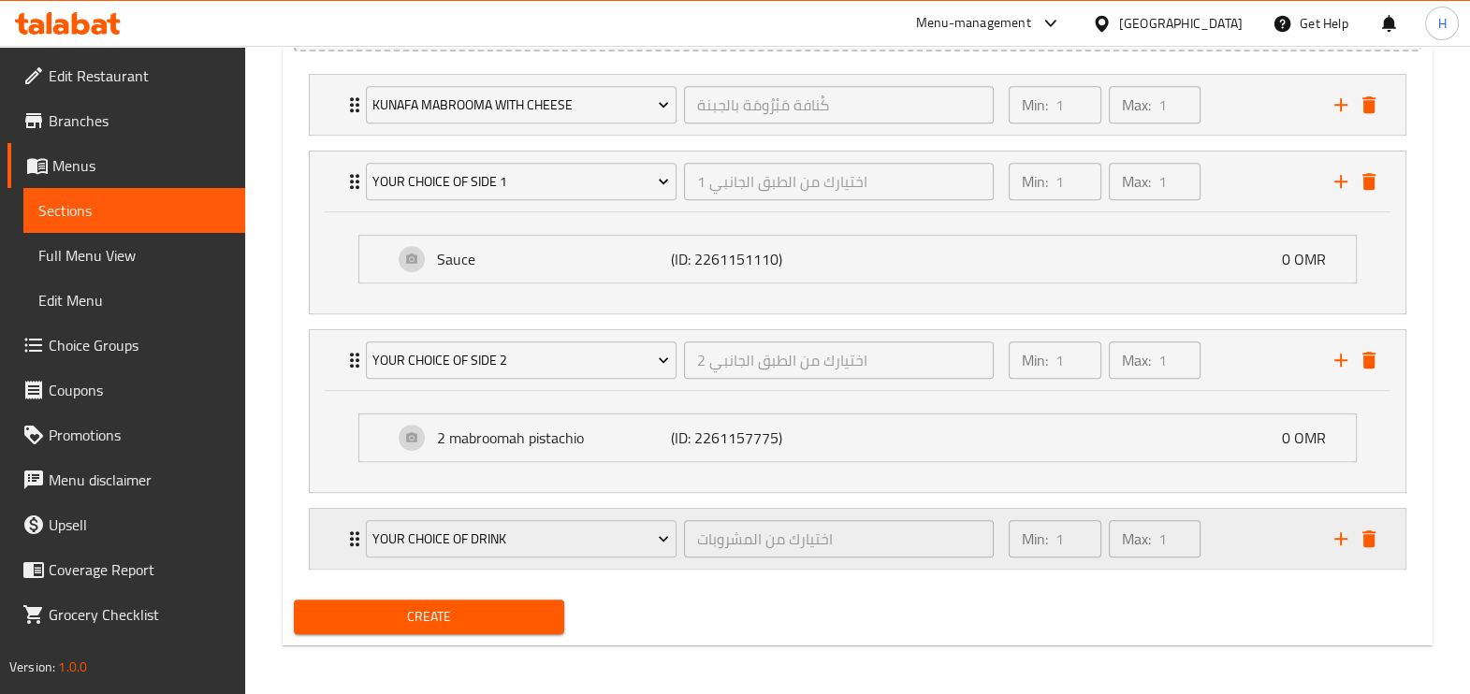
click at [340, 553] on div "Your choice of drink اختيارك من المشروبات ​ Min: 1 ​ Max: 1 ​" at bounding box center [858, 539] width 1096 height 60
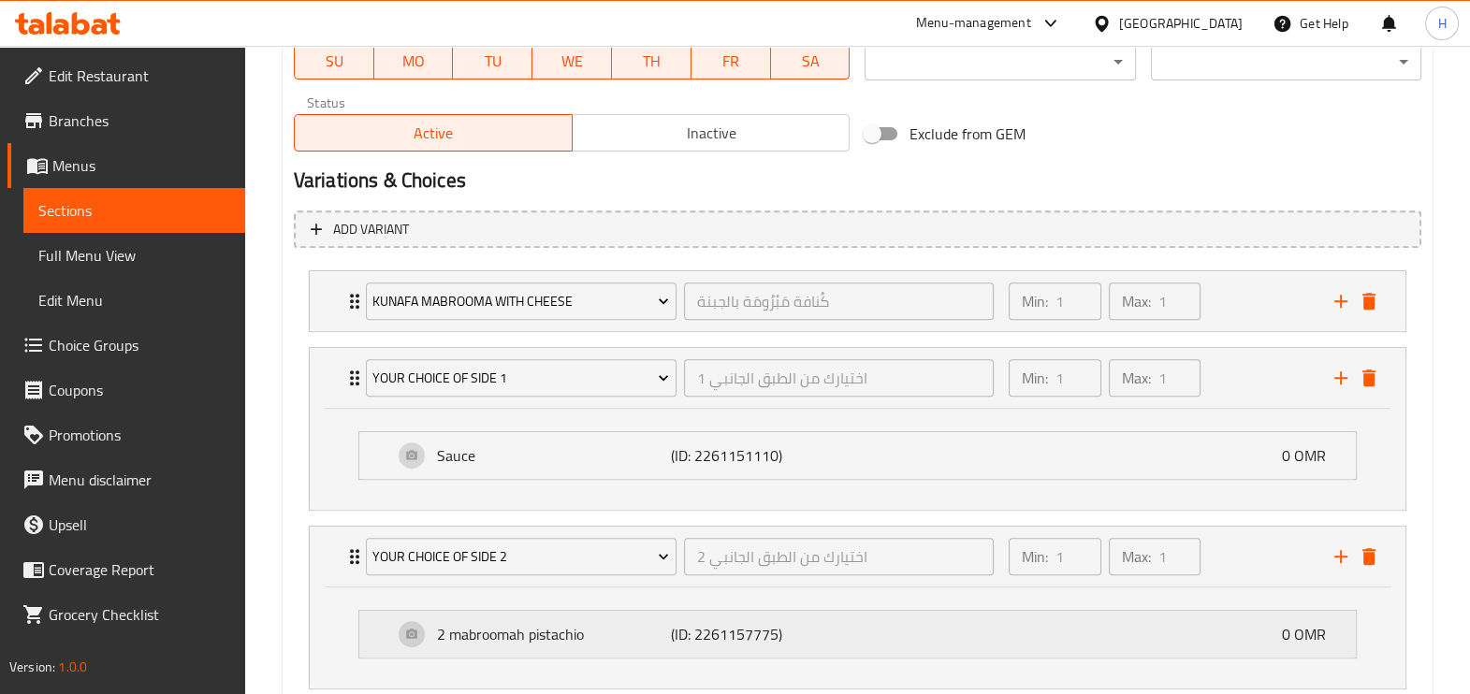
scroll to position [880, 0]
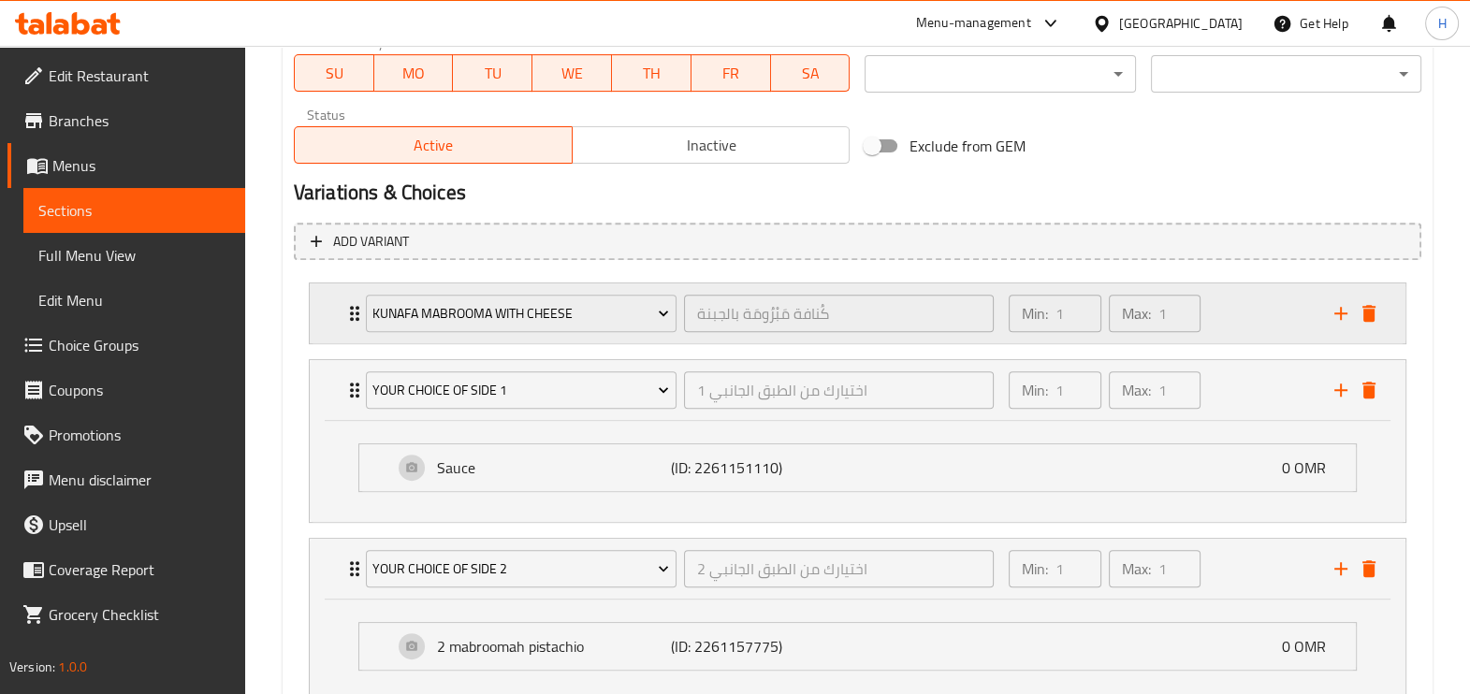
click at [355, 317] on div "Kunafa mabrooma with cheese كُنافة مَبْرُومَة بالجبنة ​" at bounding box center [680, 313] width 650 height 60
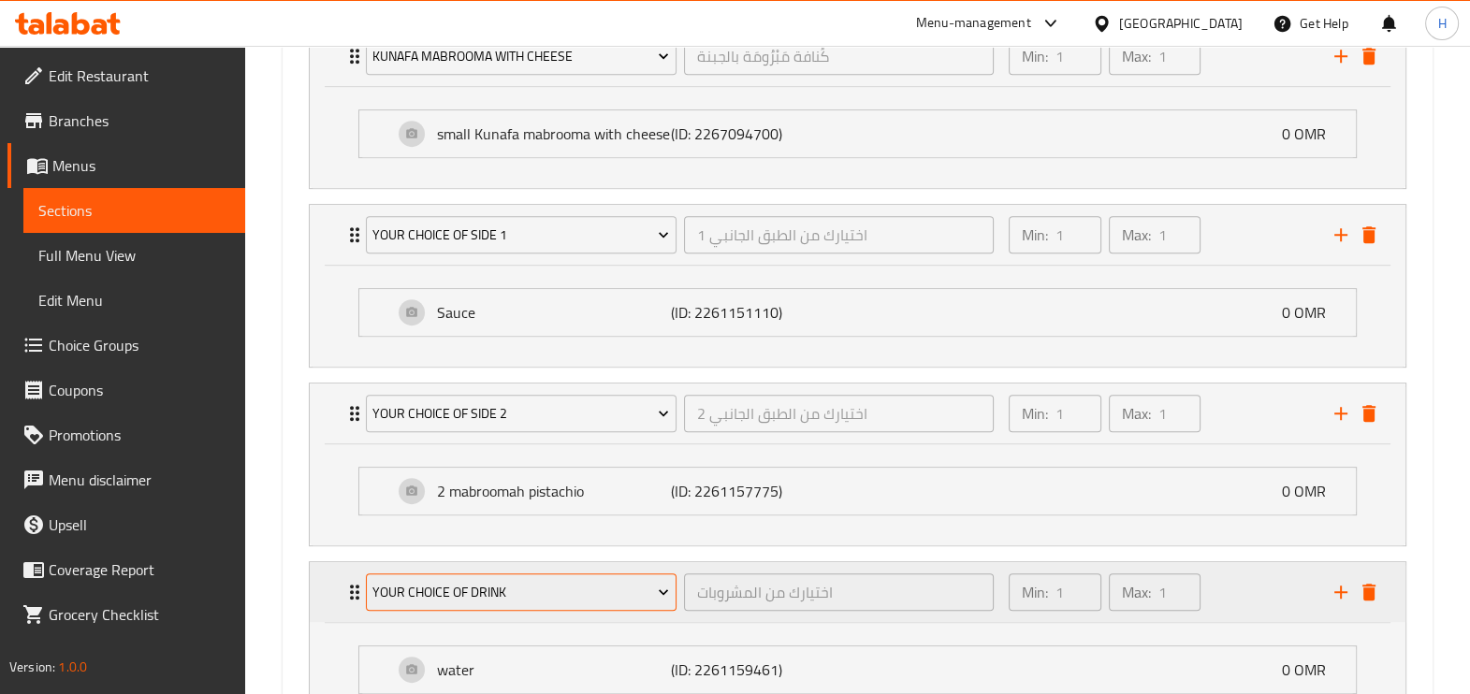
scroll to position [1292, 0]
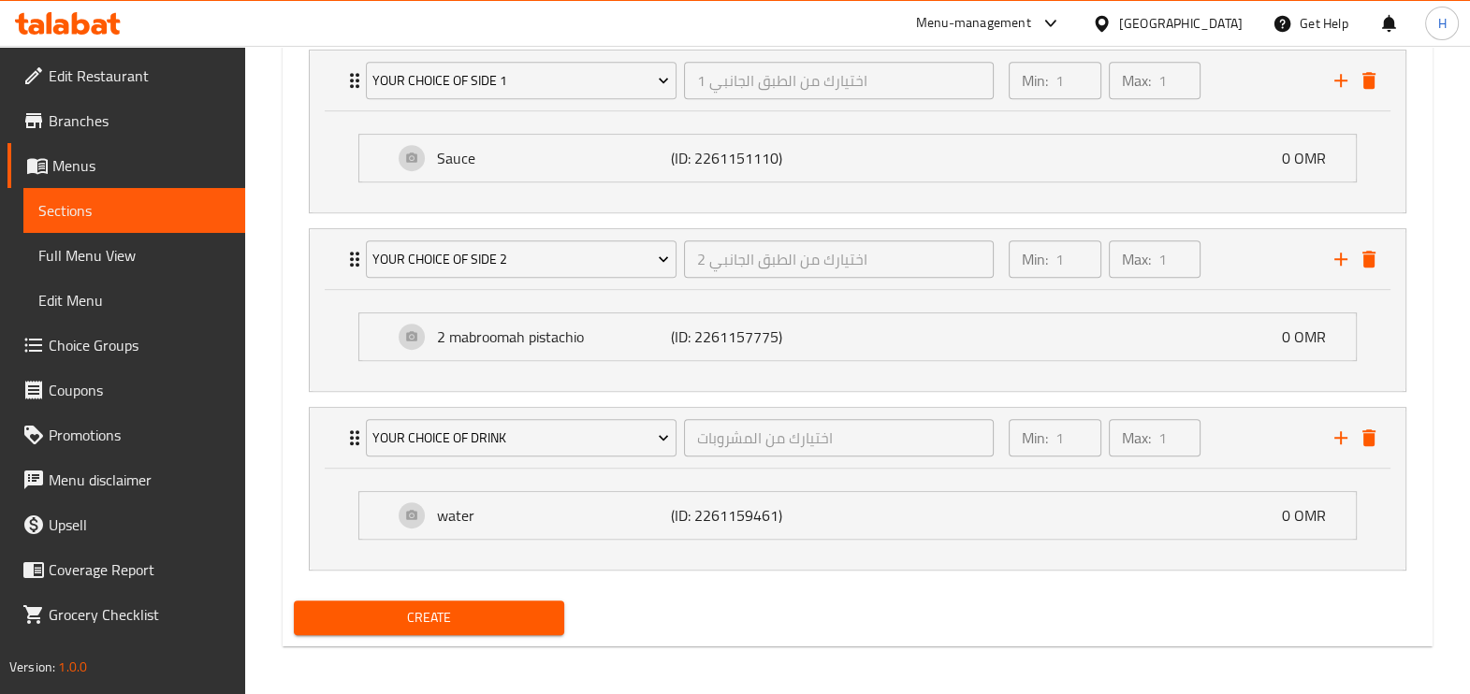
click at [465, 611] on span "Create" at bounding box center [429, 617] width 240 height 23
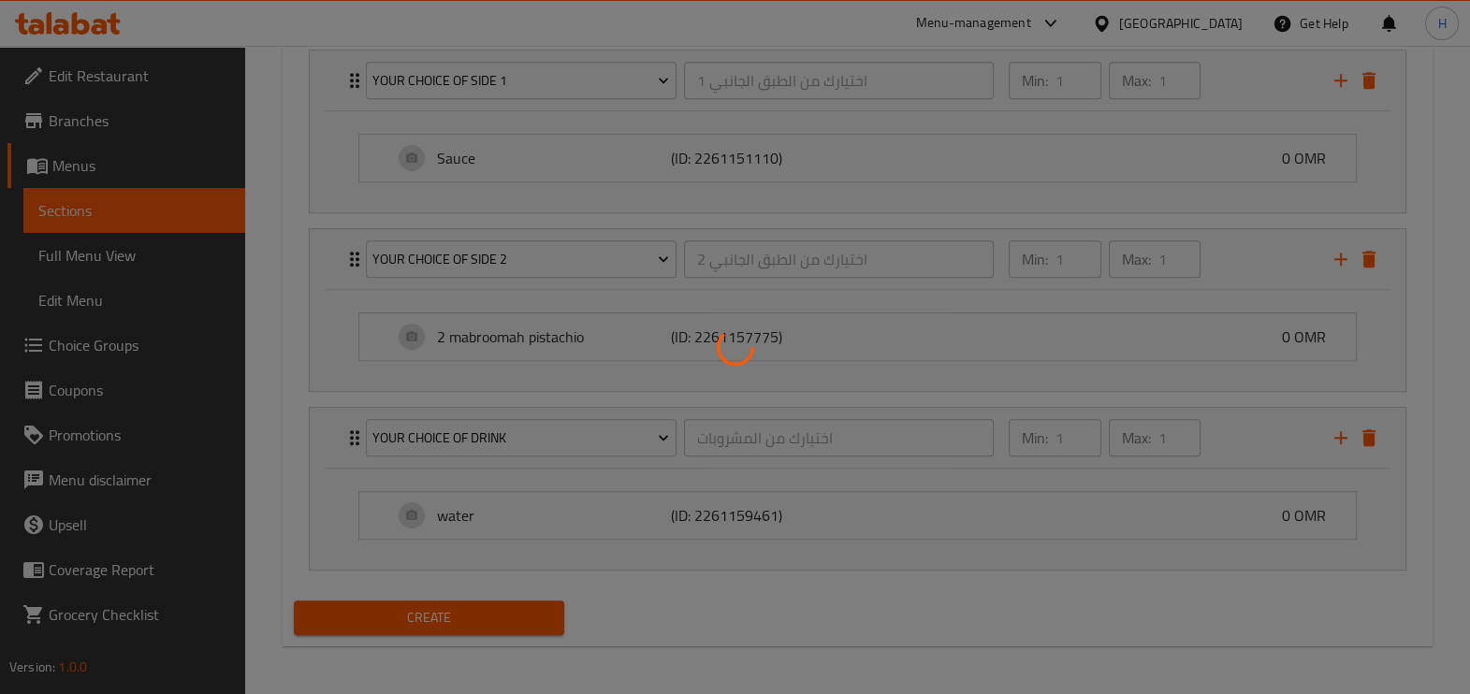
type input "0"
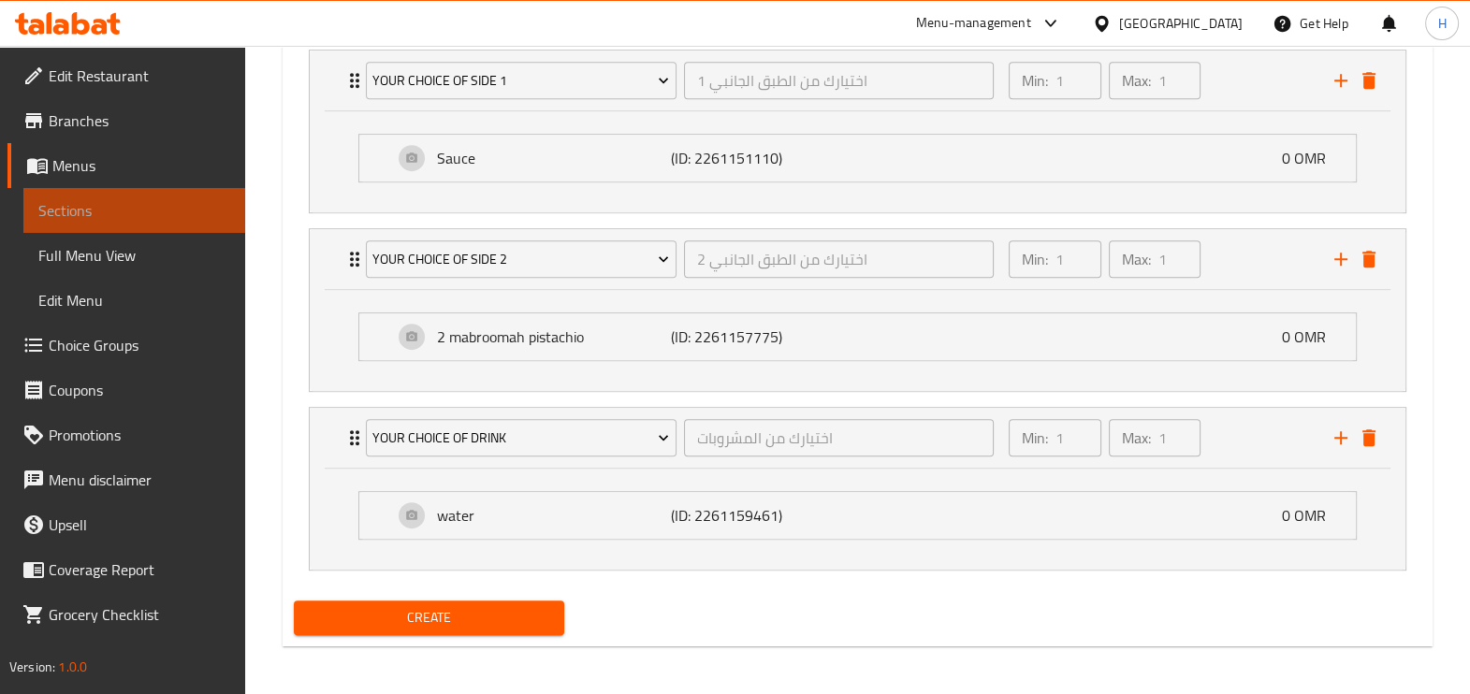
click at [118, 210] on span "Sections" at bounding box center [134, 210] width 192 height 22
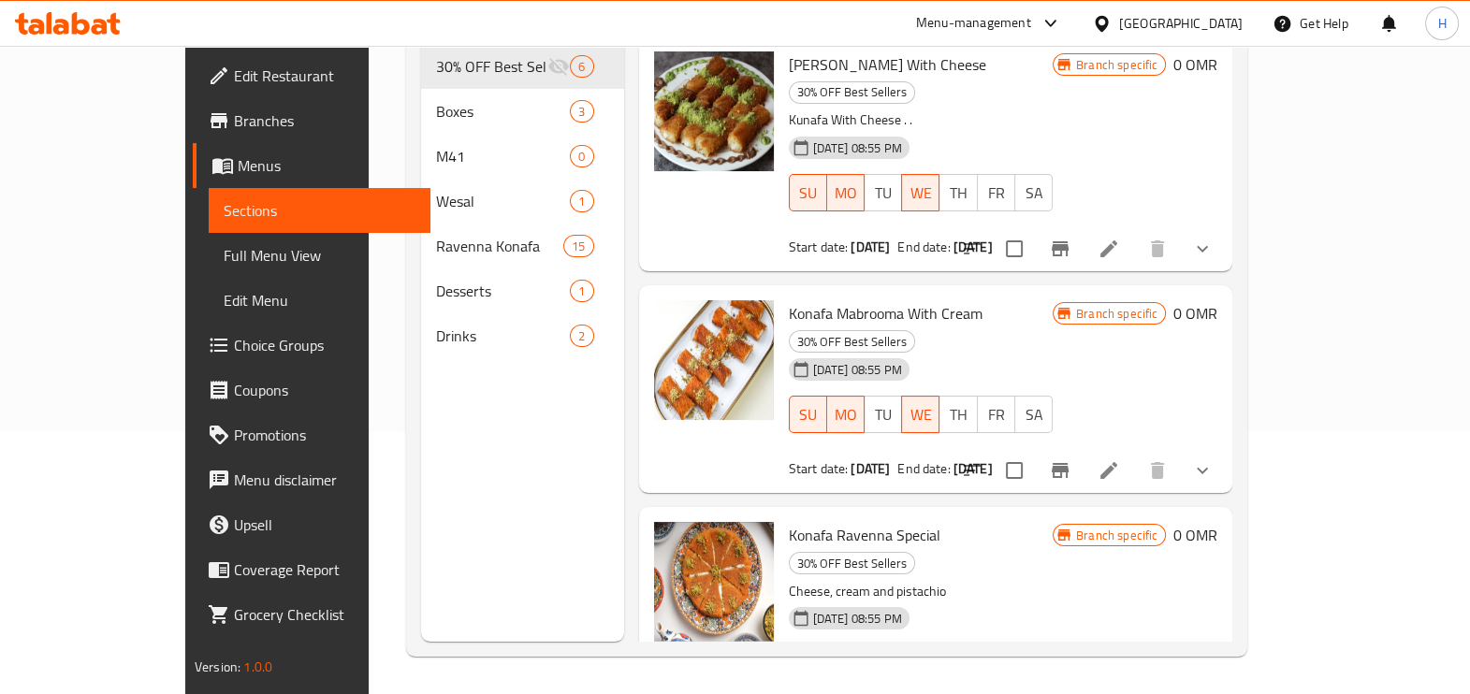
scroll to position [262, 0]
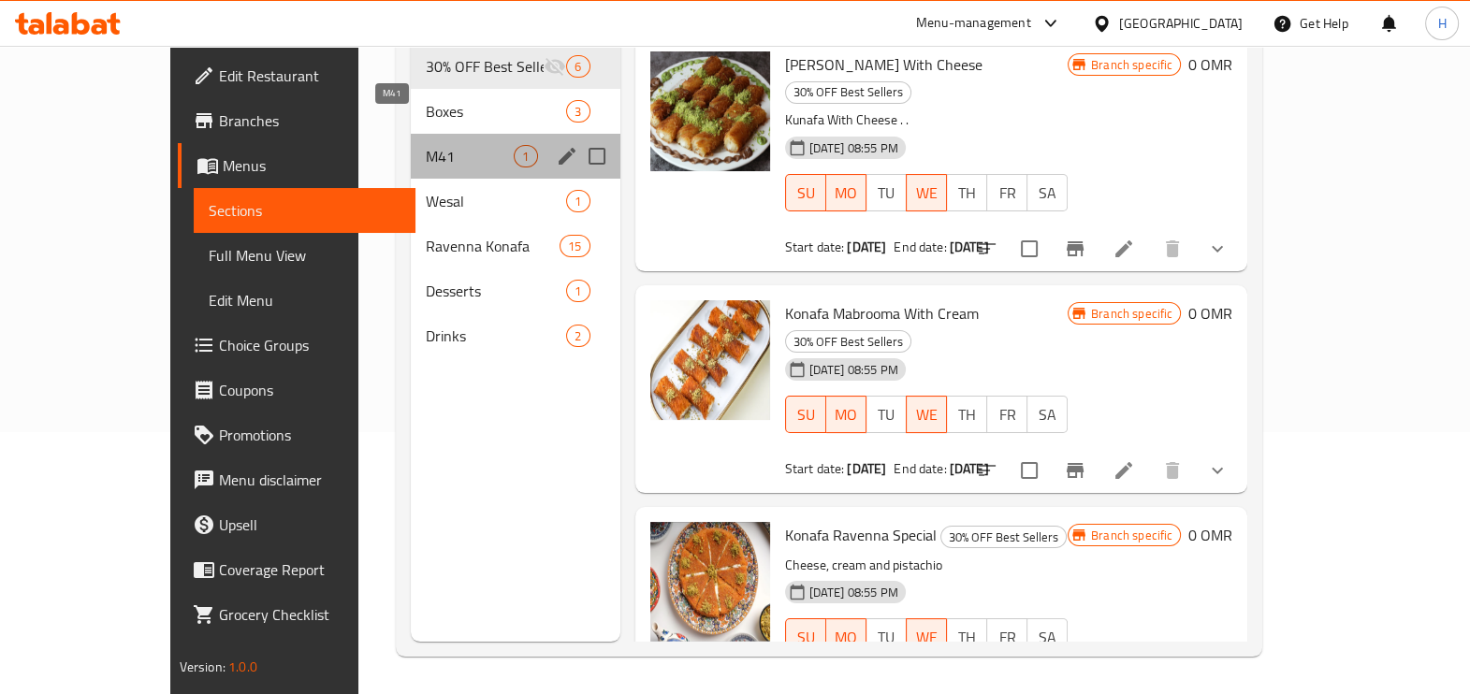
click at [426, 145] on span "M41" at bounding box center [470, 156] width 88 height 22
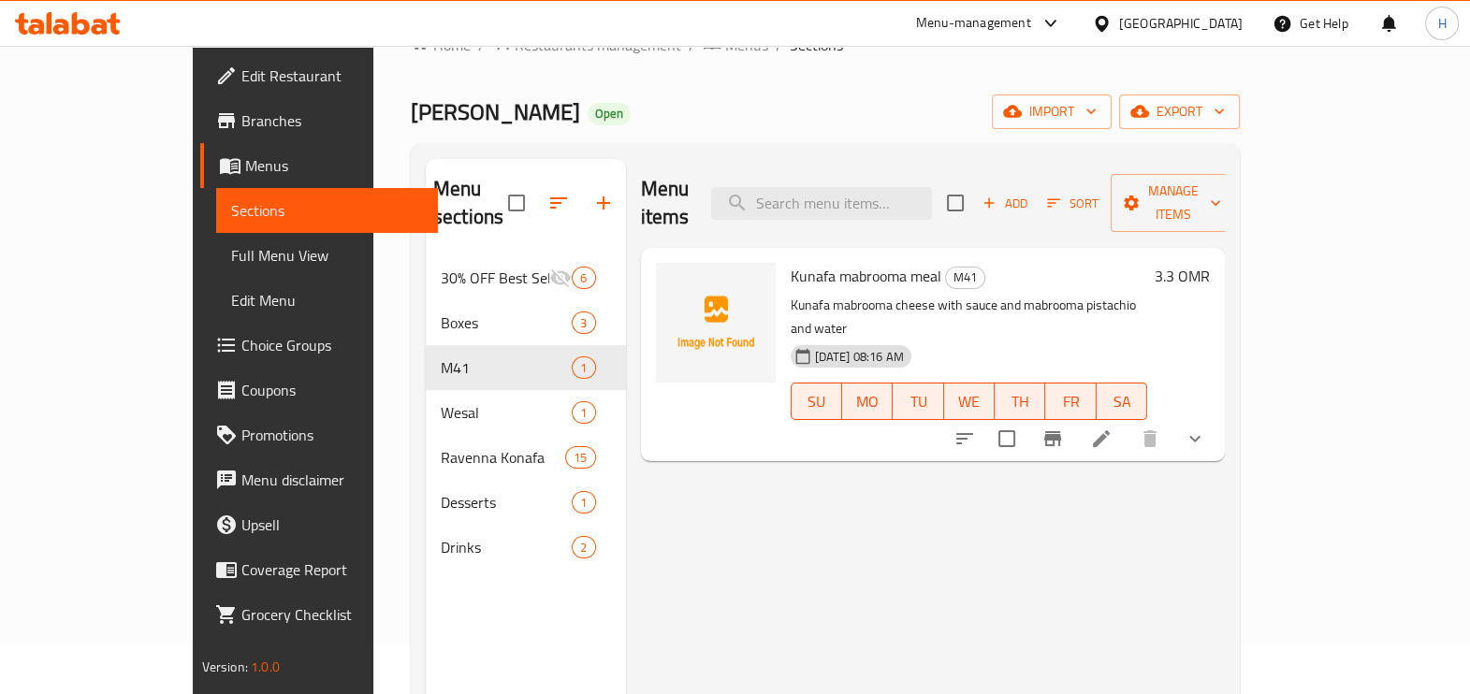
scroll to position [49, 0]
click at [656, 326] on img at bounding box center [716, 325] width 120 height 120
click at [1030, 199] on span "Add" at bounding box center [1004, 206] width 51 height 22
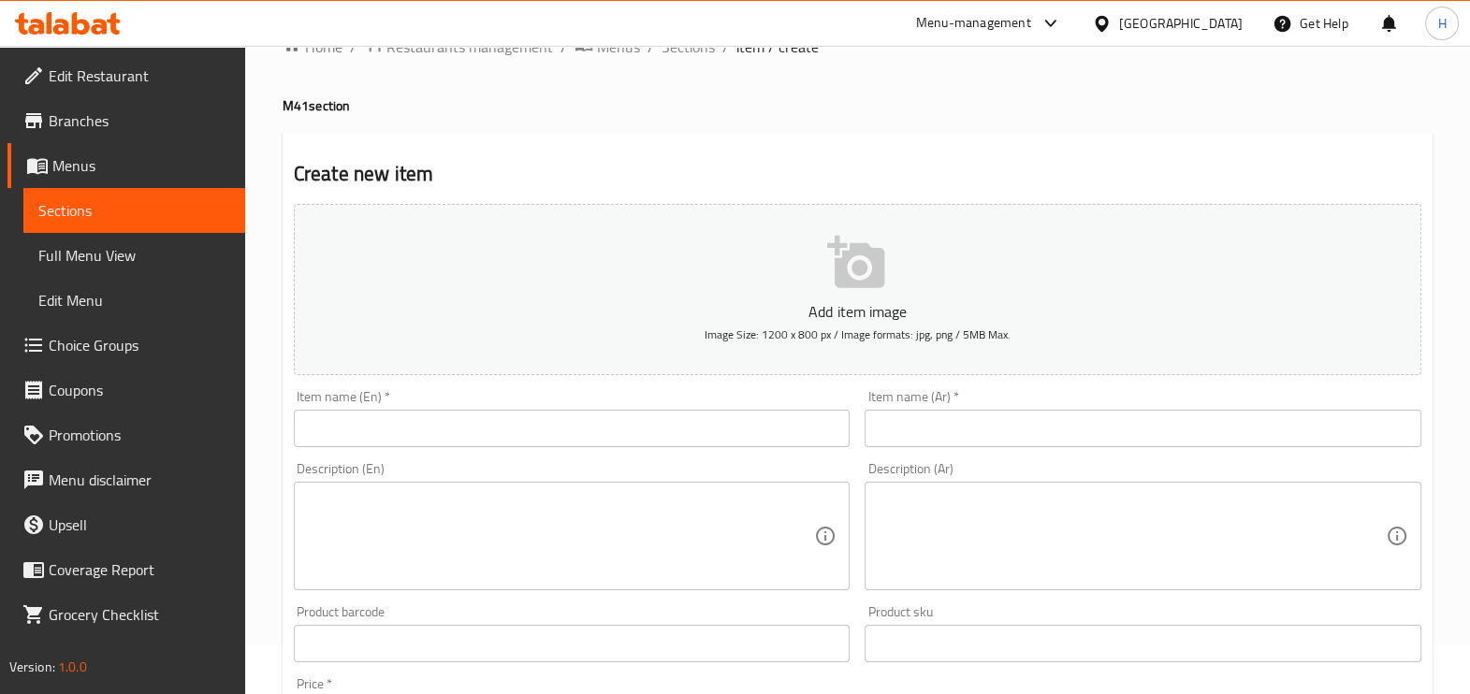
click at [711, 449] on div "Item name (En)   * Item name (En) *" at bounding box center [572, 419] width 572 height 72
click at [683, 433] on input "text" at bounding box center [572, 428] width 557 height 37
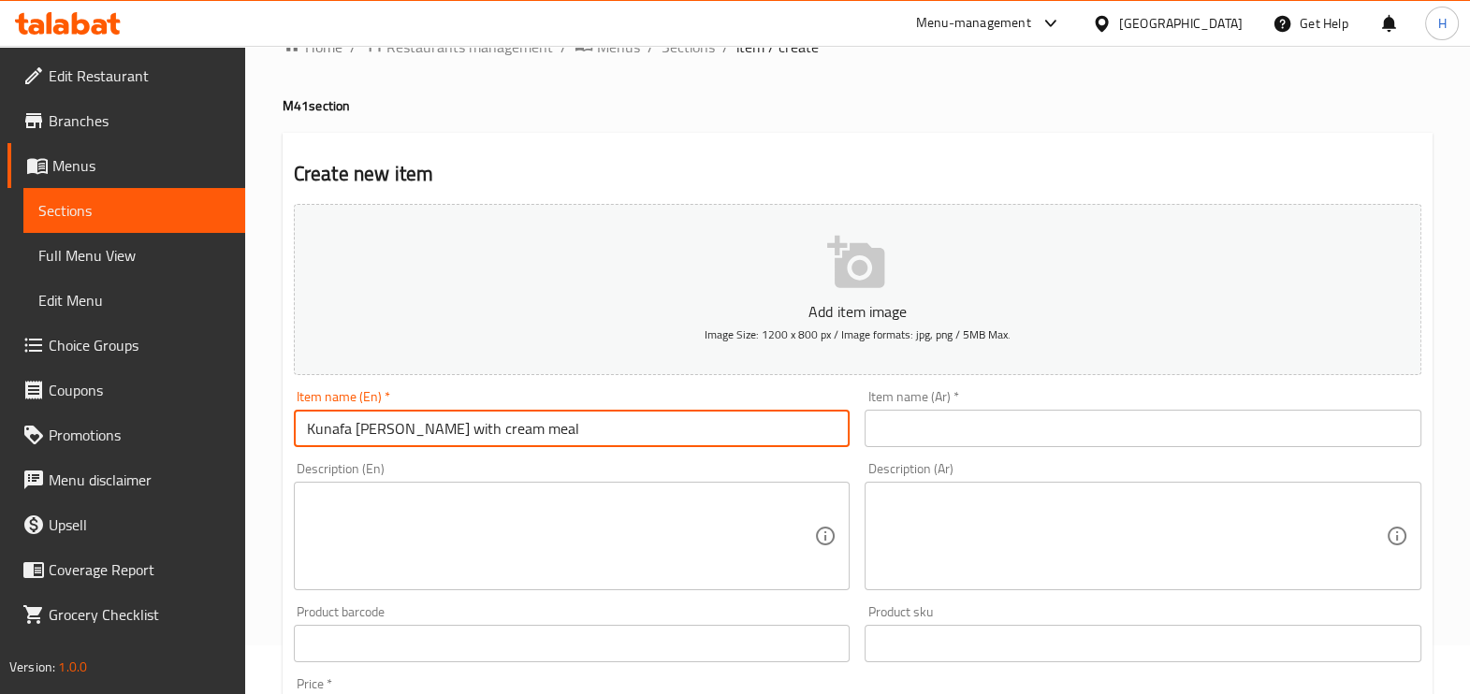
type input "Kunafa [PERSON_NAME] with cream meal"
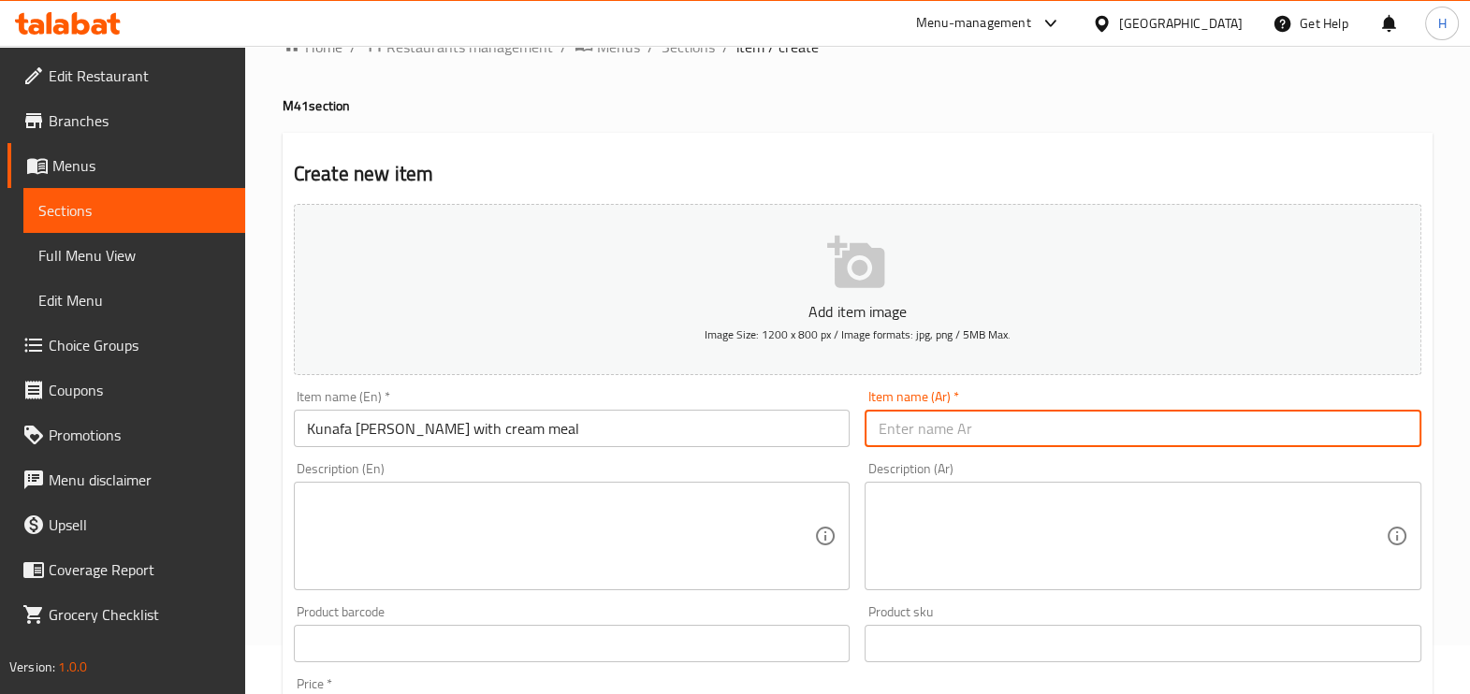
click at [756, 410] on input "Kunafa [PERSON_NAME] with cream meal" at bounding box center [572, 428] width 557 height 37
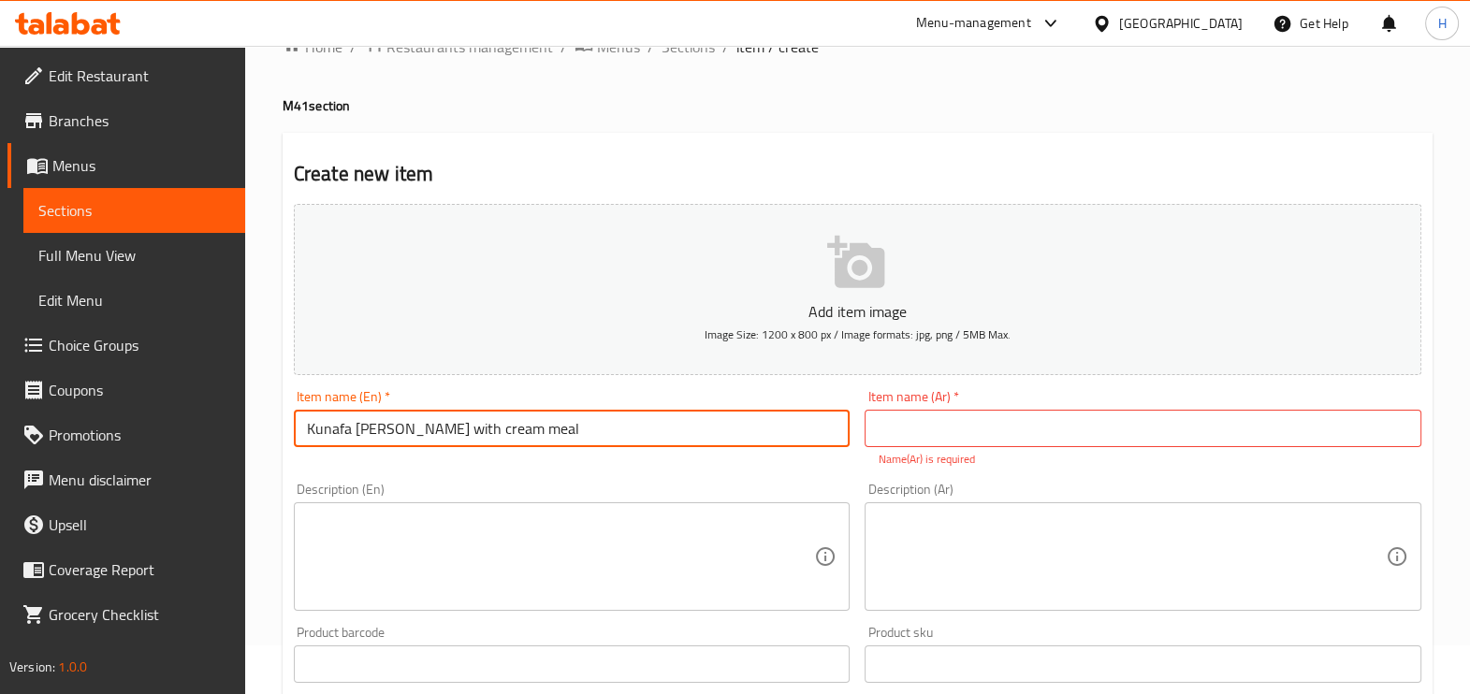
click at [756, 410] on input "Kunafa [PERSON_NAME] with cream meal" at bounding box center [572, 428] width 557 height 37
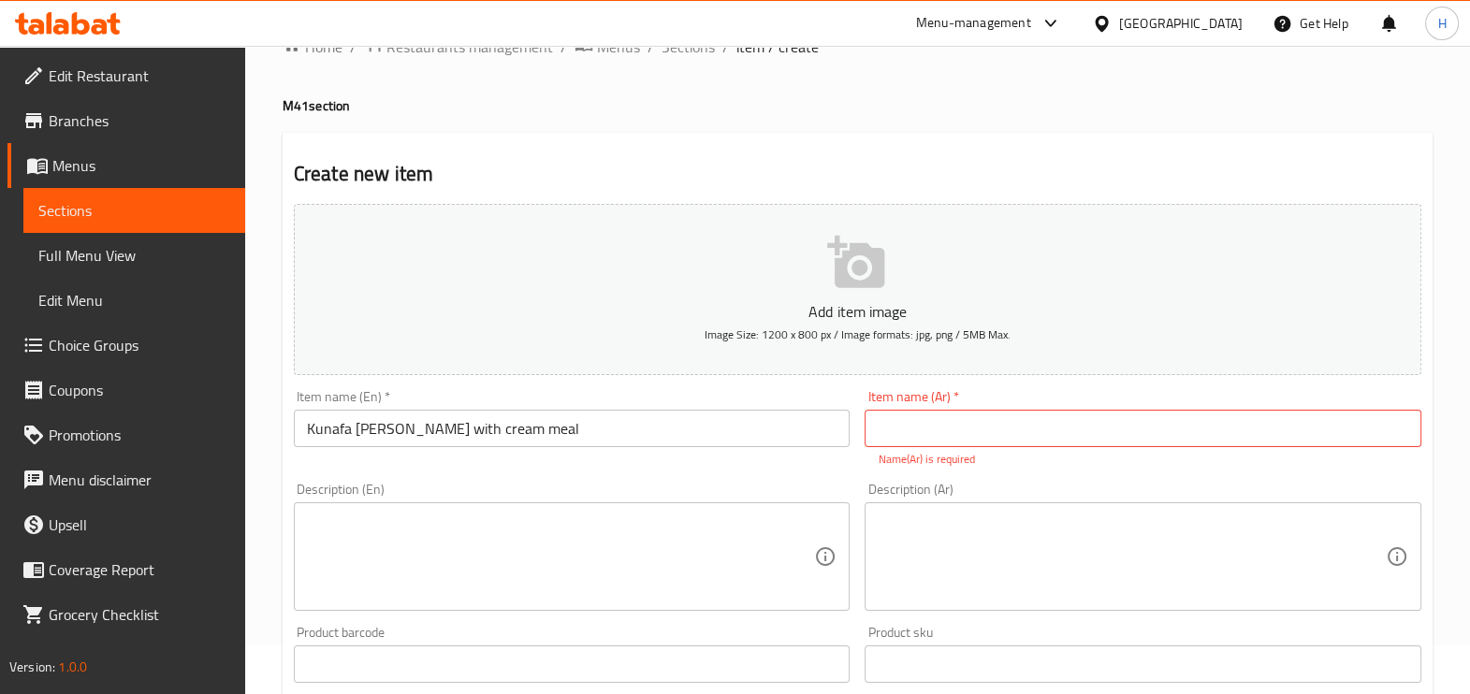
click at [913, 447] on div "Item name (Ar)   * Item name (Ar) * Name(Ar) is required" at bounding box center [1142, 429] width 557 height 78
click at [898, 424] on input "text" at bounding box center [1142, 428] width 557 height 37
paste input "كنافة بين ناراييم مع كريمة"
type input "كنافة بين ناراييم مع كريمة"
click at [529, 603] on div "Add item image Image Size: 1200 x 800 px / Image formats: jpg, png / 5MB Max. I…" at bounding box center [857, 609] width 1142 height 827
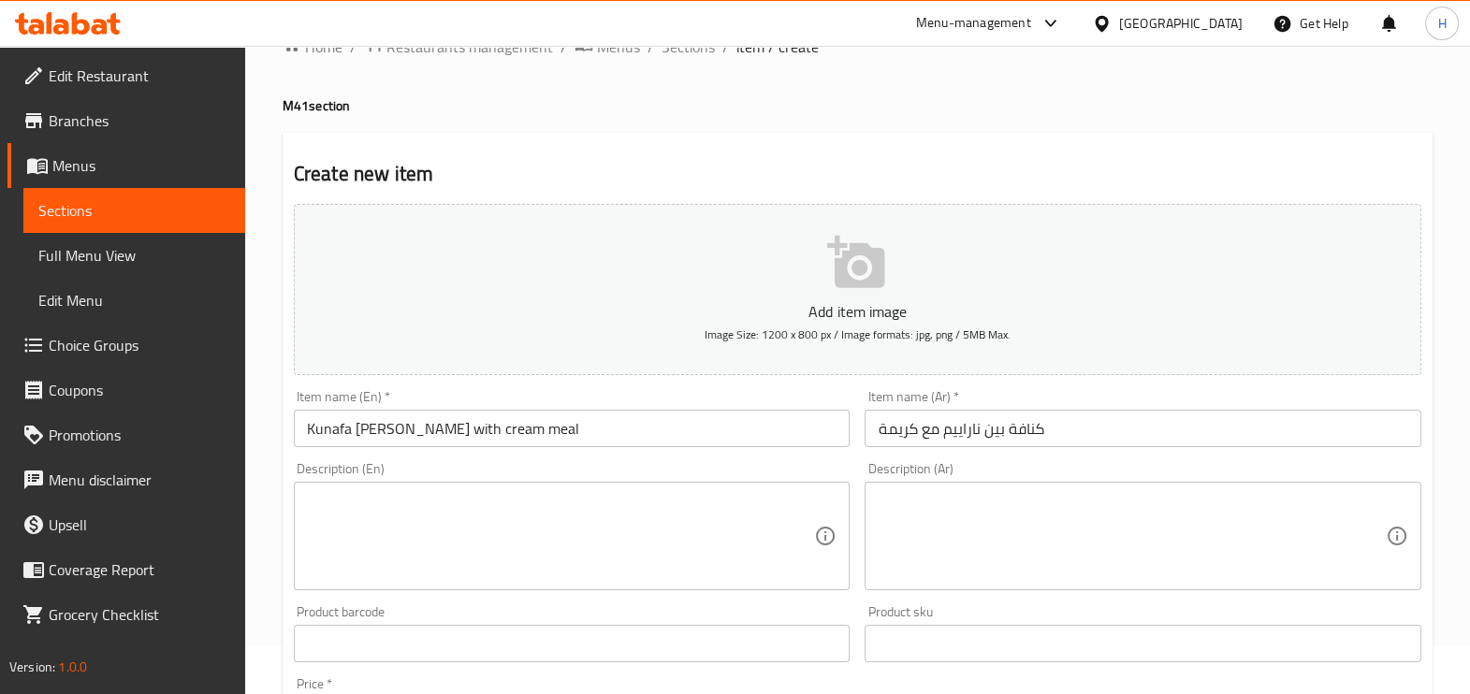
click at [486, 552] on textarea at bounding box center [561, 536] width 508 height 89
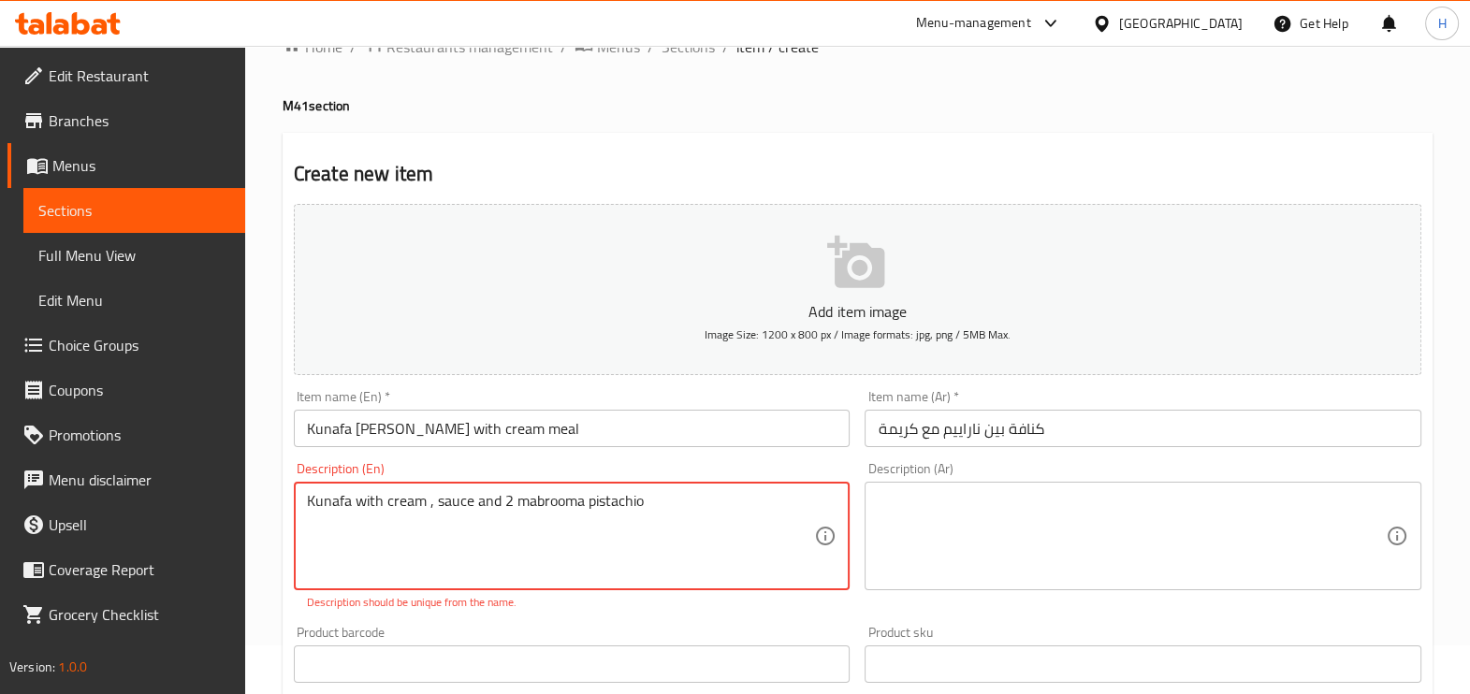
click at [440, 515] on textarea "Kunafa with cream , sauce and 2 mabrooma pistachio" at bounding box center [561, 536] width 508 height 89
type textarea "Kunafa with cream , sauce and 2 mabrooma pistachio"
click at [875, 518] on div "Description (Ar)" at bounding box center [1142, 536] width 557 height 109
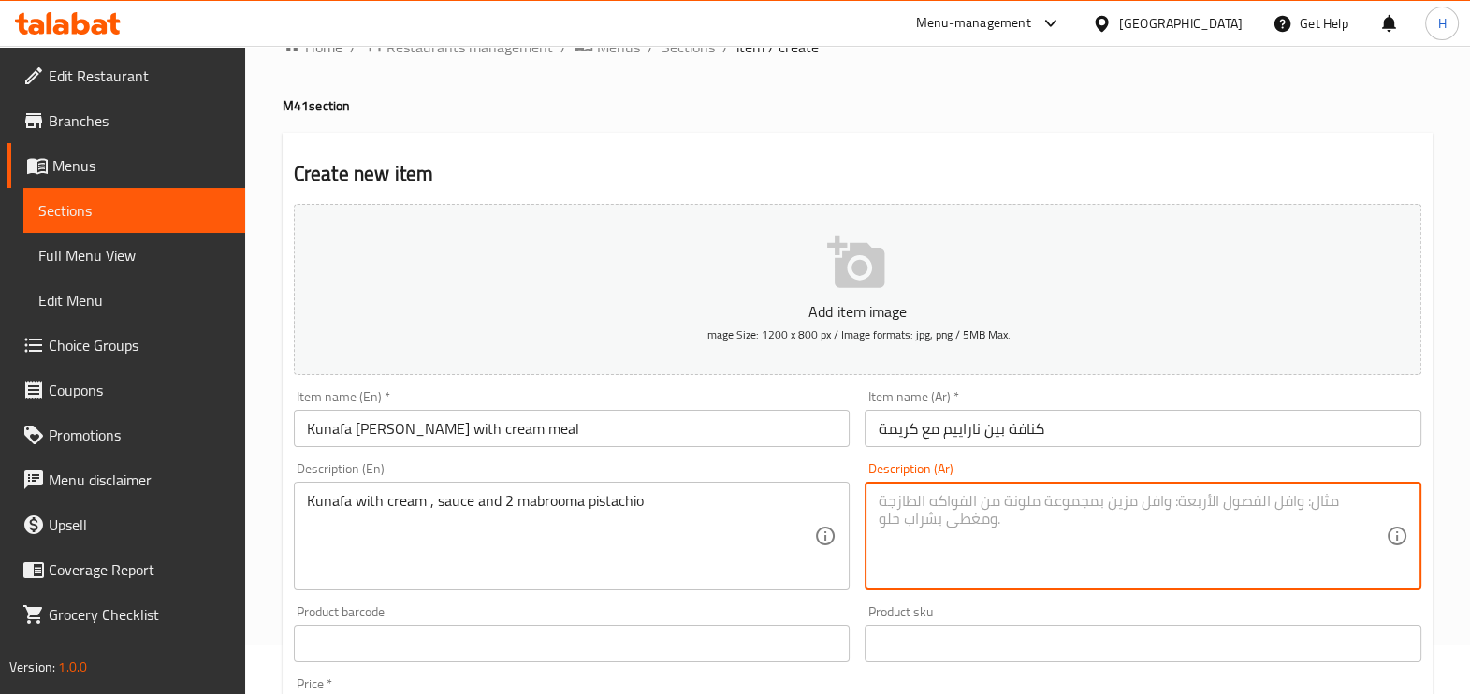
paste textarea "كنافة مع كريم، صلصة و2 مبرومة فستق"
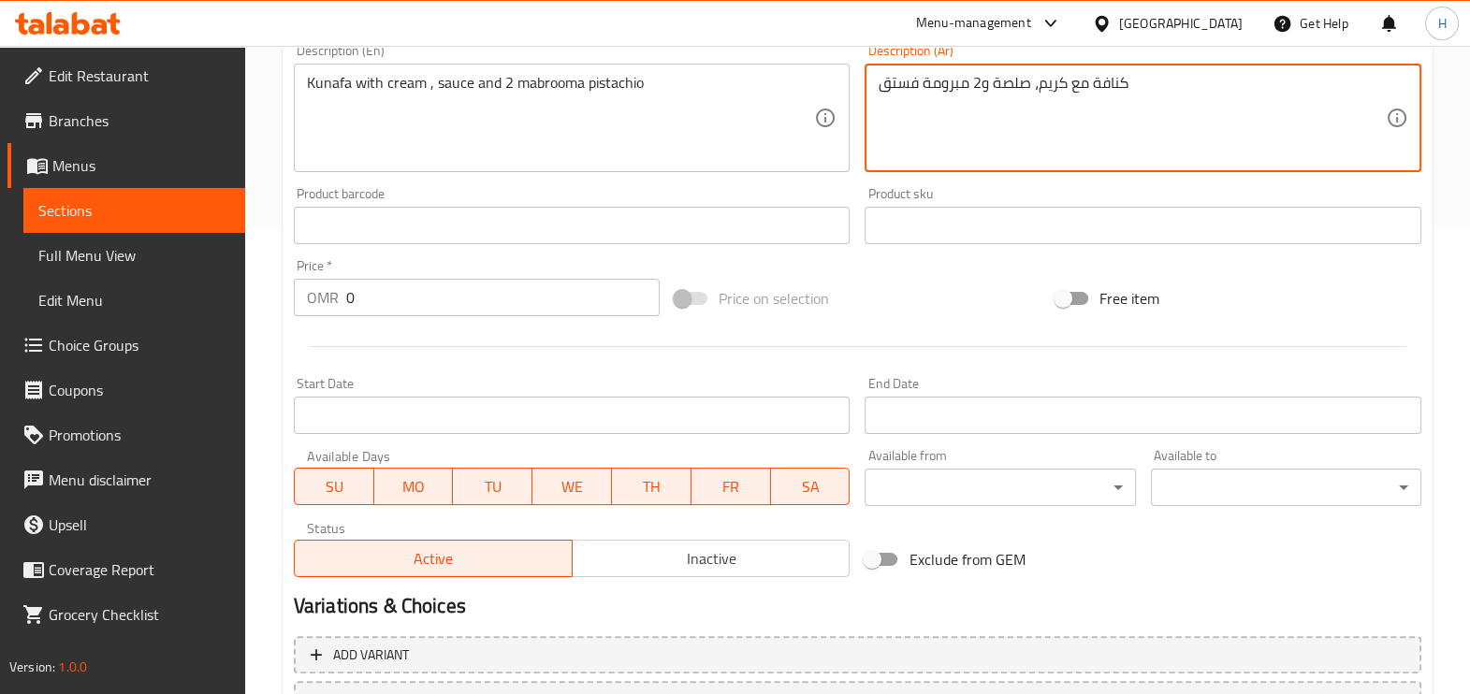
scroll to position [467, 0]
type textarea "كنافة مع كريم، صلصة و2 مبرومة فستق"
click at [428, 297] on input "0" at bounding box center [502, 297] width 313 height 37
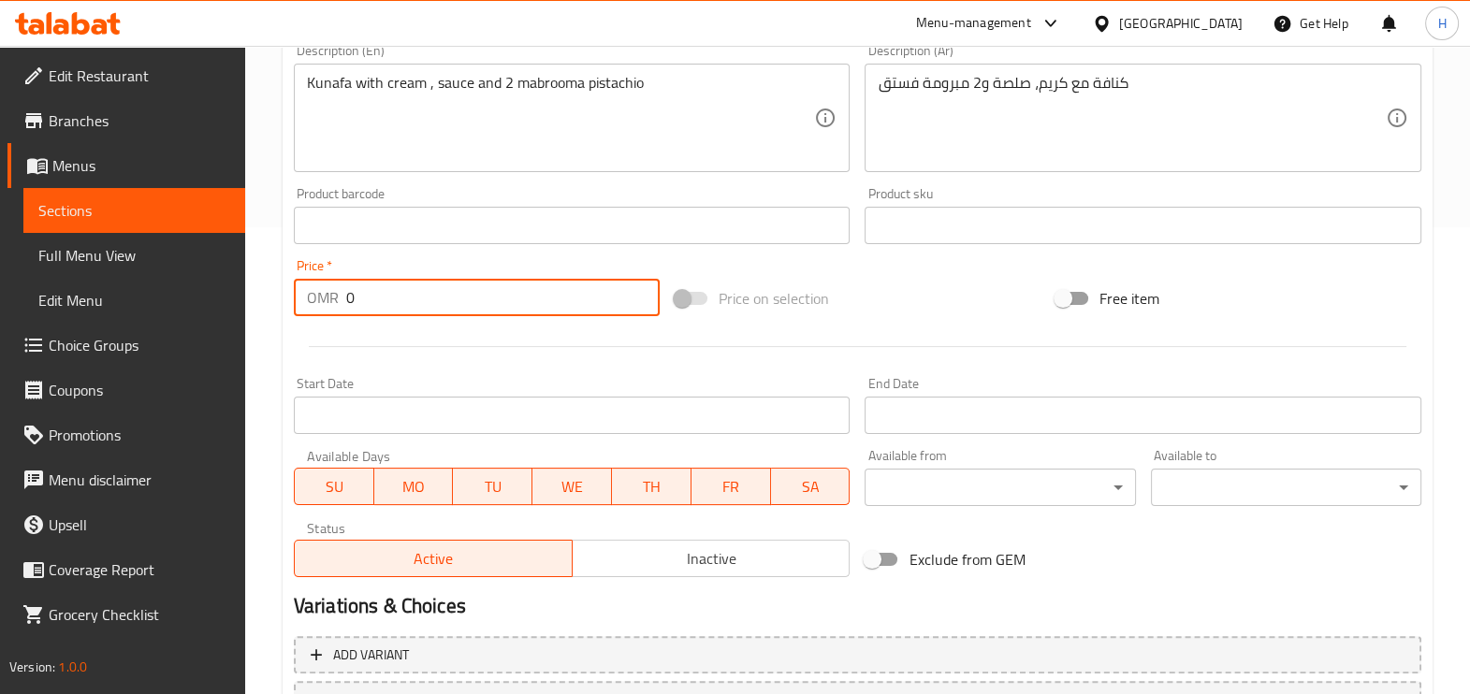
click at [428, 297] on input "0" at bounding box center [502, 297] width 313 height 37
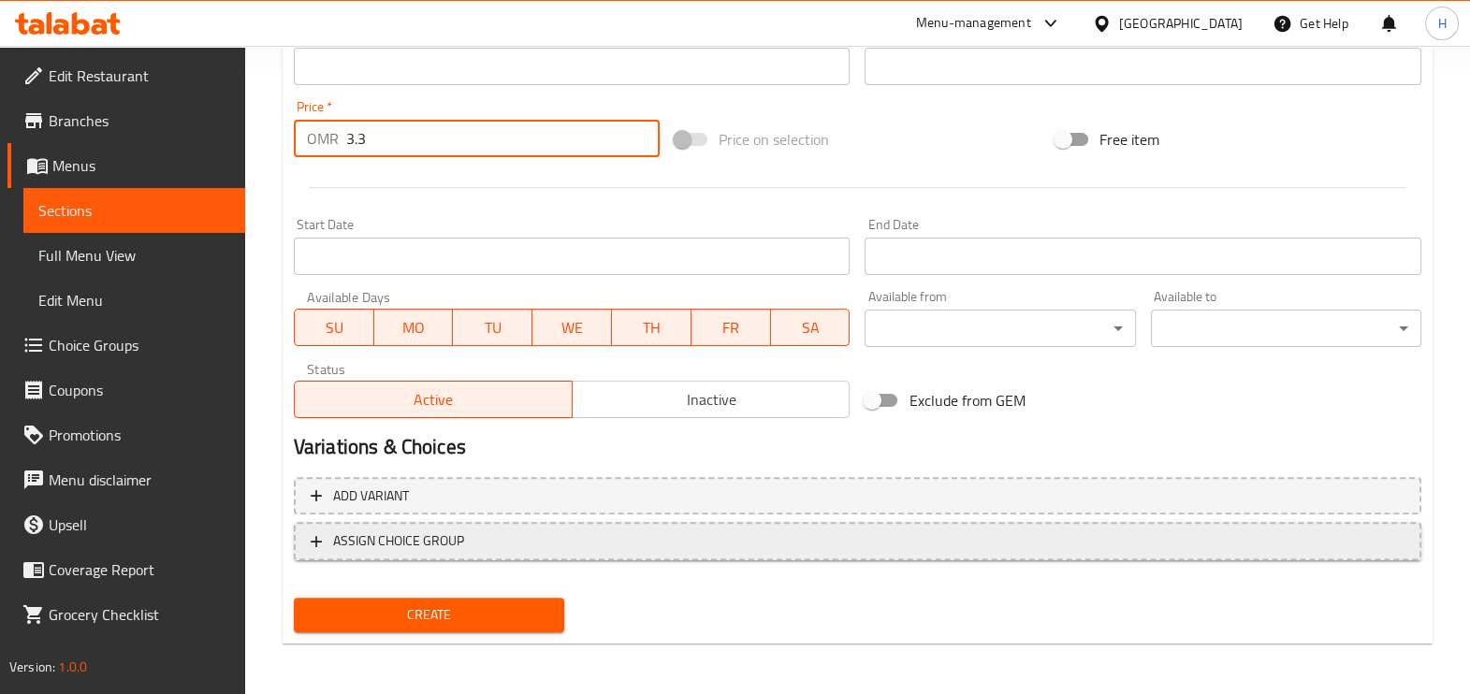
type input "3.3"
click at [408, 537] on span "ASSIGN CHOICE GROUP" at bounding box center [398, 541] width 131 height 23
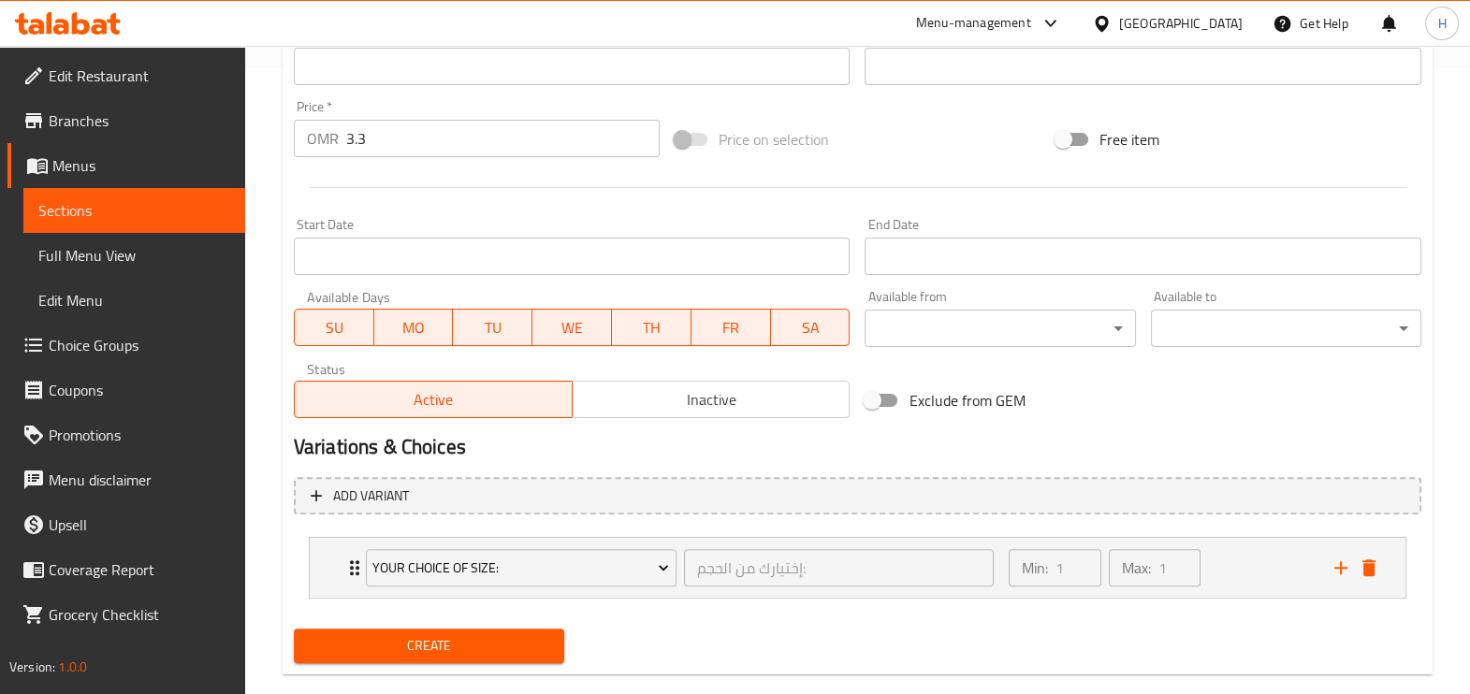
scroll to position [657, 0]
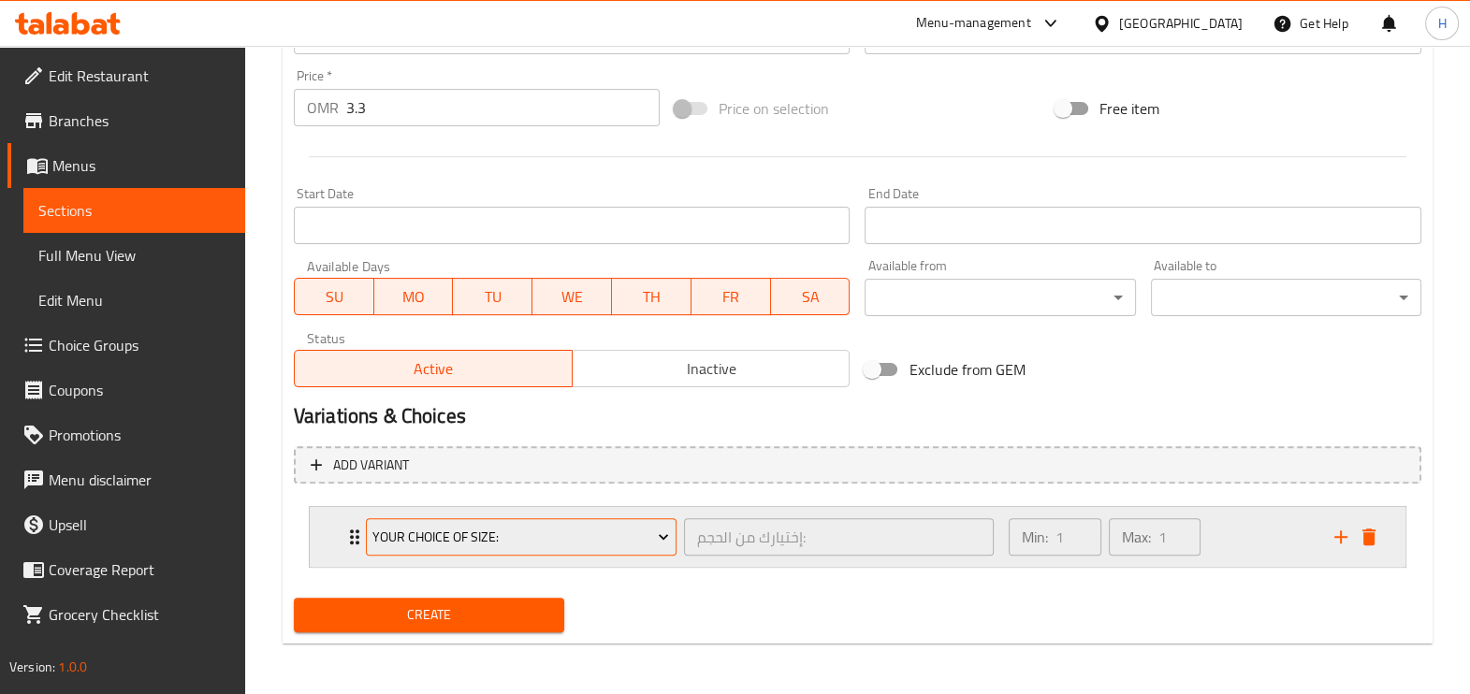
click at [418, 535] on span "Your Choice Of Size:" at bounding box center [520, 537] width 297 height 23
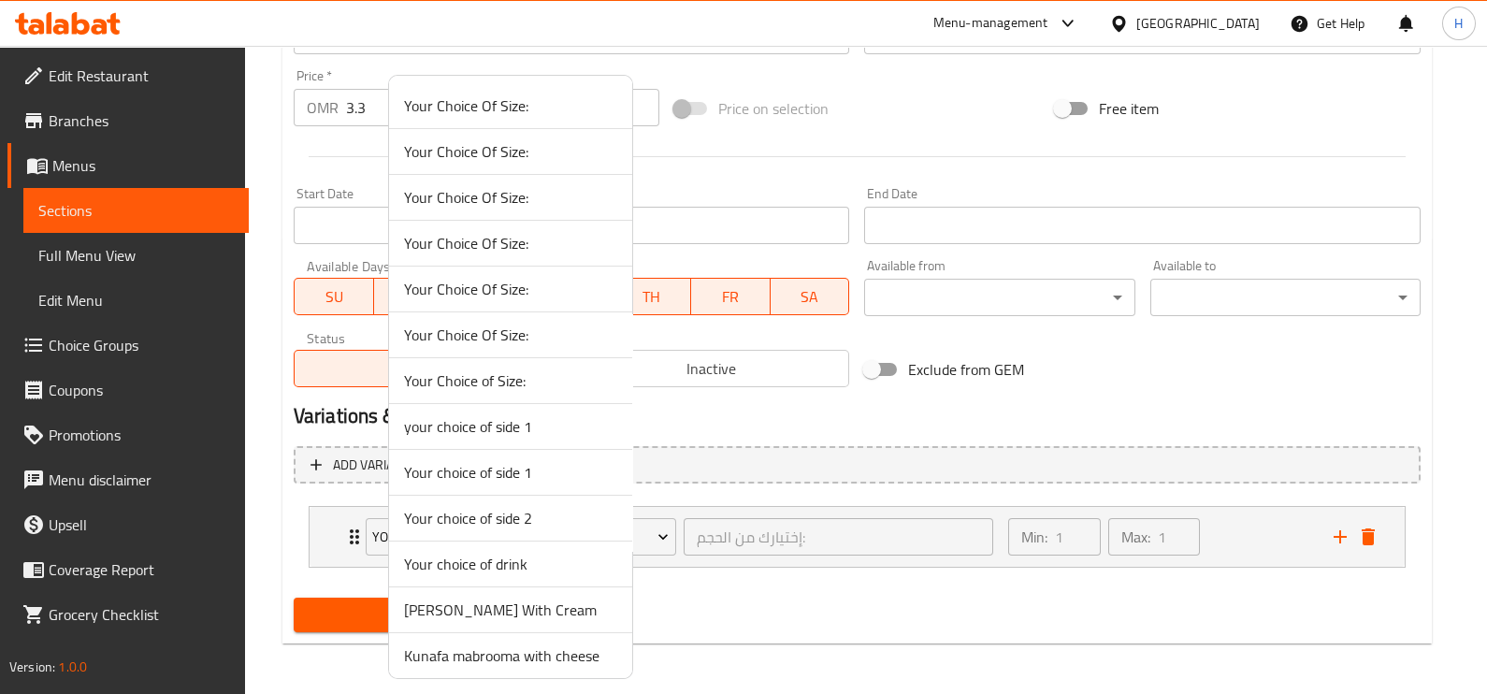
click at [477, 599] on span "[PERSON_NAME] With Cream" at bounding box center [510, 610] width 213 height 22
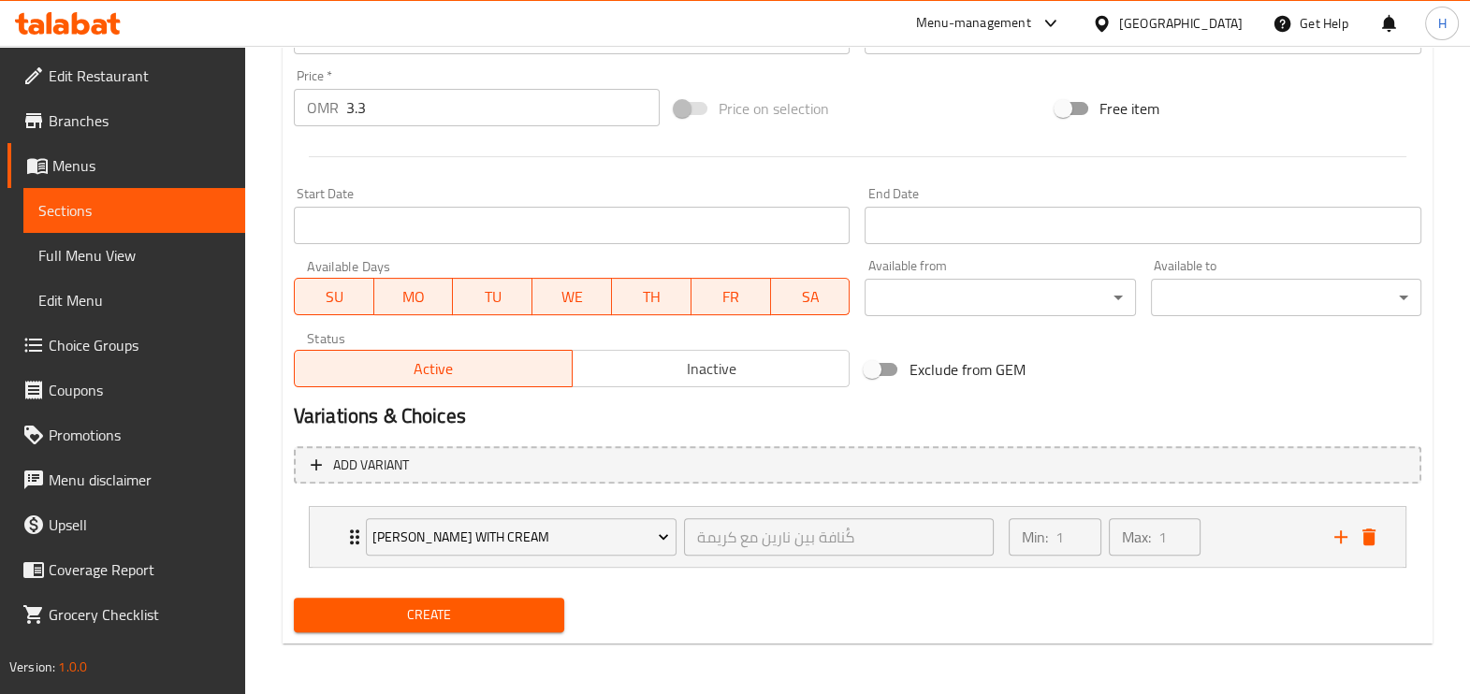
click at [305, 529] on li "[PERSON_NAME] With Cream كُنافة بين نارين مع كريمة ​ Min: 1 ​ Max: 1 ​ small ku…" at bounding box center [857, 537] width 1127 height 77
click at [1363, 555] on div "[PERSON_NAME] With Cream كُنافة بين نارين مع كريمة ​ Min: 1 ​ Max: 1 ​" at bounding box center [862, 537] width 1039 height 60
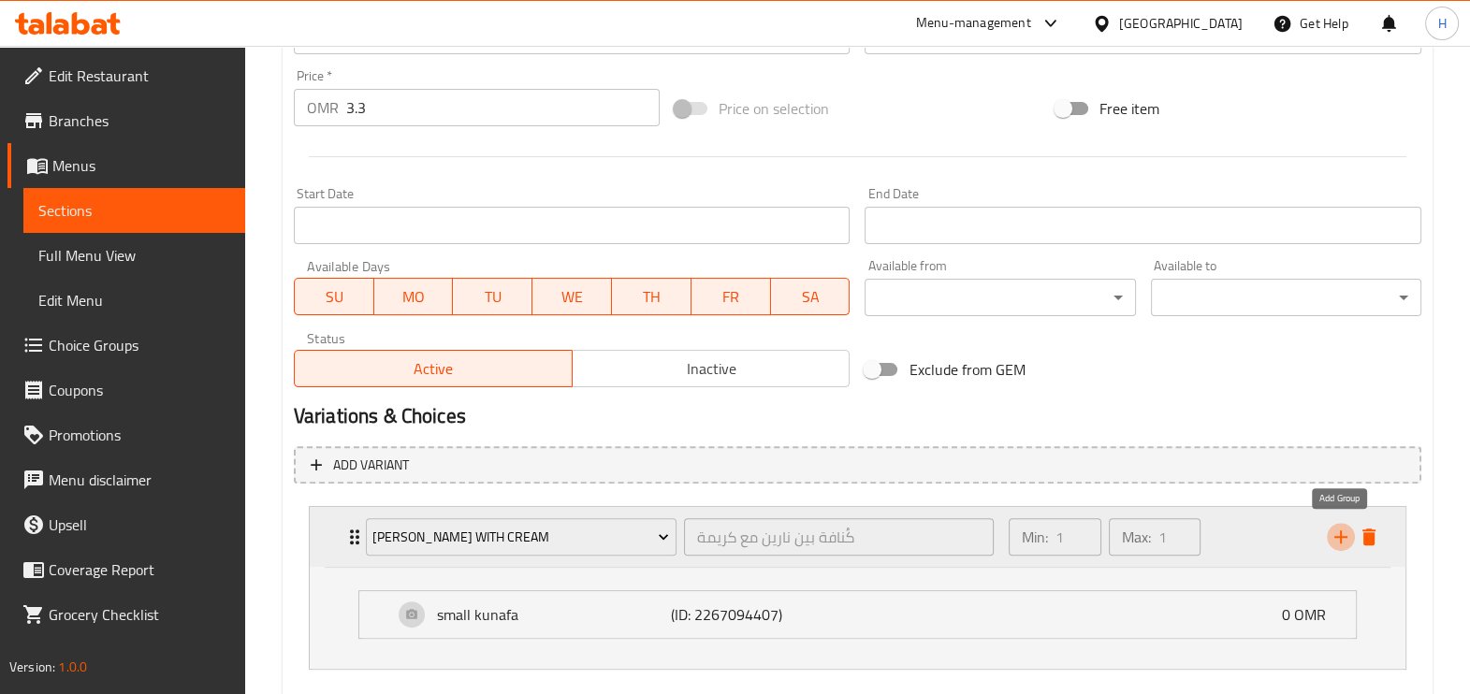
click at [1347, 544] on icon "add" at bounding box center [1340, 537] width 22 height 22
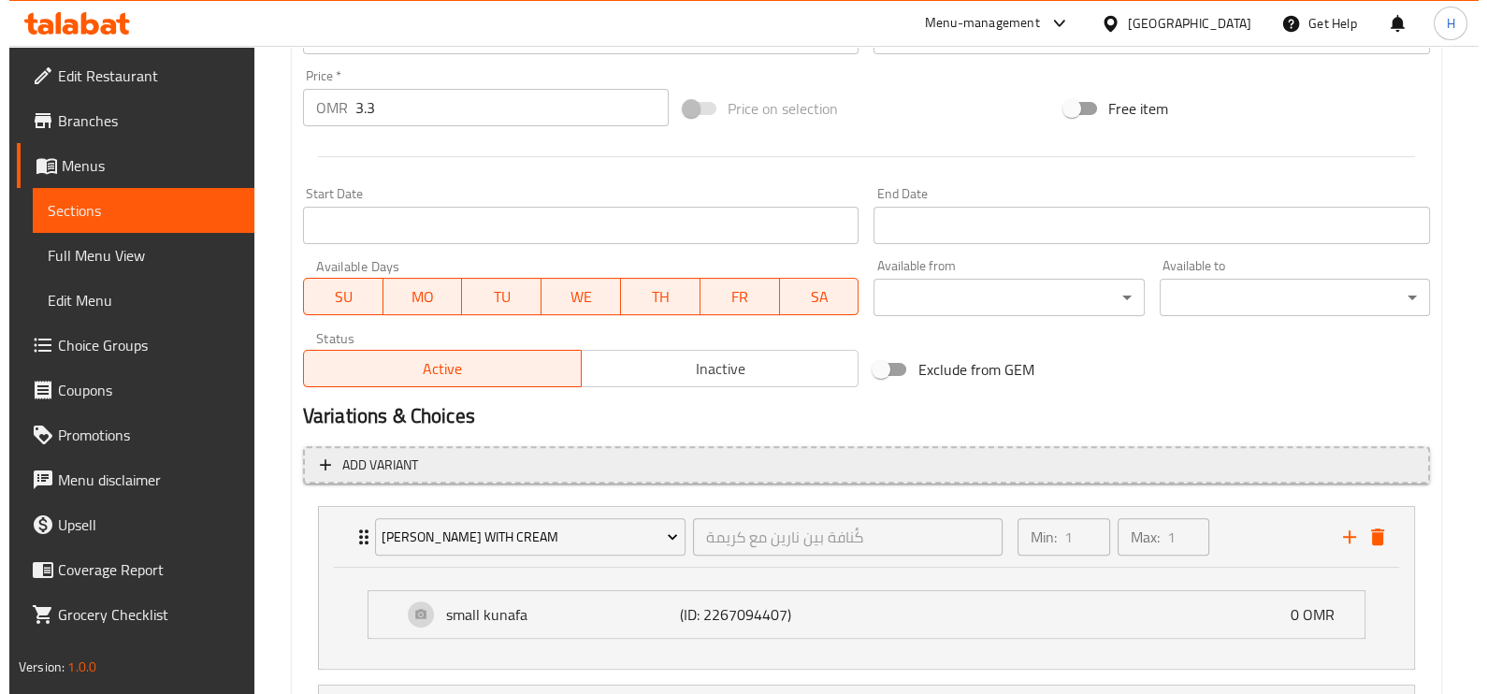
scroll to position [834, 0]
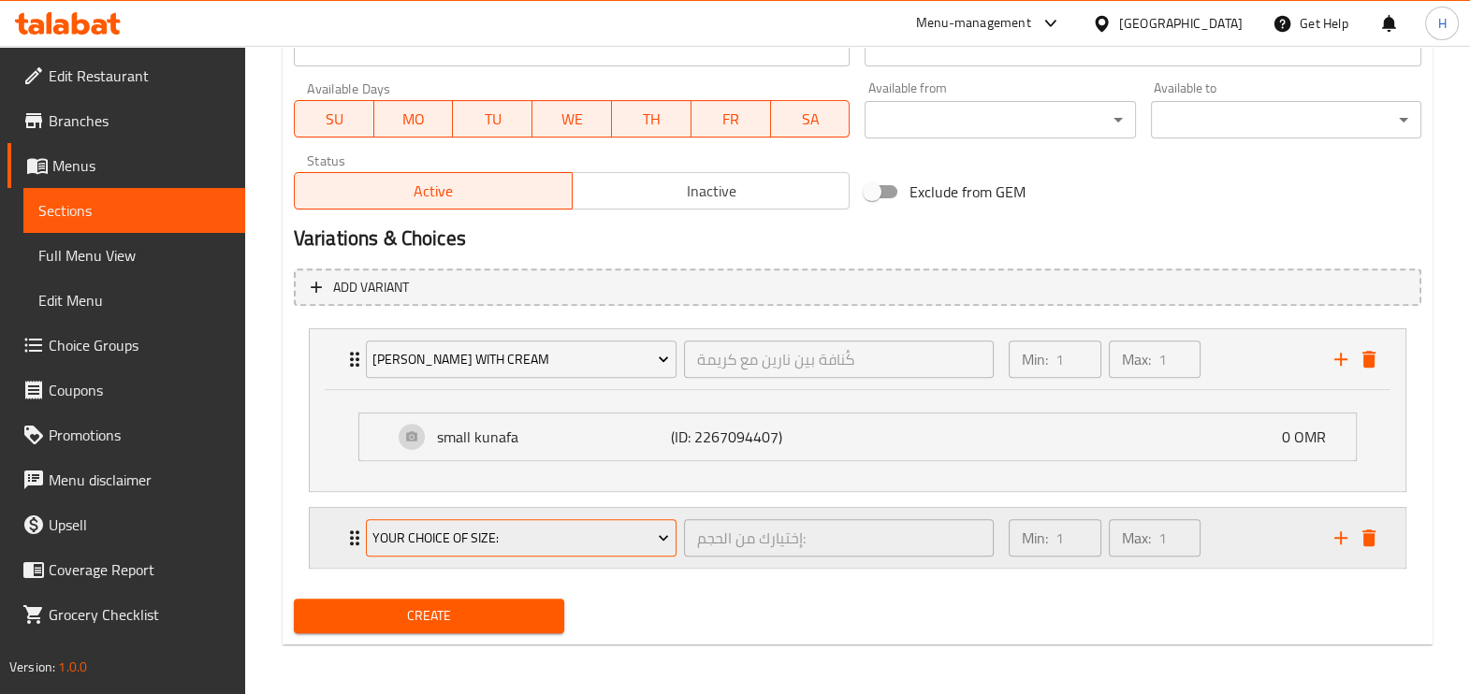
click at [610, 522] on button "Your Choice Of Size:" at bounding box center [521, 537] width 311 height 37
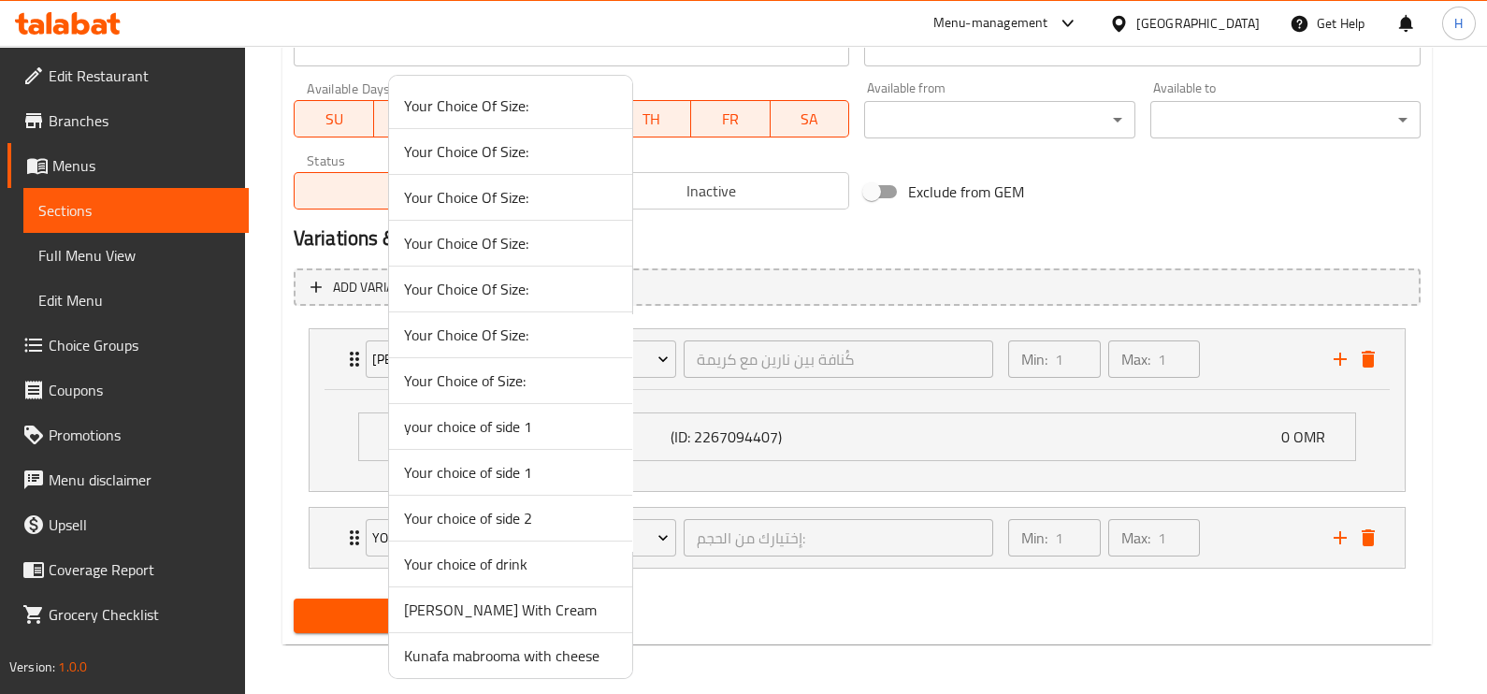
click at [505, 559] on span "Your choice of drink" at bounding box center [510, 564] width 213 height 22
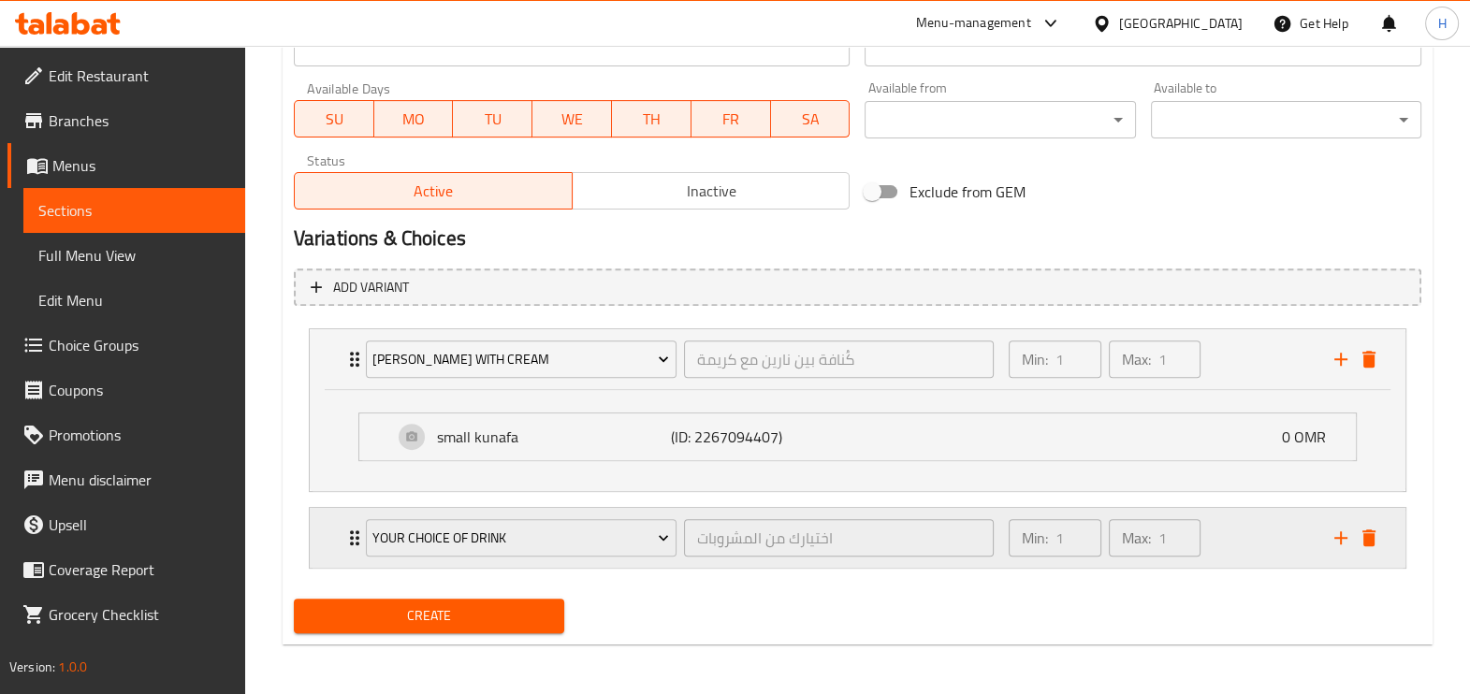
click at [1337, 537] on icon "add" at bounding box center [1340, 538] width 22 height 22
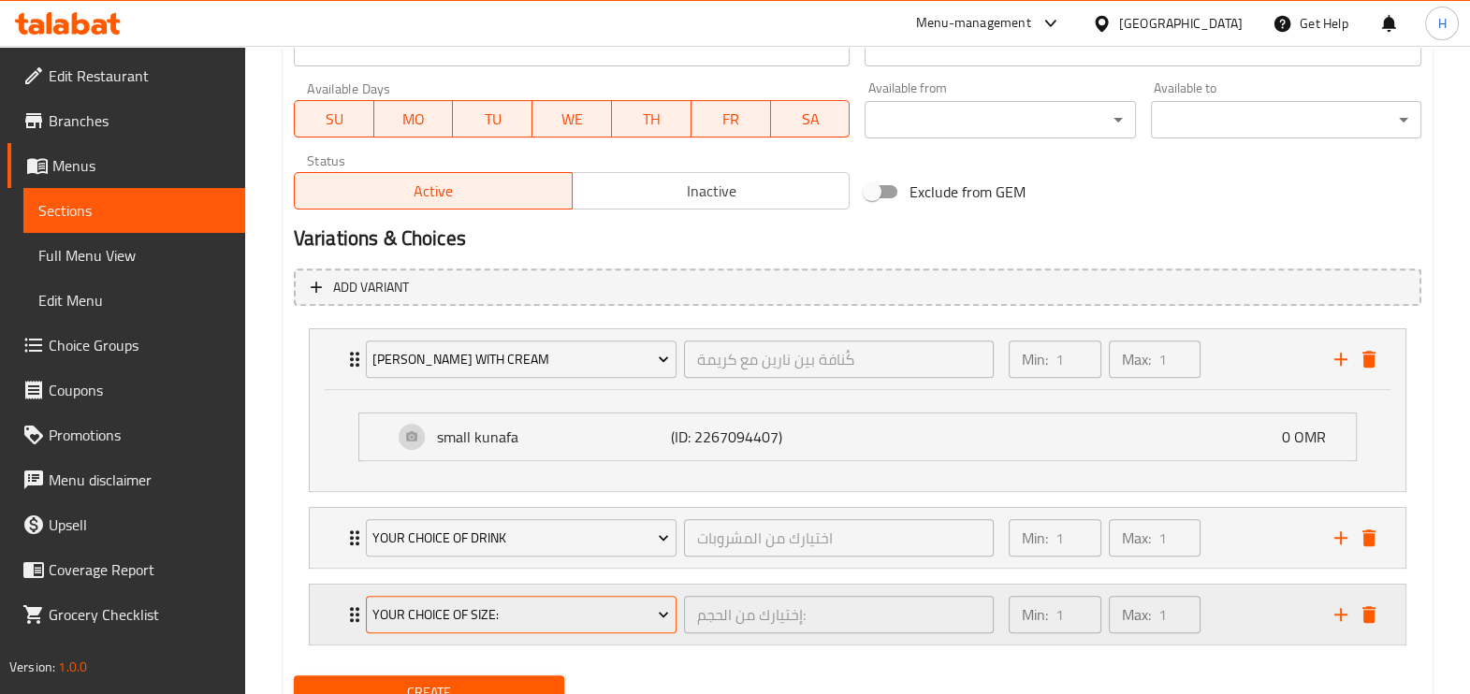
click at [568, 630] on button "Your Choice Of Size:" at bounding box center [521, 614] width 311 height 37
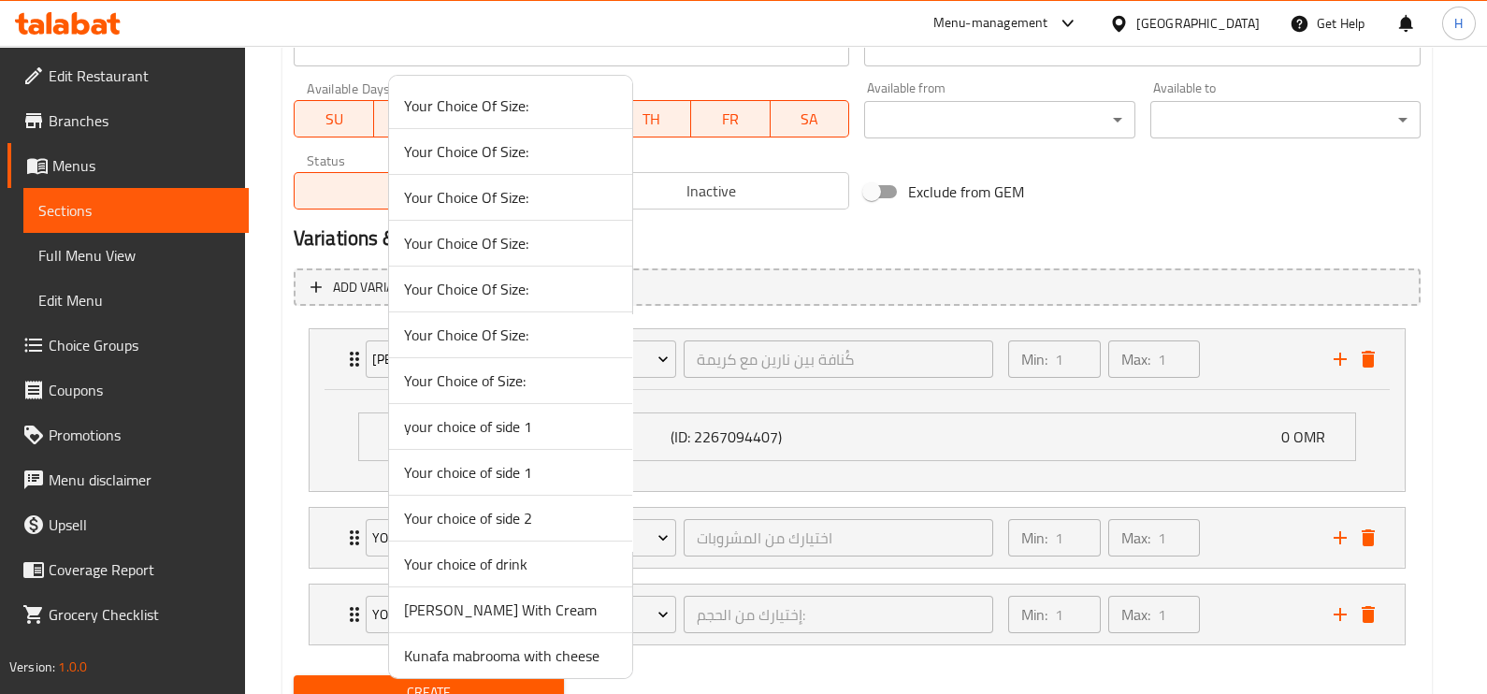
click at [520, 511] on span "Your choice of side 2" at bounding box center [510, 518] width 213 height 22
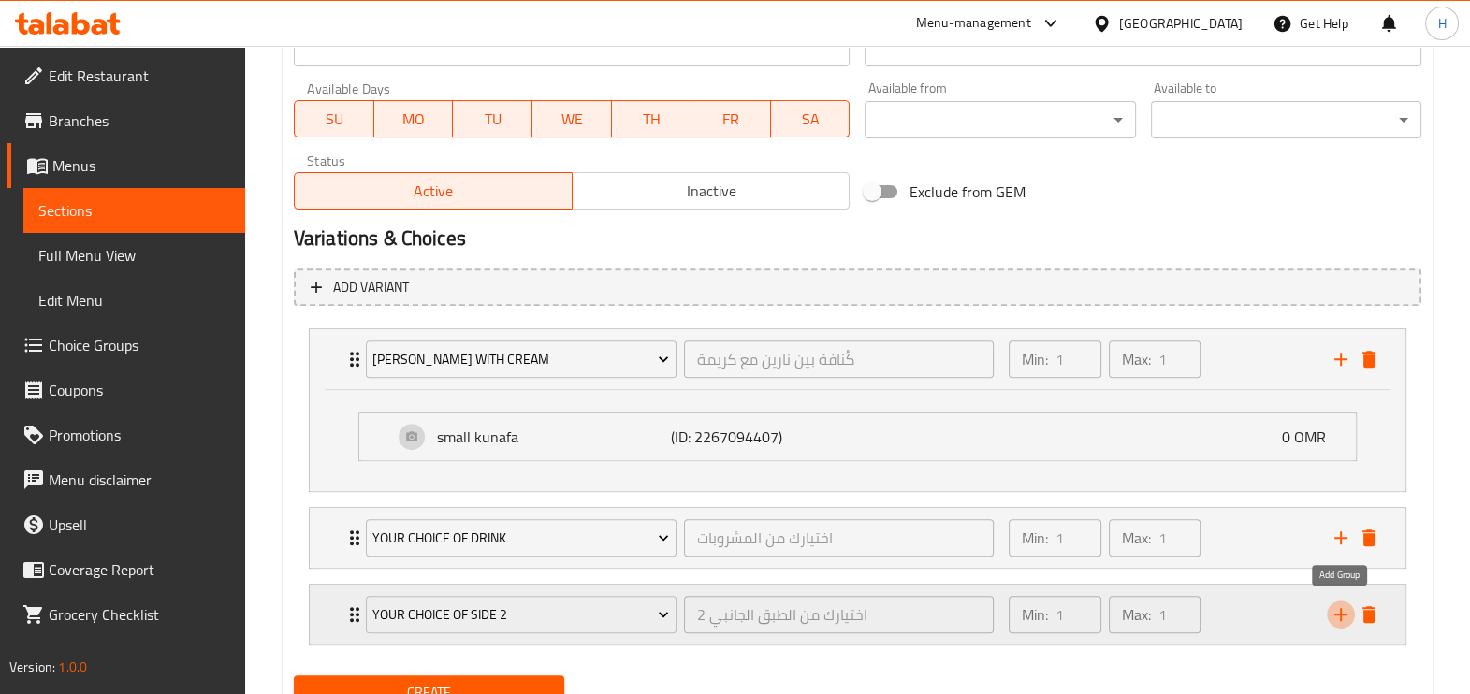
click at [1344, 612] on icon "add" at bounding box center [1340, 614] width 13 height 13
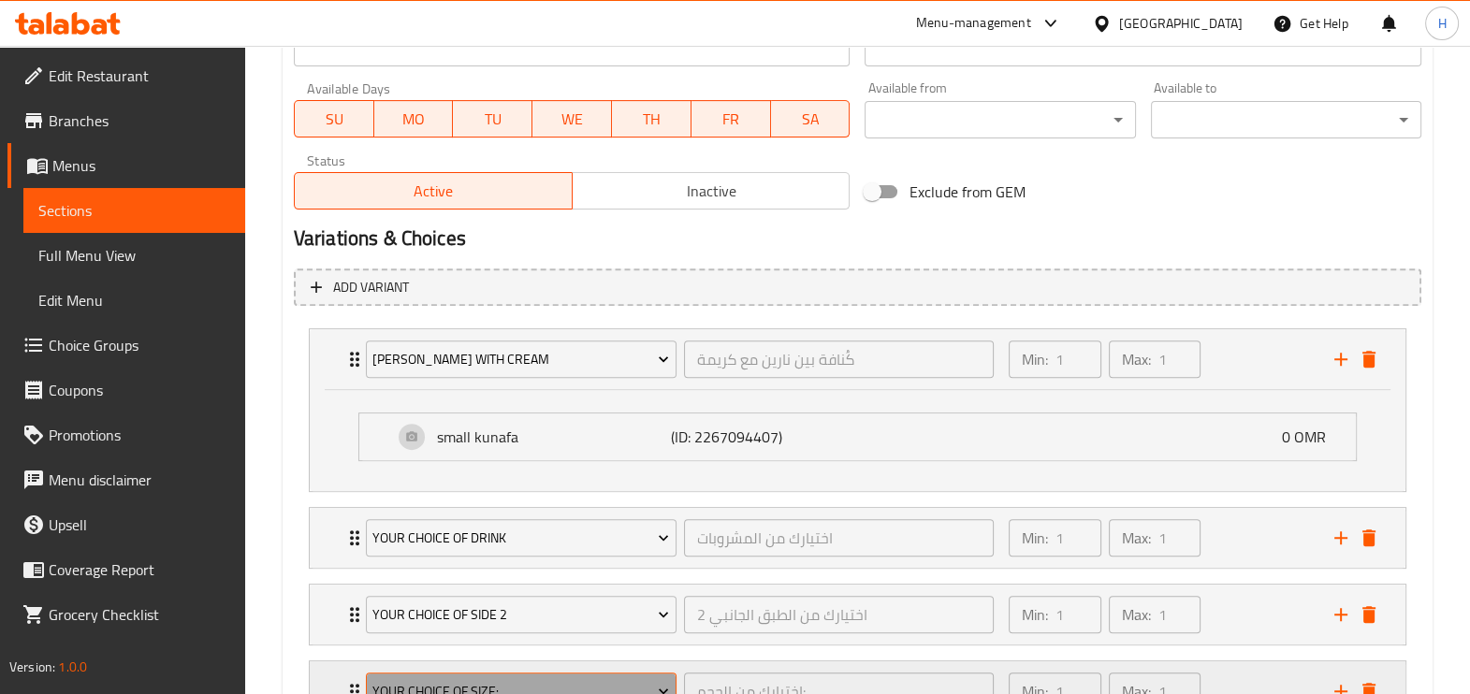
click at [500, 683] on span "Your Choice Of Size:" at bounding box center [520, 691] width 297 height 23
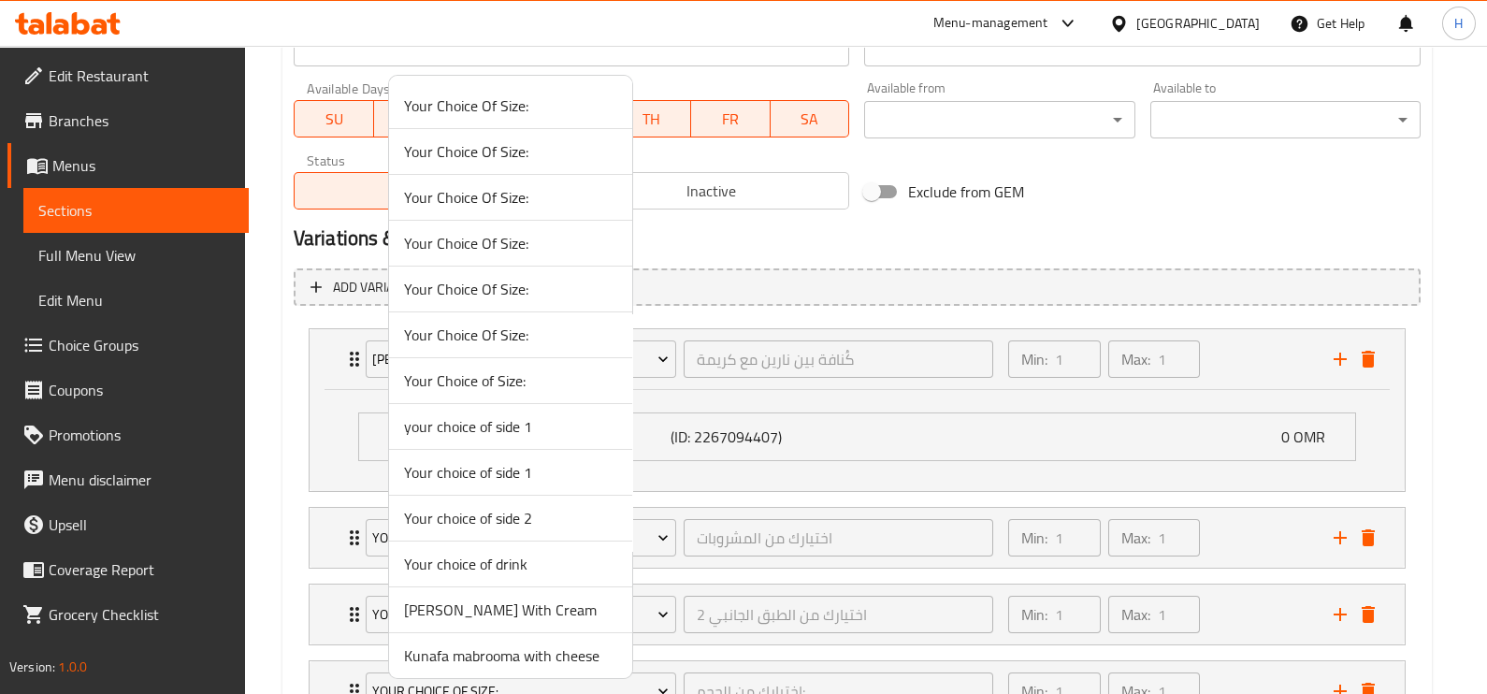
click at [502, 485] on li "Your choice of side 1" at bounding box center [510, 473] width 243 height 46
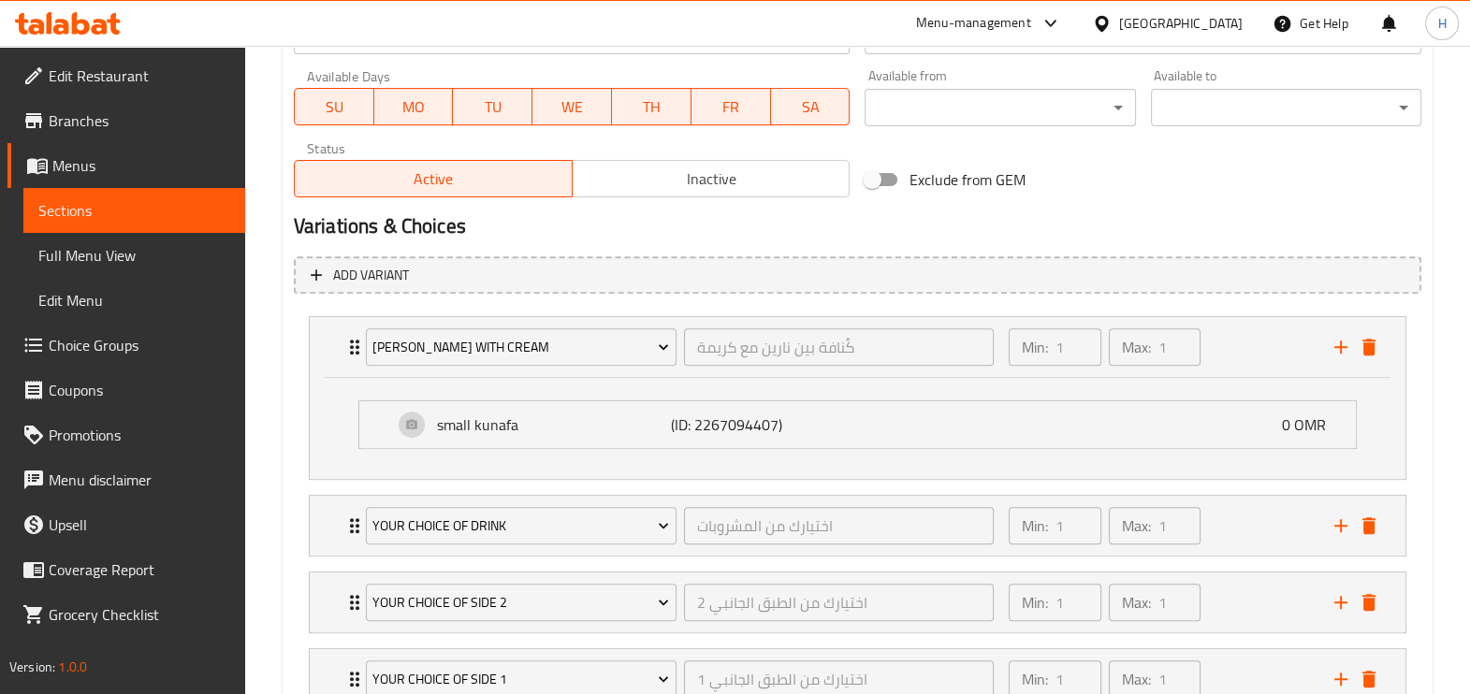
scroll to position [987, 0]
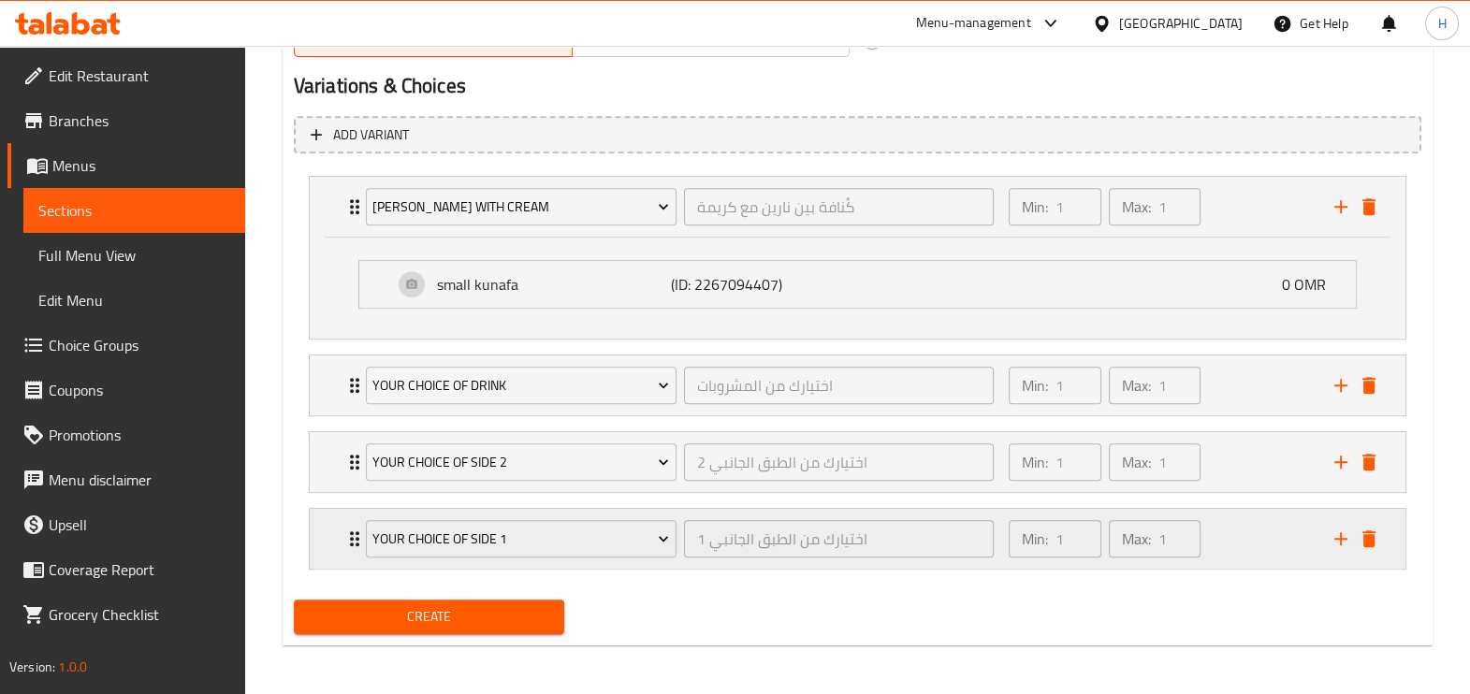
click at [340, 544] on div "Your choice of side 1 اختيارك من الطبق الجانبي 1 ​ Min: 1 ​ Max: 1 ​" at bounding box center [858, 539] width 1096 height 60
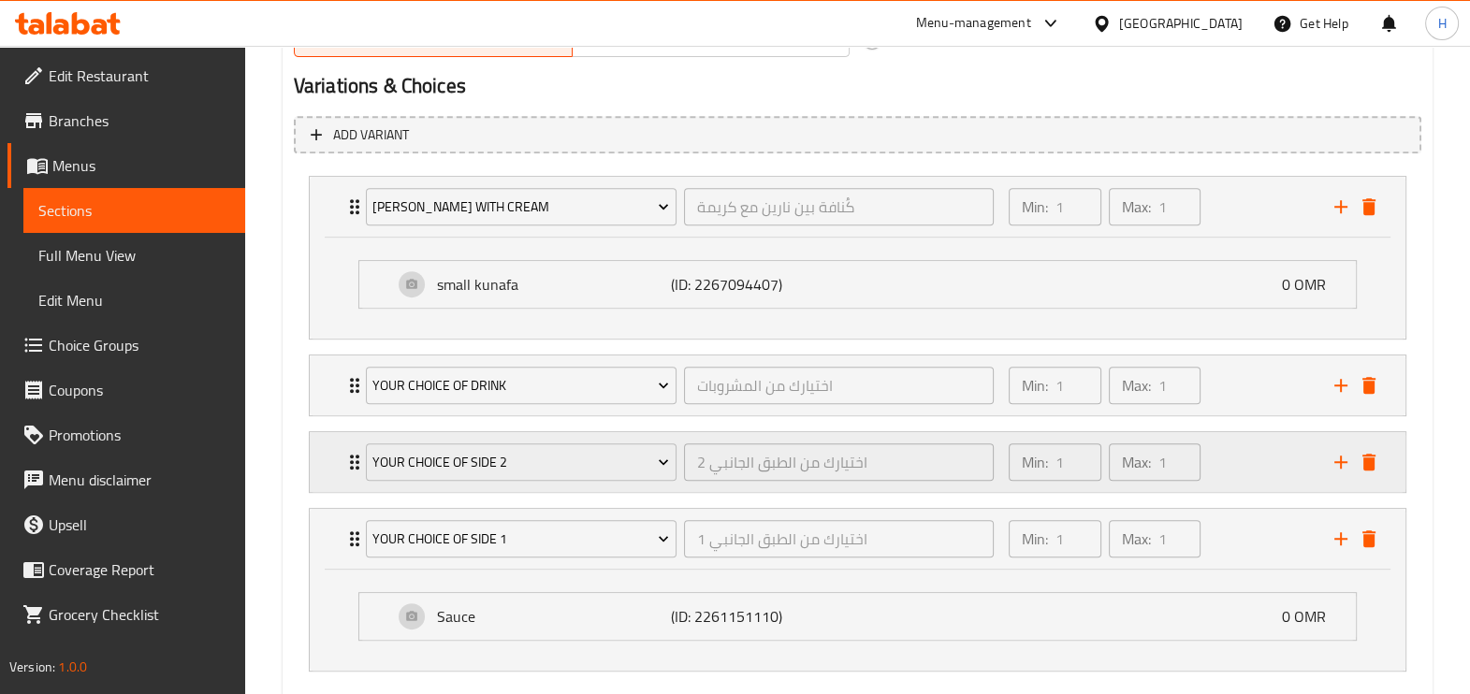
click at [327, 463] on div "Your choice of side 2 اختيارك من الطبق الجانبي 2 ​ Min: 1 ​ Max: 1 ​" at bounding box center [858, 462] width 1096 height 60
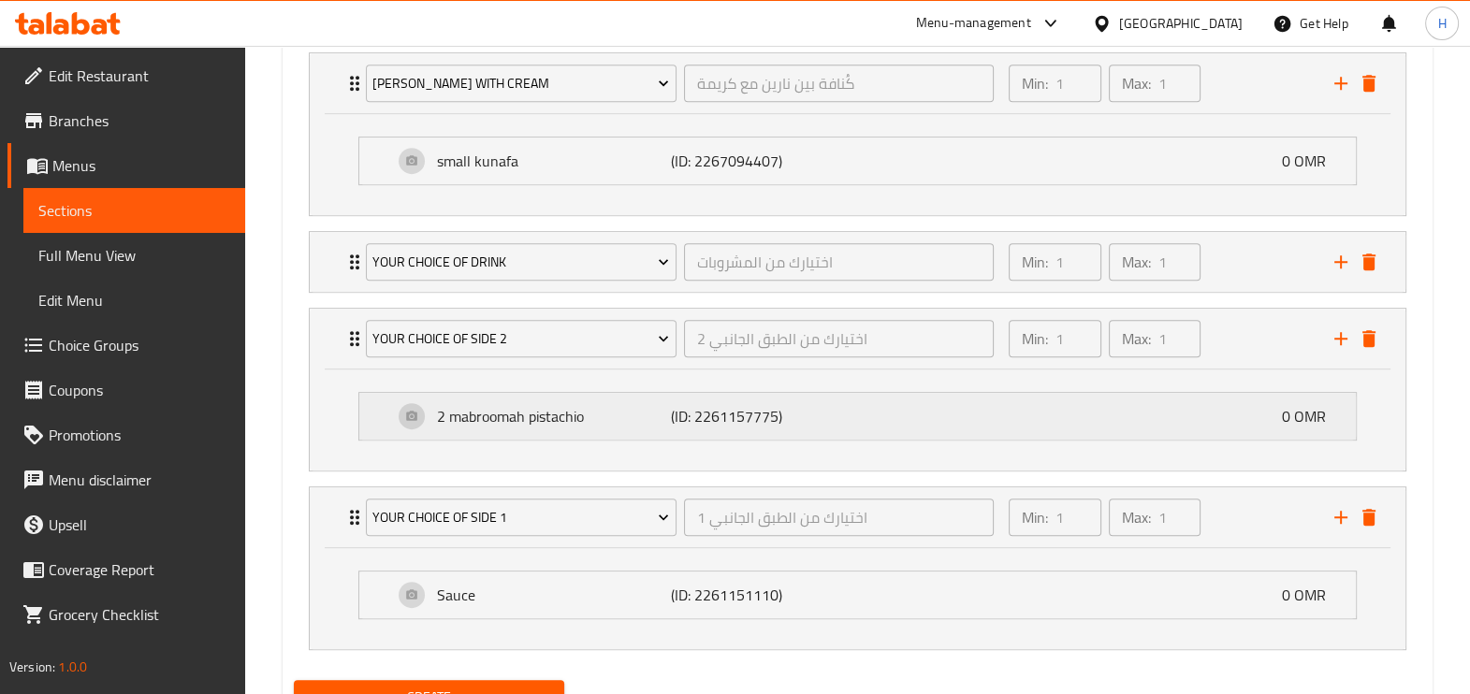
scroll to position [1109, 0]
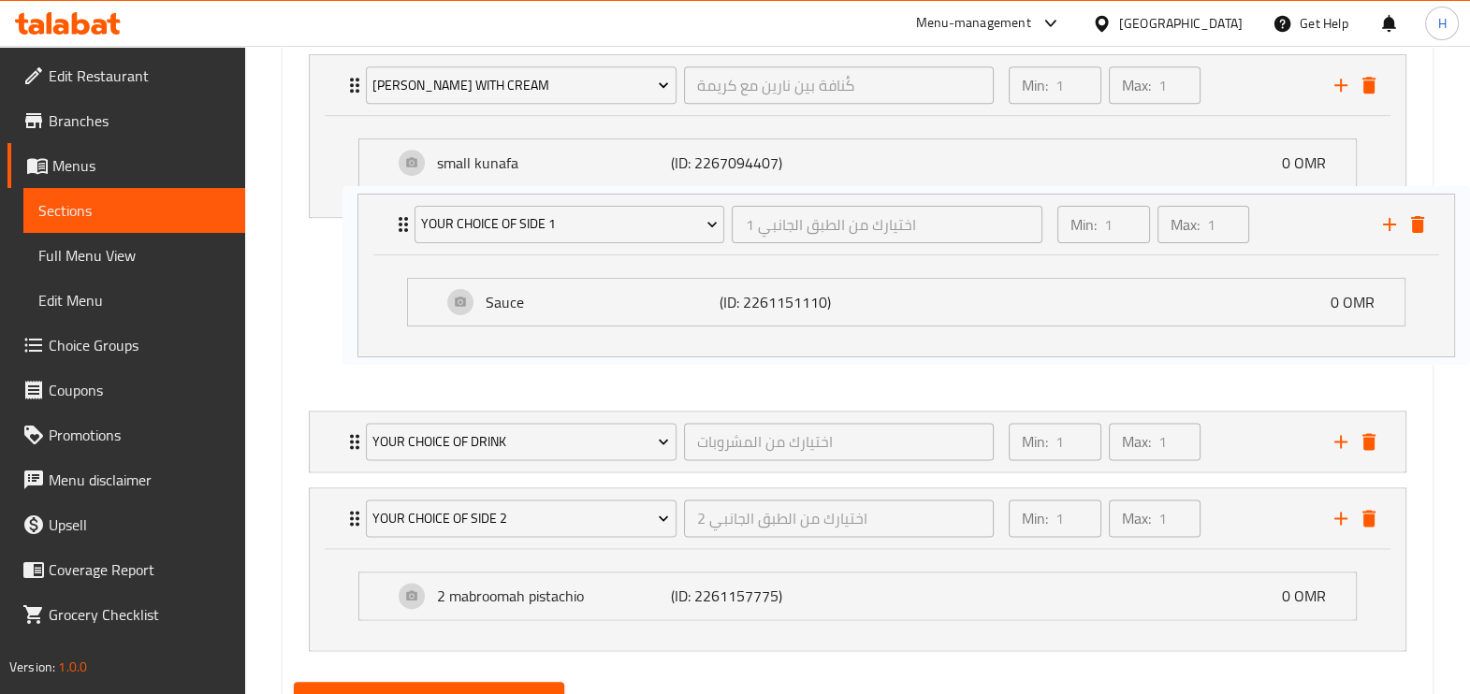
drag, startPoint x: 336, startPoint y: 529, endPoint x: 385, endPoint y: 213, distance: 319.0
click at [385, 213] on div "Konafa [PERSON_NAME] With Cream كُنافة بين نارين مع كريمة ​ Min: 1 ​ Max: 1 ​ s…" at bounding box center [857, 353] width 1127 height 612
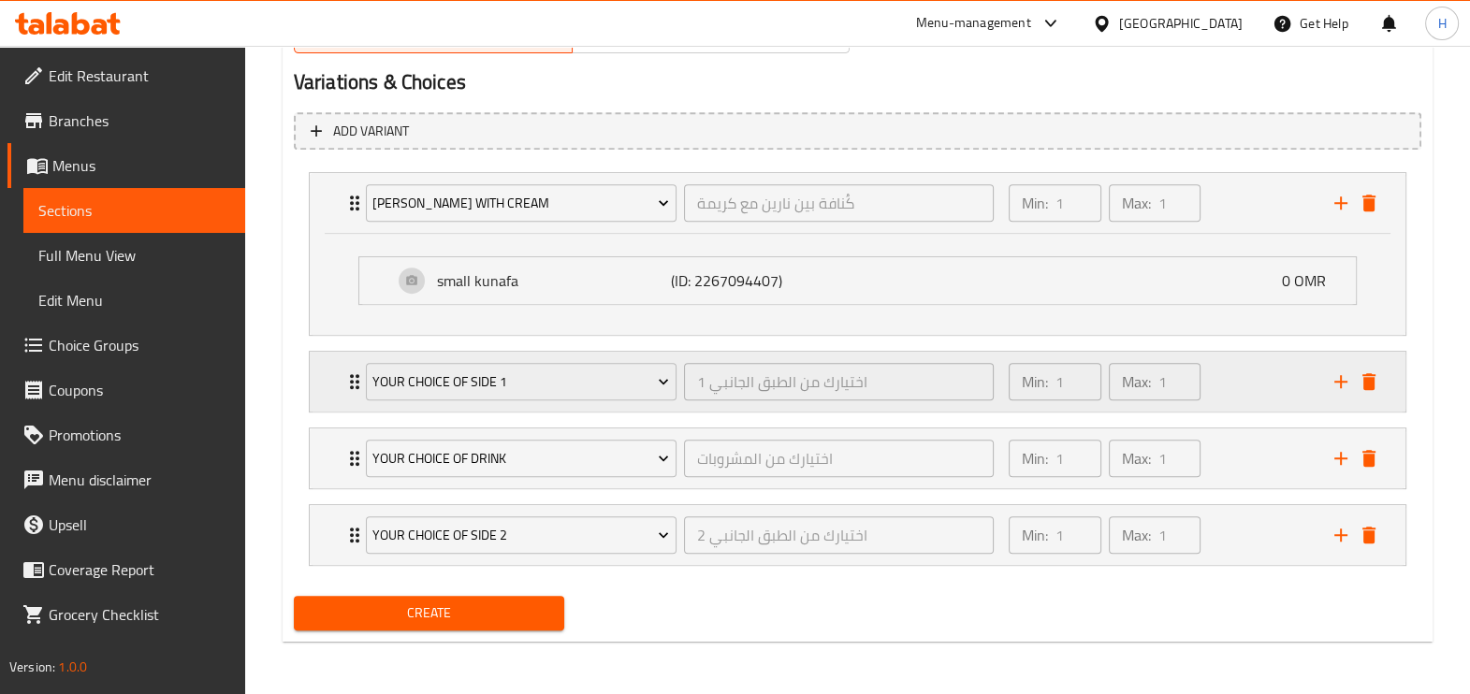
scroll to position [987, 0]
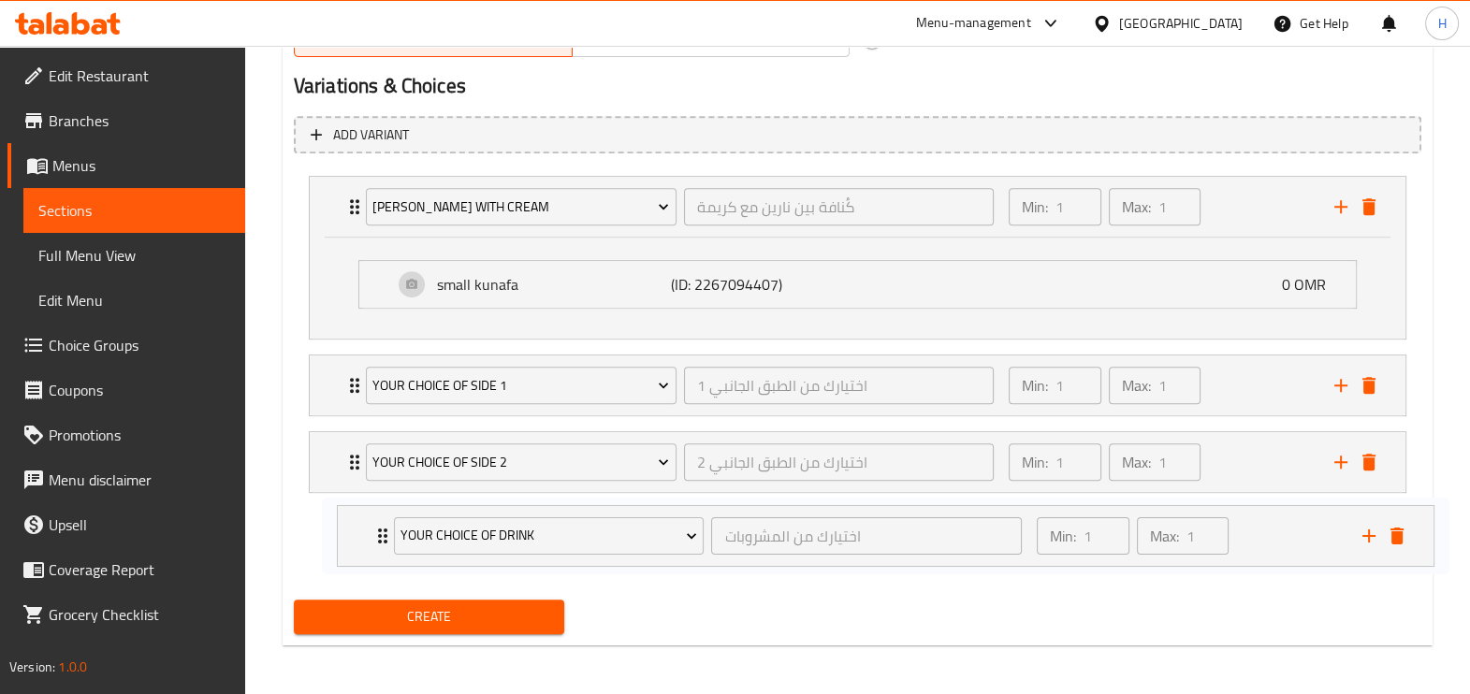
drag, startPoint x: 332, startPoint y: 459, endPoint x: 360, endPoint y: 542, distance: 87.0
click at [360, 542] on div "Konafa [PERSON_NAME] With Cream كُنافة بين نارين مع كريمة ​ Min: 1 ​ Max: 1 ​ s…" at bounding box center [857, 372] width 1127 height 409
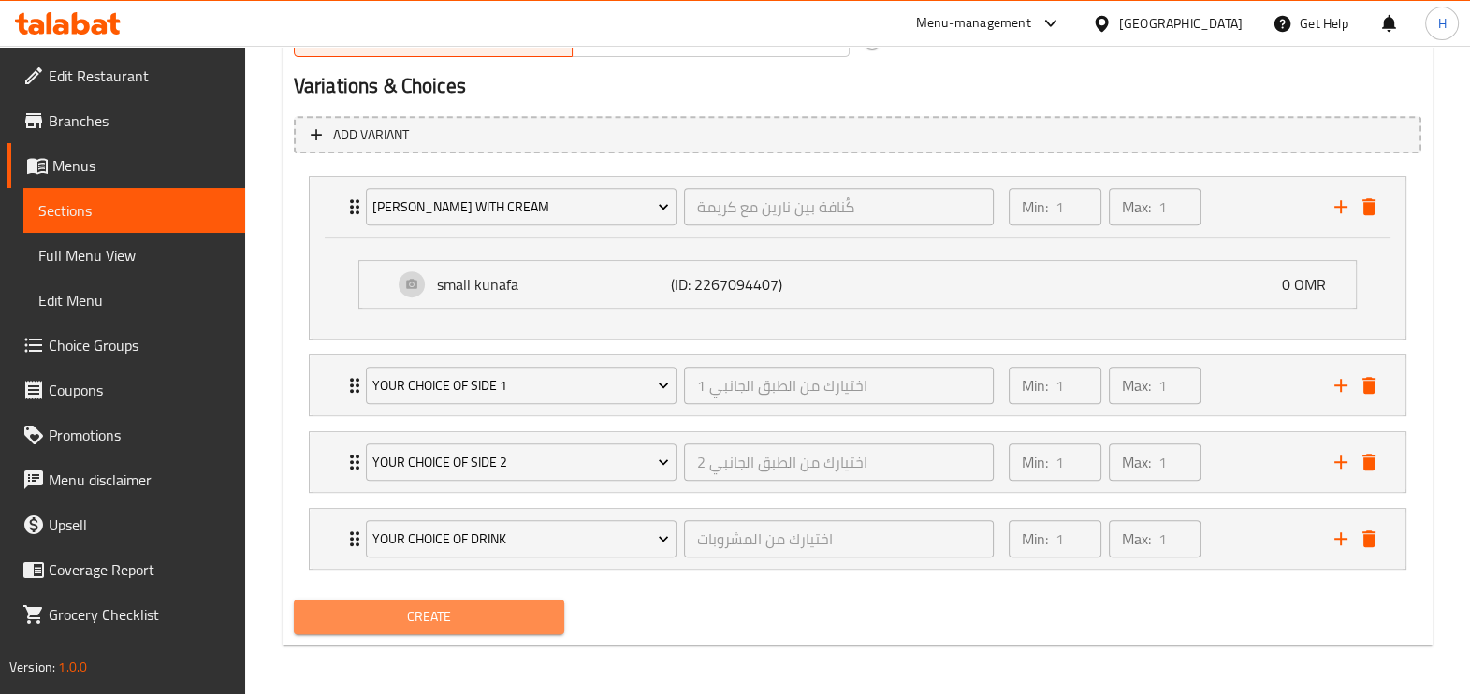
click at [408, 617] on span "Create" at bounding box center [429, 616] width 240 height 23
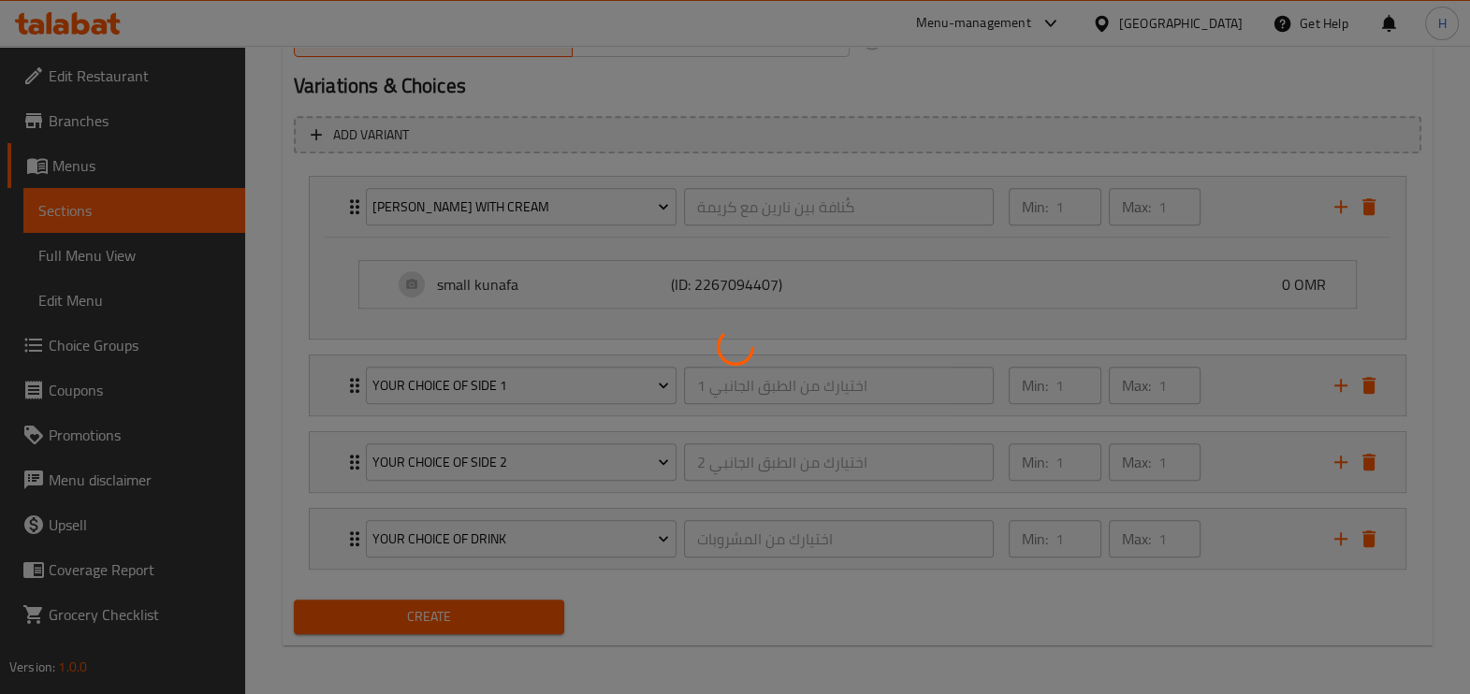
type input "0"
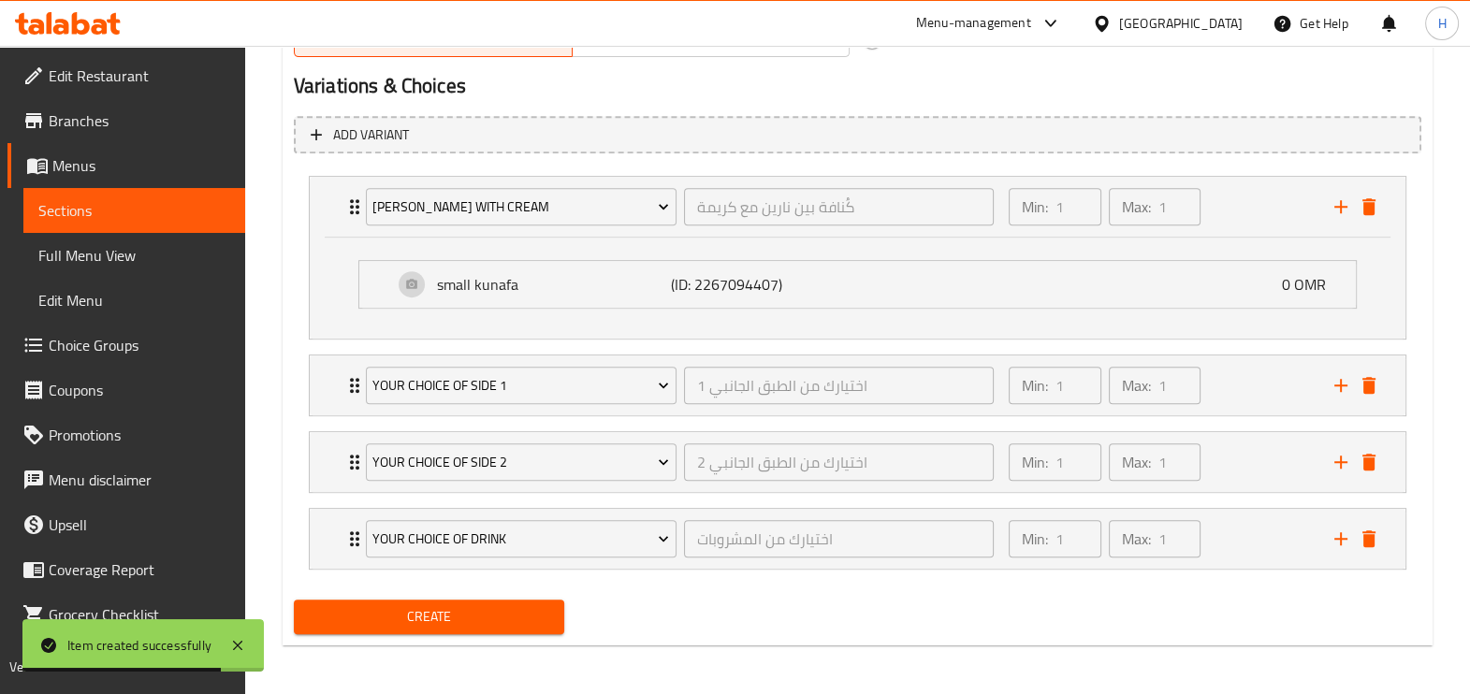
click at [94, 212] on span "Sections" at bounding box center [134, 210] width 192 height 22
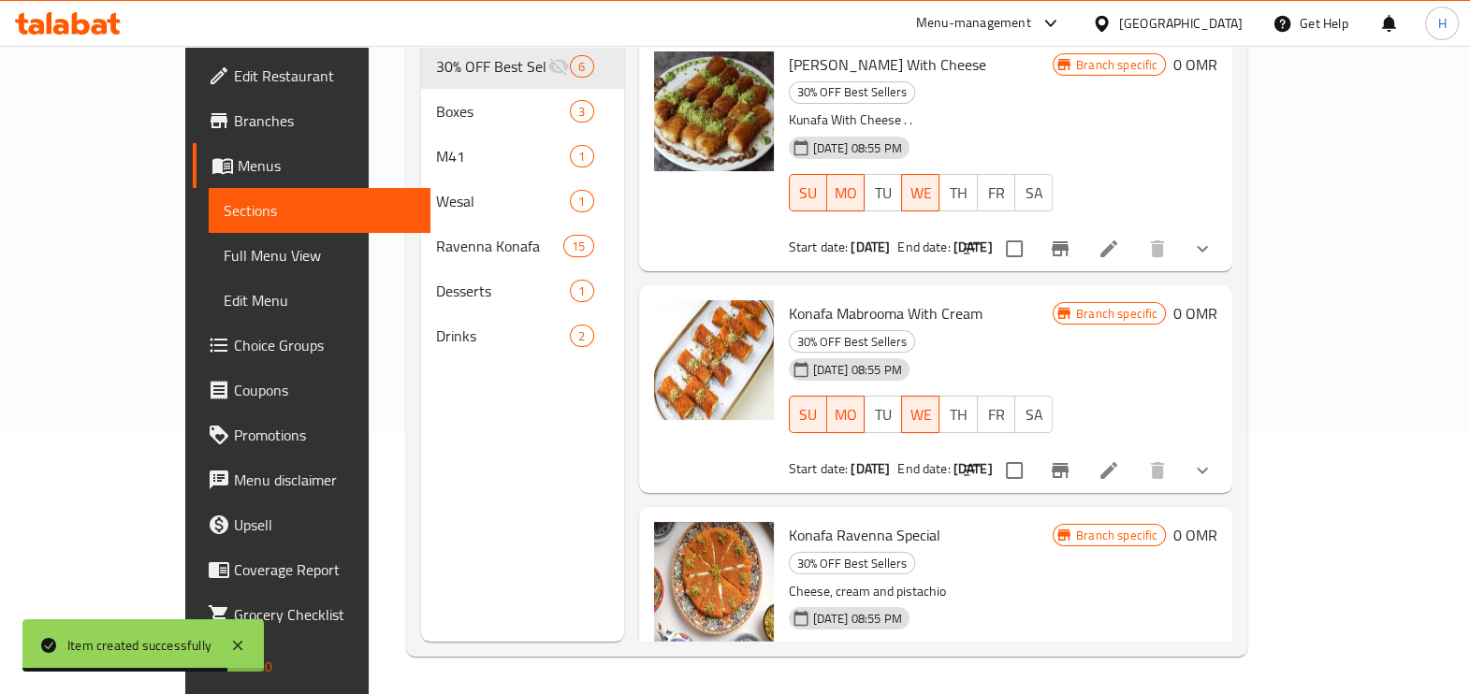
scroll to position [262, 0]
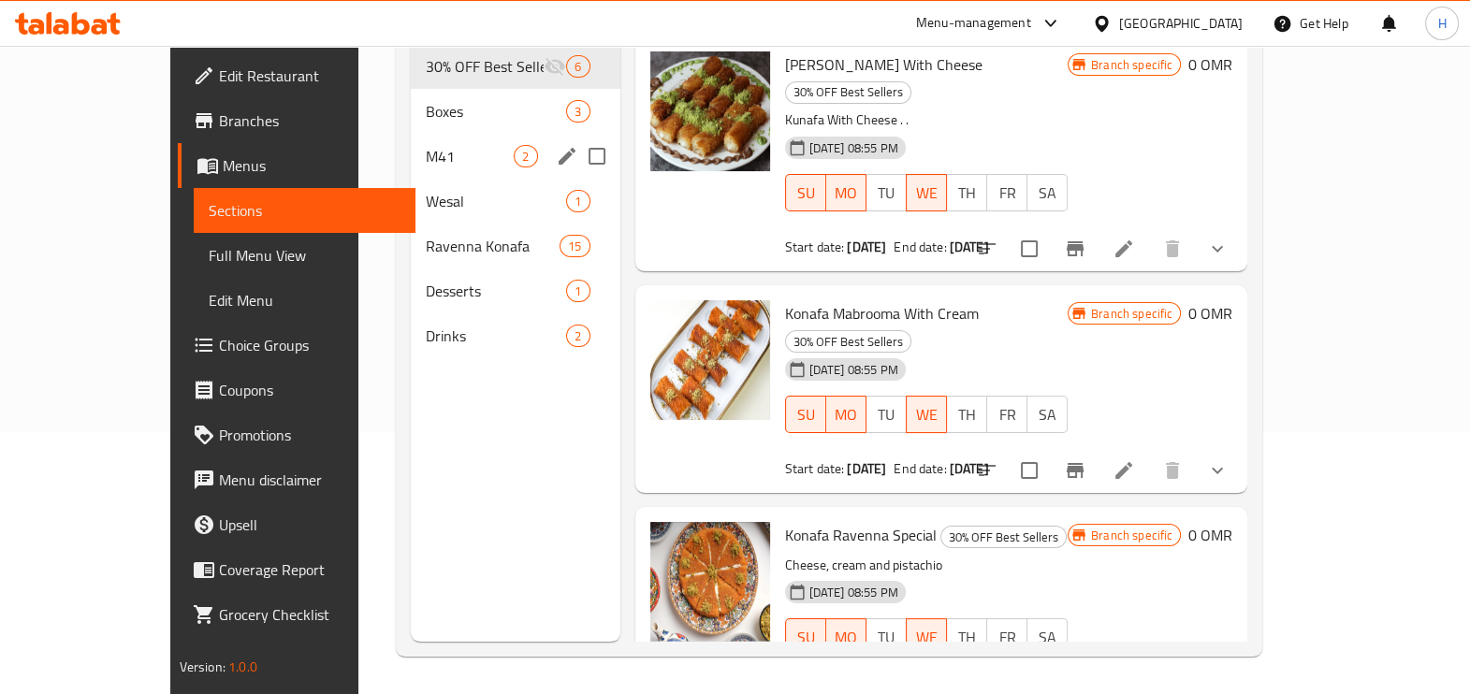
click at [411, 134] on div "M41 2" at bounding box center [516, 156] width 210 height 45
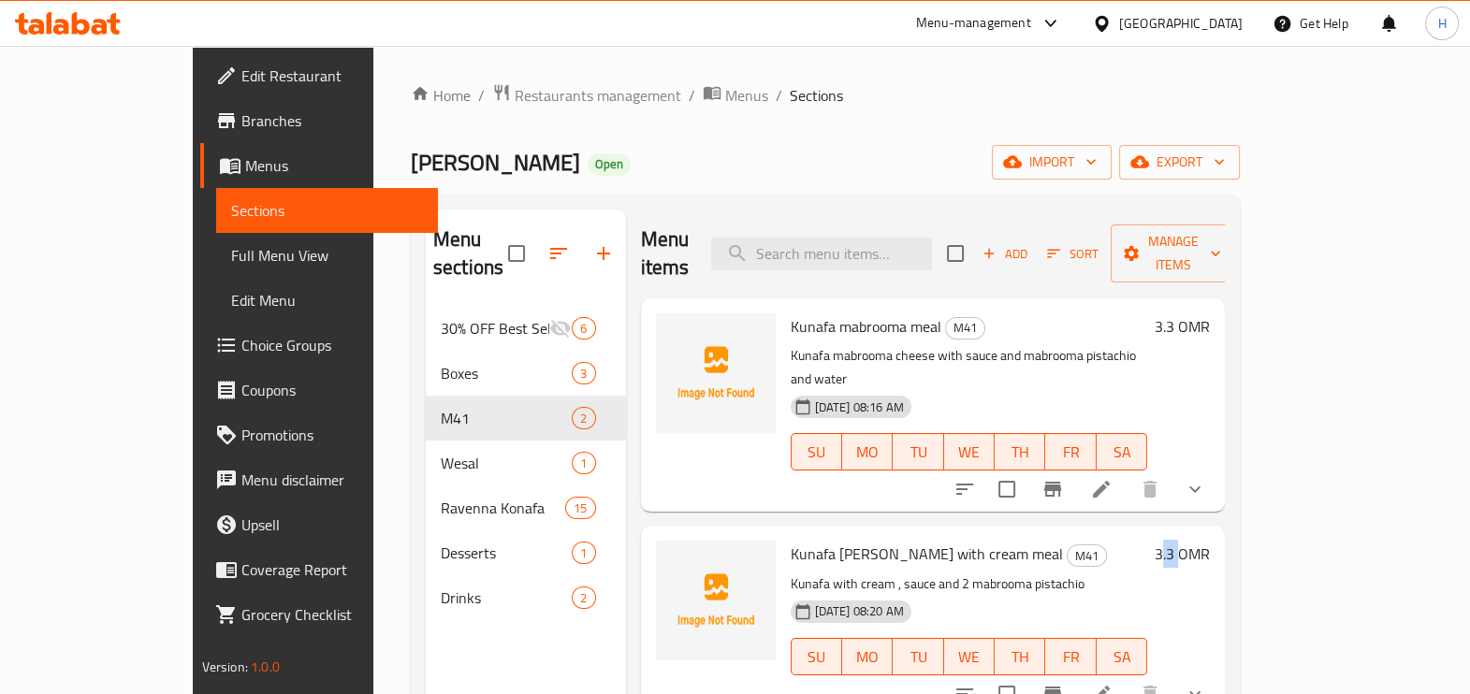
drag, startPoint x: 1354, startPoint y: 505, endPoint x: 1375, endPoint y: 501, distance: 21.8
click at [1210, 541] on h6 "3.3 OMR" at bounding box center [1181, 554] width 55 height 26
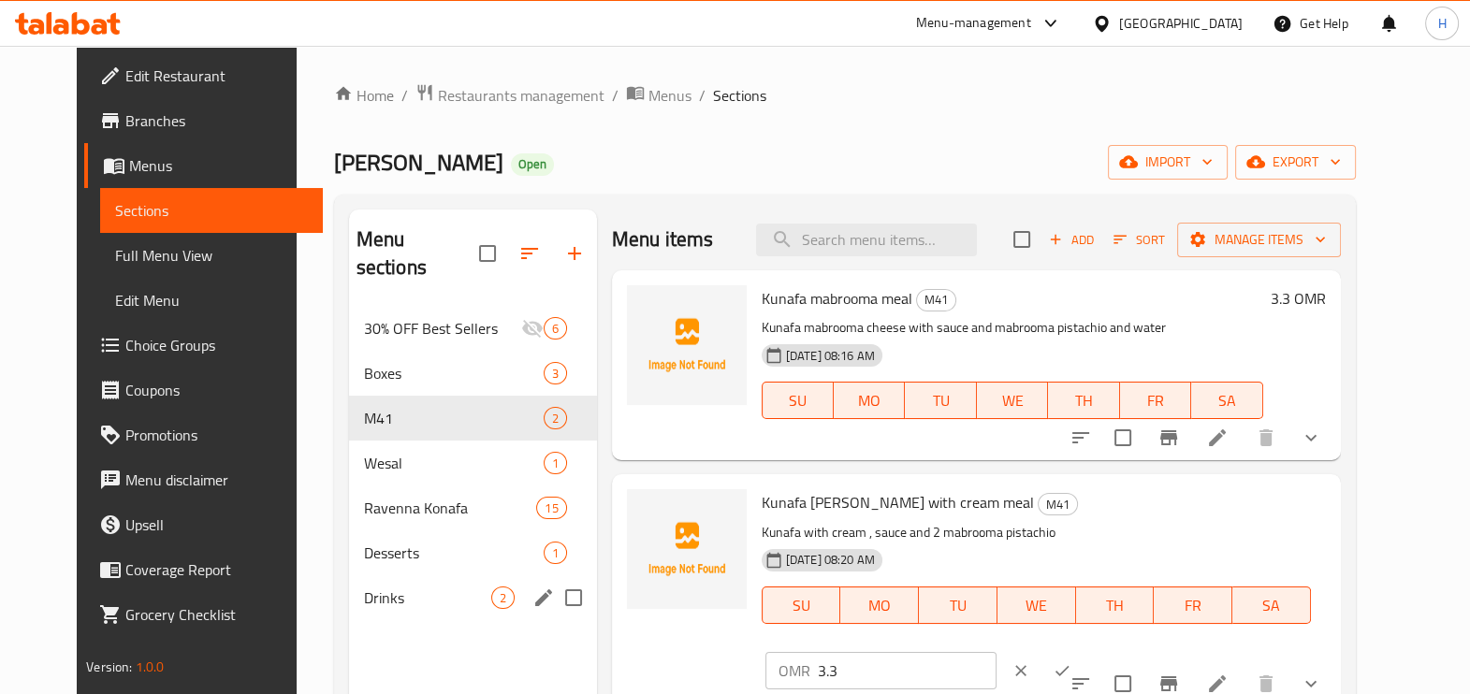
click at [481, 587] on div "Drinks 2" at bounding box center [473, 597] width 248 height 45
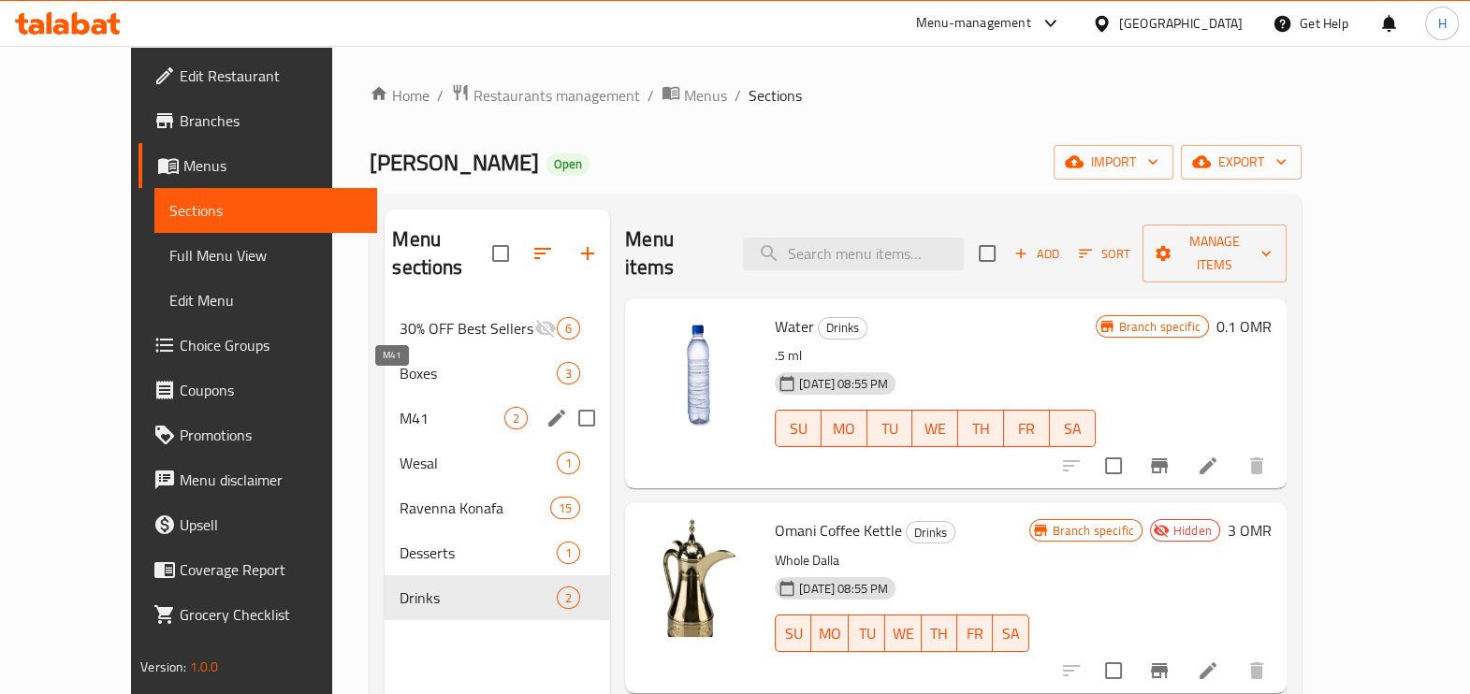
click at [399, 407] on span "M41" at bounding box center [451, 418] width 105 height 22
